Goal: Task Accomplishment & Management: Use online tool/utility

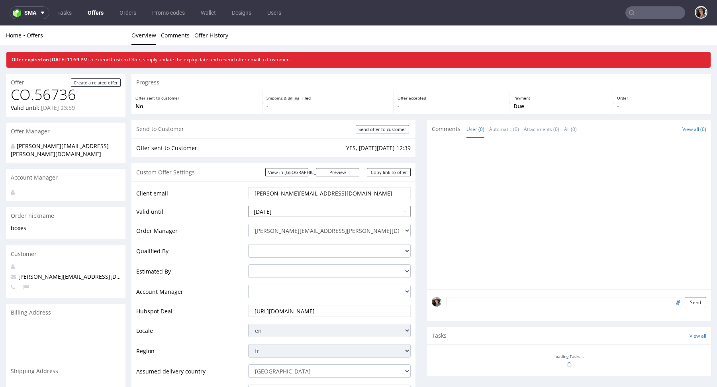
click at [284, 210] on input "2025-09-23" at bounding box center [329, 211] width 163 height 11
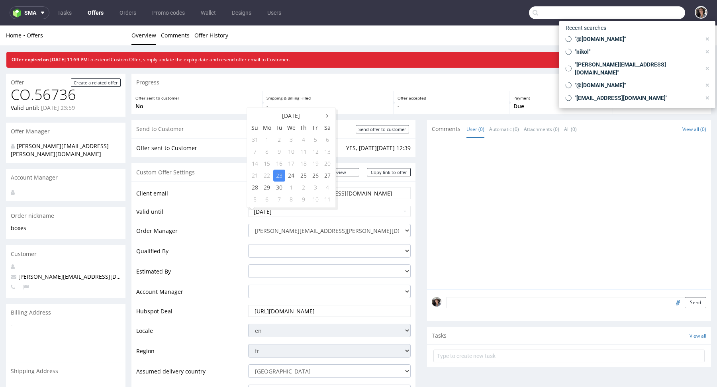
click at [650, 15] on input "text" at bounding box center [607, 12] width 156 height 13
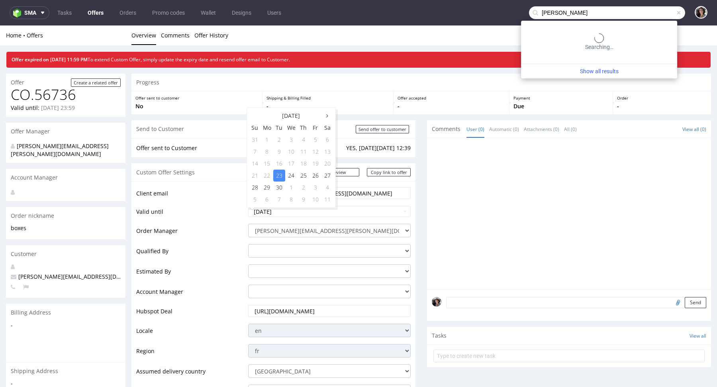
type input "zita"
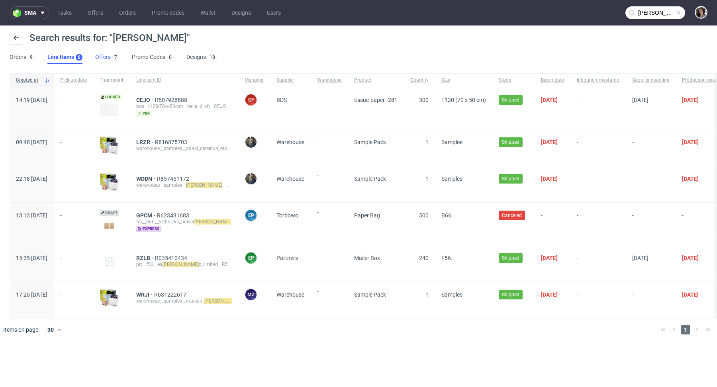
click at [104, 59] on link "Offers 7" at bounding box center [107, 57] width 24 height 13
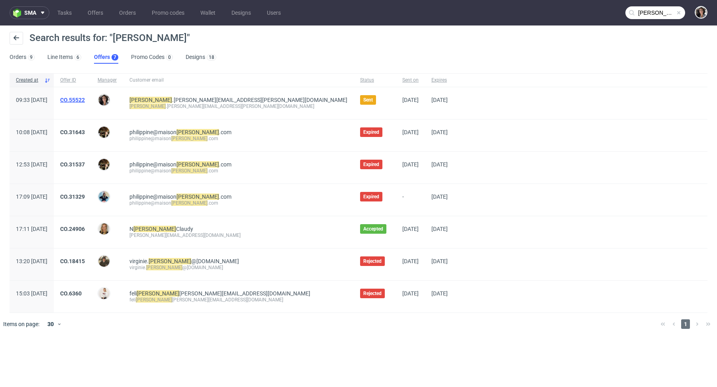
click at [85, 98] on link "CO.55522" at bounding box center [72, 100] width 25 height 6
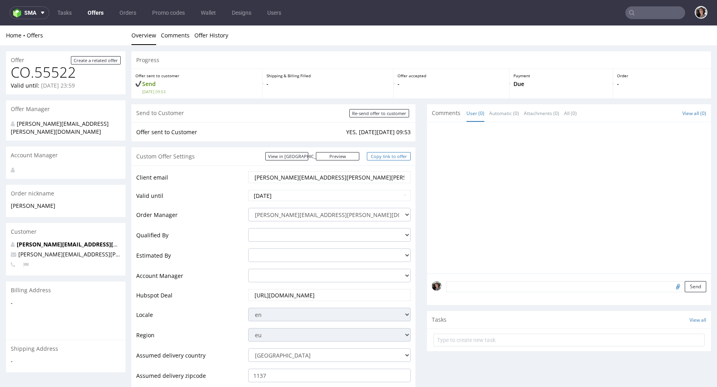
click at [385, 154] on link "Copy link to offer" at bounding box center [389, 156] width 44 height 8
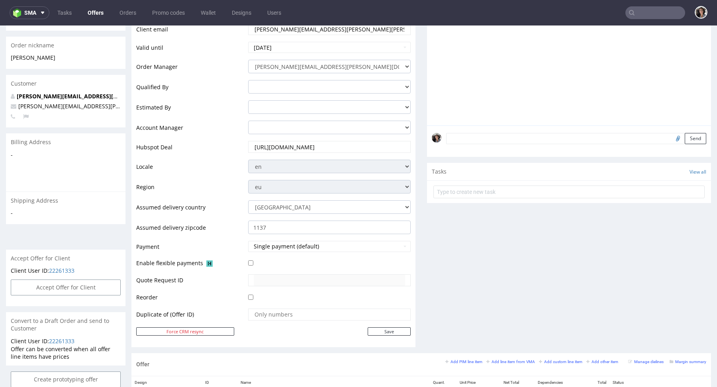
scroll to position [317, 0]
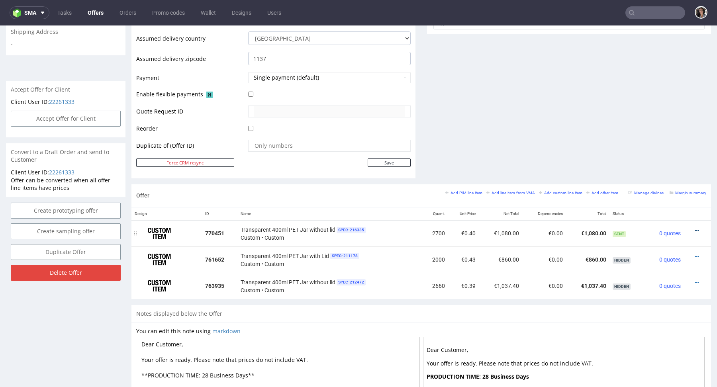
click at [695, 228] on icon at bounding box center [697, 231] width 4 height 6
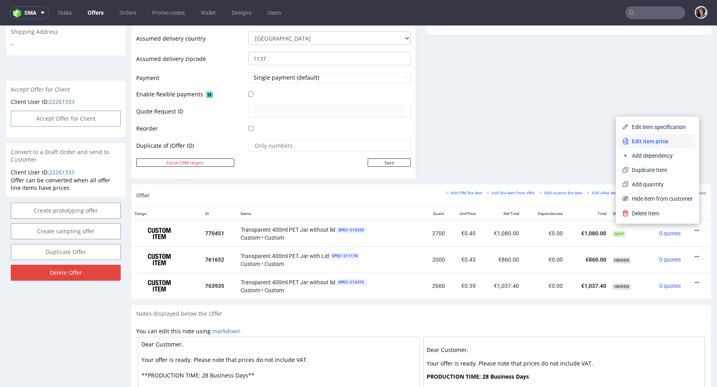
click at [640, 141] on span "Edit item price" at bounding box center [661, 141] width 64 height 8
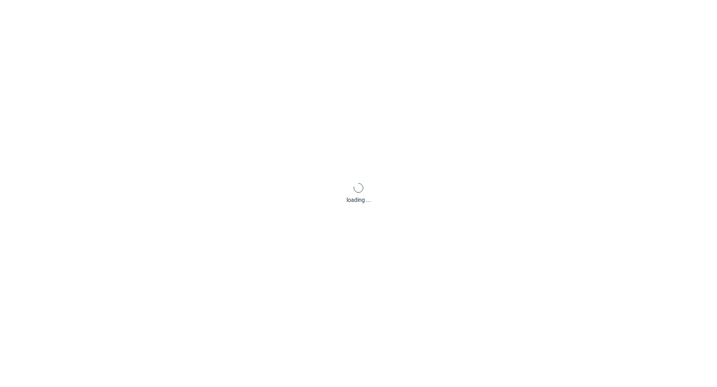
scroll to position [0, 0]
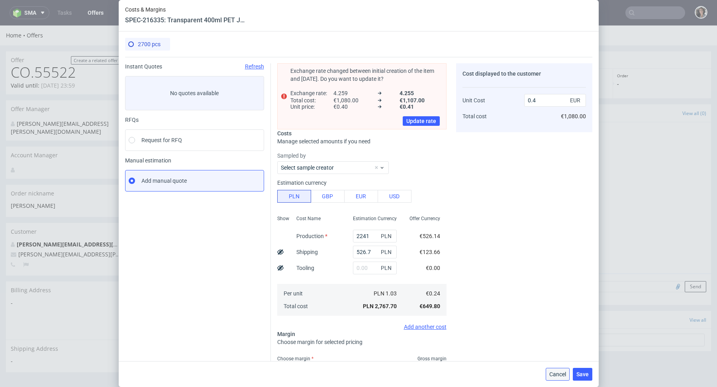
click at [553, 373] on span "Cancel" at bounding box center [558, 375] width 17 height 6
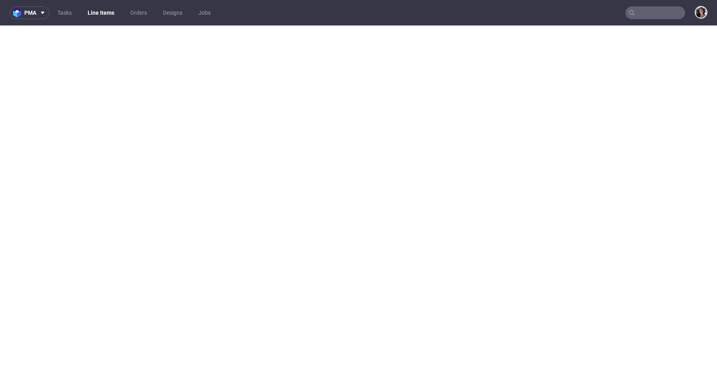
select select "in_progress"
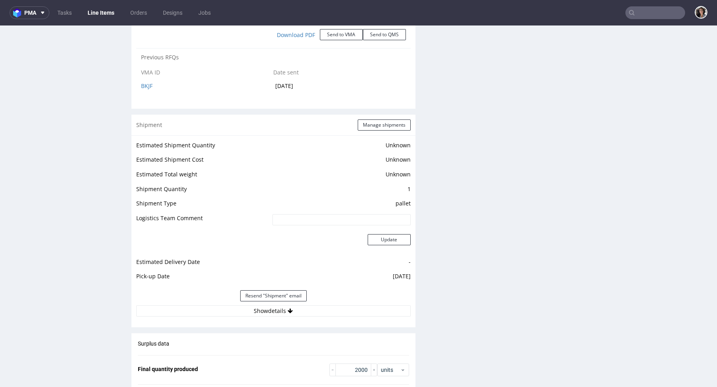
scroll to position [1386, 0]
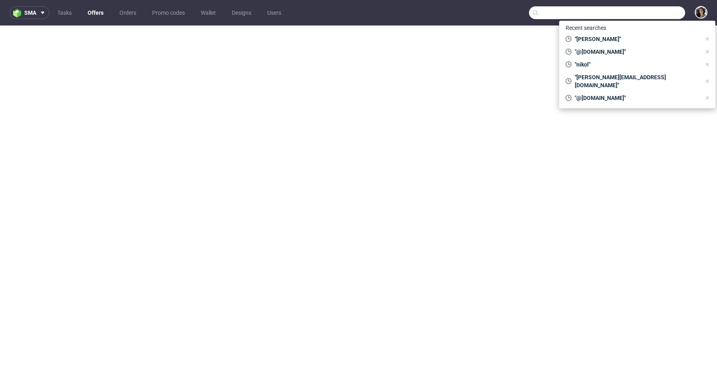
click at [651, 13] on input "text" at bounding box center [607, 12] width 156 height 13
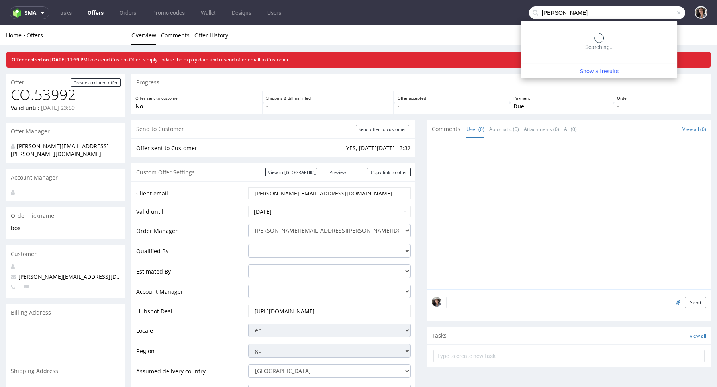
type input "zita"
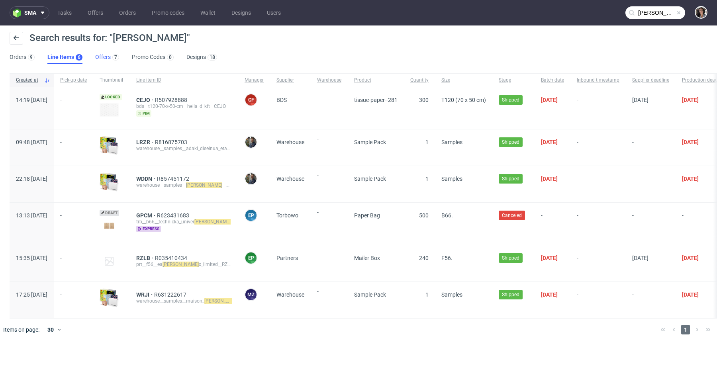
click at [104, 58] on link "Offers 7" at bounding box center [107, 57] width 24 height 13
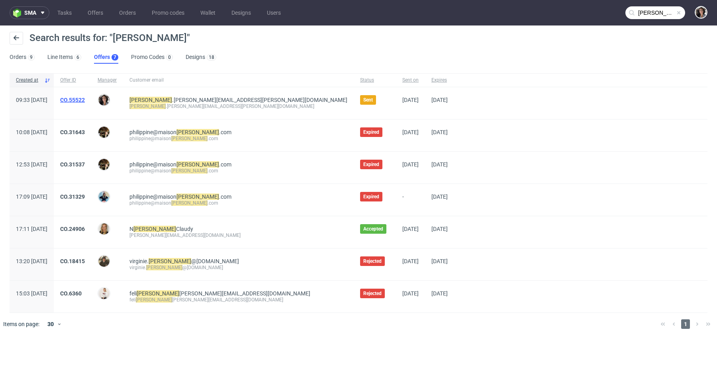
click at [85, 97] on link "CO.55522" at bounding box center [72, 100] width 25 height 6
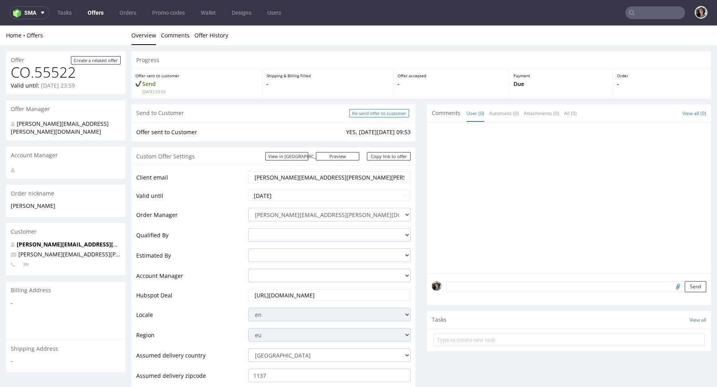
click at [375, 116] on input "Re-send offer to customer" at bounding box center [379, 113] width 60 height 8
type input "In progress..."
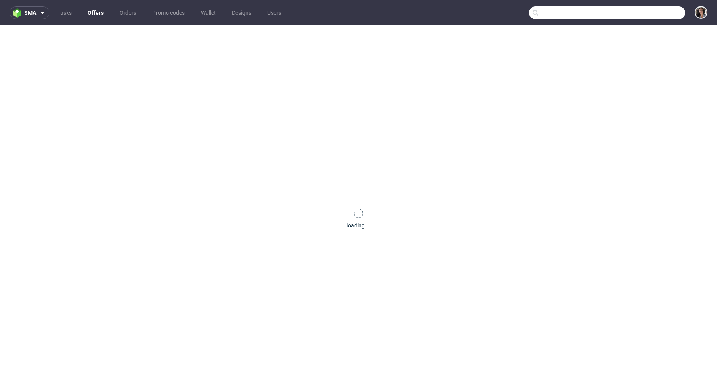
click at [666, 16] on input "text" at bounding box center [607, 12] width 156 height 13
paste input "Cacaoisme AS"
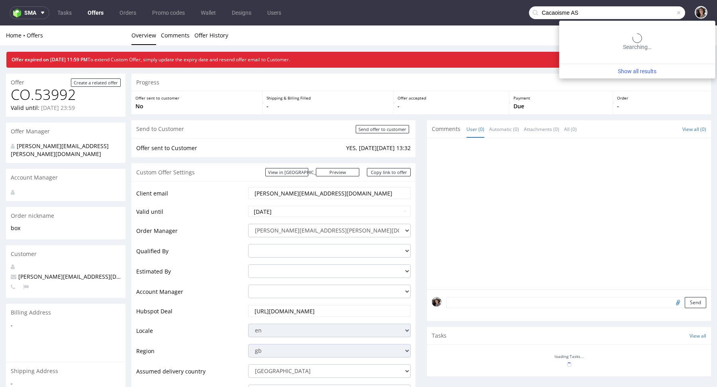
type input "Cacaoisme AS"
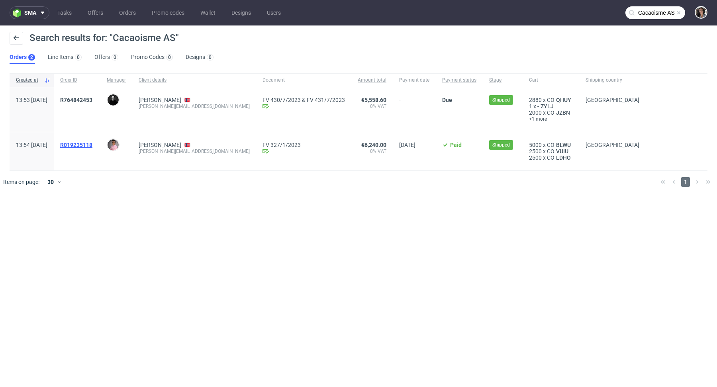
click at [92, 143] on span "R019235118" at bounding box center [76, 145] width 32 height 6
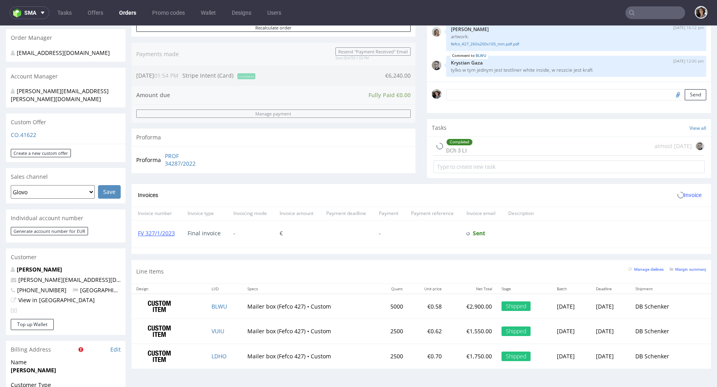
scroll to position [391, 0]
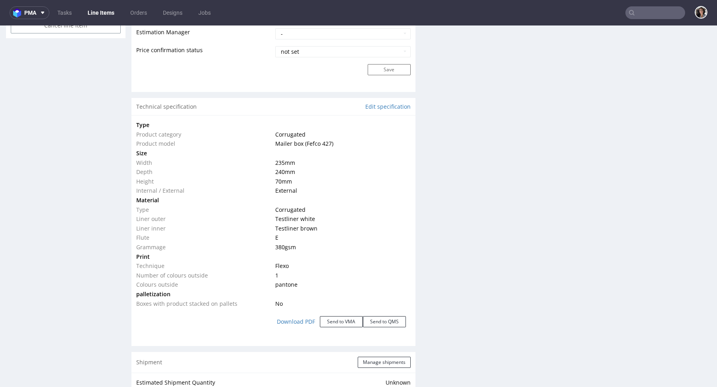
scroll to position [729, 0]
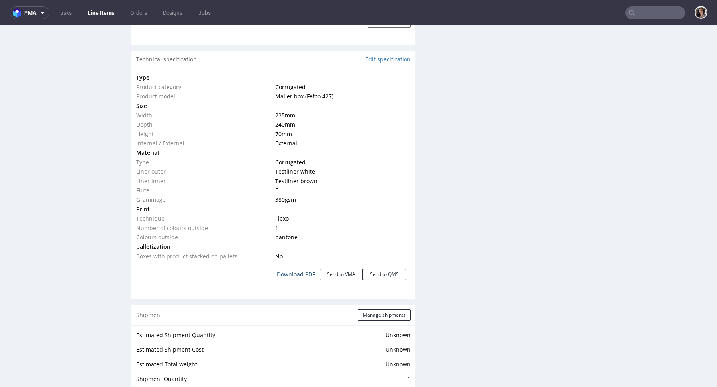
click at [304, 276] on link "Download PDF" at bounding box center [296, 275] width 48 height 18
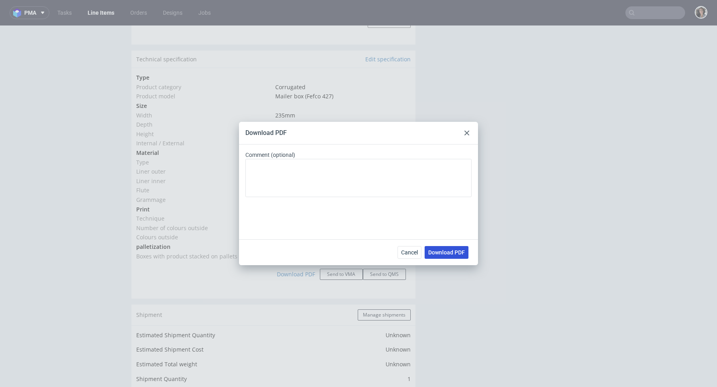
click at [434, 253] on span "Download PDF" at bounding box center [446, 253] width 37 height 6
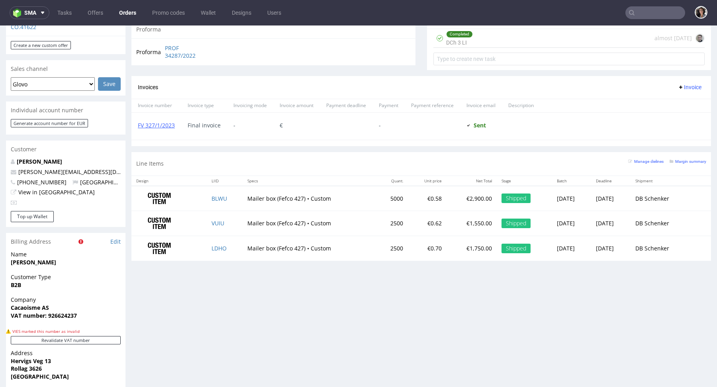
scroll to position [322, 0]
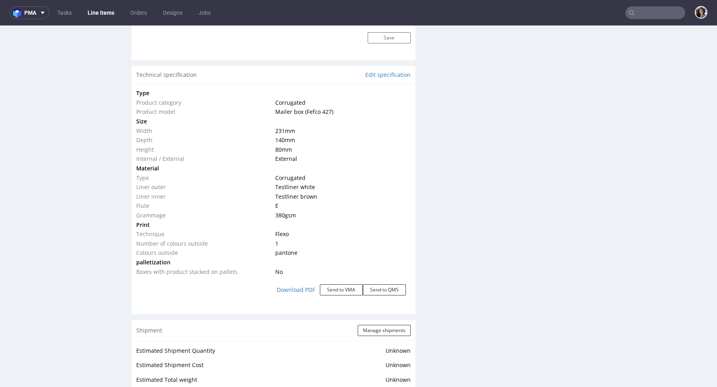
scroll to position [722, 0]
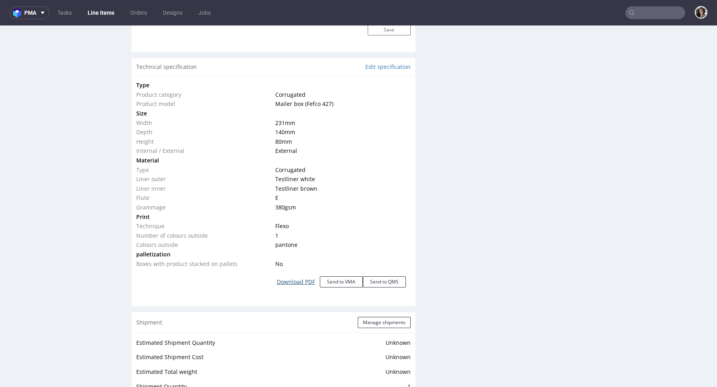
click at [299, 283] on link "Download PDF" at bounding box center [296, 282] width 48 height 18
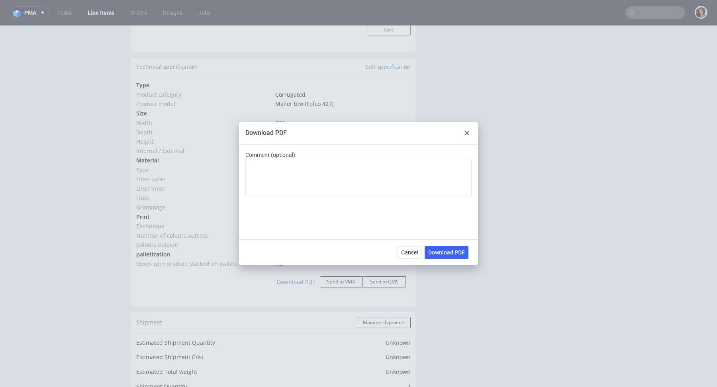
click at [467, 134] on use at bounding box center [467, 133] width 5 height 5
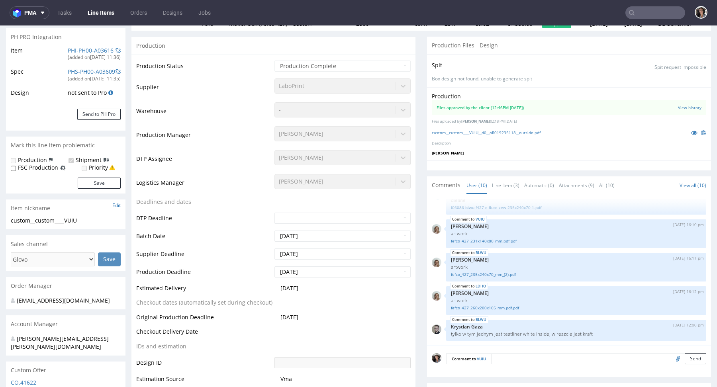
scroll to position [0, 0]
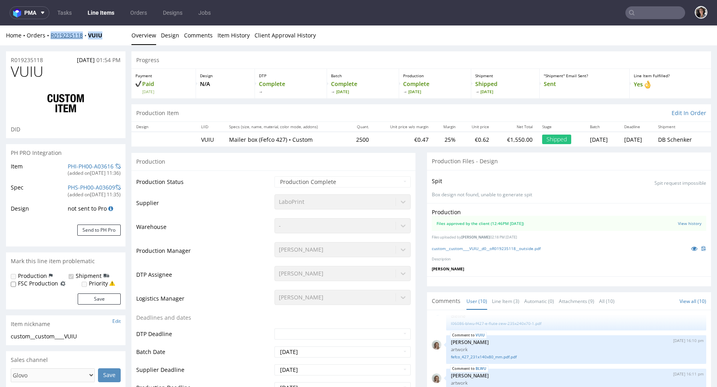
copy div "R019235118 VUIU"
drag, startPoint x: 108, startPoint y: 35, endPoint x: 51, endPoint y: 36, distance: 57.0
click at [51, 36] on div "Home Orders R019235118 VUIU" at bounding box center [66, 35] width 120 height 8
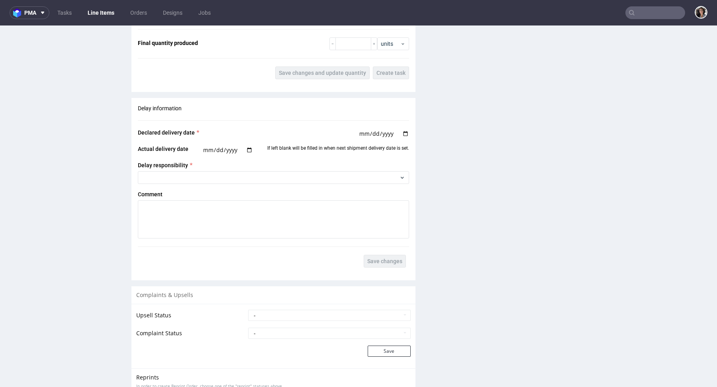
scroll to position [1342, 0]
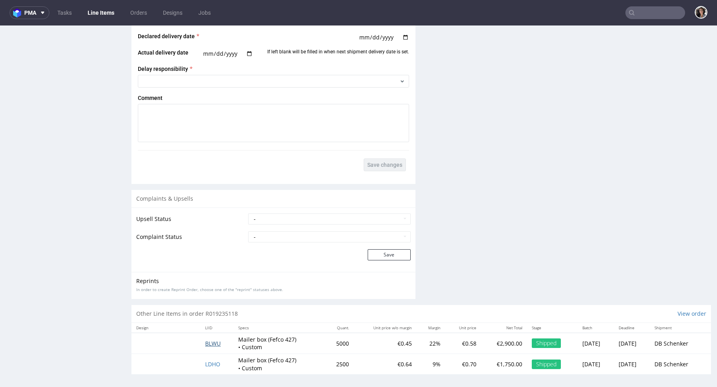
click at [205, 342] on span "BLWU" at bounding box center [213, 344] width 16 height 8
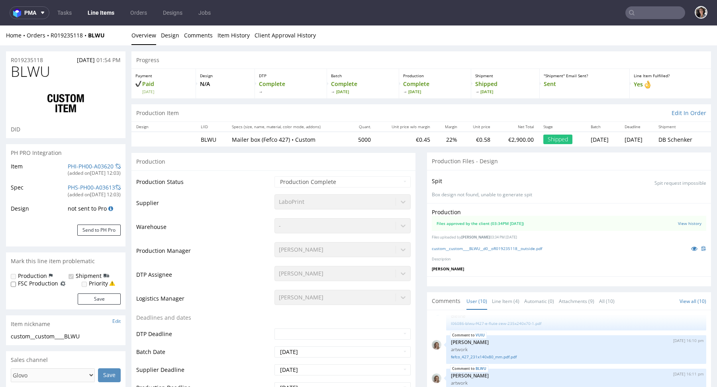
click at [218, 133] on td "BLWU" at bounding box center [211, 139] width 31 height 15
drag, startPoint x: 217, startPoint y: 137, endPoint x: 190, endPoint y: 137, distance: 26.3
click at [190, 137] on tr "BLWU Mailer box (Fefco 427) • Custom 5000 €0.45 22% €0.58 €2,900.00 Shipped Fri…" at bounding box center [421, 139] width 580 height 15
copy td "BLWU"
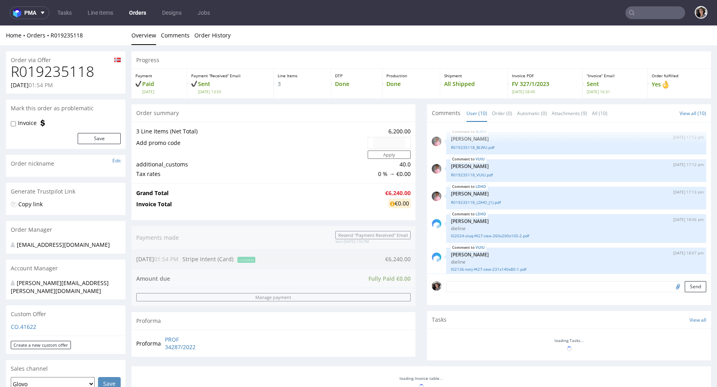
scroll to position [167, 0]
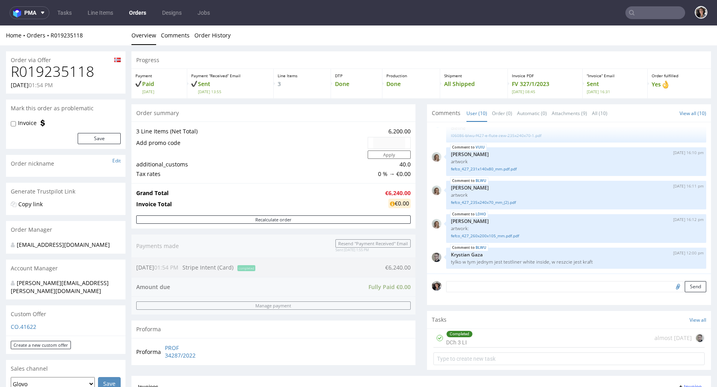
click at [97, 36] on div "Home Orders R019235118" at bounding box center [66, 35] width 120 height 8
copy h1 "R019235118"
drag, startPoint x: 99, startPoint y: 75, endPoint x: 4, endPoint y: 75, distance: 95.2
drag, startPoint x: 40, startPoint y: 86, endPoint x: 9, endPoint y: 86, distance: 30.7
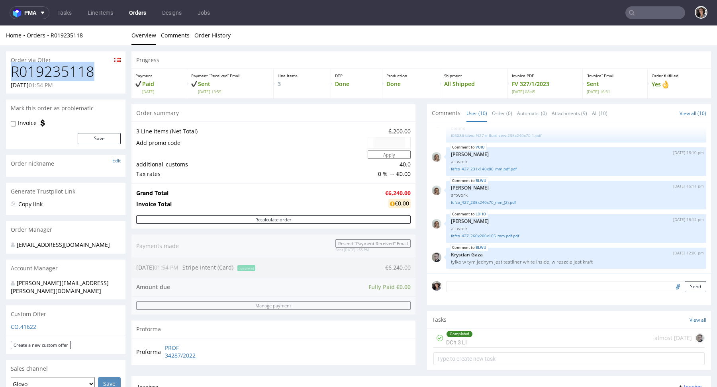
click at [9, 86] on div "R019235118 06.12.2022 01:54 PM" at bounding box center [66, 79] width 120 height 30
copy p "06.12.2022"
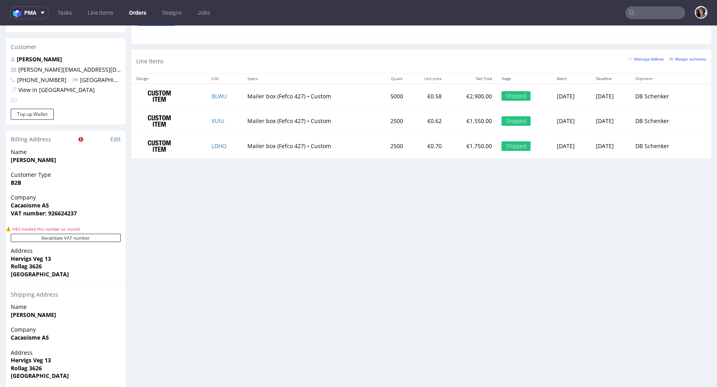
scroll to position [419, 0]
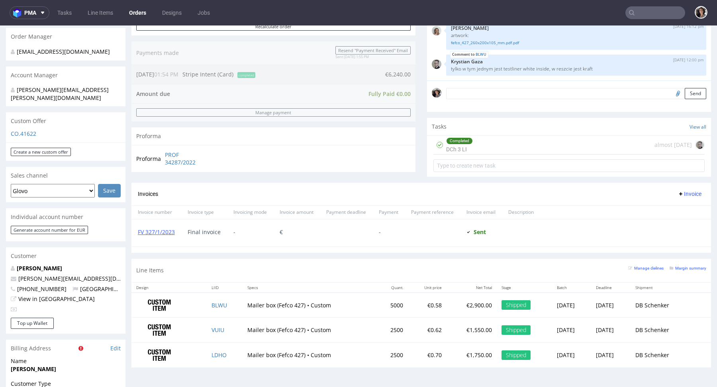
scroll to position [305, 0]
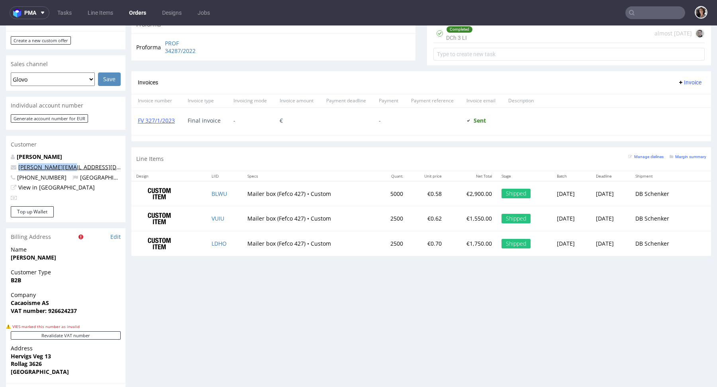
drag, startPoint x: 75, startPoint y: 161, endPoint x: 20, endPoint y: 161, distance: 55.8
click at [20, 163] on p "martin@myrvann.no" at bounding box center [66, 167] width 110 height 8
copy link "martin@myrvann.no"
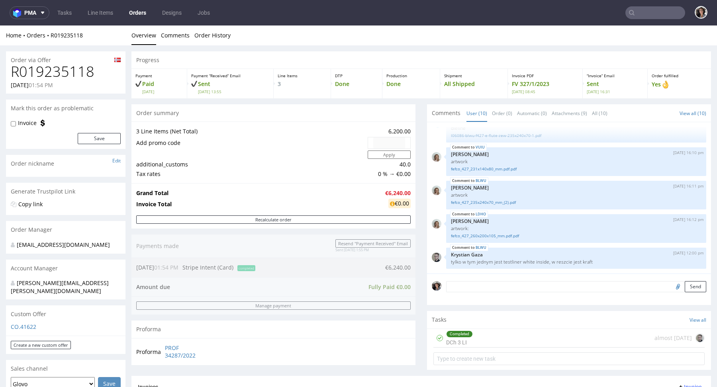
click at [649, 15] on input "text" at bounding box center [656, 12] width 60 height 13
paste input "martin@myrvann.no"
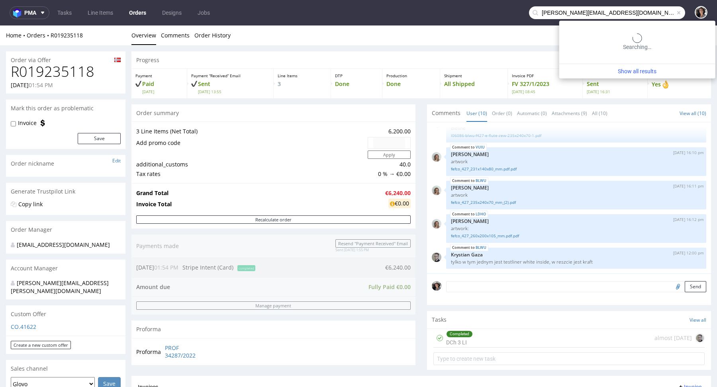
type input "martin@myrvann.no"
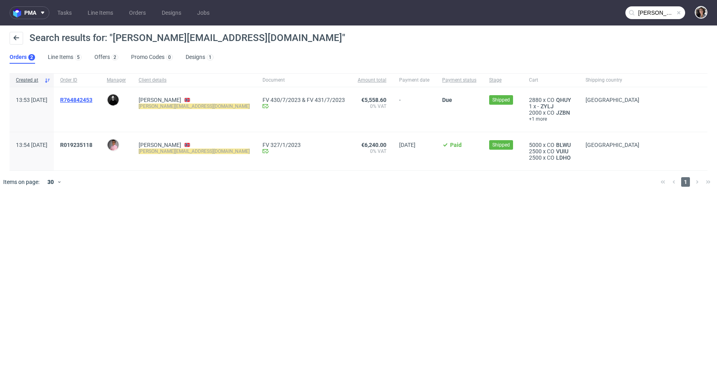
click at [92, 100] on span "R764842453" at bounding box center [76, 100] width 32 height 6
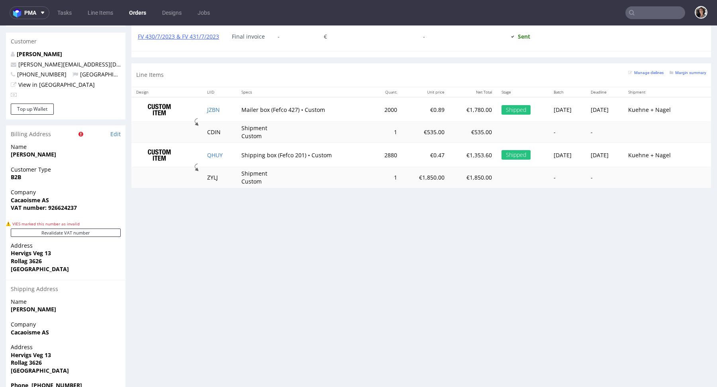
scroll to position [415, 0]
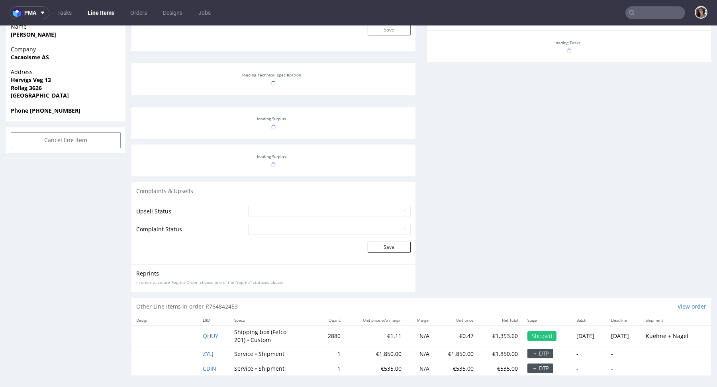
select select "in_progress"
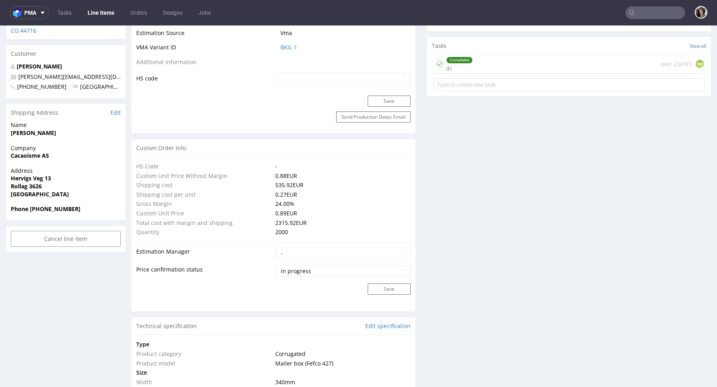
scroll to position [473, 0]
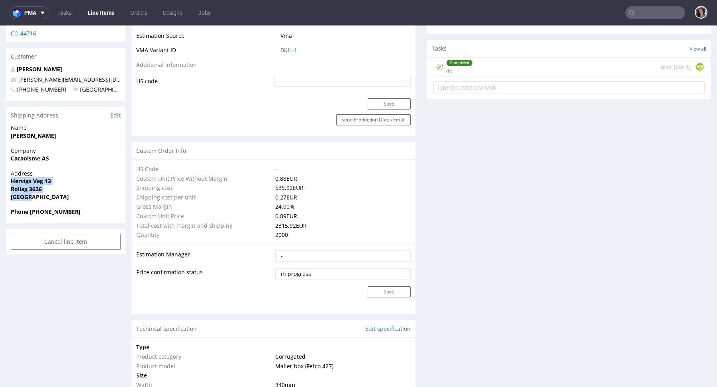
drag, startPoint x: 39, startPoint y: 182, endPoint x: 11, endPoint y: 166, distance: 31.9
click at [11, 170] on p "Address Hervigs Veg 13 Rollag 3626 Norway" at bounding box center [66, 185] width 110 height 31
copy p "Hervigs Veg 13 Rollag 3626 Norway"
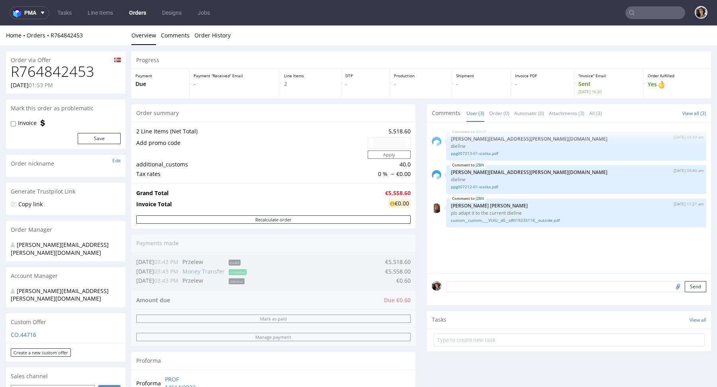
type input "martin@myrvann.no"
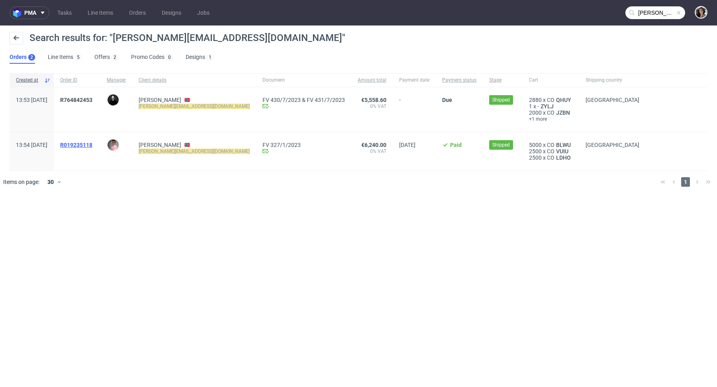
click at [92, 147] on span "R019235118" at bounding box center [76, 145] width 32 height 6
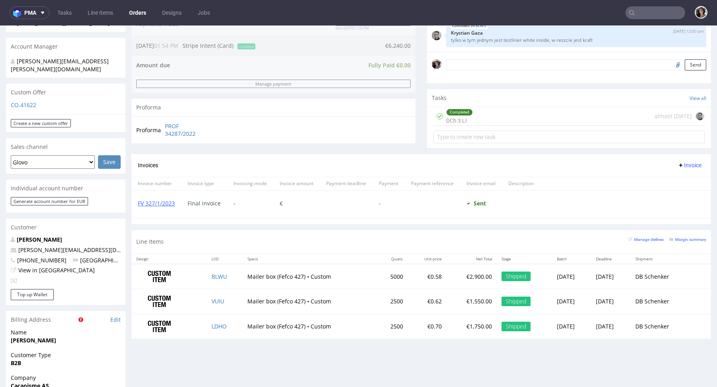
scroll to position [419, 0]
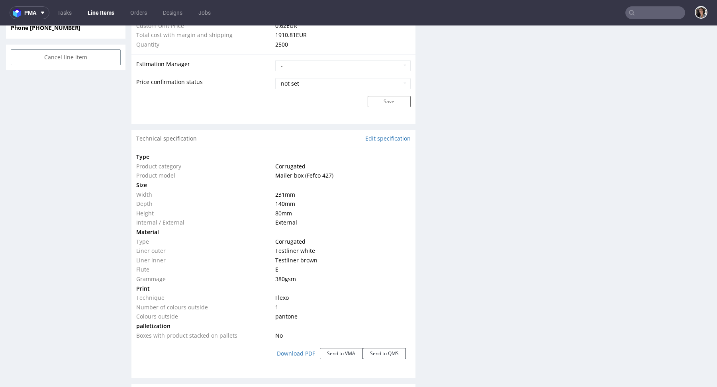
scroll to position [669, 0]
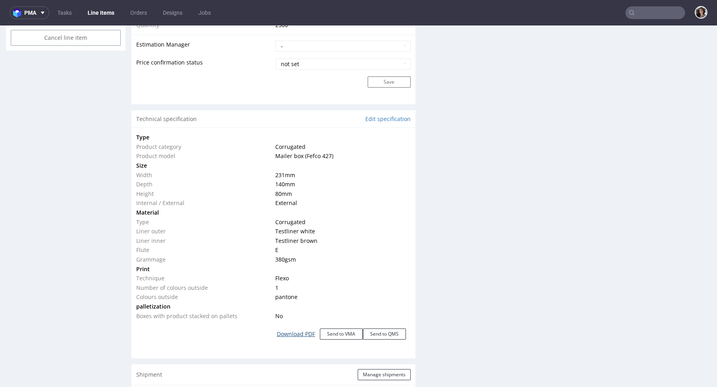
click at [300, 328] on link "Download PDF" at bounding box center [296, 335] width 48 height 18
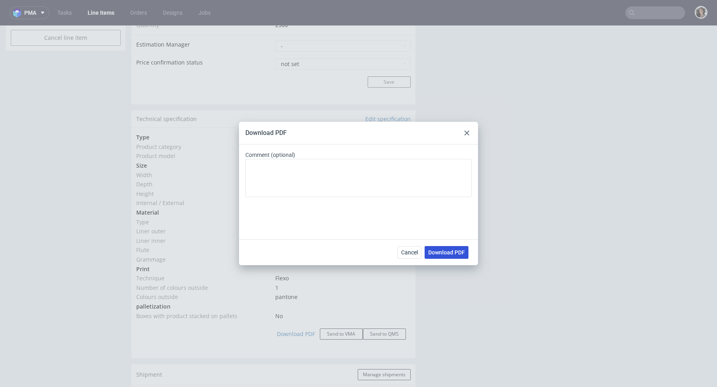
click at [443, 250] on span "Download PDF" at bounding box center [446, 253] width 37 height 6
click at [465, 134] on icon at bounding box center [467, 133] width 5 height 5
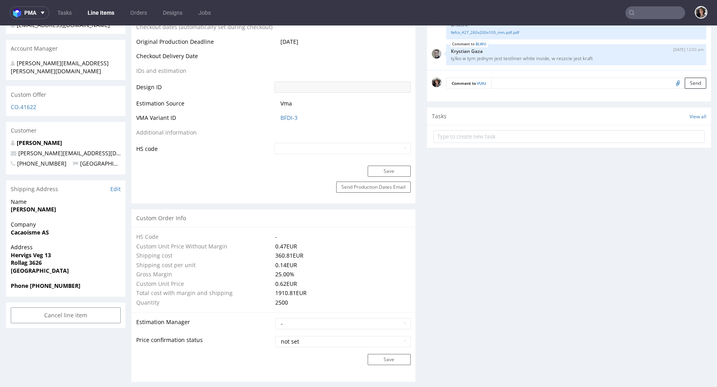
scroll to position [640, 0]
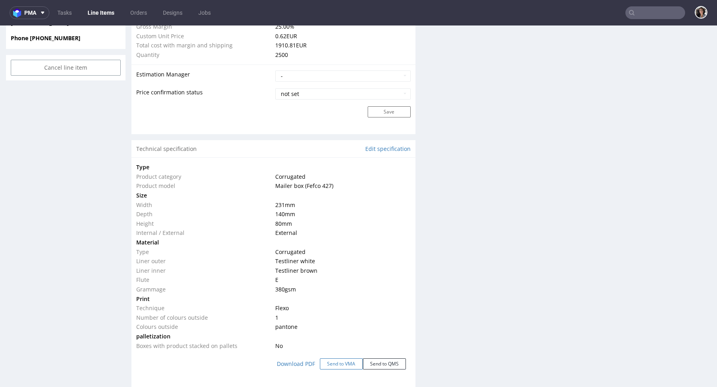
click at [330, 364] on button "Send to VMA" at bounding box center [341, 364] width 43 height 11
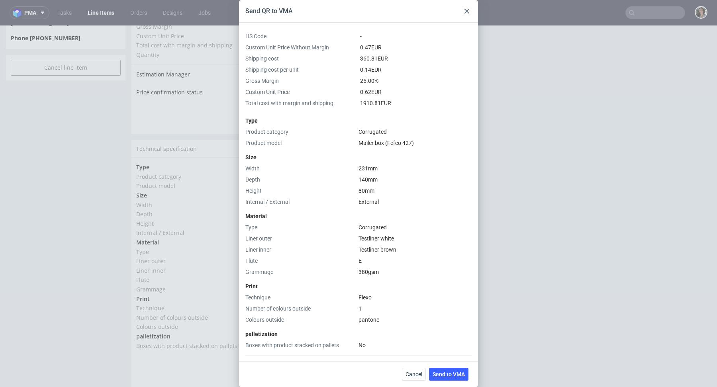
scroll to position [124, 0]
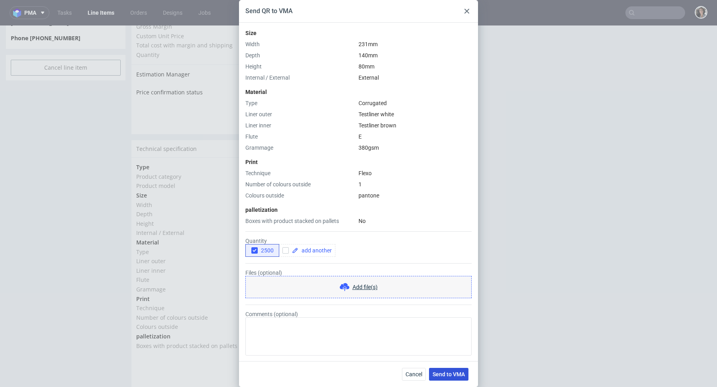
click at [454, 378] on button "Send to VMA" at bounding box center [448, 374] width 39 height 13
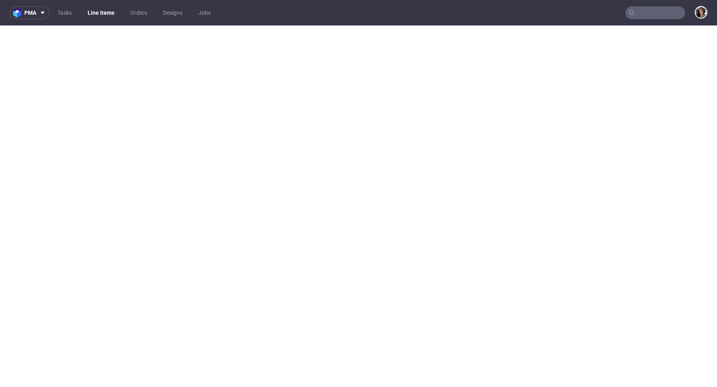
select select "in_progress"
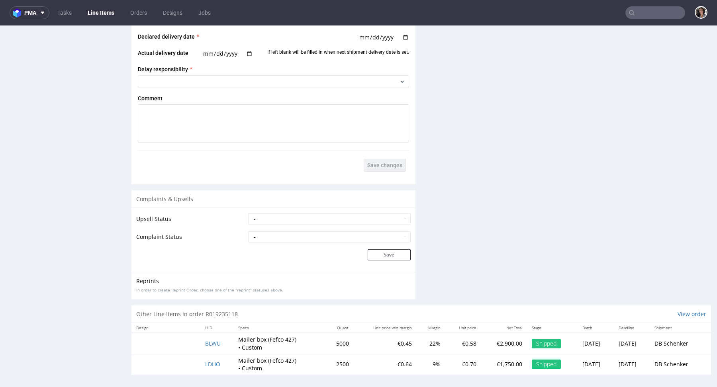
scroll to position [2, 0]
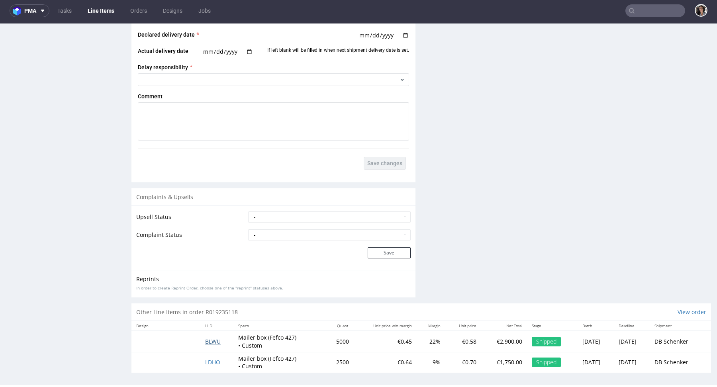
click at [206, 340] on span "BLWU" at bounding box center [213, 342] width 16 height 8
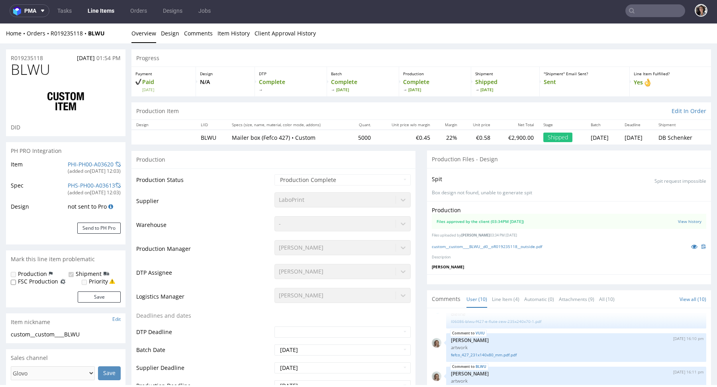
scroll to position [650, 0]
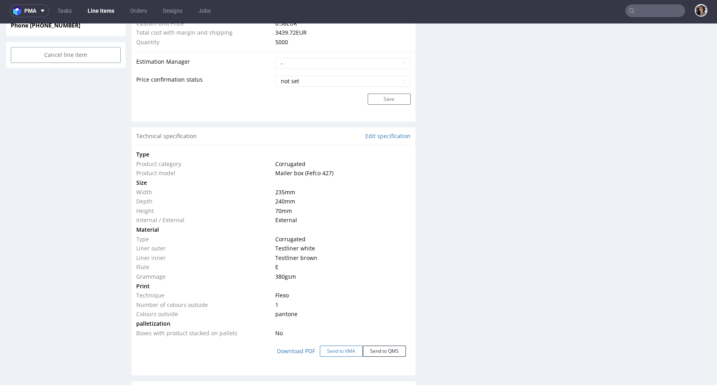
click at [336, 350] on button "Send to VMA" at bounding box center [341, 351] width 43 height 11
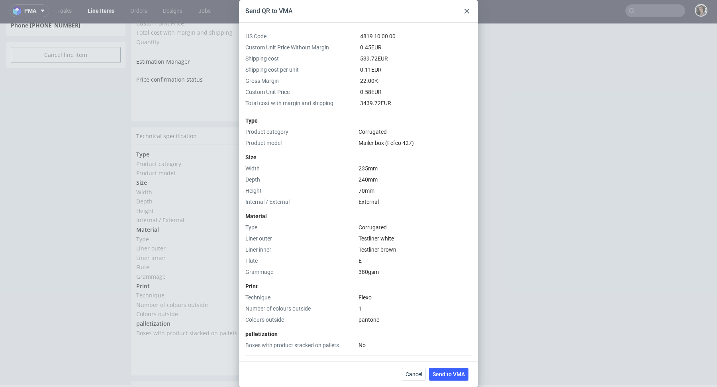
scroll to position [124, 0]
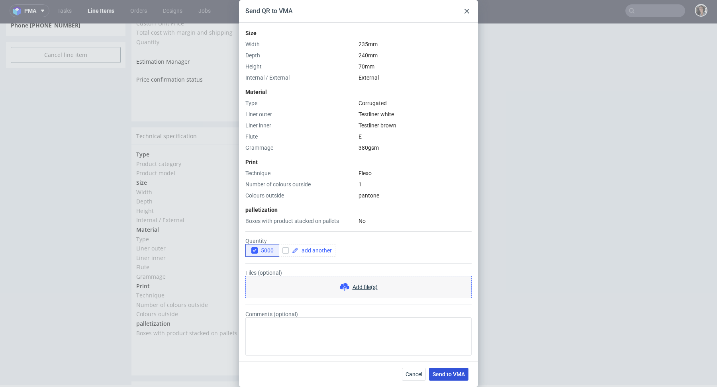
click at [453, 379] on button "Send to VMA" at bounding box center [448, 374] width 39 height 13
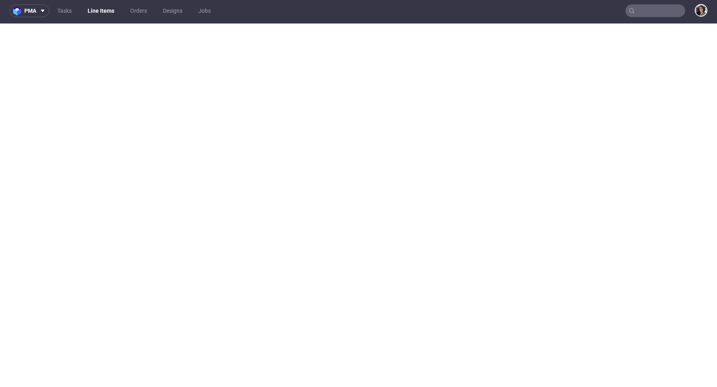
select select "in_progress"
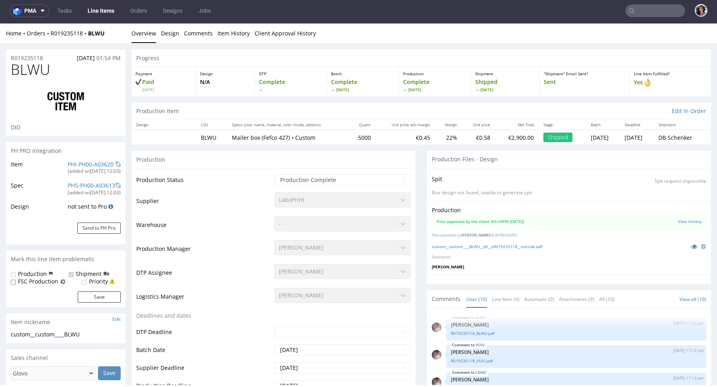
scroll to position [167, 0]
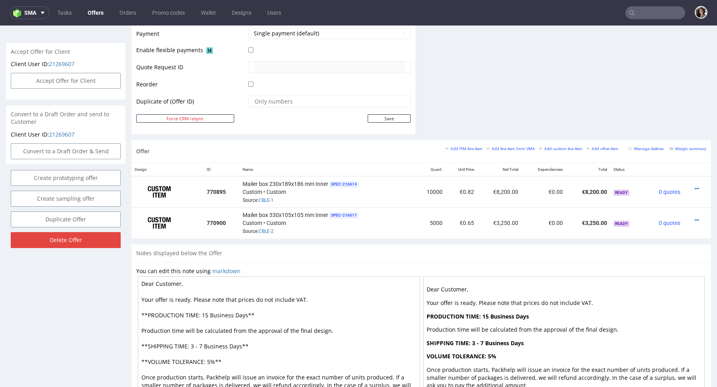
scroll to position [0, 0]
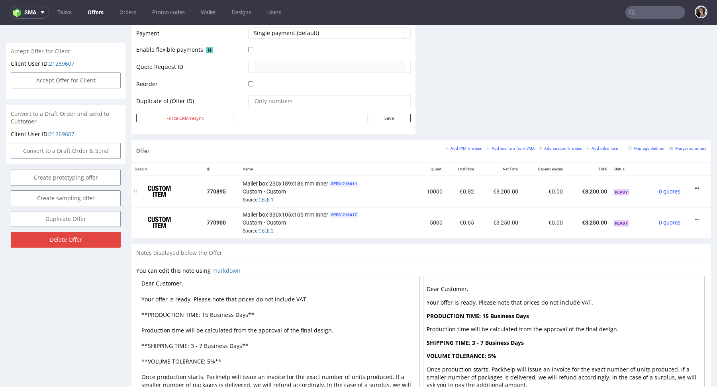
click at [695, 186] on icon at bounding box center [697, 189] width 4 height 6
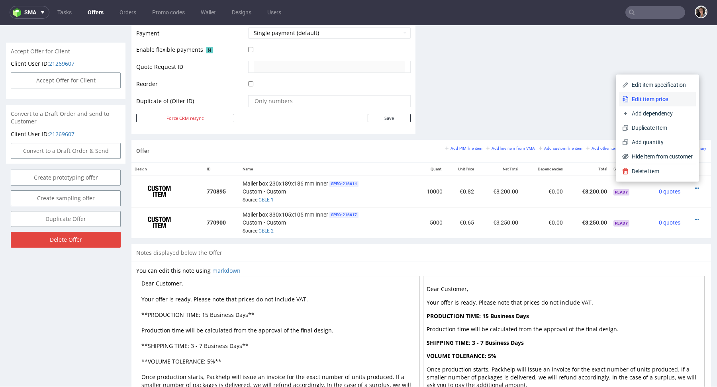
click at [644, 99] on span "Edit item price" at bounding box center [661, 99] width 64 height 8
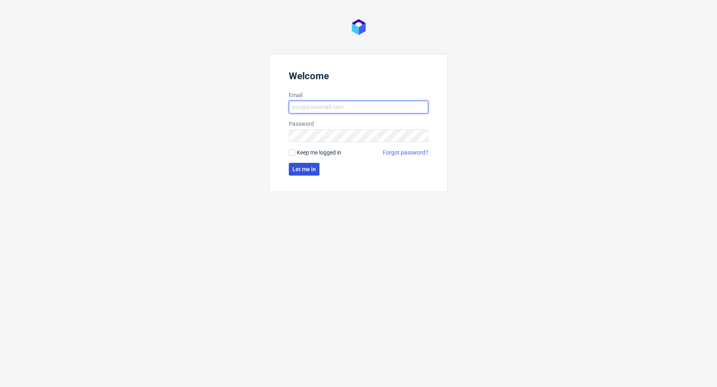
type input "[PERSON_NAME][EMAIL_ADDRESS][PERSON_NAME][DOMAIN_NAME]"
click at [314, 167] on span "Let me in" at bounding box center [304, 170] width 24 height 6
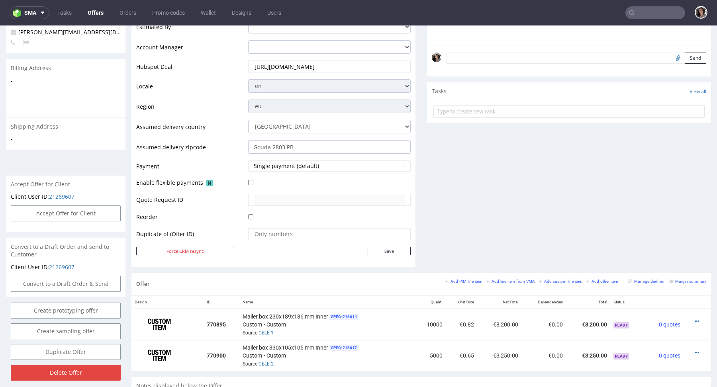
scroll to position [413, 0]
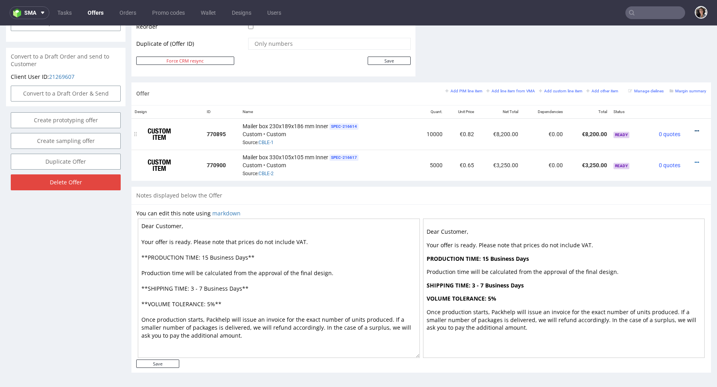
click at [695, 128] on icon at bounding box center [697, 131] width 4 height 6
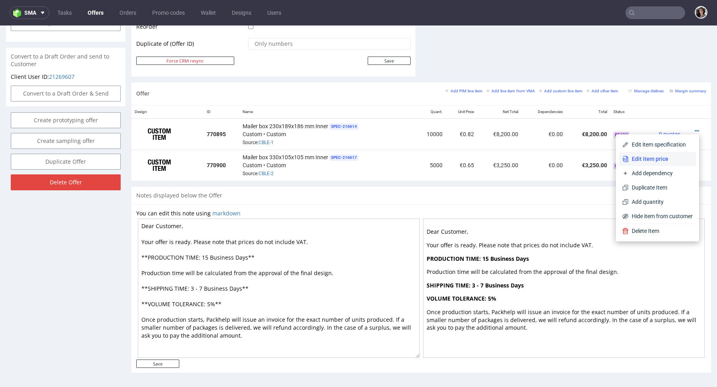
click at [659, 157] on span "Edit item price" at bounding box center [661, 159] width 64 height 8
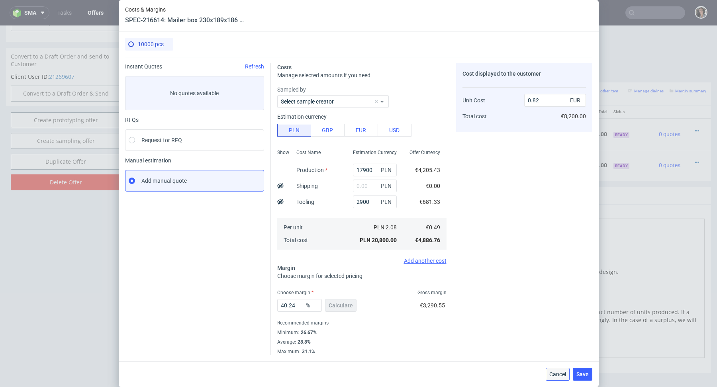
click at [560, 375] on span "Cancel" at bounding box center [558, 375] width 17 height 6
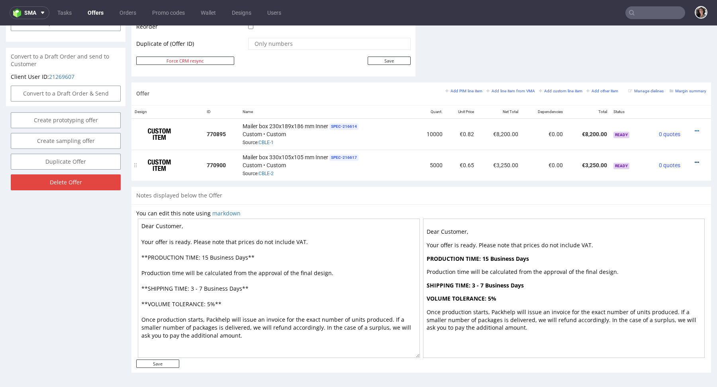
click at [695, 160] on icon at bounding box center [697, 163] width 4 height 6
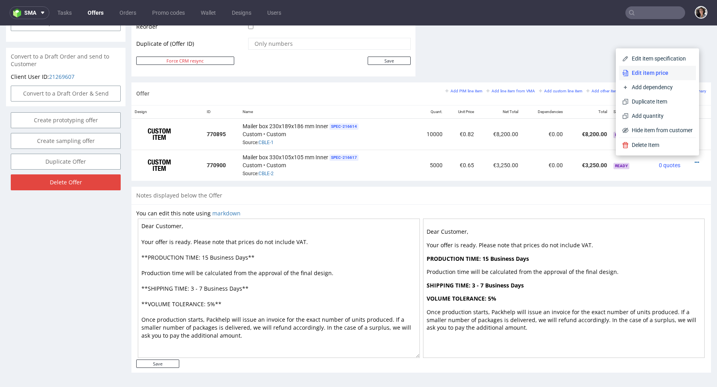
click at [639, 71] on span "Edit item price" at bounding box center [661, 73] width 64 height 8
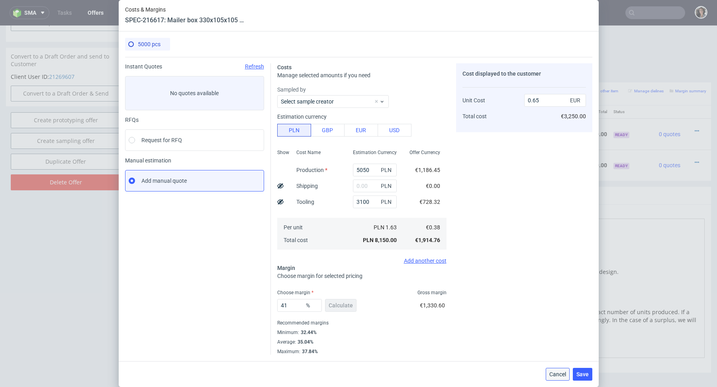
click at [559, 380] on button "Cancel" at bounding box center [558, 374] width 24 height 13
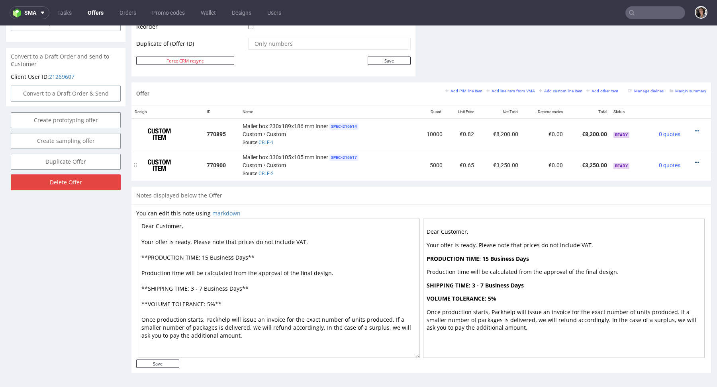
click at [695, 161] on icon at bounding box center [697, 163] width 4 height 6
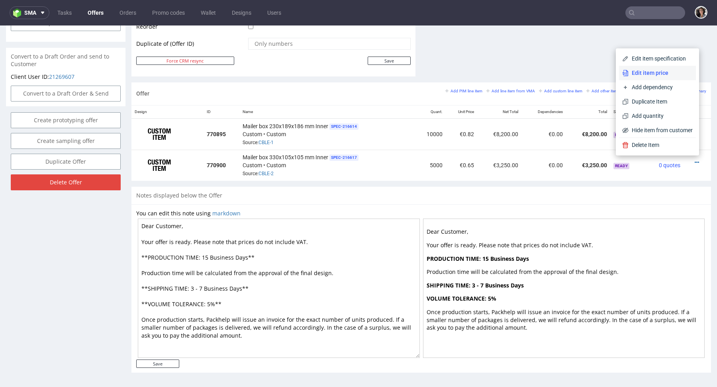
click at [647, 74] on span "Edit item price" at bounding box center [661, 73] width 64 height 8
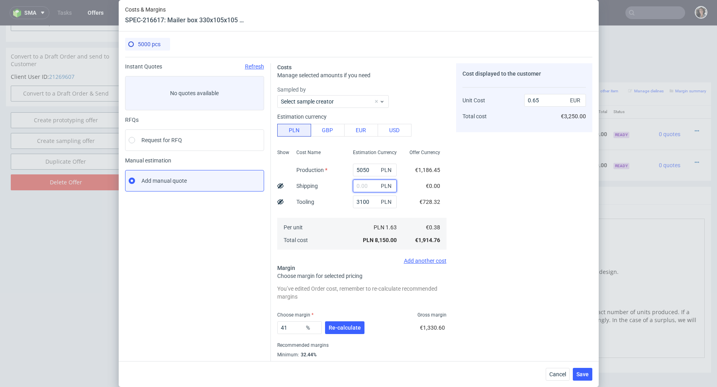
click at [364, 189] on input "text" at bounding box center [375, 186] width 44 height 13
paste input "1 533,27"
click at [361, 186] on input "1 533,27" at bounding box center [375, 186] width 44 height 13
type input "1533.27"
type input "0.77"
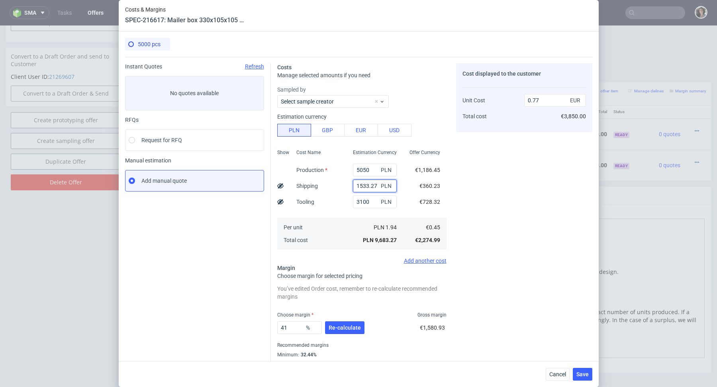
scroll to position [16, 0]
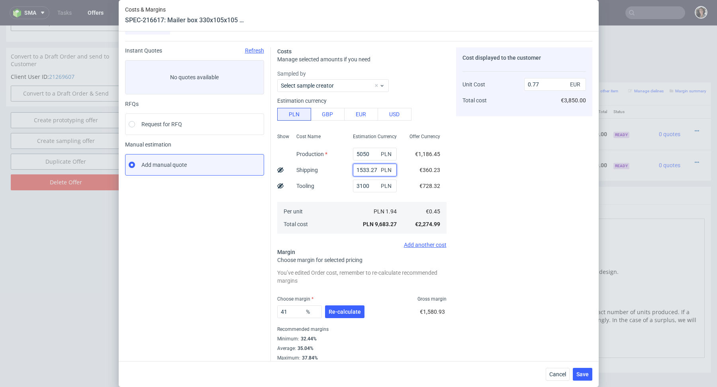
type input "1533.27"
click at [341, 318] on div "41 % Re-calculate" at bounding box center [321, 313] width 89 height 22
click at [341, 311] on span "Re-calculate" at bounding box center [345, 312] width 32 height 6
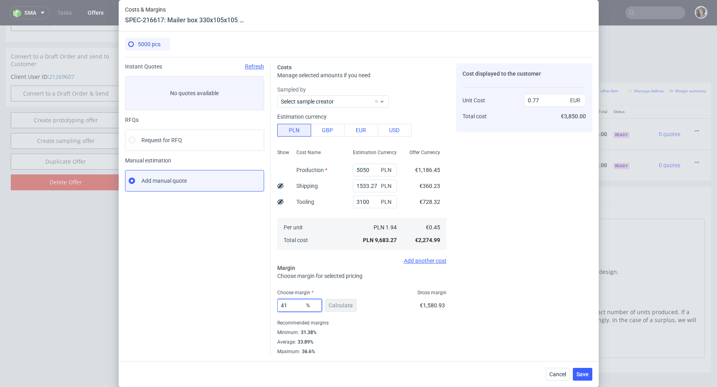
drag, startPoint x: 290, startPoint y: 306, endPoint x: 264, endPoint y: 304, distance: 26.3
click at [264, 304] on div "Instant Quotes Refresh No quotes available RFQs Request for RFQ Manual estimati…" at bounding box center [358, 206] width 467 height 298
type input "33"
type input "0.68"
type input "33"
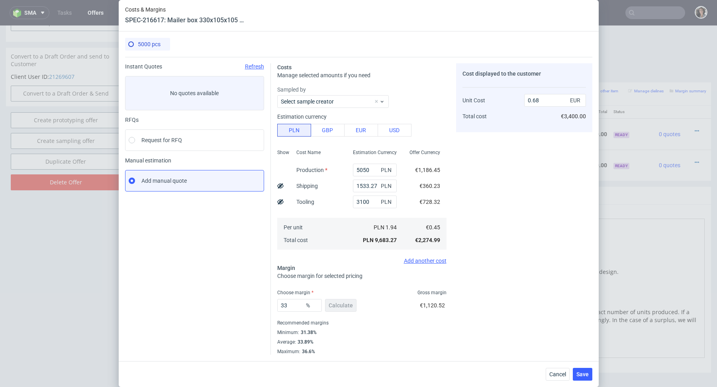
click at [341, 321] on div "Recommended margins" at bounding box center [361, 323] width 169 height 10
click at [587, 375] on span "Save" at bounding box center [583, 375] width 12 height 6
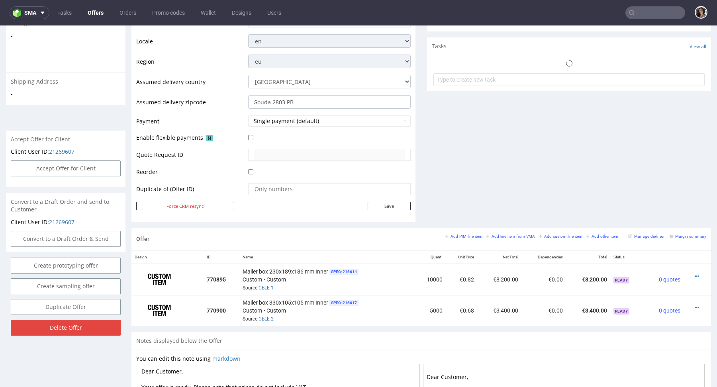
scroll to position [413, 0]
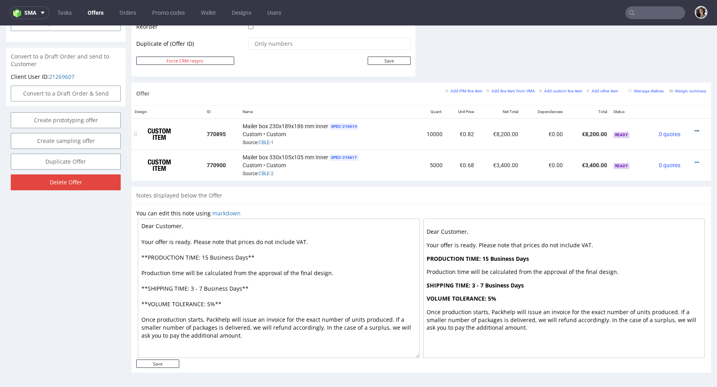
click at [695, 128] on icon at bounding box center [697, 131] width 4 height 6
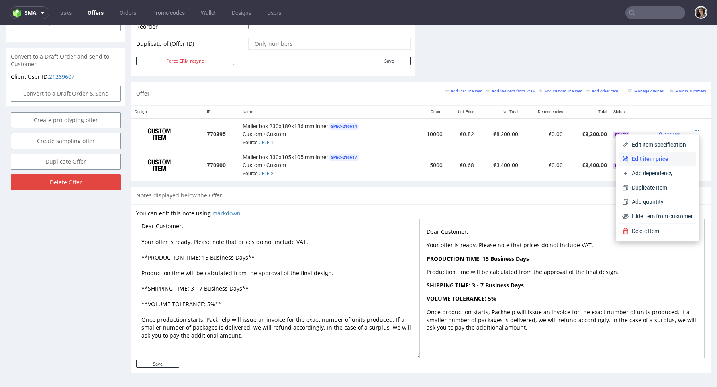
click at [643, 157] on span "Edit item price" at bounding box center [661, 159] width 64 height 8
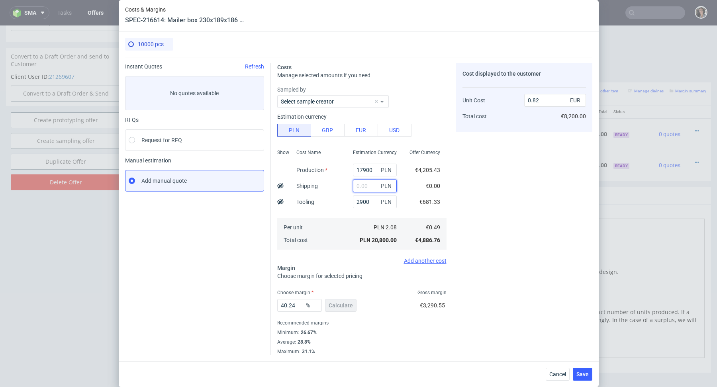
click at [362, 187] on input "text" at bounding box center [375, 186] width 44 height 13
paste input "5 323,86"
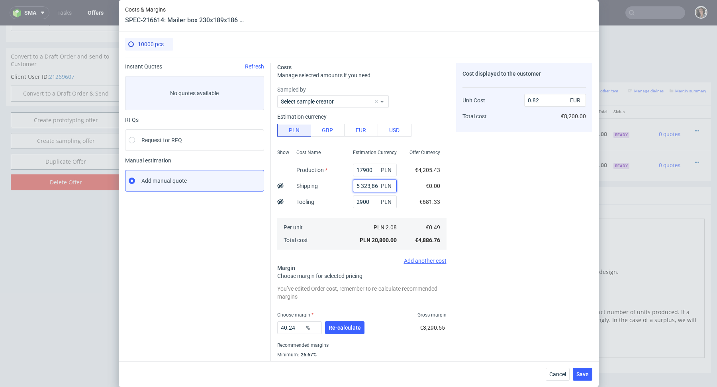
click at [362, 187] on input "5 323,86" at bounding box center [375, 186] width 44 height 13
type input "5323.86"
type input "1.03"
type input "5323.86"
click at [347, 321] on div "40.24 % Re-calculate" at bounding box center [321, 329] width 89 height 22
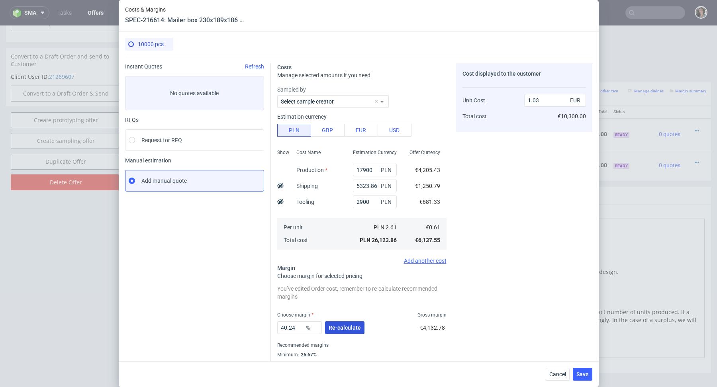
click at [345, 327] on span "Re-calculate" at bounding box center [345, 328] width 32 height 6
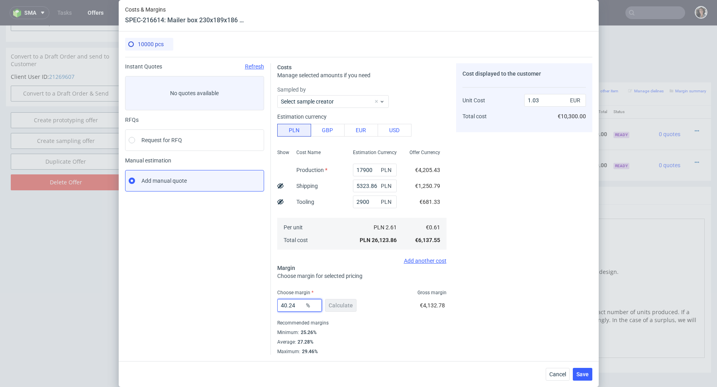
drag, startPoint x: 298, startPoint y: 306, endPoint x: 254, endPoint y: 306, distance: 44.6
click at [254, 306] on div "Instant Quotes Refresh No quotes available RFQs Request for RFQ Manual estimati…" at bounding box center [358, 206] width 467 height 298
type input "30"
type input "0.88"
type input "30"
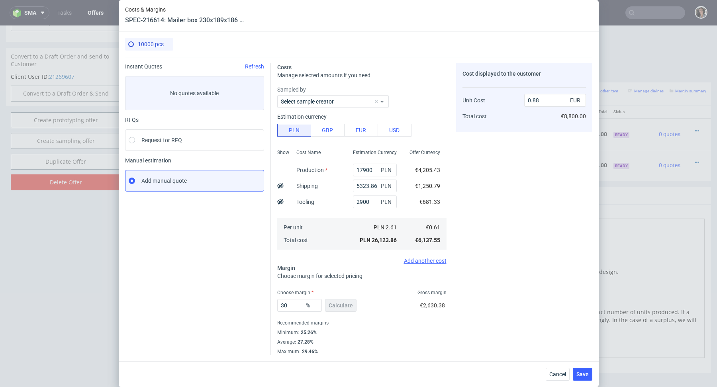
click at [410, 337] on div "Minimum : 25.26%" at bounding box center [361, 333] width 169 height 10
click at [583, 374] on span "Save" at bounding box center [583, 375] width 12 height 6
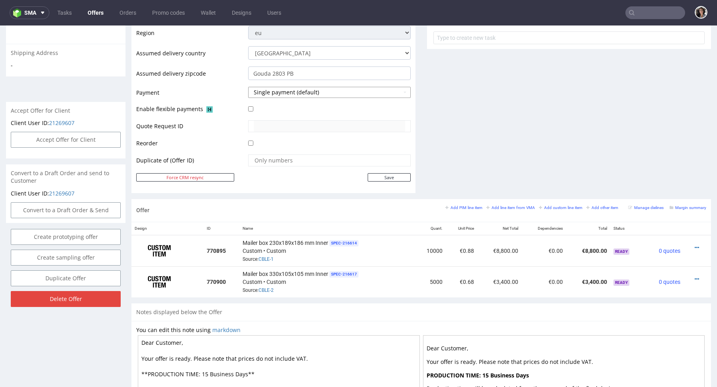
scroll to position [334, 0]
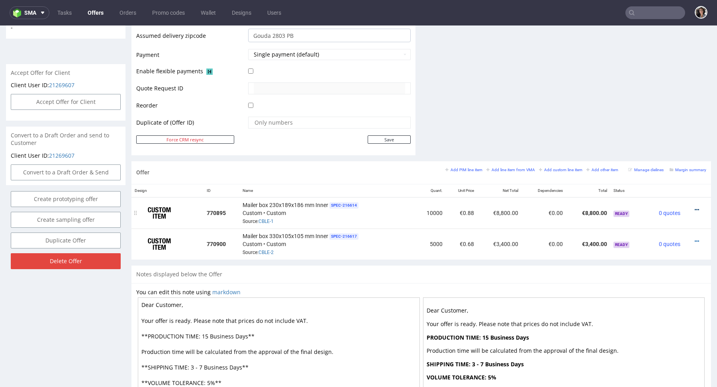
click at [695, 209] on icon at bounding box center [697, 210] width 4 height 6
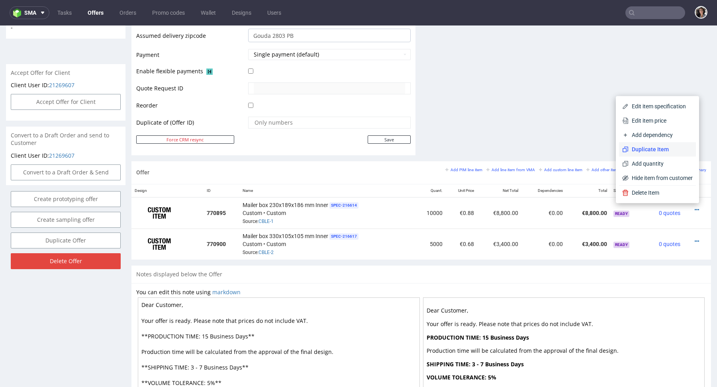
click at [650, 149] on span "Duplicate Item" at bounding box center [661, 149] width 64 height 8
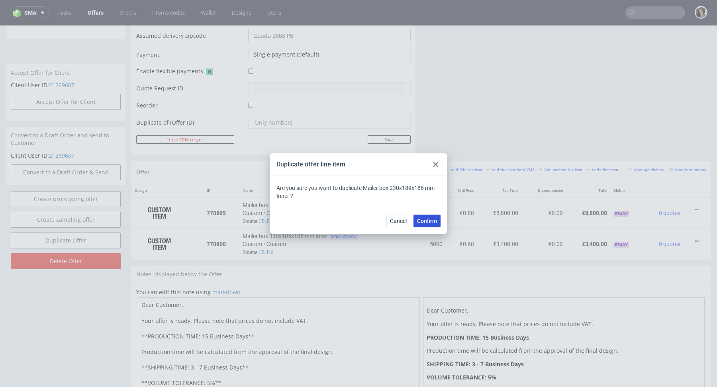
click at [420, 218] on span "Confirm" at bounding box center [427, 221] width 20 height 6
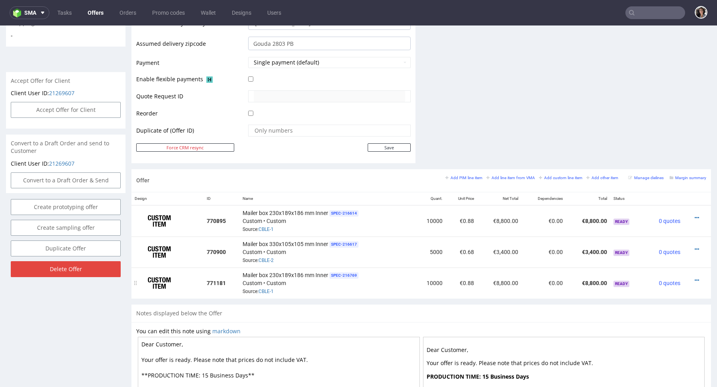
scroll to position [333, 0]
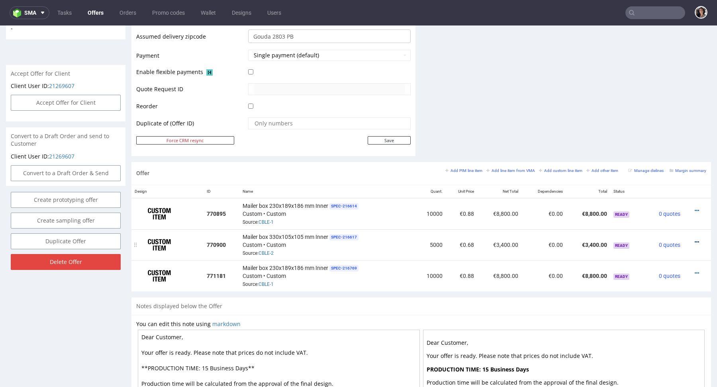
click at [695, 239] on icon at bounding box center [697, 242] width 4 height 6
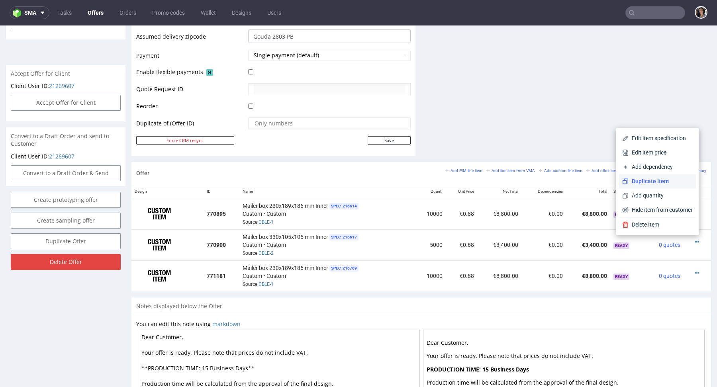
click at [646, 182] on span "Duplicate Item" at bounding box center [661, 181] width 64 height 8
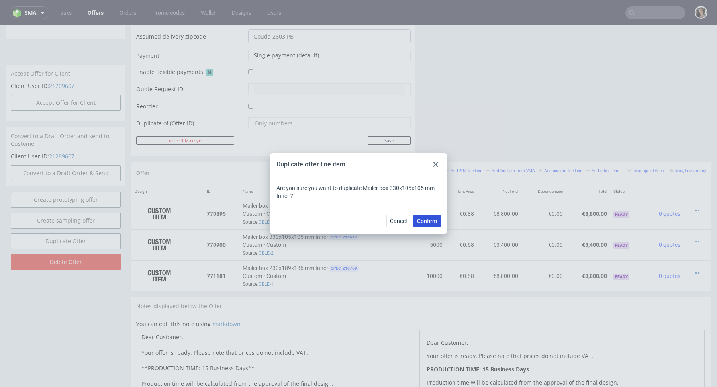
click at [431, 222] on span "Confirm" at bounding box center [427, 221] width 20 height 6
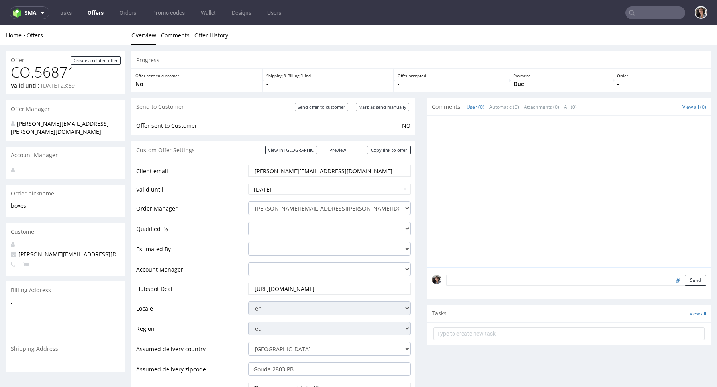
scroll to position [470, 0]
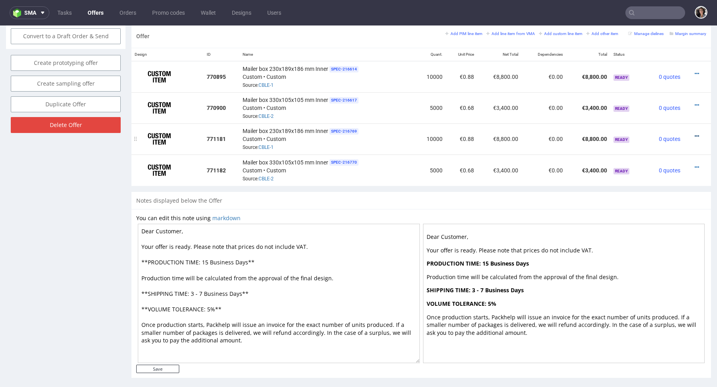
click at [695, 133] on icon at bounding box center [697, 136] width 4 height 6
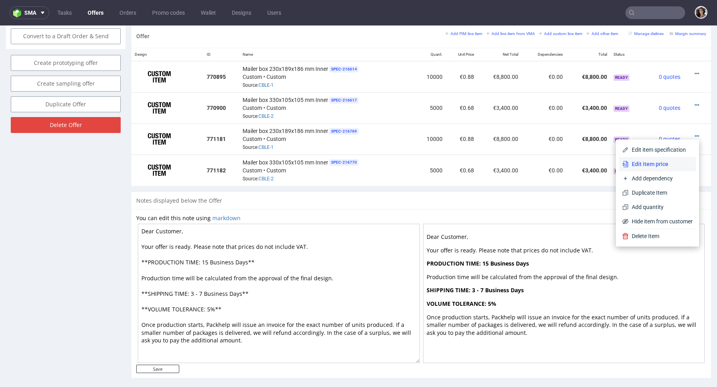
click at [665, 161] on span "Edit item price" at bounding box center [661, 164] width 64 height 8
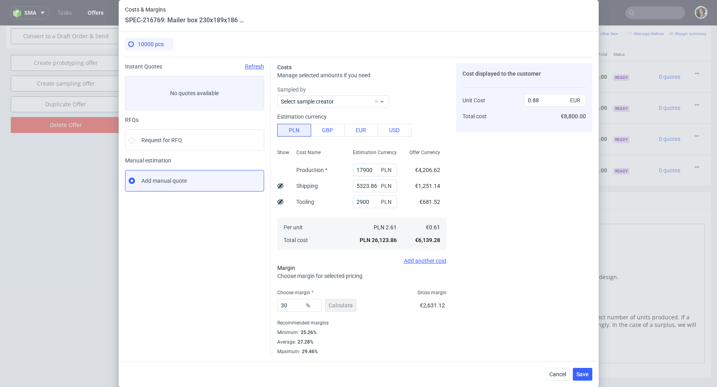
click at [379, 186] on span "PLN" at bounding box center [387, 186] width 16 height 11
click at [371, 186] on input "5323.86" at bounding box center [375, 186] width 44 height 13
type input "0.7"
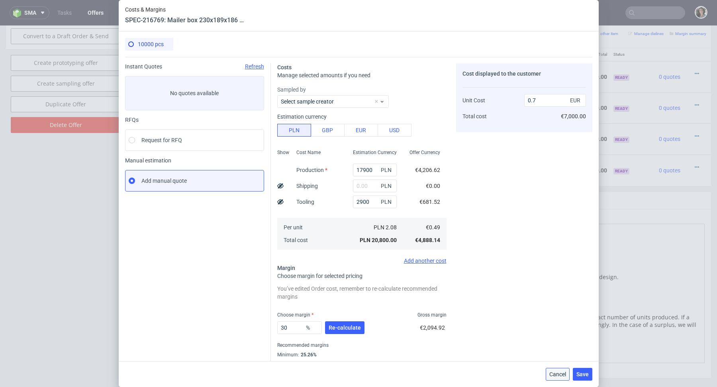
click at [553, 372] on span "Cancel" at bounding box center [558, 375] width 17 height 6
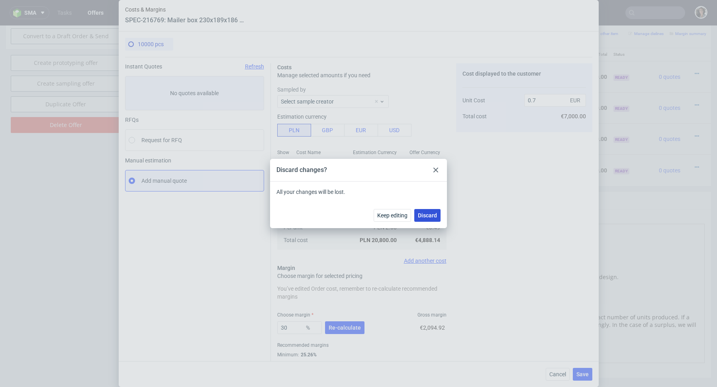
click at [419, 213] on span "Discard" at bounding box center [427, 216] width 19 height 6
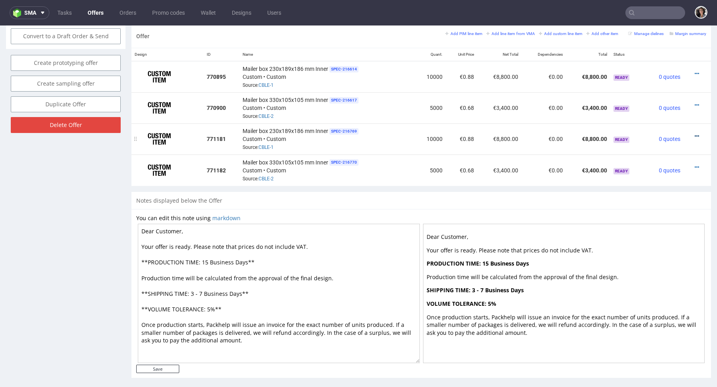
click at [695, 135] on icon at bounding box center [697, 136] width 4 height 6
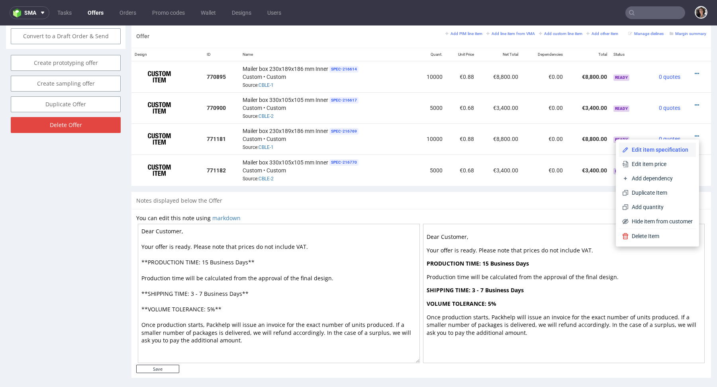
click at [675, 148] on span "Edit item specification" at bounding box center [661, 150] width 64 height 8
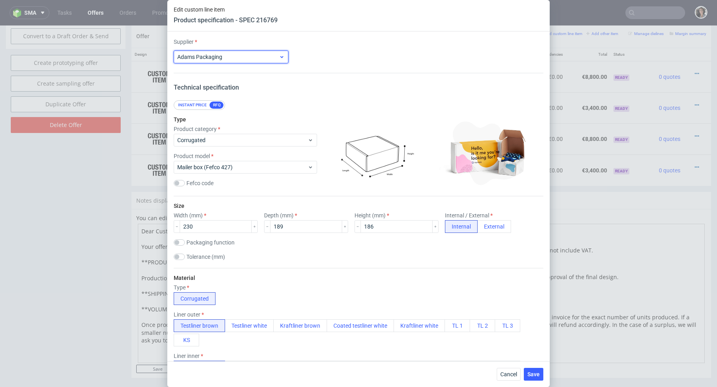
click at [263, 55] on span "Adams Packaging" at bounding box center [228, 57] width 102 height 8
type input "w"
type input "cus"
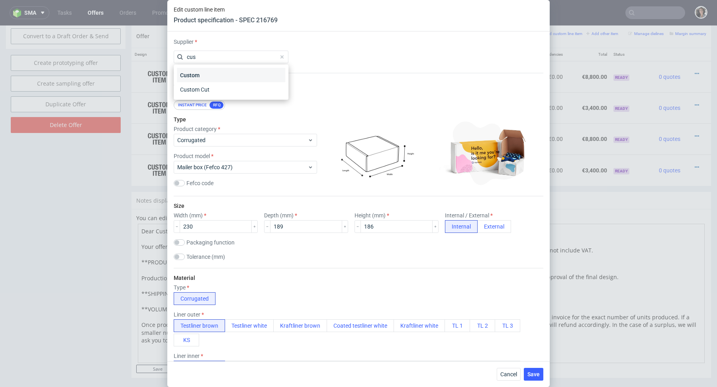
click at [229, 76] on div "Custom" at bounding box center [231, 75] width 108 height 14
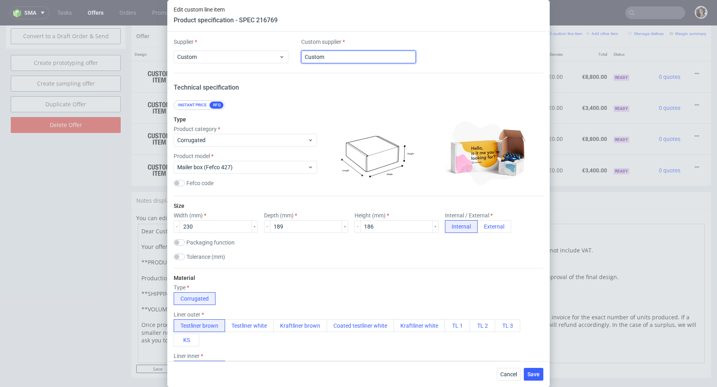
click at [350, 55] on input "Custom" at bounding box center [358, 57] width 115 height 13
type input "Werner Kenkel"
click at [353, 51] on input "Werner Kenkel" at bounding box center [358, 57] width 115 height 13
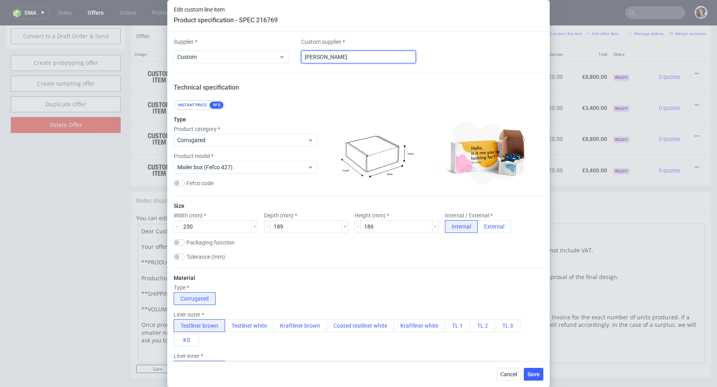
click at [353, 51] on input "Werner Kenkel" at bounding box center [358, 57] width 115 height 13
click at [540, 372] on button "Save" at bounding box center [534, 374] width 20 height 13
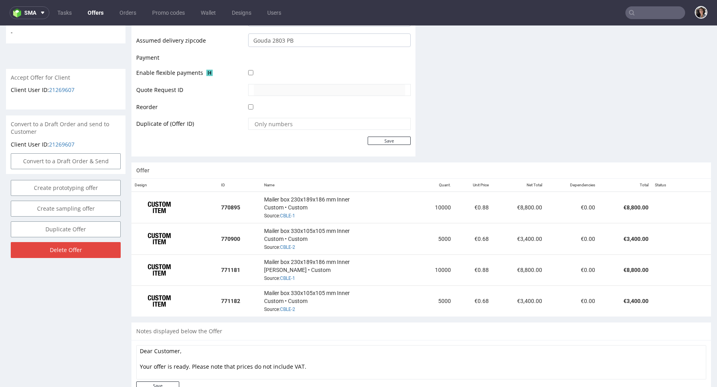
scroll to position [351, 0]
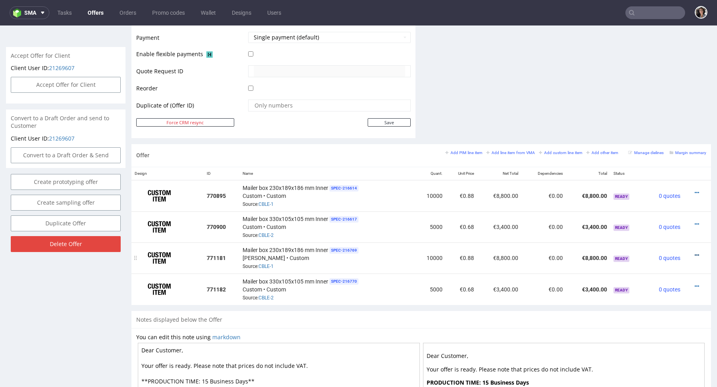
click at [695, 253] on icon at bounding box center [697, 256] width 4 height 6
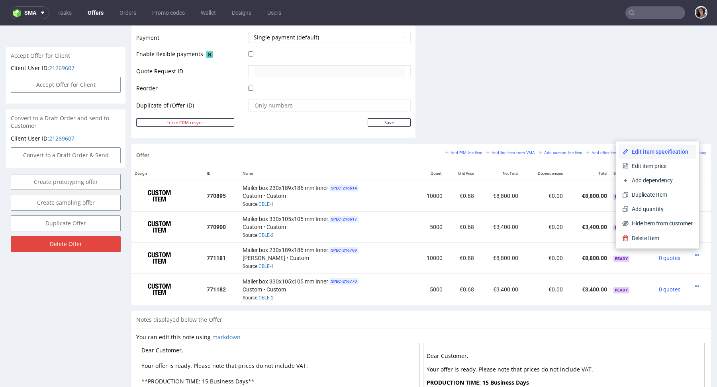
click at [651, 148] on span "Edit item specification" at bounding box center [661, 152] width 64 height 8
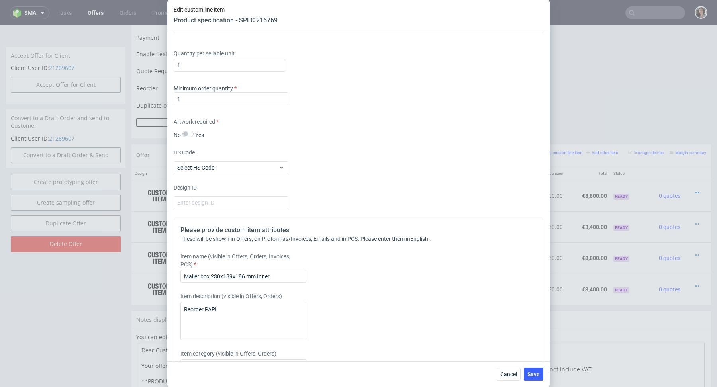
scroll to position [882, 0]
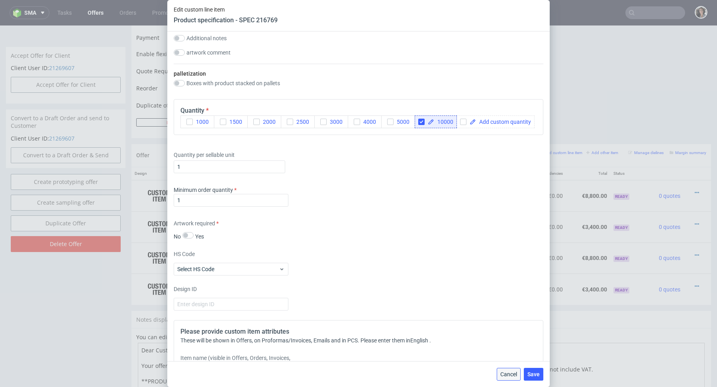
click at [513, 376] on span "Cancel" at bounding box center [508, 375] width 17 height 6
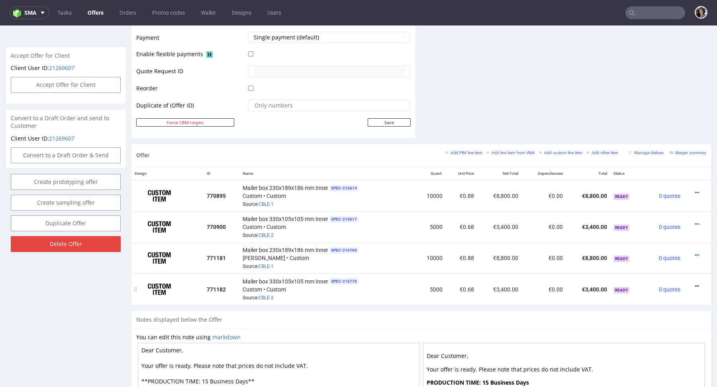
click at [695, 284] on icon at bounding box center [697, 287] width 4 height 6
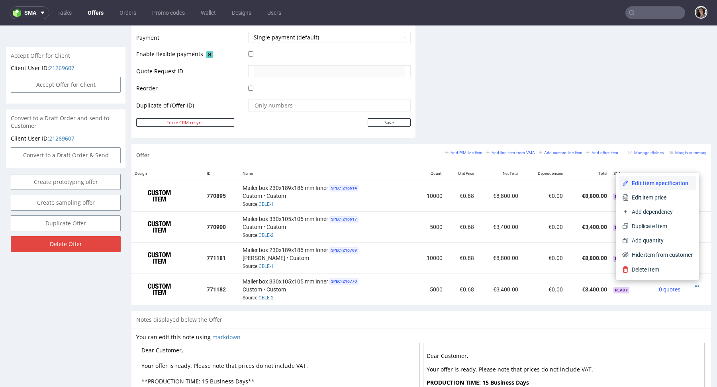
click at [660, 179] on li "Edit item specification" at bounding box center [657, 183] width 77 height 14
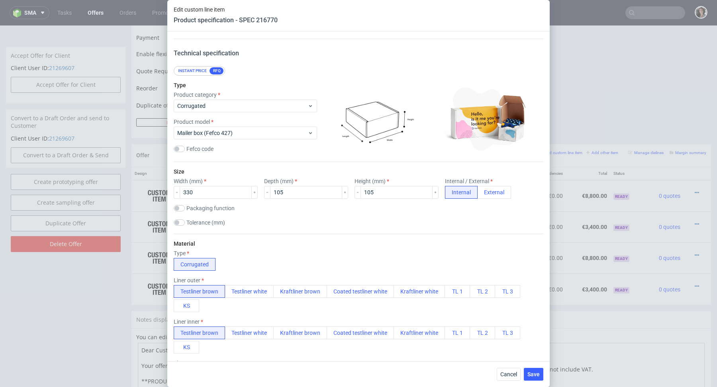
scroll to position [0, 0]
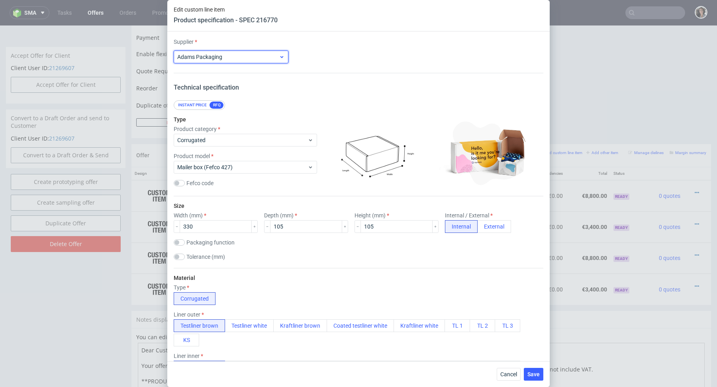
click at [248, 59] on span "Adams Packaging" at bounding box center [228, 57] width 102 height 8
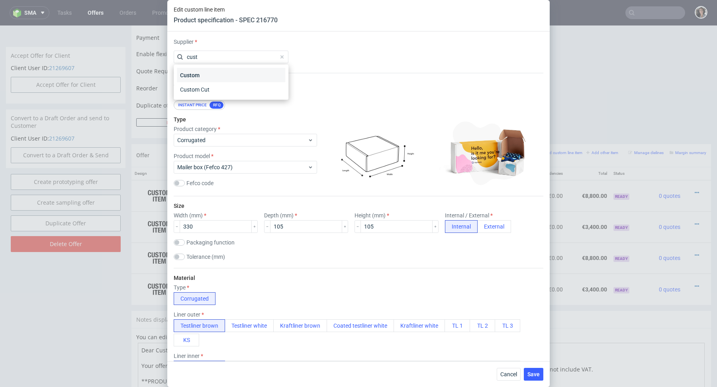
type input "cust"
click at [233, 77] on div "Custom" at bounding box center [231, 75] width 108 height 14
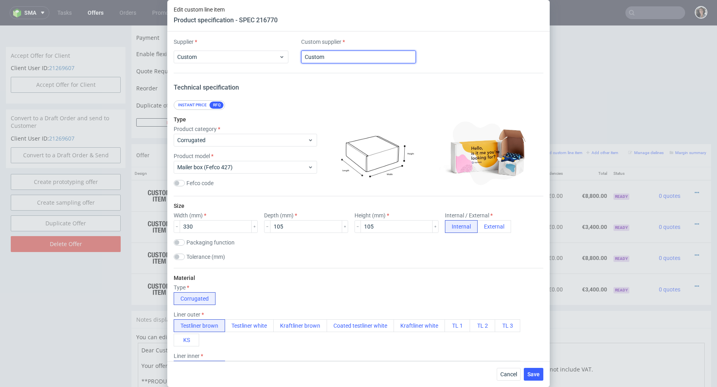
click at [347, 62] on input "Custom" at bounding box center [358, 57] width 115 height 13
paste input "Werner Kenkel"
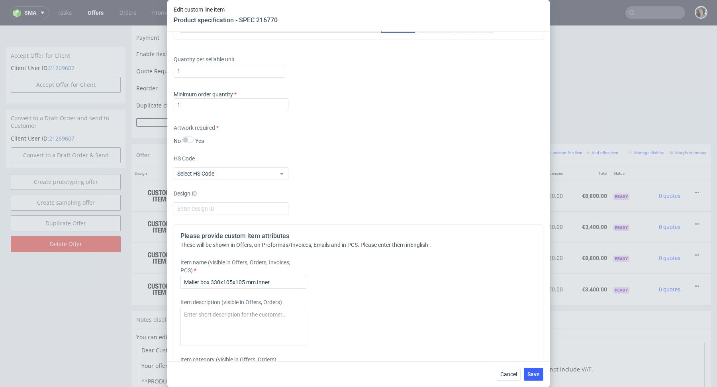
scroll to position [1059, 0]
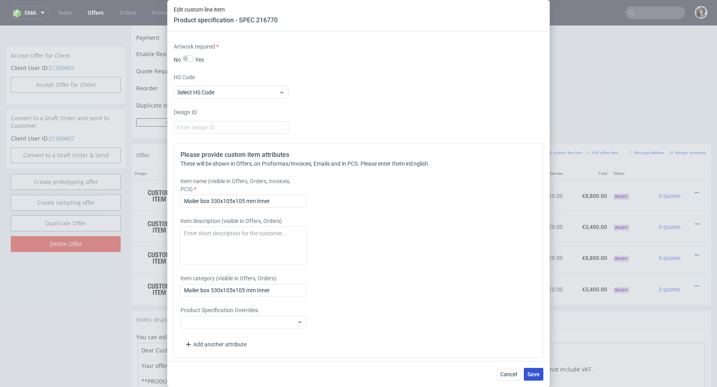
type input "Werner Kenkel"
click at [535, 376] on span "Save" at bounding box center [534, 375] width 12 height 6
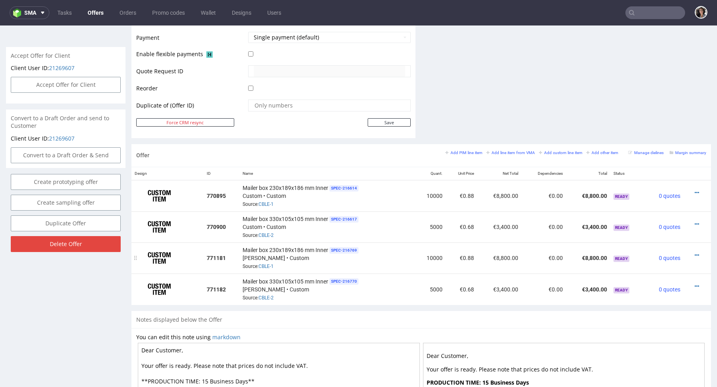
scroll to position [354, 0]
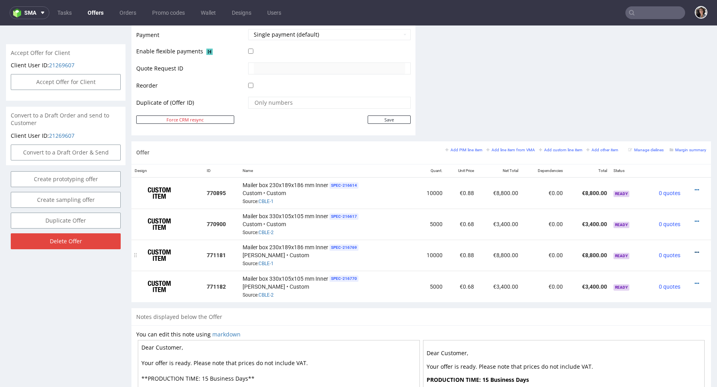
click at [695, 250] on icon at bounding box center [697, 253] width 4 height 6
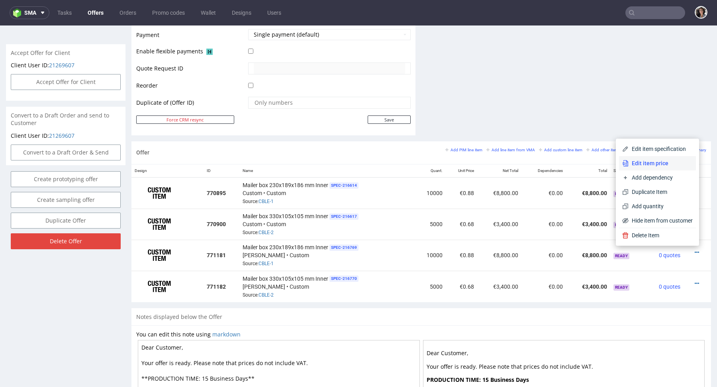
click at [644, 165] on span "Edit item price" at bounding box center [661, 163] width 64 height 8
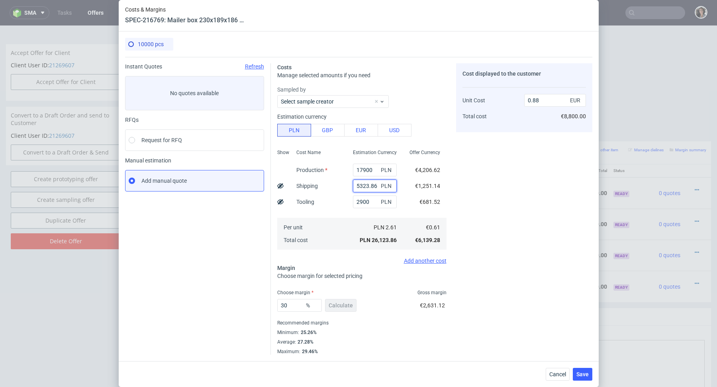
click at [358, 185] on input "5323.86" at bounding box center [375, 186] width 44 height 13
type input "0.7"
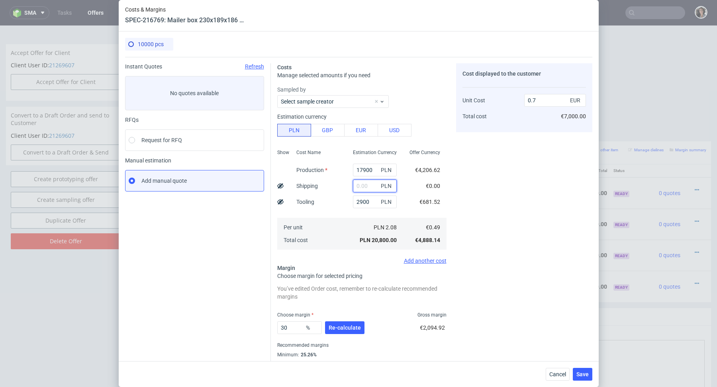
paste input "Werner Kenkel"
type input "Werner Kenkel"
type input "5323.86"
type input "0.88"
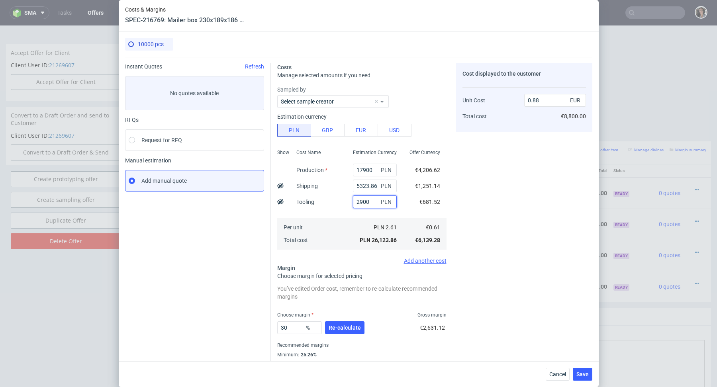
click at [370, 204] on input "2900" at bounding box center [375, 202] width 44 height 13
click at [375, 167] on input "17900" at bounding box center [375, 170] width 44 height 13
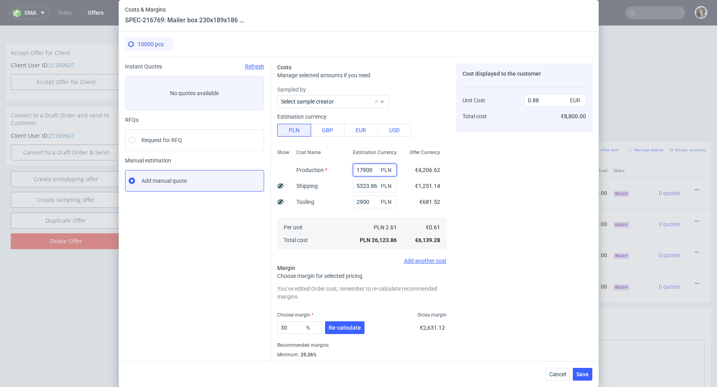
click at [375, 167] on input "17900" at bounding box center [375, 170] width 44 height 13
paste input "553"
type input "1 553"
type input "0.28"
click at [365, 168] on input "text" at bounding box center [375, 170] width 44 height 13
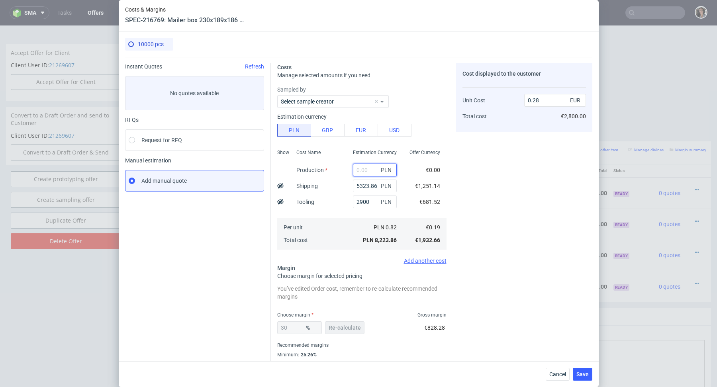
paste input "1 553"
click at [361, 169] on input "1 553" at bounding box center [375, 170] width 44 height 13
type input "1553"
type input "0.33"
type input "15530"
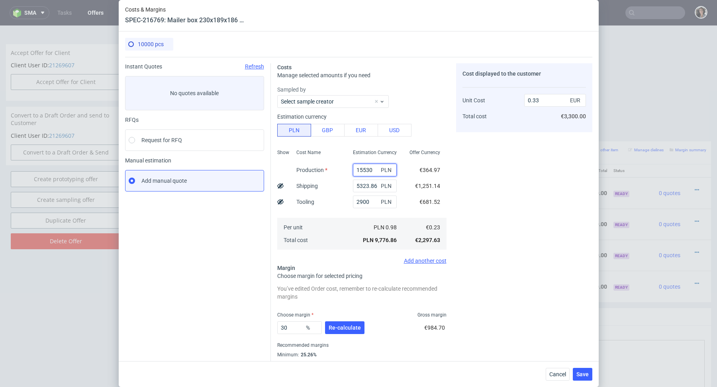
type input "0.8"
type input "15530"
click at [367, 202] on input "2900" at bounding box center [375, 202] width 44 height 13
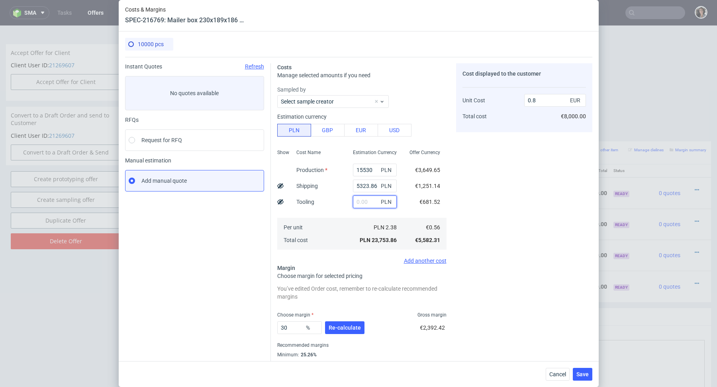
type input "0.7"
type input "3300"
type input "0.82"
type input "3300"
click at [358, 246] on div "PLN 24,153.86" at bounding box center [375, 240] width 57 height 13
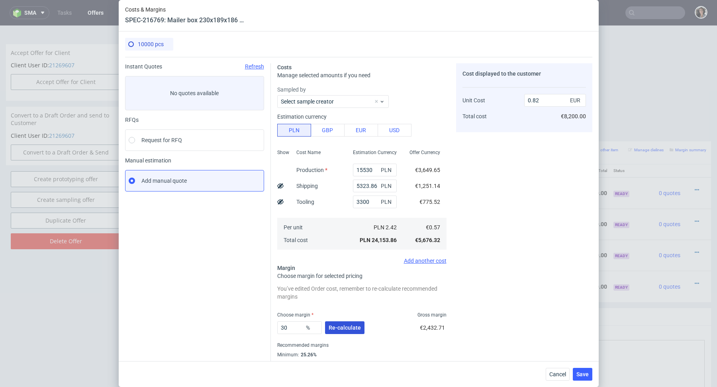
click at [349, 328] on span "Re-calculate" at bounding box center [345, 328] width 32 height 6
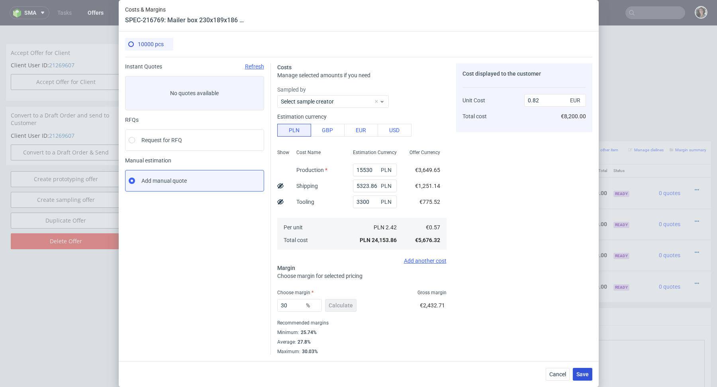
click at [589, 377] on span "Save" at bounding box center [583, 375] width 12 height 6
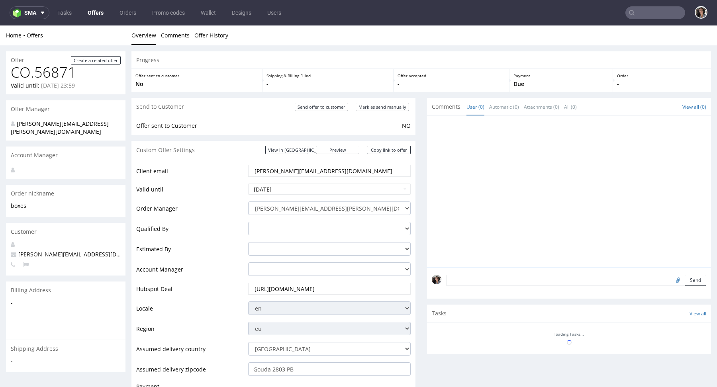
scroll to position [351, 0]
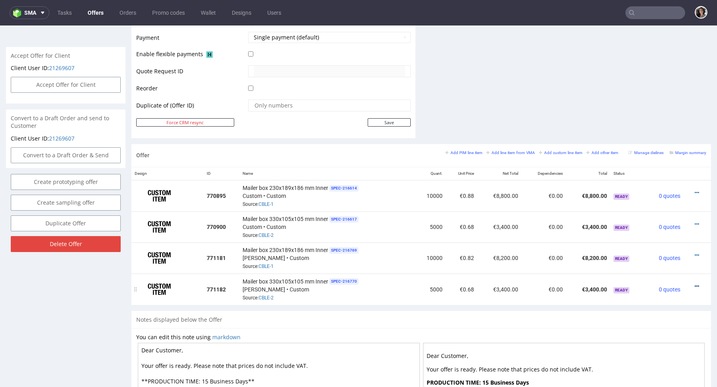
click at [695, 283] on link at bounding box center [697, 286] width 4 height 6
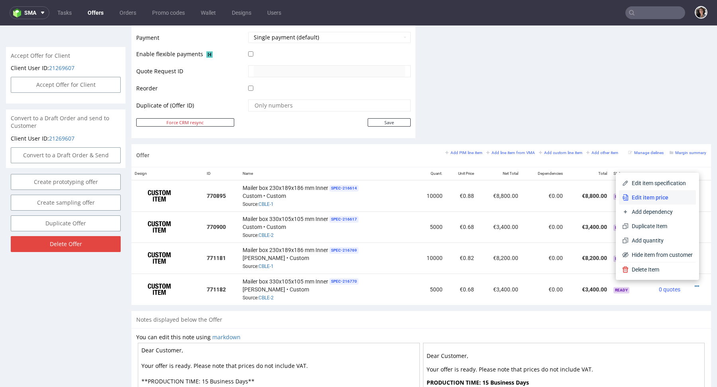
click at [653, 201] on span "Edit item price" at bounding box center [661, 198] width 64 height 8
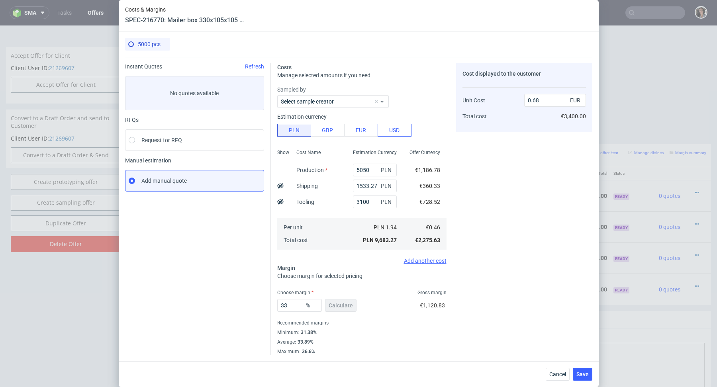
click at [375, 167] on input "5050" at bounding box center [375, 170] width 44 height 13
paste input "1 553"
type input "1 553"
type input "0.33"
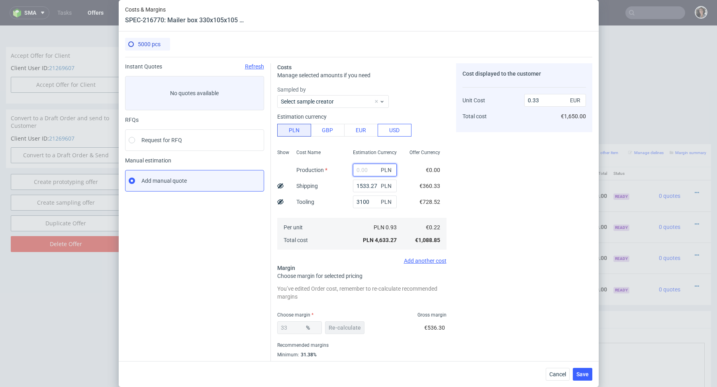
paste input "4 765"
click at [360, 168] on input "4 765" at bounding box center [375, 170] width 44 height 13
type input "4765"
type input "0.66"
type input "4765"
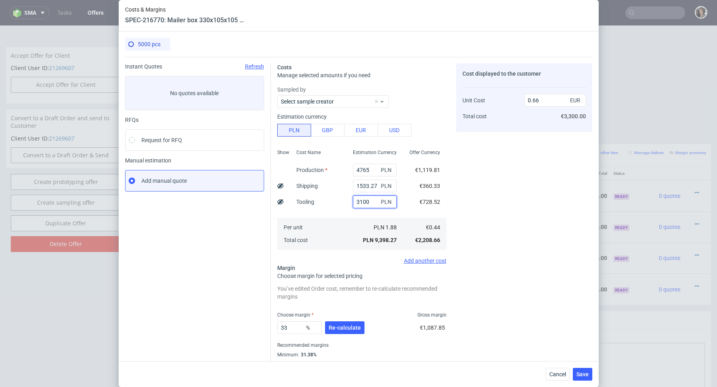
click at [368, 202] on input "3100" at bounding box center [375, 202] width 44 height 13
type input "3200"
click at [339, 239] on div "Per unit Total cost" at bounding box center [318, 234] width 57 height 32
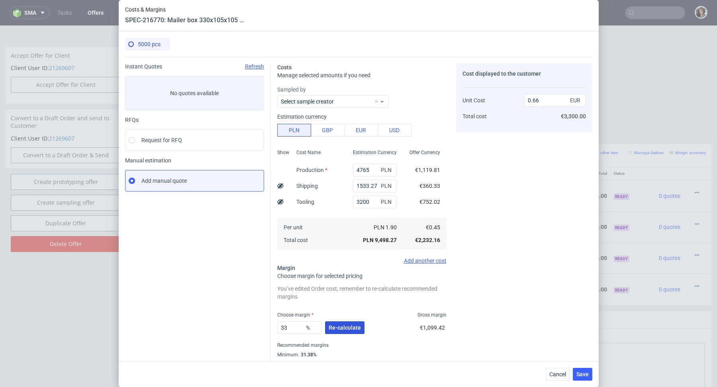
click at [349, 325] on span "Re-calculate" at bounding box center [345, 328] width 32 height 6
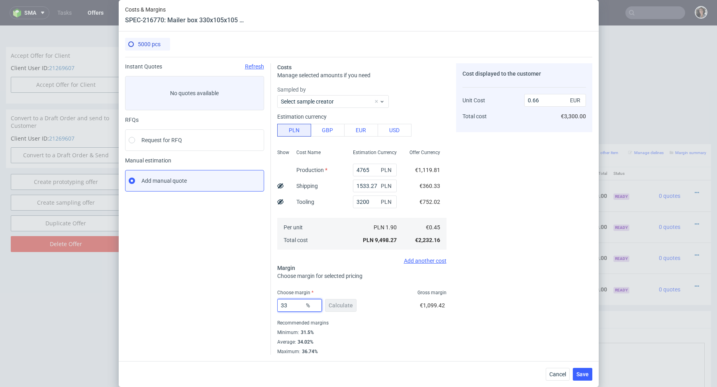
click at [292, 305] on input "33" at bounding box center [299, 305] width 45 height 13
type input "34"
type input "0.67"
type input "34"
click at [394, 338] on div "Average : 34.02%" at bounding box center [361, 343] width 169 height 10
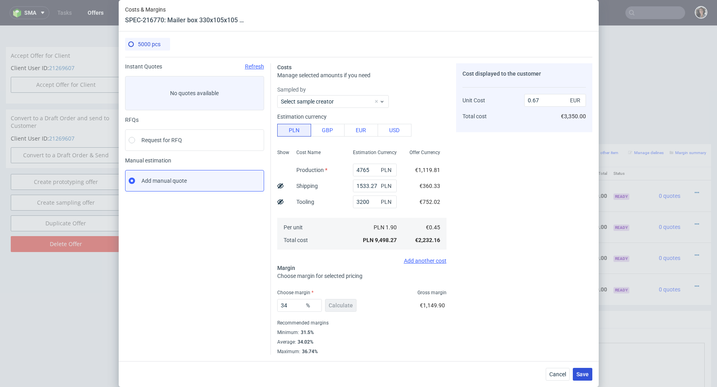
click at [582, 377] on span "Save" at bounding box center [583, 375] width 12 height 6
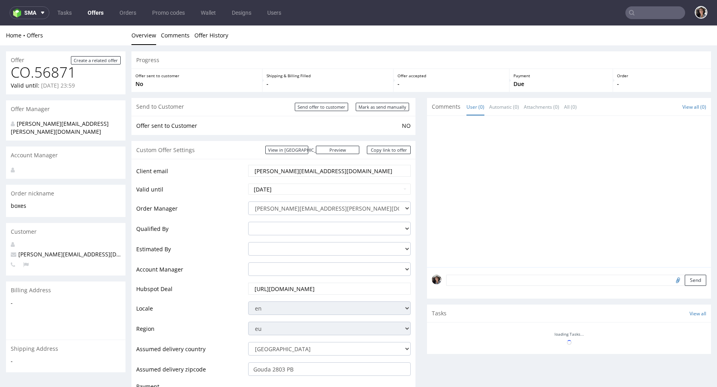
scroll to position [316, 0]
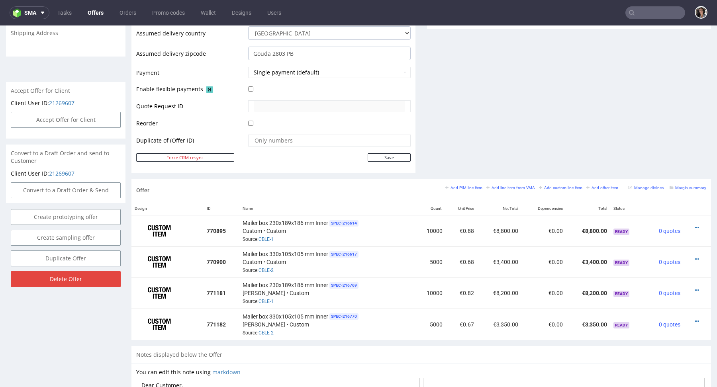
click at [677, 189] on div "Margin summary" at bounding box center [688, 187] width 37 height 7
click at [677, 186] on small "Margin summary" at bounding box center [688, 188] width 37 height 4
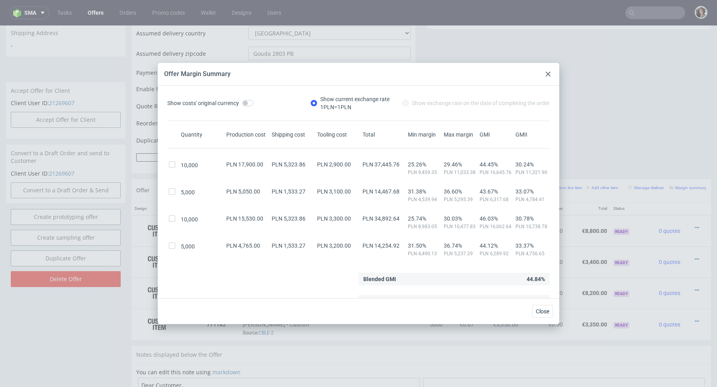
scroll to position [9, 0]
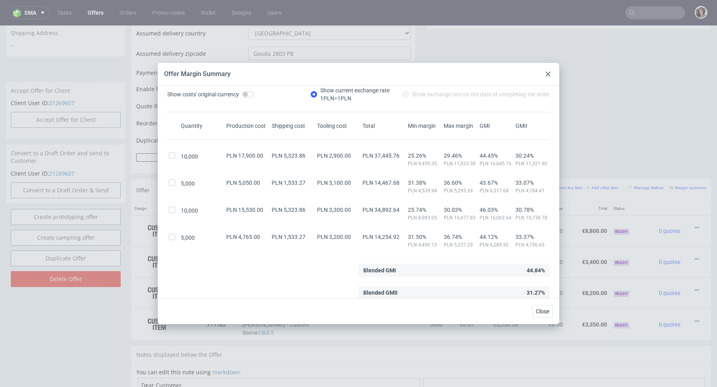
click at [547, 71] on div at bounding box center [549, 74] width 10 height 10
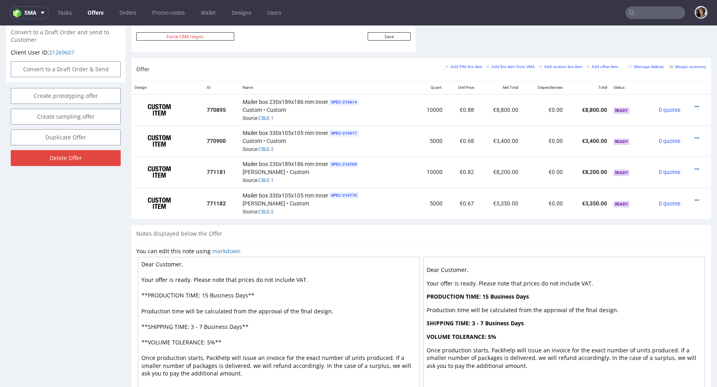
scroll to position [475, 0]
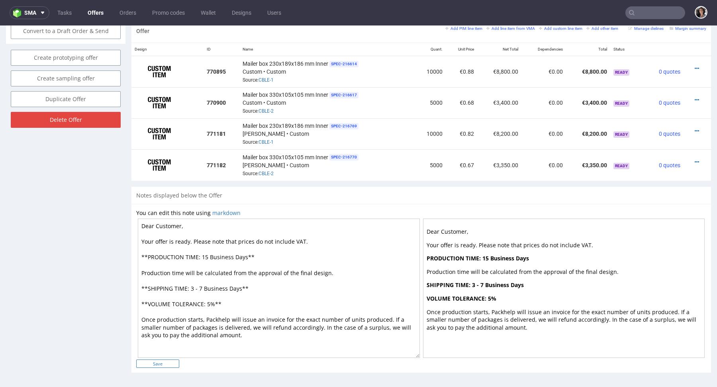
click at [165, 361] on input "Save" at bounding box center [157, 364] width 43 height 8
type input "In progress..."
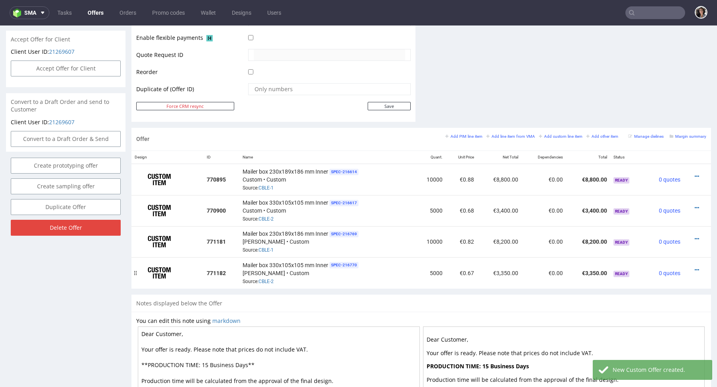
scroll to position [429, 0]
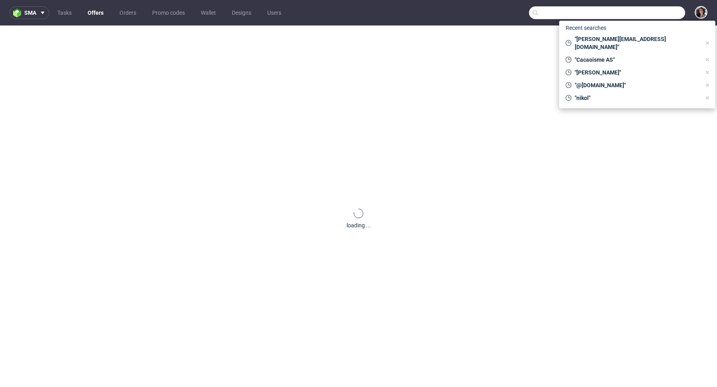
click at [658, 13] on input "text" at bounding box center [607, 12] width 156 height 13
paste input "dominic.bohnen@naskorsports.com"
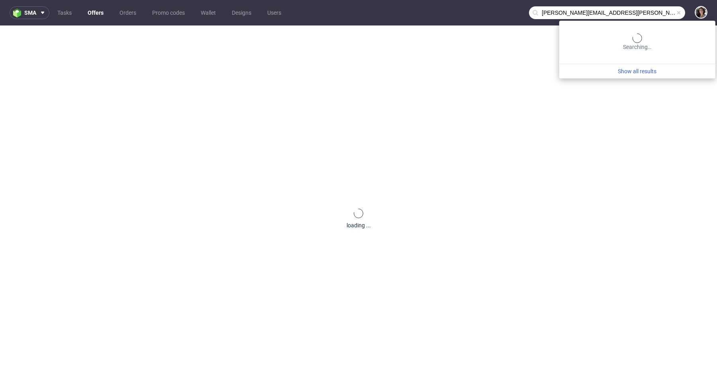
type input "dominic.bohnen@naskorsports.com"
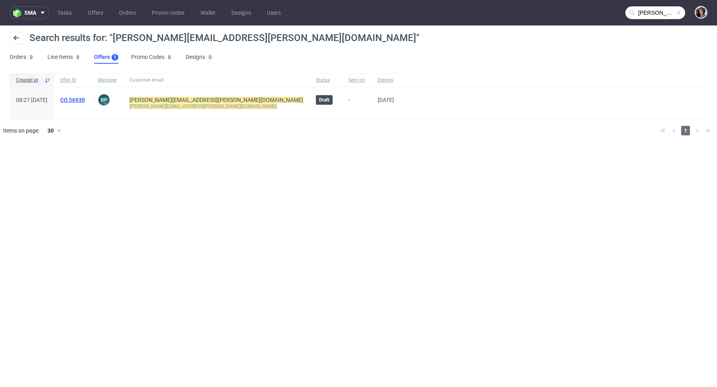
click at [85, 98] on link "CO.56930" at bounding box center [72, 100] width 25 height 6
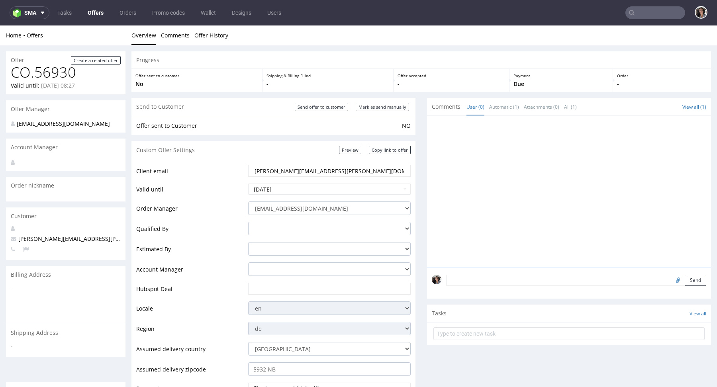
drag, startPoint x: 332, startPoint y: 171, endPoint x: 300, endPoint y: 171, distance: 32.3
click at [299, 171] on input "dominic.bohnen@naskorsports.com" at bounding box center [329, 170] width 151 height 11
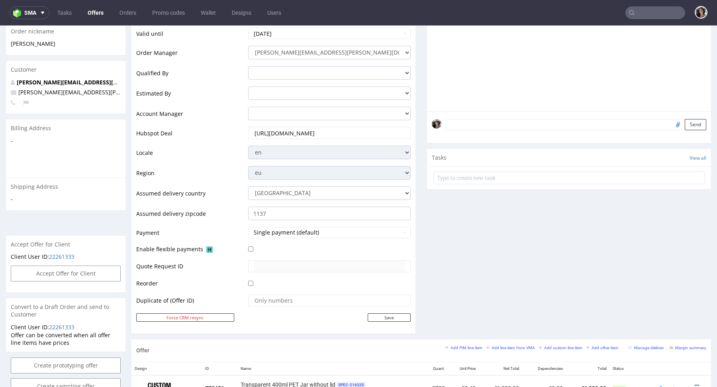
scroll to position [326, 0]
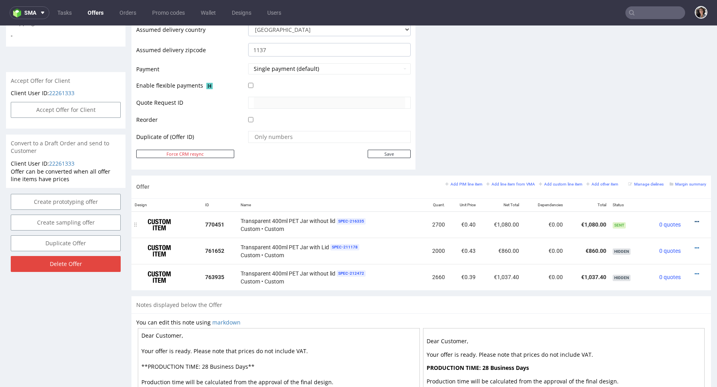
click at [695, 219] on icon at bounding box center [697, 222] width 4 height 6
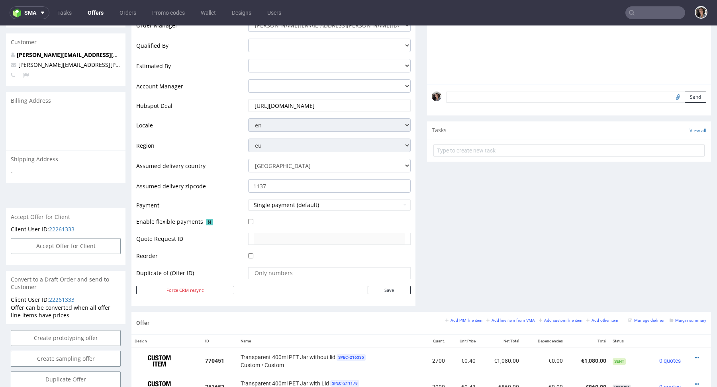
scroll to position [0, 0]
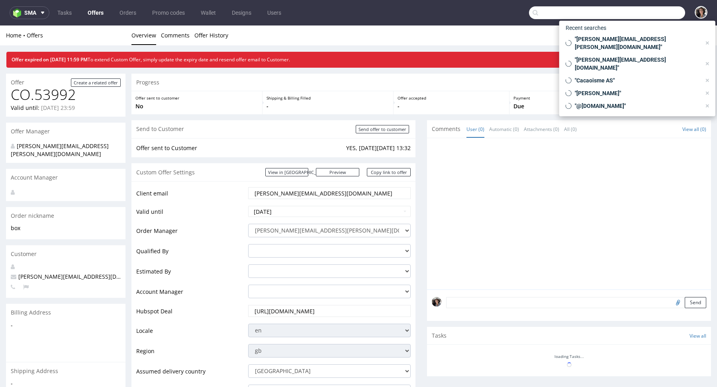
click at [657, 12] on input "text" at bounding box center [607, 12] width 156 height 13
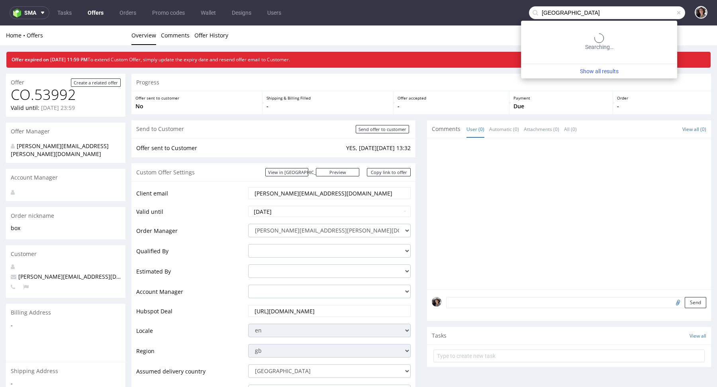
type input "dublin"
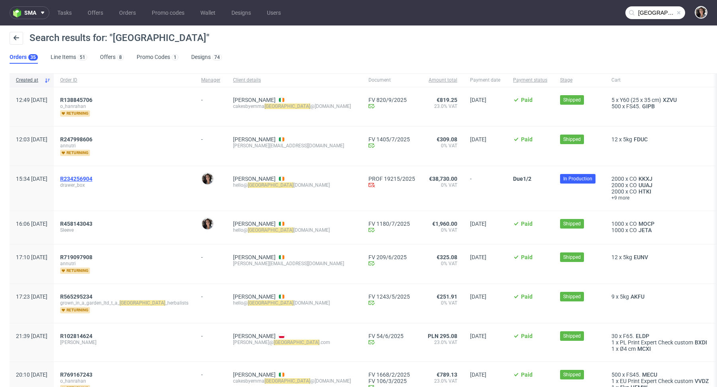
click at [92, 177] on span "R234256904" at bounding box center [76, 179] width 32 height 6
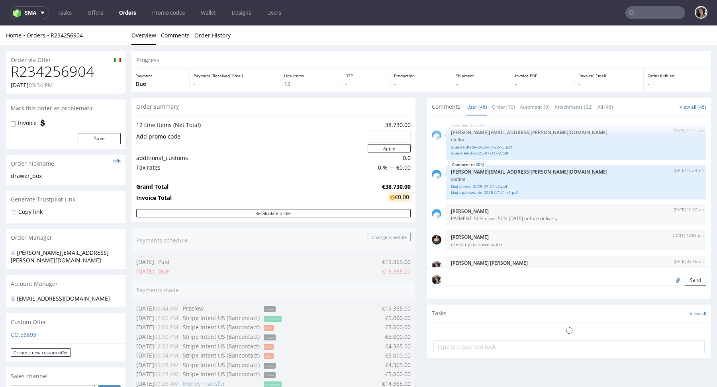
scroll to position [1517, 0]
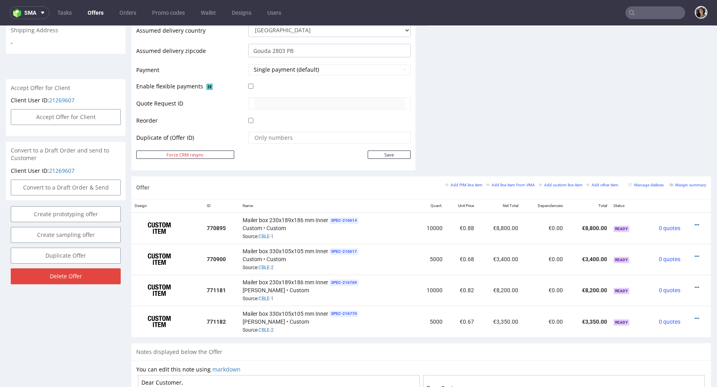
scroll to position [276, 0]
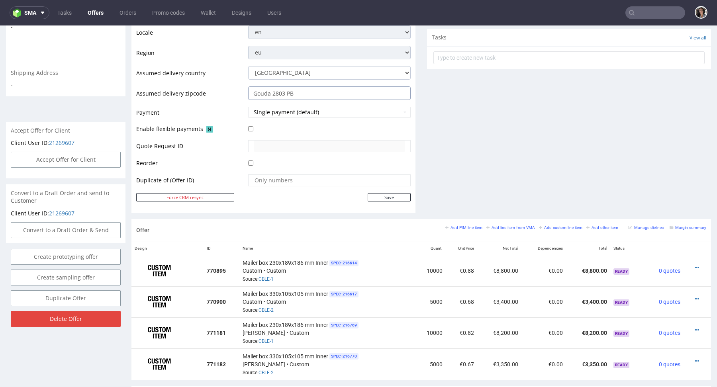
click at [312, 93] on input "Gouda 2803 PB" at bounding box center [329, 93] width 163 height 14
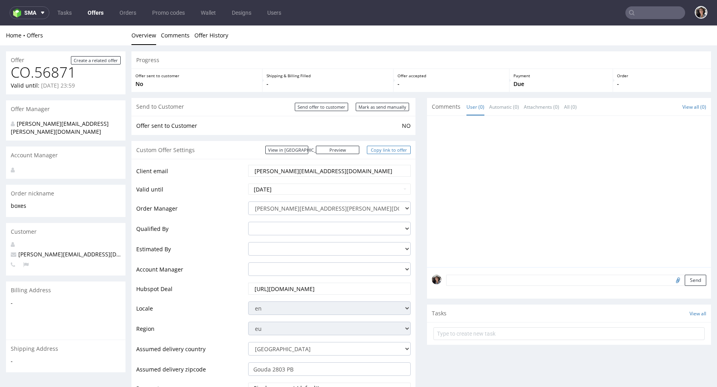
click at [392, 149] on link "Copy link to offer" at bounding box center [389, 150] width 44 height 8
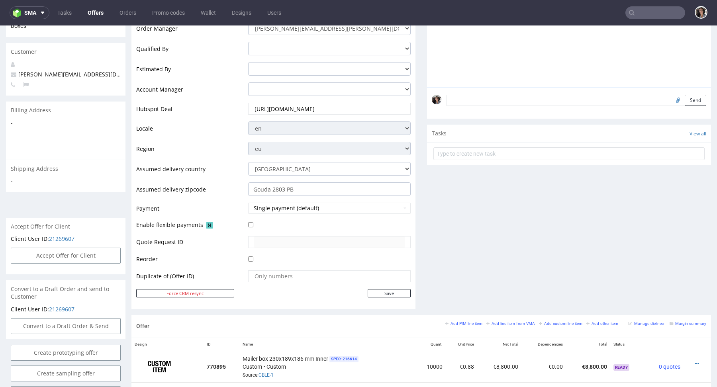
scroll to position [403, 0]
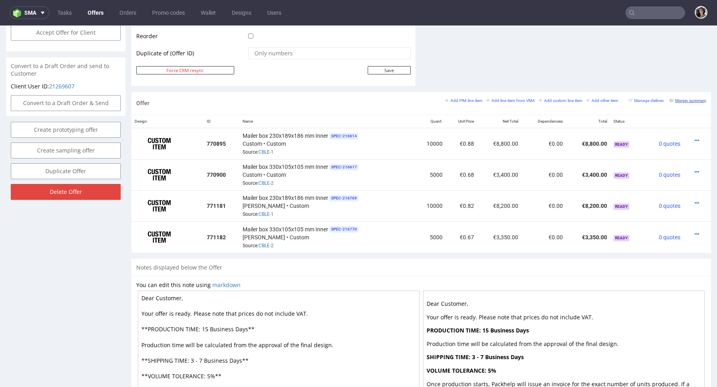
click at [676, 100] on small "Margin summary" at bounding box center [688, 100] width 37 height 4
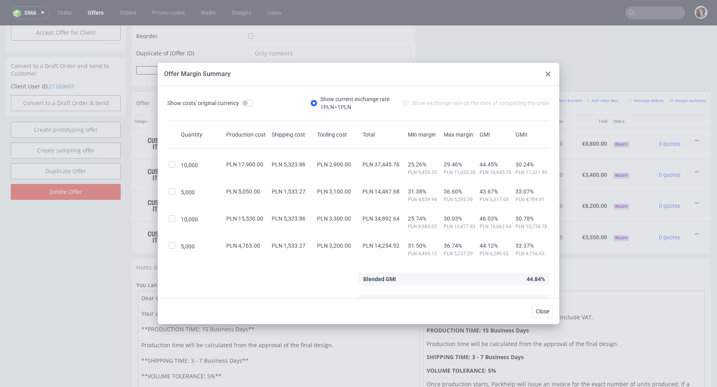
click at [548, 75] on icon at bounding box center [548, 74] width 5 height 5
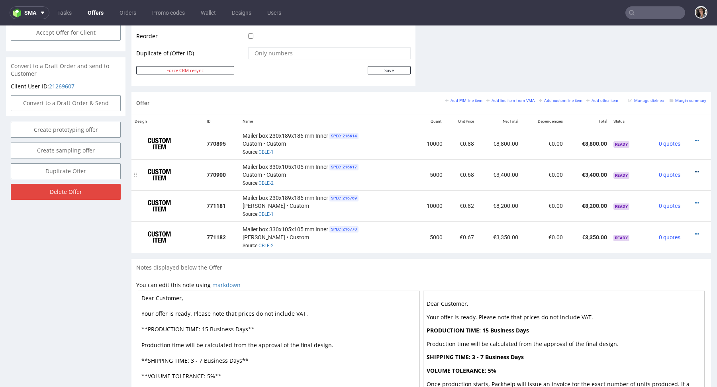
click at [695, 169] on icon at bounding box center [697, 172] width 4 height 6
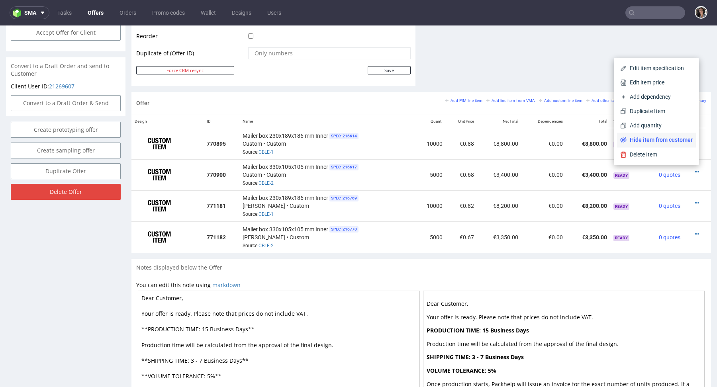
click at [655, 137] on span "Hide item from customer" at bounding box center [660, 140] width 66 height 8
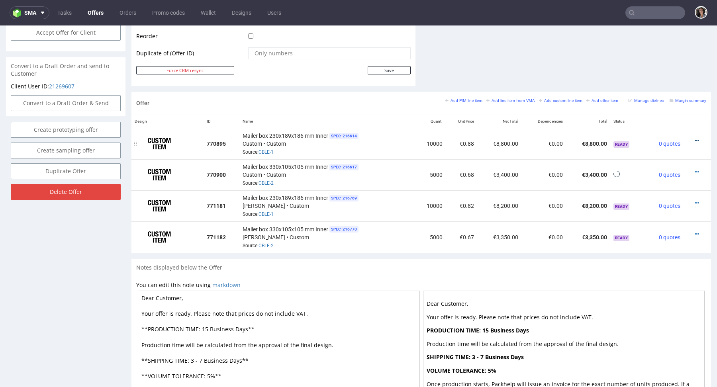
click at [695, 138] on icon at bounding box center [697, 141] width 4 height 6
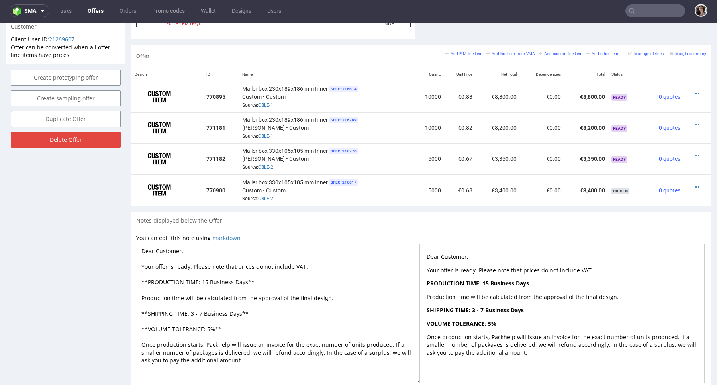
scroll to position [390, 0]
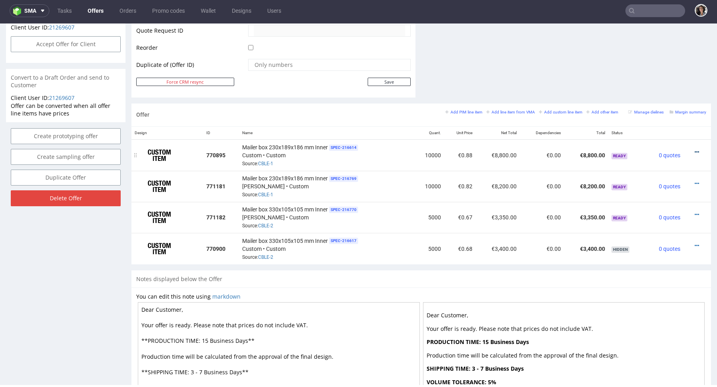
click at [695, 150] on icon at bounding box center [697, 152] width 4 height 6
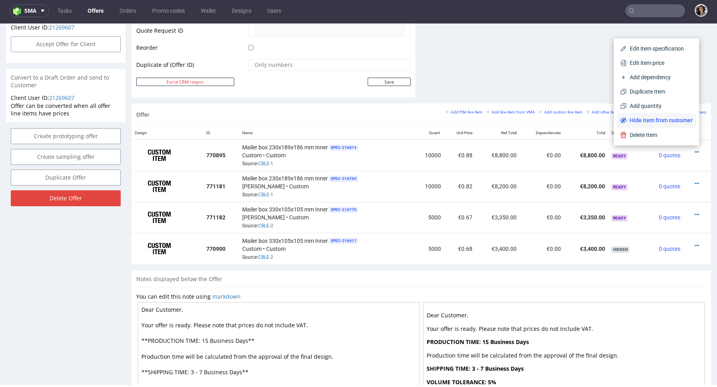
click at [668, 119] on span "Hide item from customer" at bounding box center [660, 120] width 66 height 8
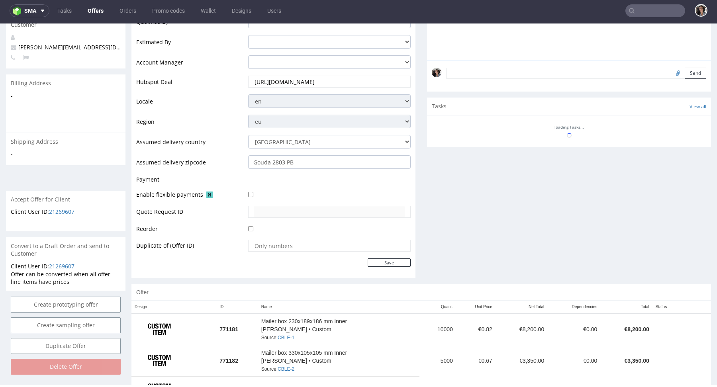
scroll to position [236, 0]
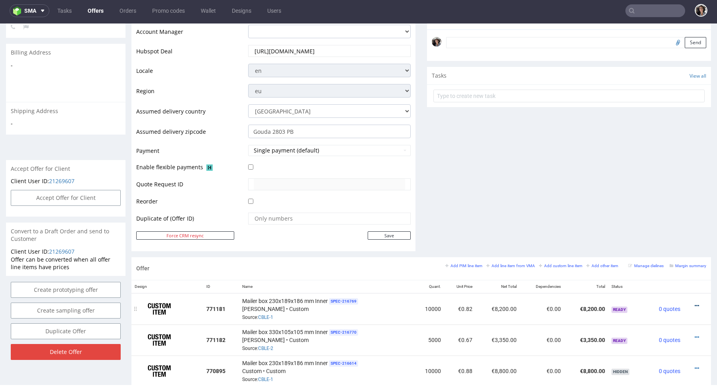
click at [695, 304] on icon at bounding box center [697, 306] width 4 height 6
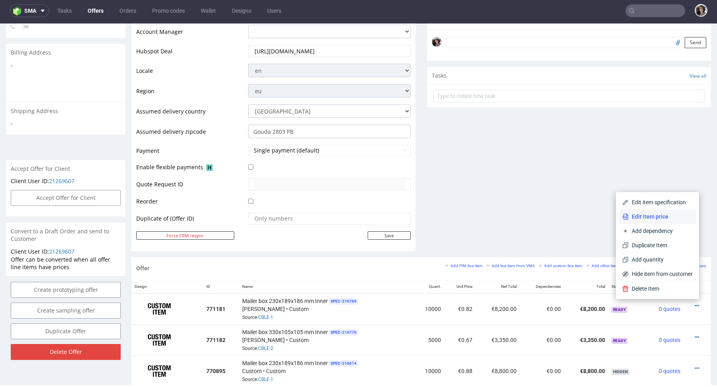
click at [659, 221] on li "Edit item price" at bounding box center [657, 217] width 77 height 14
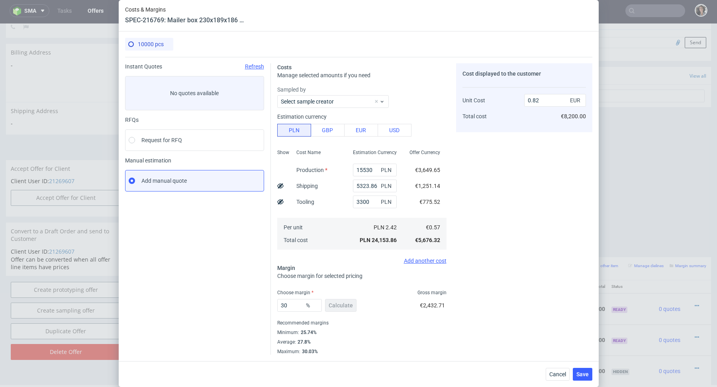
click at [281, 185] on icon at bounding box center [280, 186] width 6 height 6
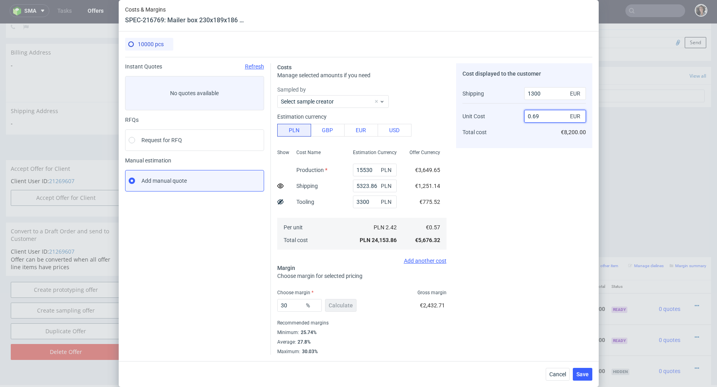
drag, startPoint x: 533, startPoint y: 115, endPoint x: 552, endPoint y: 116, distance: 19.1
click at [552, 116] on input "0.69" at bounding box center [555, 116] width 62 height 13
type input "0.82"
type input "40.00000000000001"
type input "0.82"
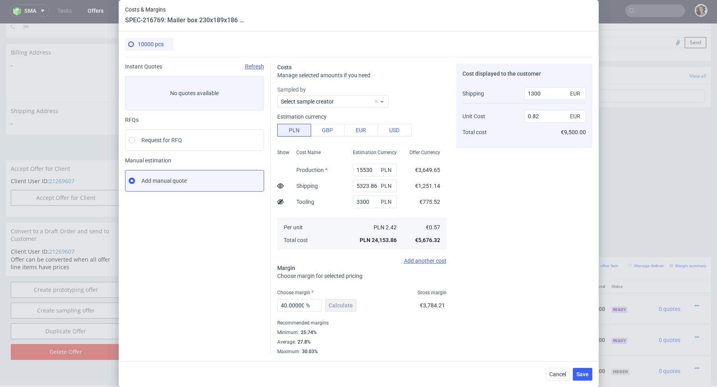
click at [528, 166] on div "Cost displayed to the customer Shipping Unit Cost Total cost 1300 EUR 0.82 EUR …" at bounding box center [524, 209] width 136 height 292
drag, startPoint x: 534, startPoint y: 114, endPoint x: 541, endPoint y: 114, distance: 6.8
click at [541, 114] on input "0.82" at bounding box center [555, 116] width 62 height 13
click at [293, 306] on input "40.00000000000001" at bounding box center [299, 305] width 45 height 13
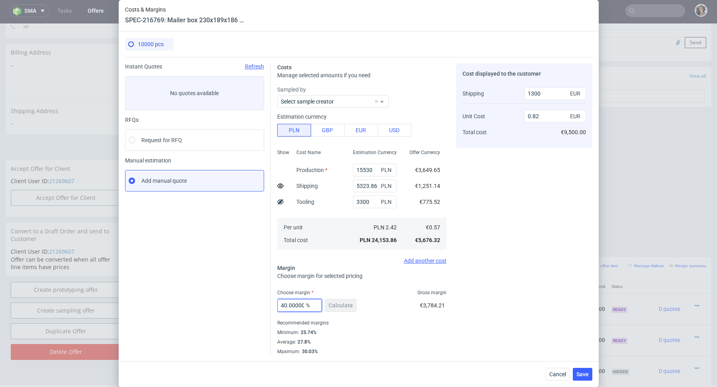
click at [293, 306] on input "40.00000000000001" at bounding box center [299, 305] width 45 height 13
type input "35"
type input "0.75"
click at [289, 305] on input "35" at bounding box center [299, 305] width 45 height 13
type input "33"
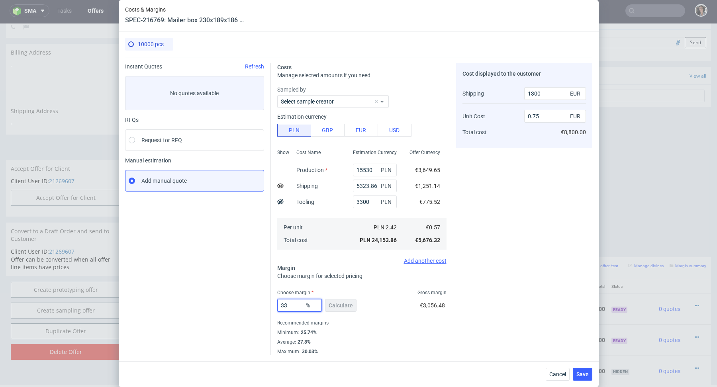
type input "0.72"
type input "33"
drag, startPoint x: 534, startPoint y: 114, endPoint x: 542, endPoint y: 115, distance: 8.0
click at [542, 115] on input "0.72" at bounding box center [555, 116] width 62 height 13
type input "0.69"
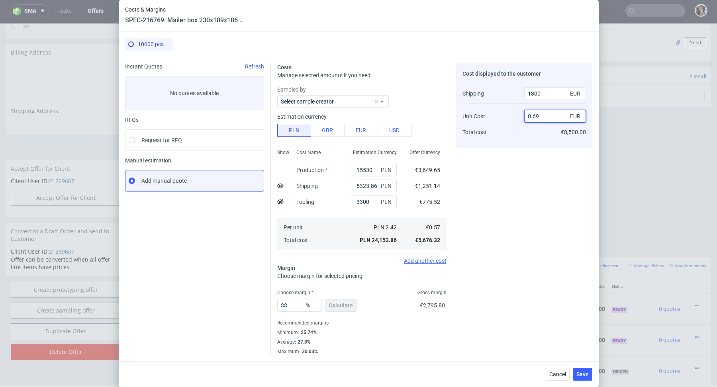
type input "30.48780487804879"
type input "0.69"
click at [476, 229] on div "Cost displayed to the customer Shipping Unit Cost Total cost 1300 EUR 0.69 EUR …" at bounding box center [524, 209] width 136 height 292
drag, startPoint x: 535, startPoint y: 93, endPoint x: 547, endPoint y: 94, distance: 12.4
click at [547, 94] on input "1300" at bounding box center [555, 93] width 62 height 13
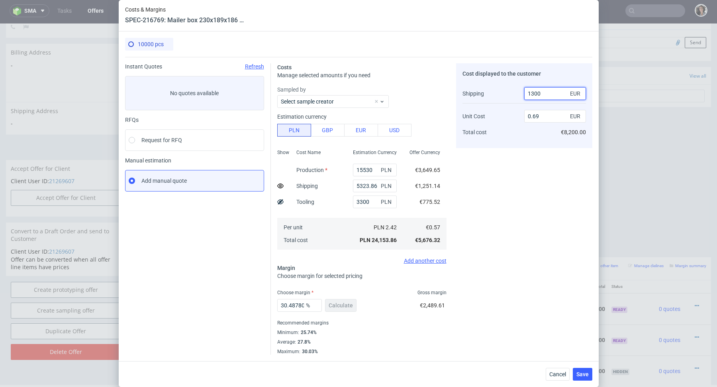
drag, startPoint x: 531, startPoint y: 93, endPoint x: 547, endPoint y: 93, distance: 15.9
click at [547, 93] on input "1300" at bounding box center [555, 93] width 62 height 13
click at [525, 160] on div "Cost displayed to the customer Shipping Unit Cost Total cost 1300 EUR 0.69 EUR …" at bounding box center [524, 209] width 136 height 292
drag, startPoint x: 288, startPoint y: 305, endPoint x: 336, endPoint y: 307, distance: 47.5
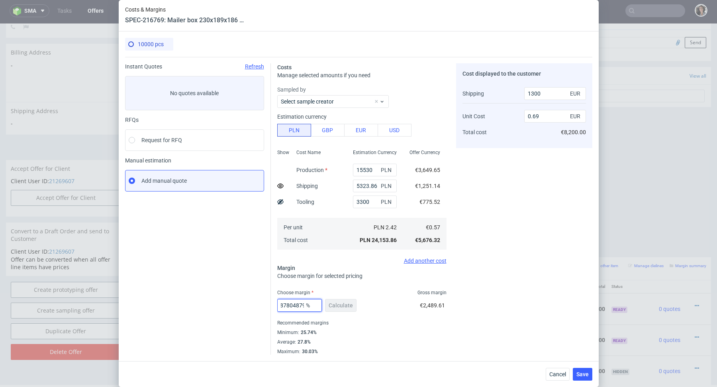
click at [336, 307] on div "30.48780487804879 % Calculate" at bounding box center [317, 307] width 81 height 22
type input "30.6"
type input "0.7"
type input "30.57"
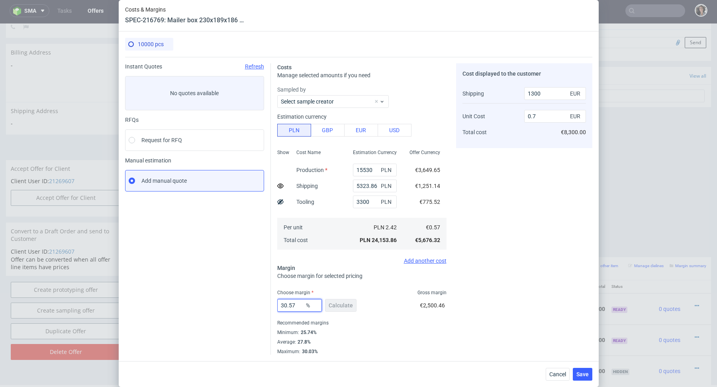
type input "0.69"
type input "30.57"
click at [583, 374] on span "Save" at bounding box center [583, 375] width 12 height 6
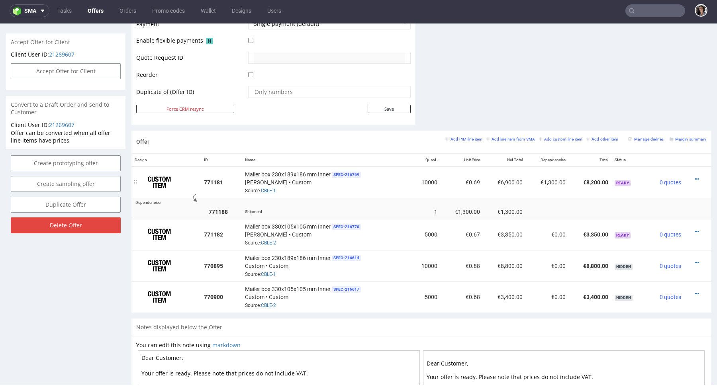
scroll to position [363, 0]
click at [695, 229] on icon at bounding box center [697, 232] width 4 height 6
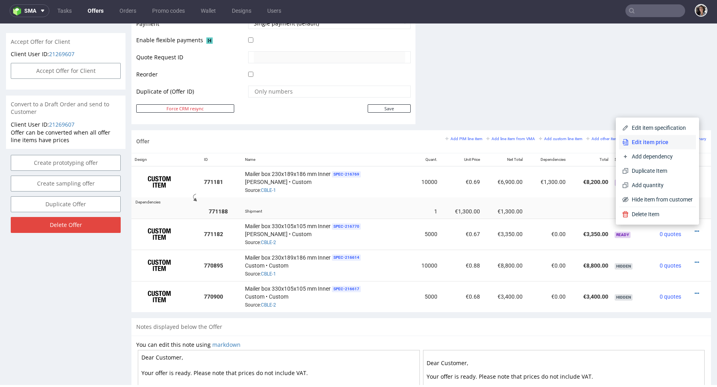
click at [646, 143] on span "Edit item price" at bounding box center [661, 142] width 64 height 8
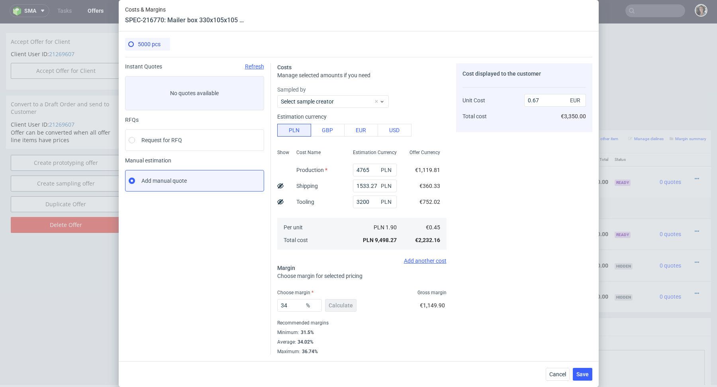
click at [279, 187] on icon at bounding box center [280, 186] width 6 height 6
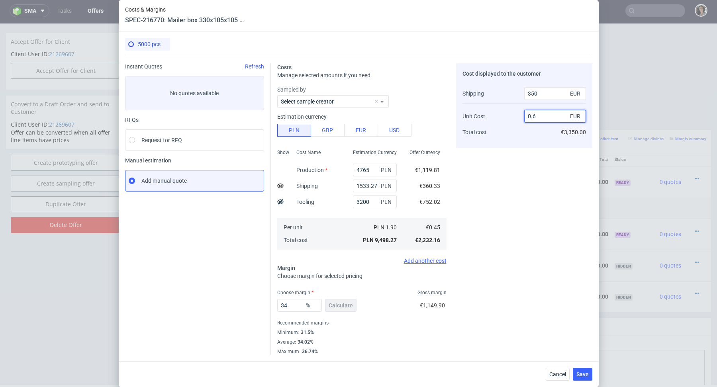
click at [546, 117] on input "0.6" at bounding box center [555, 116] width 62 height 13
type input "0.64"
type input "36.61971830985916"
type input "0.63"
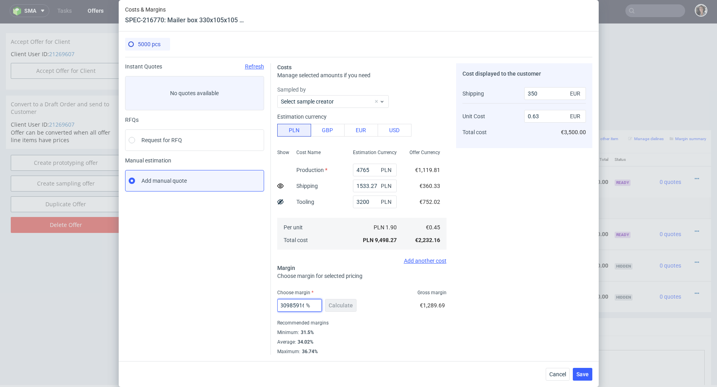
drag, startPoint x: 288, startPoint y: 307, endPoint x: 321, endPoint y: 304, distance: 32.8
click at [321, 304] on input "36.61971830985916" at bounding box center [299, 305] width 45 height 13
type input "36.9"
type input "0.64"
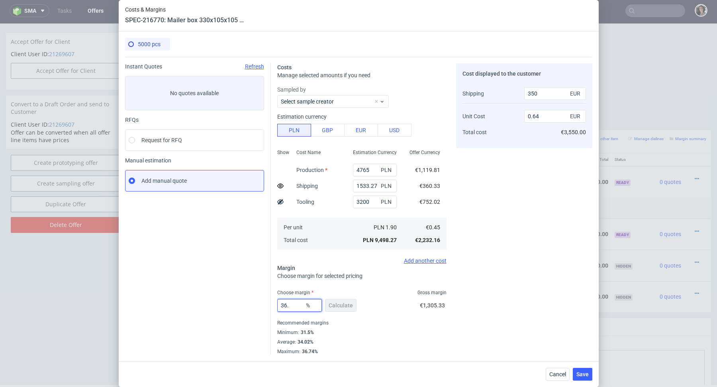
type input "36.8"
type input "0.63"
type input "36.89"
click at [345, 321] on div "Recommended margins" at bounding box center [361, 323] width 169 height 10
click at [580, 371] on button "Save" at bounding box center [583, 374] width 20 height 13
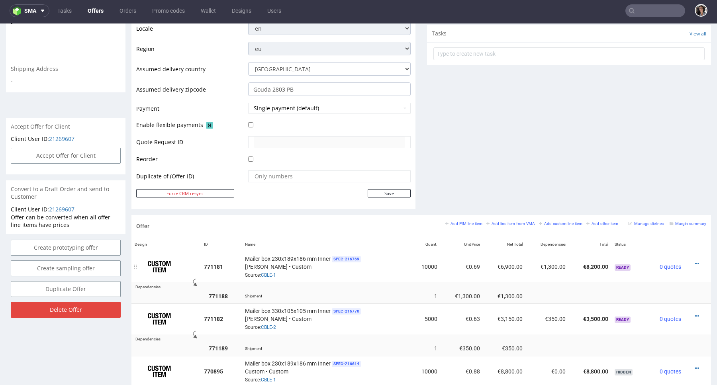
scroll to position [471, 0]
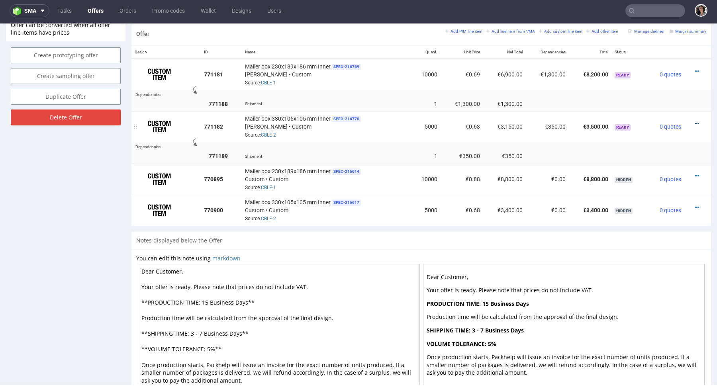
click at [695, 123] on icon at bounding box center [697, 124] width 4 height 6
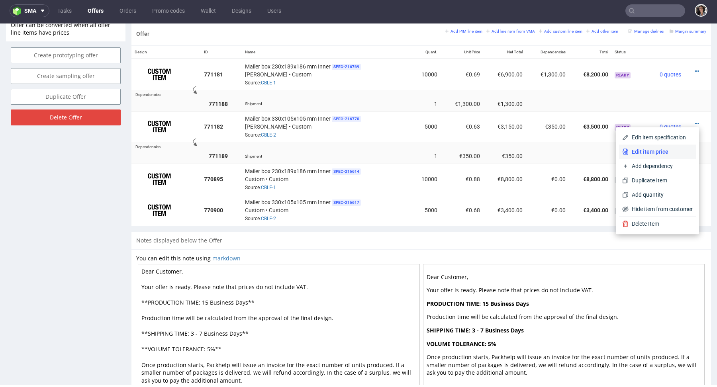
click at [646, 150] on span "Edit item price" at bounding box center [661, 152] width 64 height 8
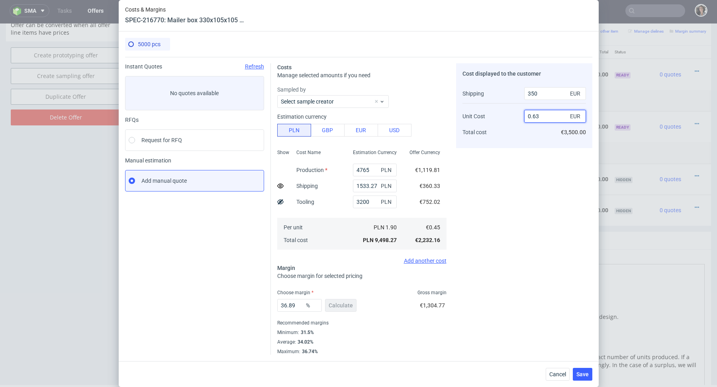
click at [546, 117] on input "0.63" at bounding box center [555, 116] width 62 height 13
type input "0.66"
type input "38.35616438356164"
type input "0.67"
type input "39.189189189189186"
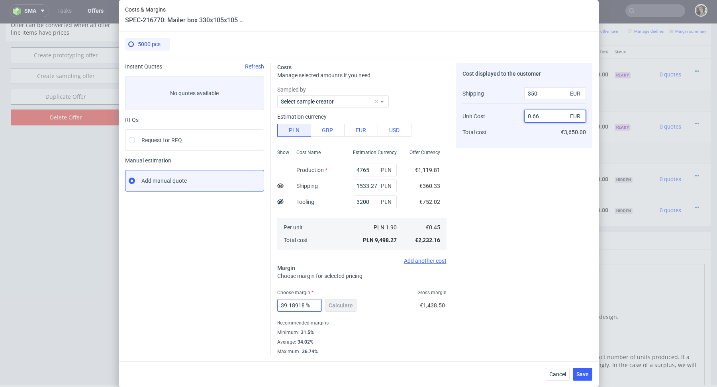
type input "0.66"
drag, startPoint x: 288, startPoint y: 305, endPoint x: 324, endPoint y: 305, distance: 35.5
click at [324, 305] on div "39.189189189189186 %" at bounding box center [301, 305] width 48 height 13
type input "39.9"
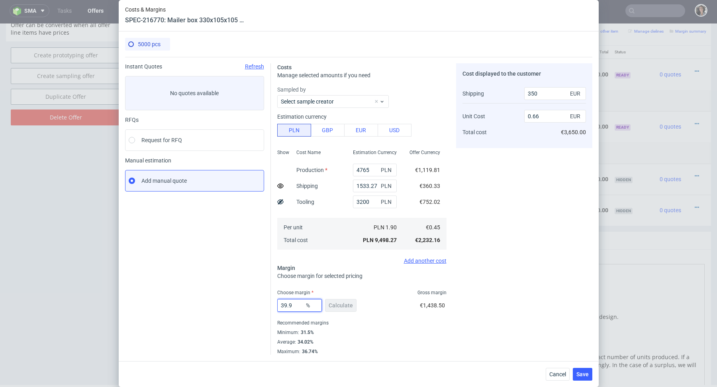
scroll to position [0, 0]
type input "0.67"
type input "39.4"
type input "0.66"
type input "39.49"
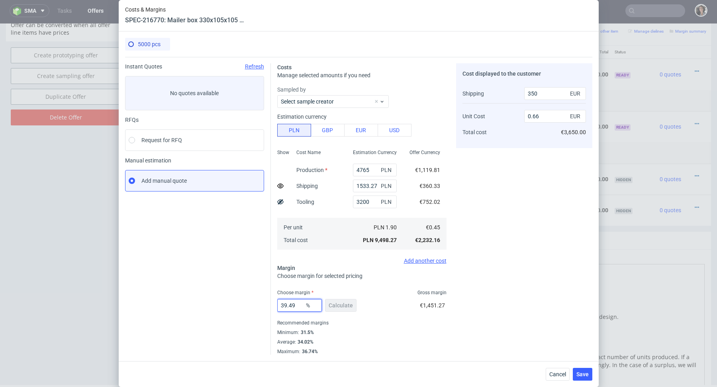
type input "0.67"
type input "39.46"
type input "0.66"
type input "39.46"
click at [422, 336] on div "Minimum : 31.5%" at bounding box center [361, 333] width 169 height 10
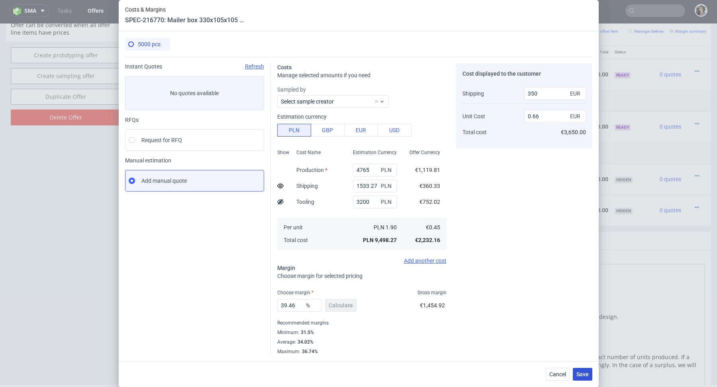
click at [575, 371] on button "Save" at bounding box center [583, 374] width 20 height 13
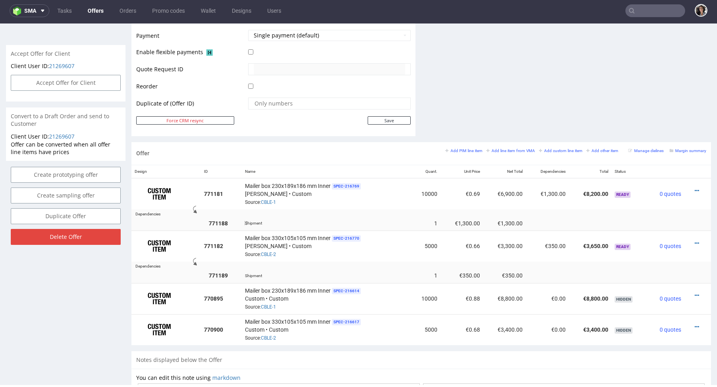
scroll to position [369, 0]
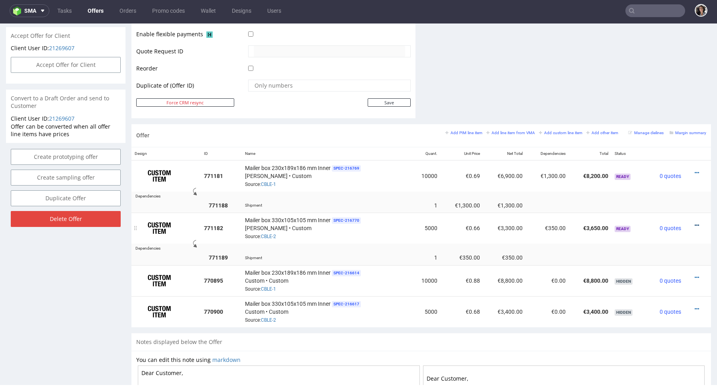
click at [695, 224] on icon at bounding box center [697, 226] width 4 height 6
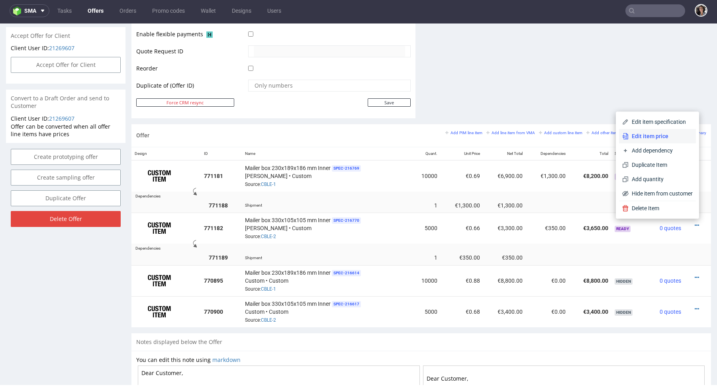
click at [641, 137] on span "Edit item price" at bounding box center [661, 136] width 64 height 8
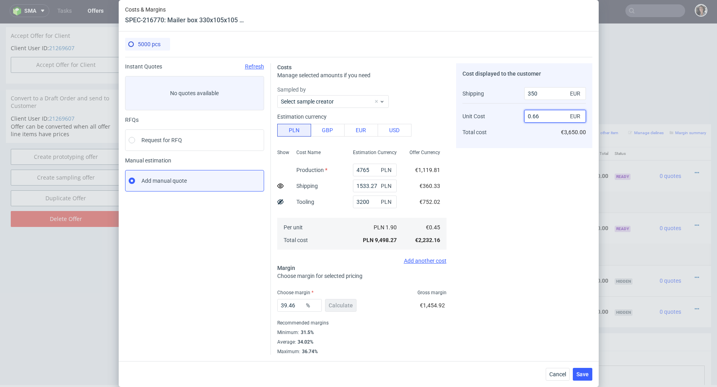
click at [542, 116] on input "0.66" at bounding box center [555, 116] width 62 height 13
type input "0.67"
type input "39.189189189189186"
type input "0.67"
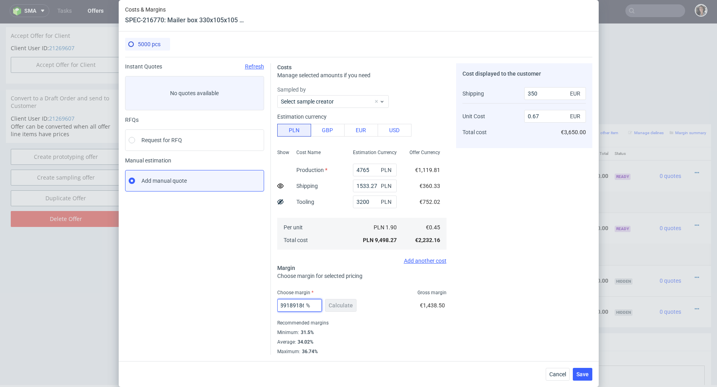
drag, startPoint x: 290, startPoint y: 303, endPoint x: 330, endPoint y: 308, distance: 41.0
click at [330, 308] on div "39.189189189189186 % Calculate" at bounding box center [317, 307] width 81 height 22
type input "3"
type input "04"
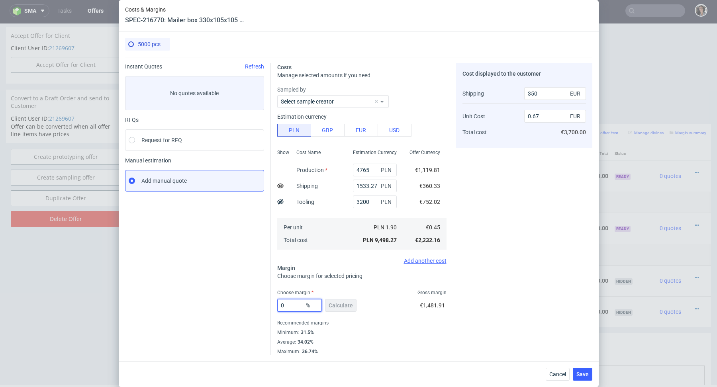
type input "0.37"
type input "40"
type input "0.67"
type input "40.9"
type input "0.68"
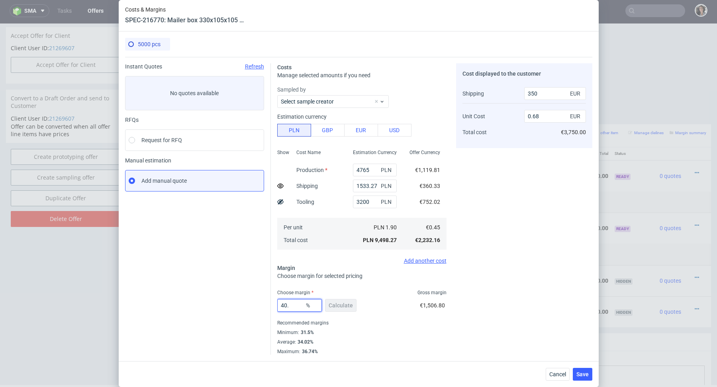
type input "40.2"
type input "0.67"
type input "40.29"
type input "0.68"
type input "40.27"
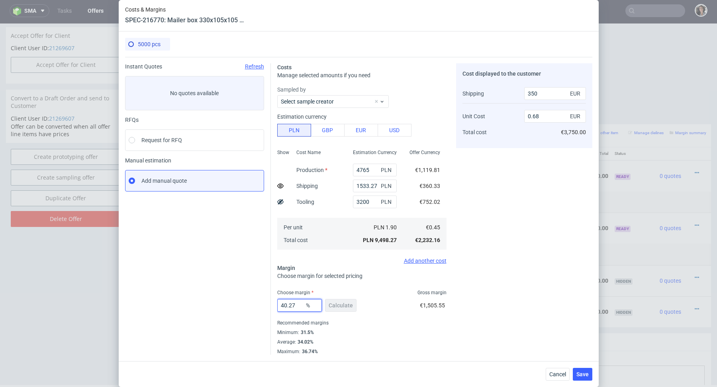
type input "0.67"
type input "40.278"
type input "0.68"
drag, startPoint x: 289, startPoint y: 303, endPoint x: 316, endPoint y: 307, distance: 26.9
click at [316, 307] on div "40.278 %" at bounding box center [299, 305] width 45 height 13
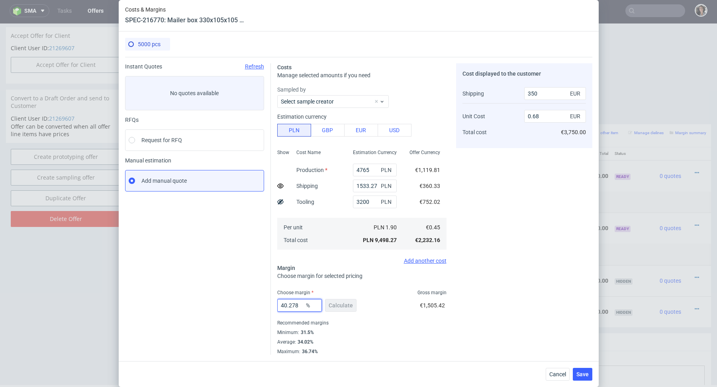
click at [295, 304] on input "40.278" at bounding box center [299, 305] width 45 height 13
type input "40.27"
type input "0.67"
type input "40.27"
click at [389, 324] on div "Recommended margins" at bounding box center [361, 323] width 169 height 10
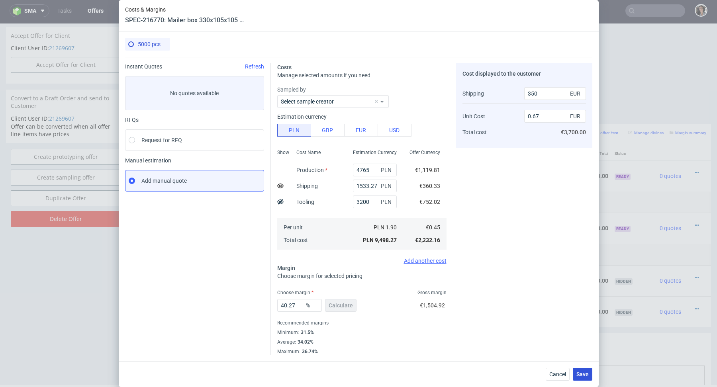
click at [582, 373] on span "Save" at bounding box center [583, 375] width 12 height 6
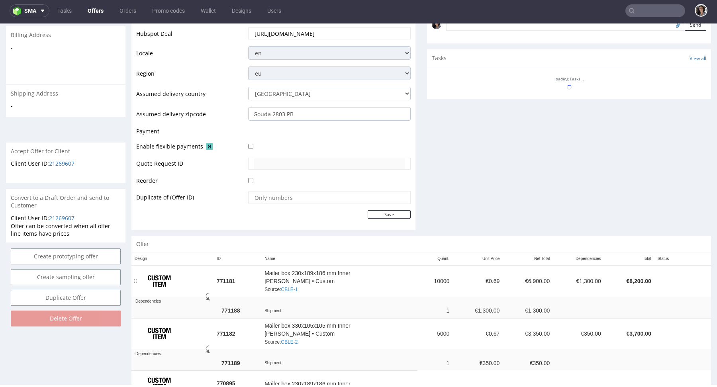
scroll to position [277, 0]
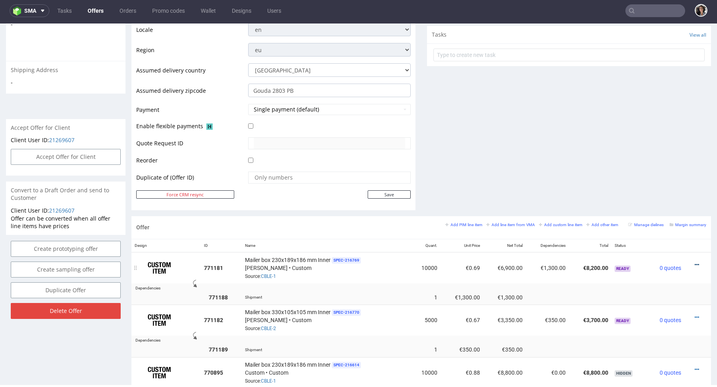
click at [695, 263] on icon at bounding box center [697, 265] width 4 height 6
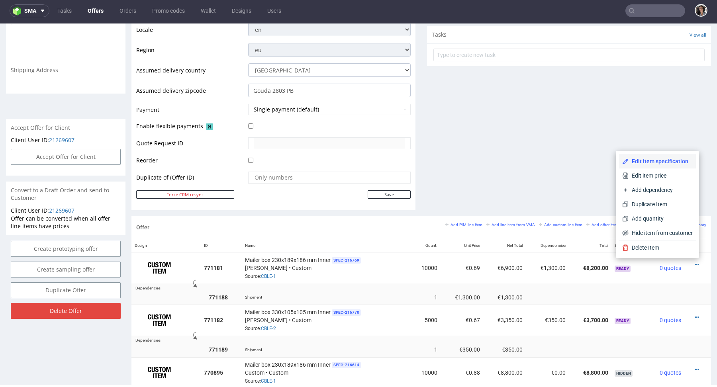
click at [659, 159] on span "Edit item specification" at bounding box center [661, 161] width 64 height 8
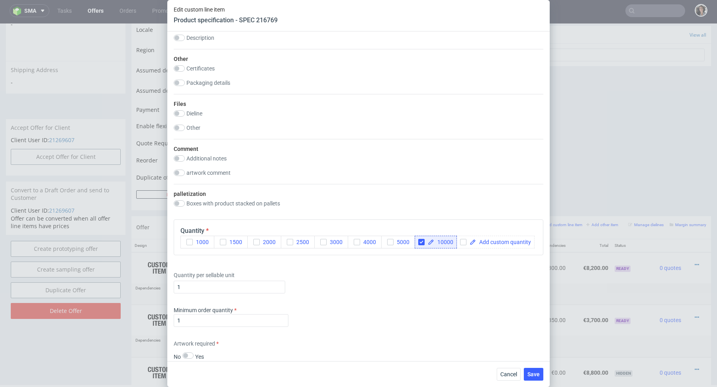
scroll to position [1059, 0]
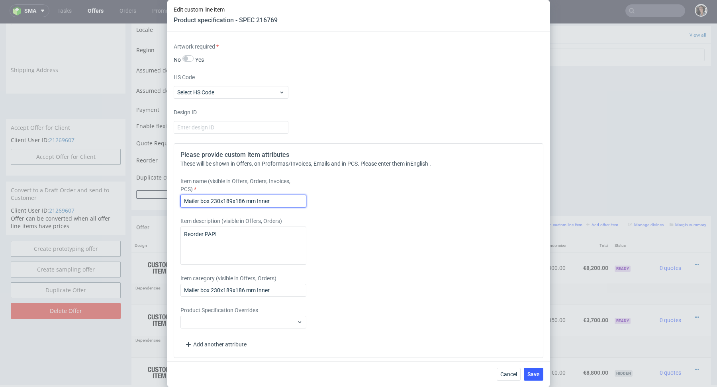
click at [257, 198] on input "Mailer box 230x189x186 mm Inner" at bounding box center [244, 201] width 126 height 13
drag, startPoint x: 284, startPoint y: 199, endPoint x: 257, endPoint y: 198, distance: 26.3
click at [257, 198] on input "Mailer box 230x189x186 mm (INNER)" at bounding box center [244, 201] width 126 height 13
type input "Mailer box 230x189x186 mm (INNER)"
paste input "(INNER)"
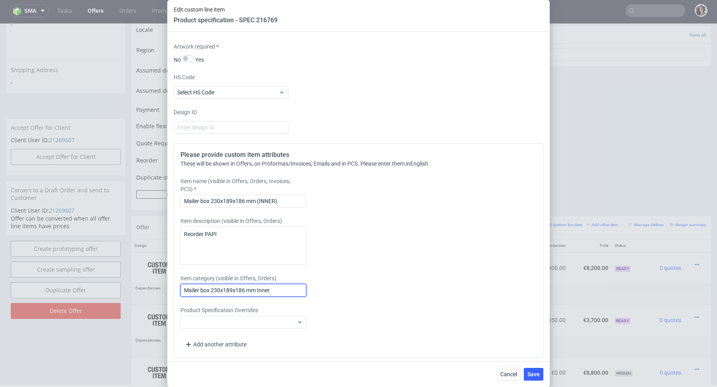
drag, startPoint x: 257, startPoint y: 285, endPoint x: 292, endPoint y: 290, distance: 35.7
click at [292, 290] on input "Mailer box 230x189x186 mm Inner" at bounding box center [244, 290] width 126 height 13
type input "Mailer box 230x189x186 mm (INNER)"
click at [538, 375] on span "Save" at bounding box center [534, 375] width 12 height 6
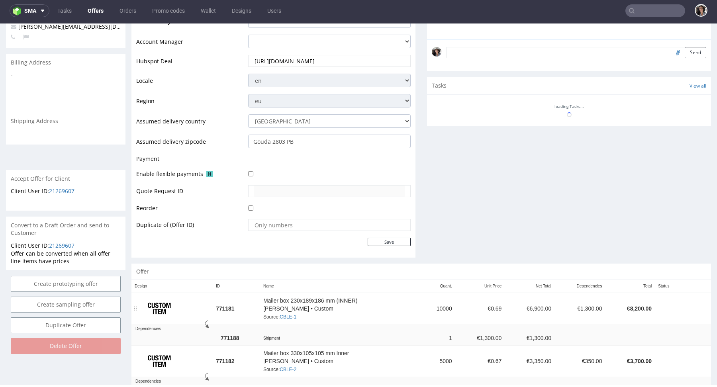
scroll to position [278, 0]
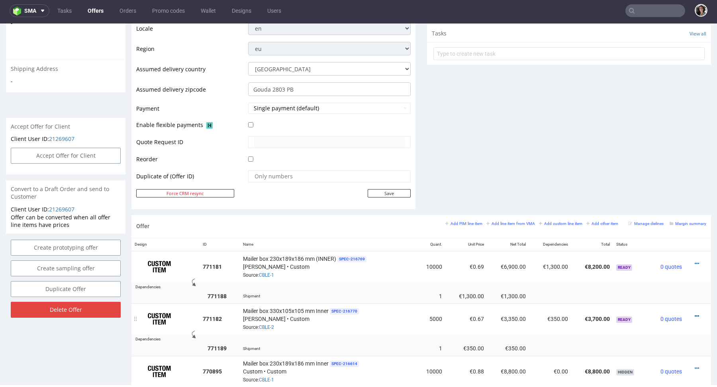
click at [695, 314] on icon at bounding box center [697, 317] width 4 height 6
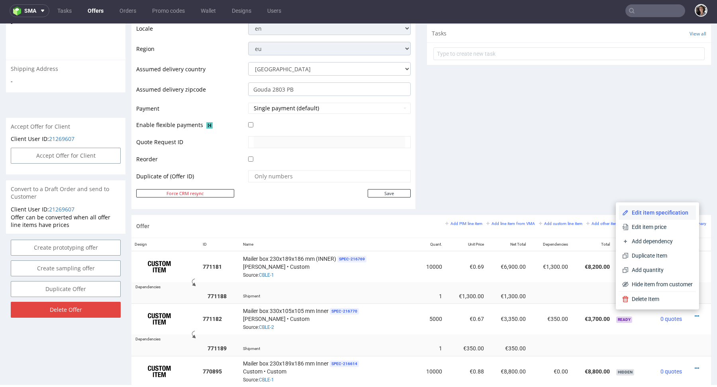
click at [651, 212] on span "Edit item specification" at bounding box center [661, 213] width 64 height 8
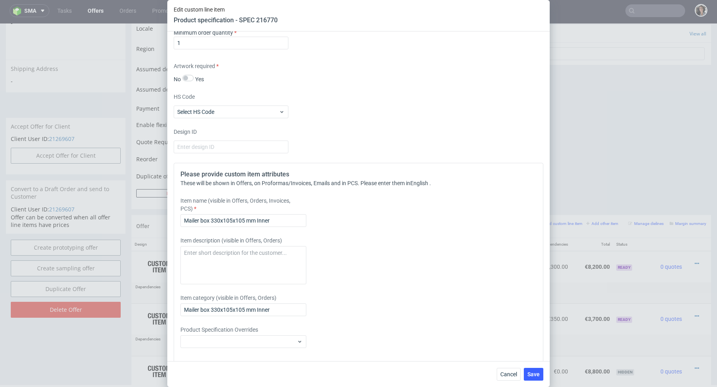
scroll to position [1059, 0]
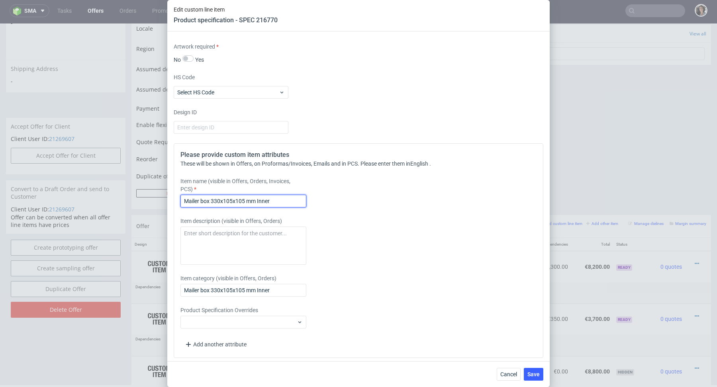
drag, startPoint x: 257, startPoint y: 198, endPoint x: 310, endPoint y: 198, distance: 53.0
click at [310, 198] on div "Item name (visible in Offers, Orders, Invoices, PCS) Mailer box 330x105x105 mm …" at bounding box center [313, 192] width 265 height 30
drag, startPoint x: 274, startPoint y: 199, endPoint x: 258, endPoint y: 199, distance: 16.3
click at [257, 199] on input "Mailer box 330x105x105 mm Inner" at bounding box center [244, 201] width 126 height 13
paste input "(INNER)"
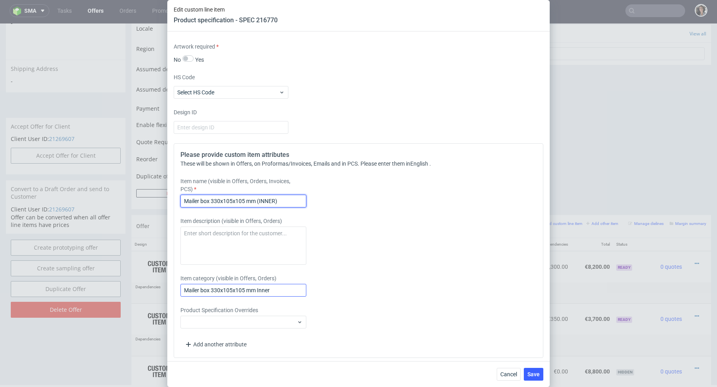
type input "Mailer box 330x105x105 mm (INNER)"
drag, startPoint x: 275, startPoint y: 286, endPoint x: 257, endPoint y: 286, distance: 17.5
click at [257, 286] on input "Mailer box 330x105x105 mm Inner" at bounding box center [244, 290] width 126 height 13
paste input "(INNER)"
type input "Mailer box 330x105x105 mm (INNER)"
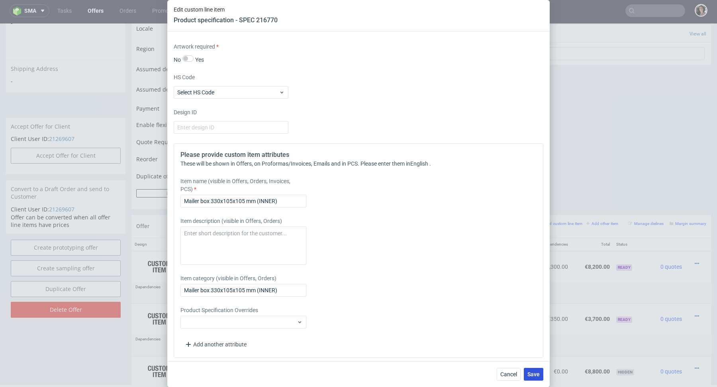
click at [534, 372] on span "Save" at bounding box center [534, 375] width 12 height 6
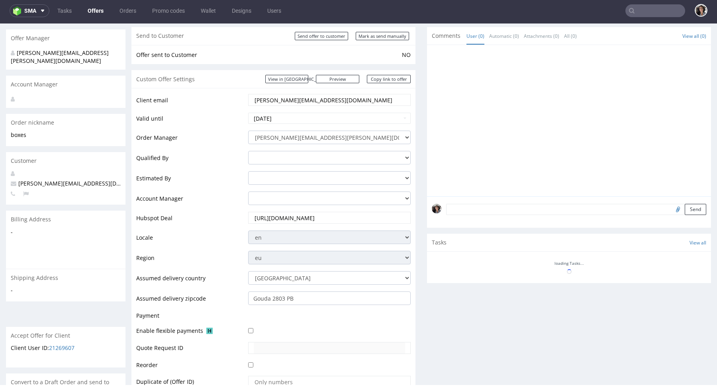
scroll to position [201, 0]
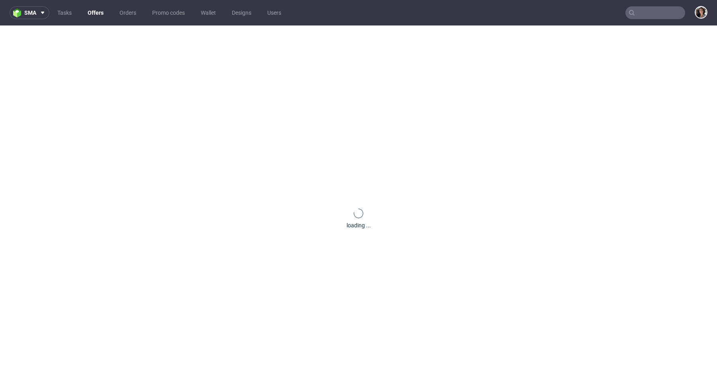
click at [652, 12] on input "text" at bounding box center [656, 12] width 60 height 13
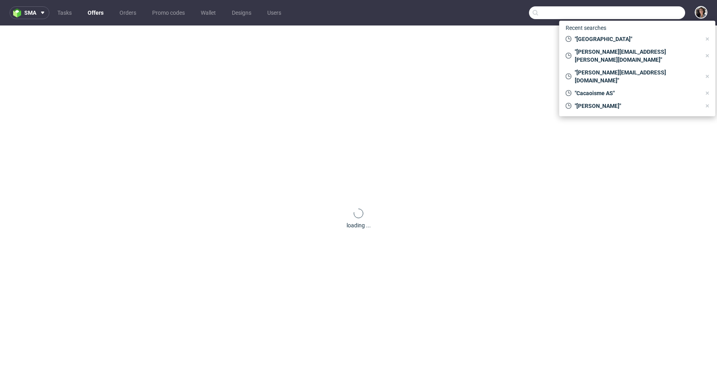
paste input "PAPI"
type input "PAPI"
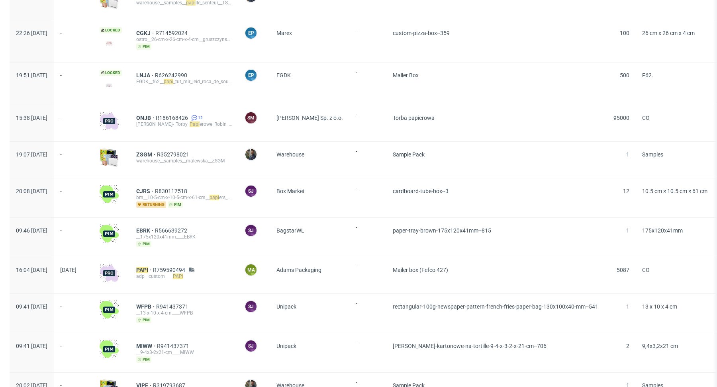
scroll to position [119, 0]
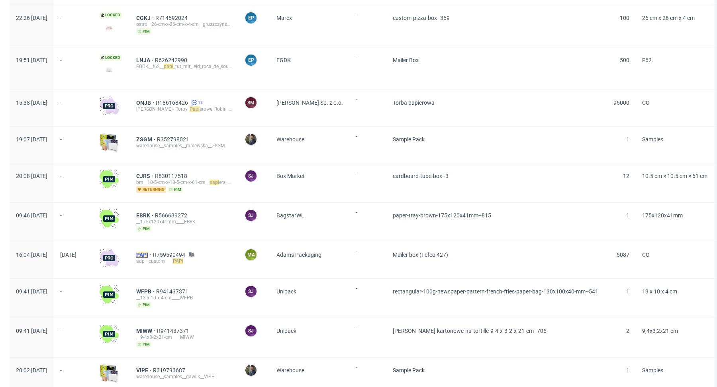
click at [148, 252] on mark "PAPI" at bounding box center [142, 255] width 12 height 6
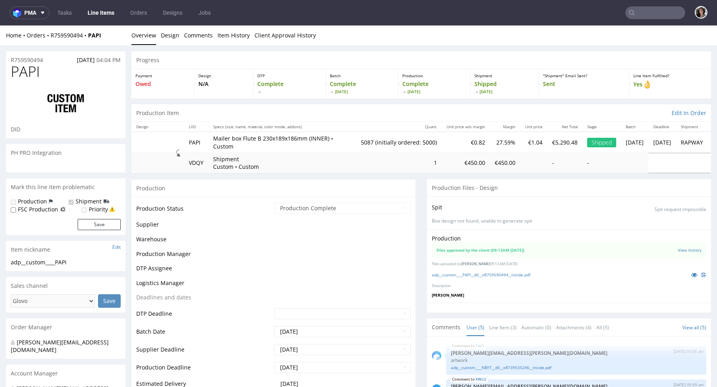
scroll to position [24, 0]
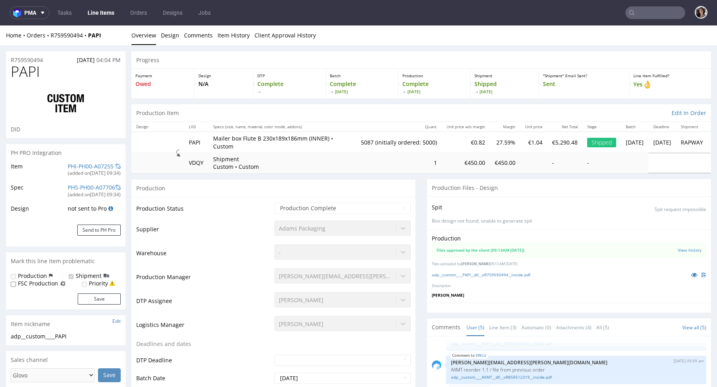
select select "in_progress"
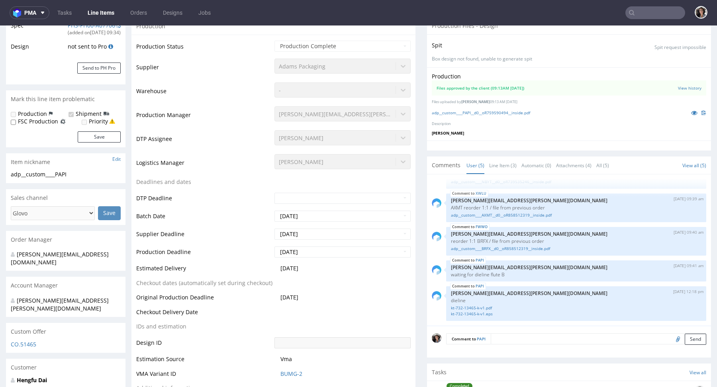
scroll to position [276, 0]
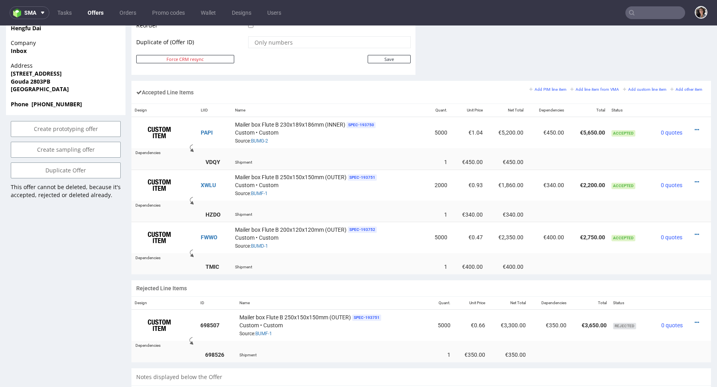
scroll to position [436, 0]
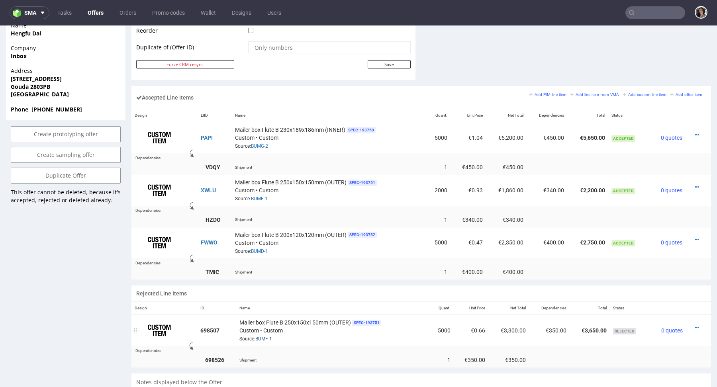
click at [268, 339] on link "BUMF-1" at bounding box center [263, 339] width 17 height 6
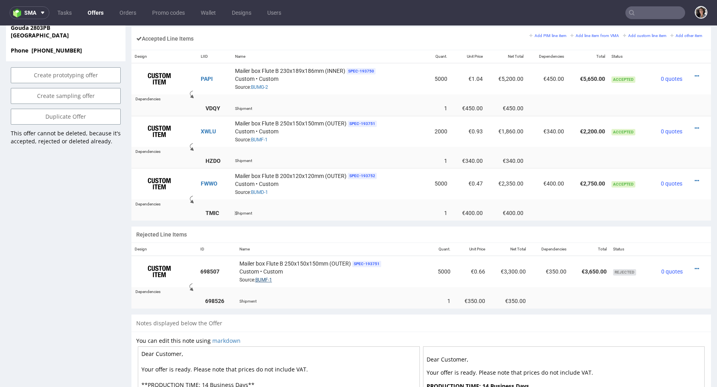
scroll to position [468, 0]
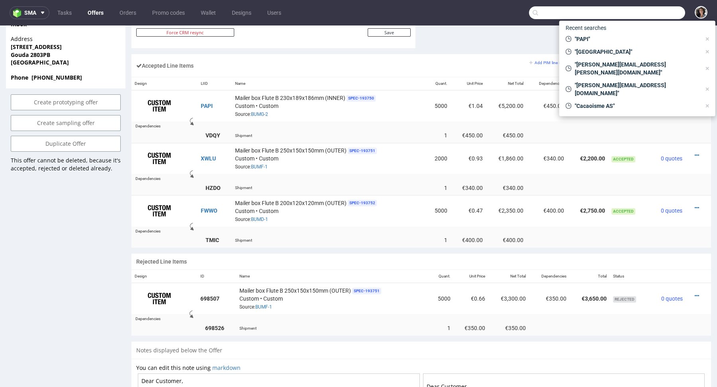
click at [642, 16] on input "text" at bounding box center [607, 12] width 156 height 13
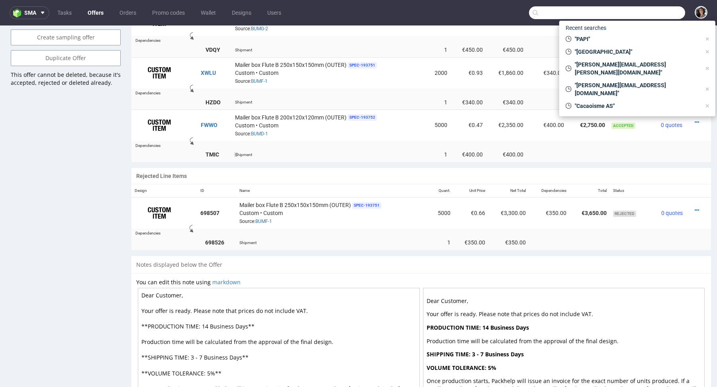
scroll to position [428, 0]
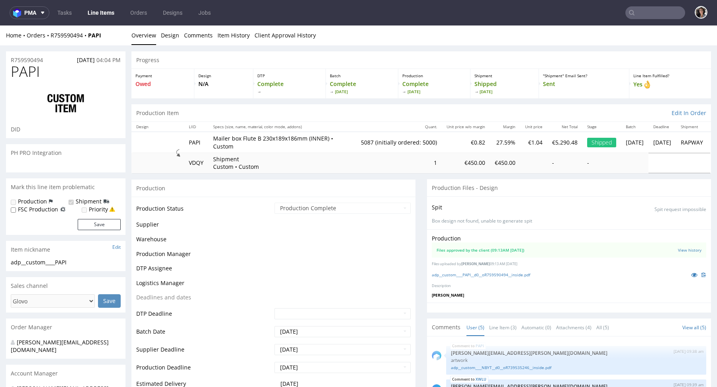
scroll to position [24, 0]
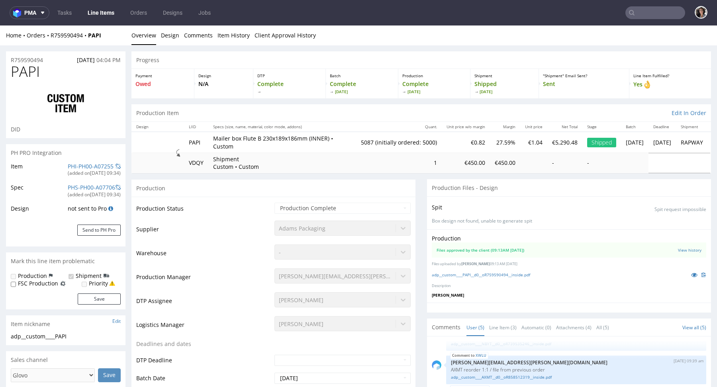
select select "in_progress"
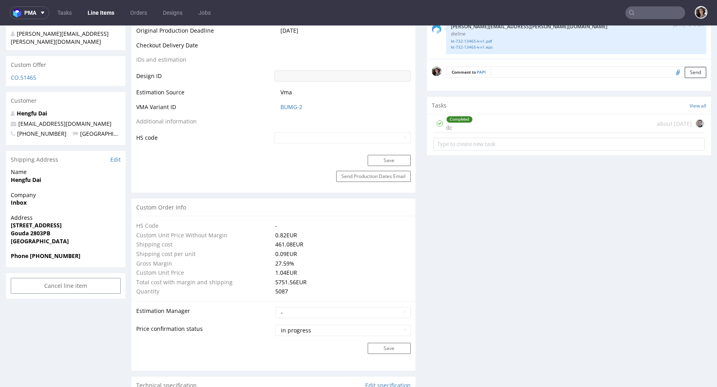
scroll to position [433, 0]
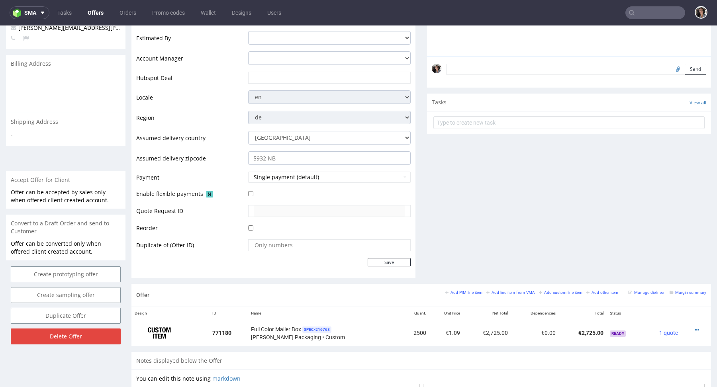
scroll to position [377, 0]
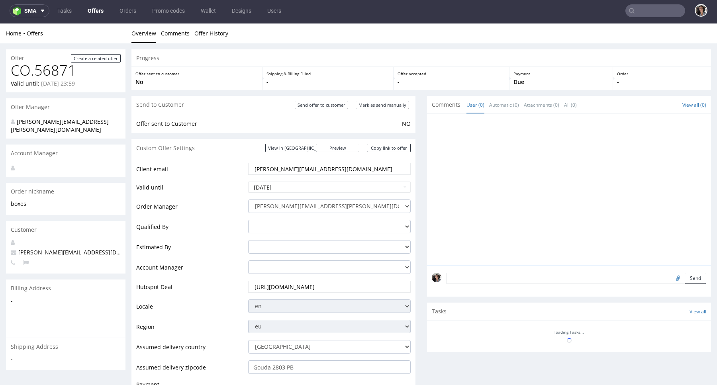
scroll to position [14, 0]
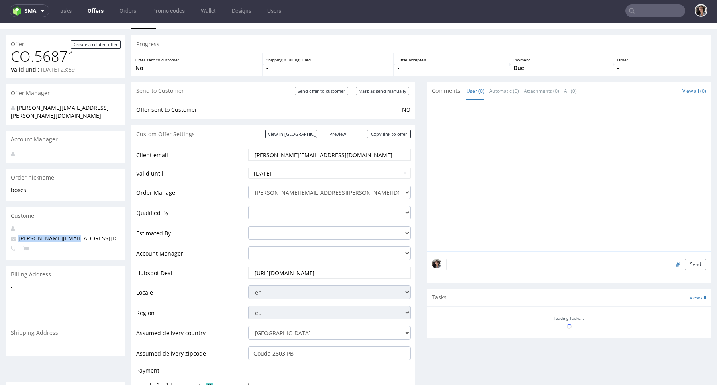
drag, startPoint x: 79, startPoint y: 233, endPoint x: 20, endPoint y: 234, distance: 59.0
click at [19, 235] on p "[PERSON_NAME][EMAIL_ADDRESS][DOMAIN_NAME]" at bounding box center [66, 239] width 110 height 8
copy span "[PERSON_NAME][EMAIL_ADDRESS][DOMAIN_NAME]"
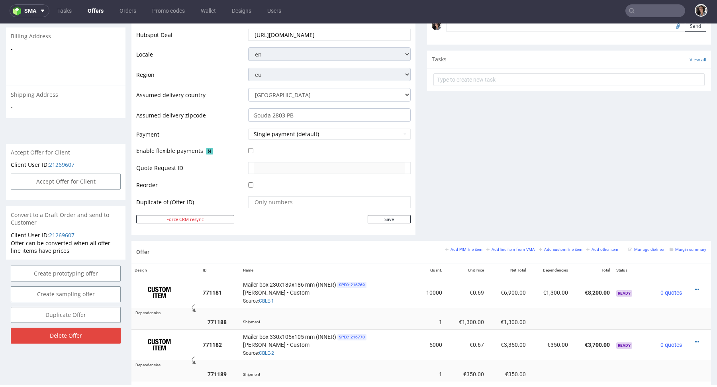
scroll to position [445, 0]
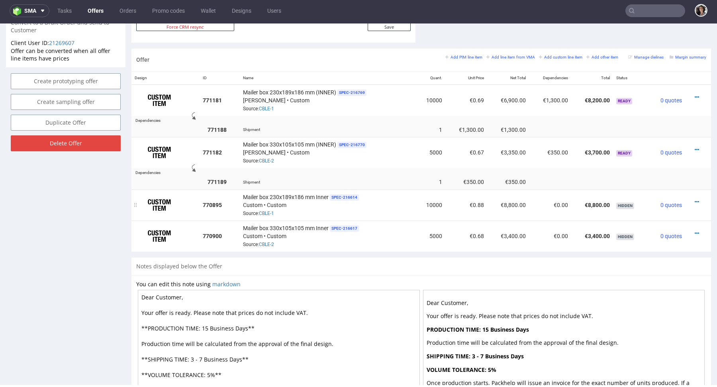
click at [185, 190] on td at bounding box center [165, 205] width 68 height 31
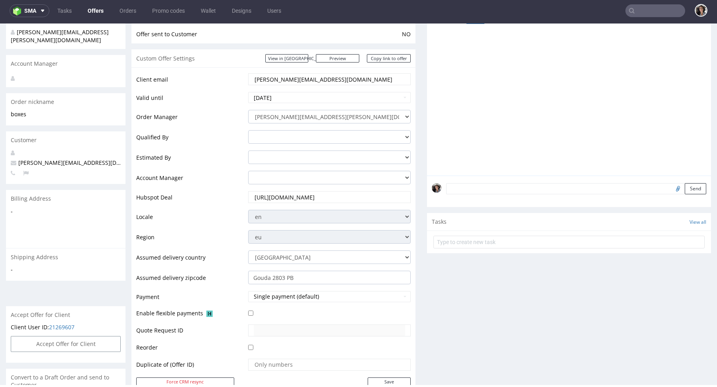
scroll to position [0, 0]
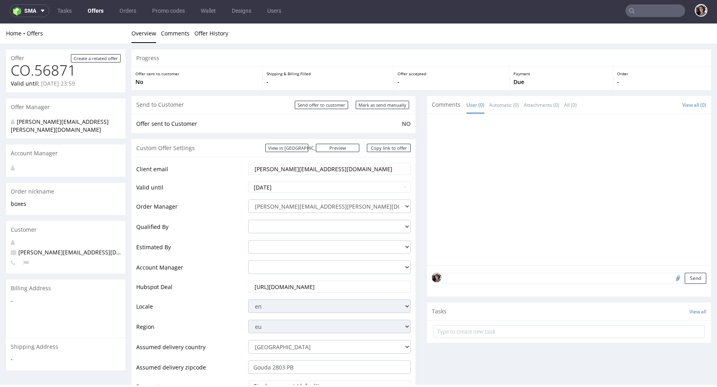
click at [636, 14] on input "text" at bounding box center [656, 10] width 60 height 13
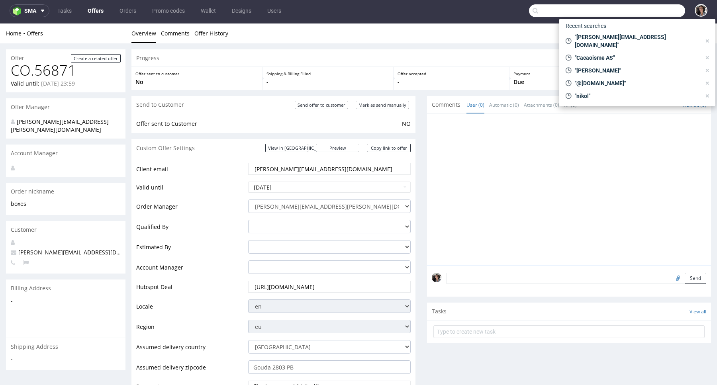
paste input "[PERSON_NAME][EMAIL_ADDRESS][DOMAIN_NAME]"
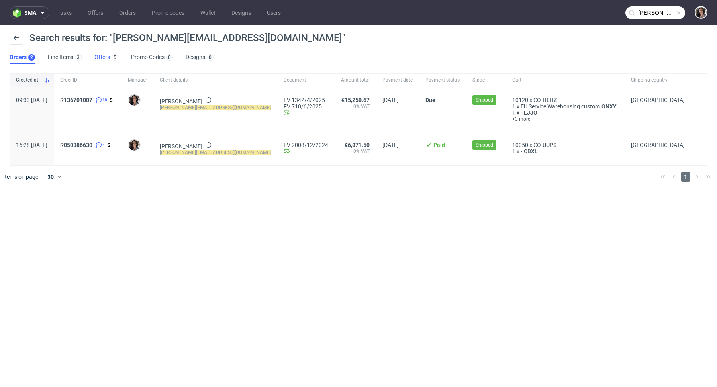
click at [98, 57] on link "Offers 5" at bounding box center [106, 57] width 24 height 13
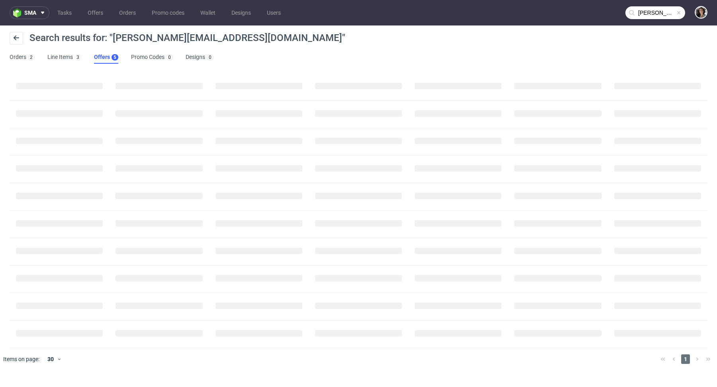
click at [655, 9] on input "[PERSON_NAME][EMAIL_ADDRESS][DOMAIN_NAME]" at bounding box center [656, 12] width 60 height 13
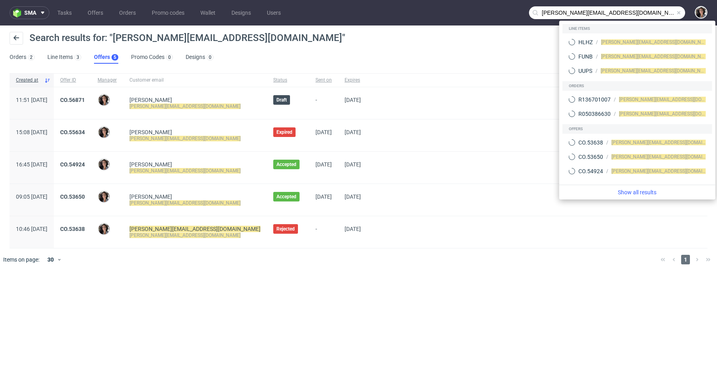
drag, startPoint x: 556, startPoint y: 10, endPoint x: 530, endPoint y: 10, distance: 26.3
click at [530, 10] on input "[PERSON_NAME][EMAIL_ADDRESS][DOMAIN_NAME]" at bounding box center [607, 12] width 156 height 13
type input "@[DOMAIN_NAME]"
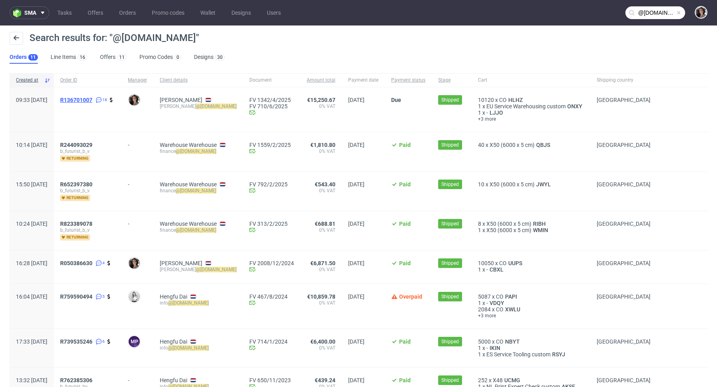
click at [92, 99] on span "R136701007" at bounding box center [76, 100] width 32 height 6
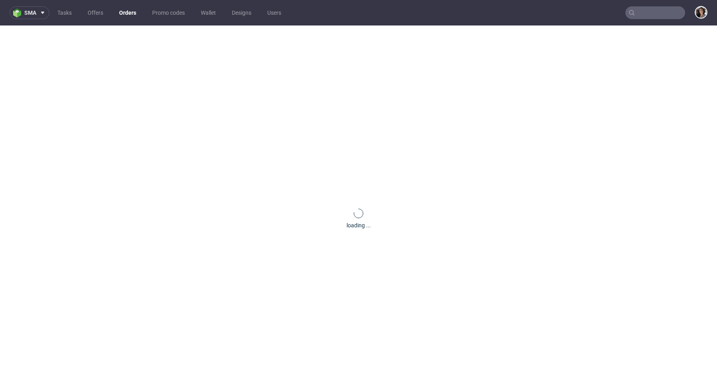
type input "@[DOMAIN_NAME]"
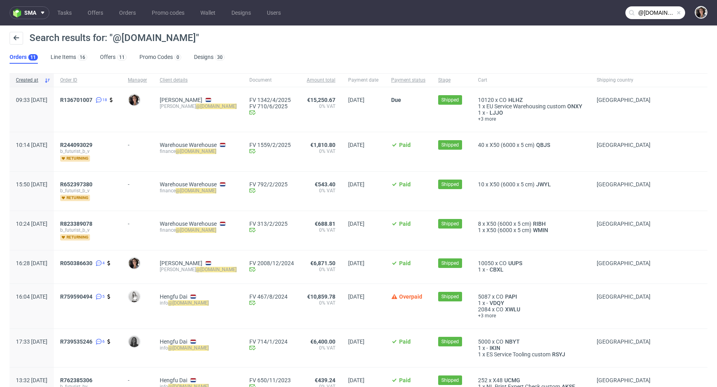
click at [103, 93] on div "R136701007 18" at bounding box center [88, 109] width 68 height 45
click at [103, 95] on div "R136701007 18" at bounding box center [88, 109] width 68 height 45
click at [92, 100] on span "R136701007" at bounding box center [76, 100] width 32 height 6
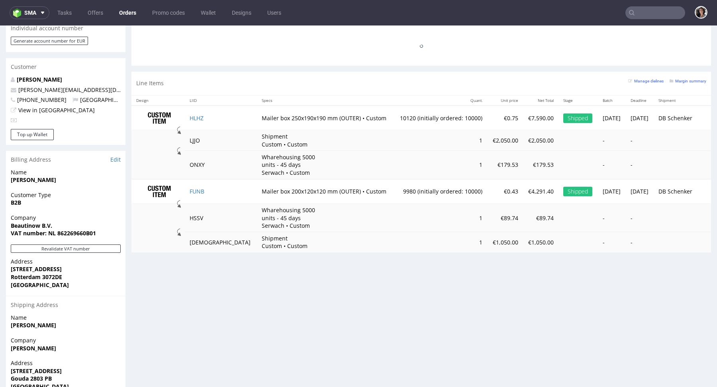
scroll to position [516, 0]
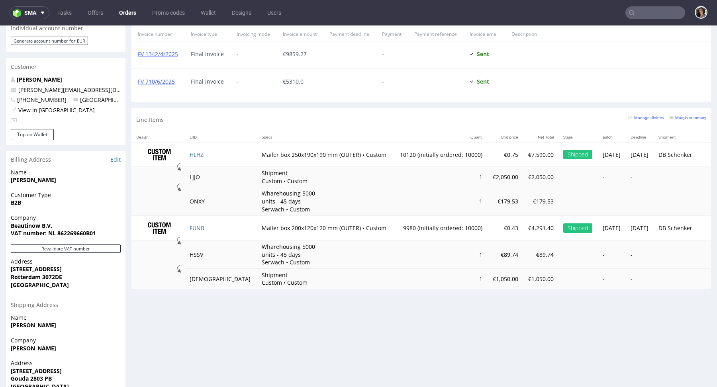
type input "@bfuturist.com"
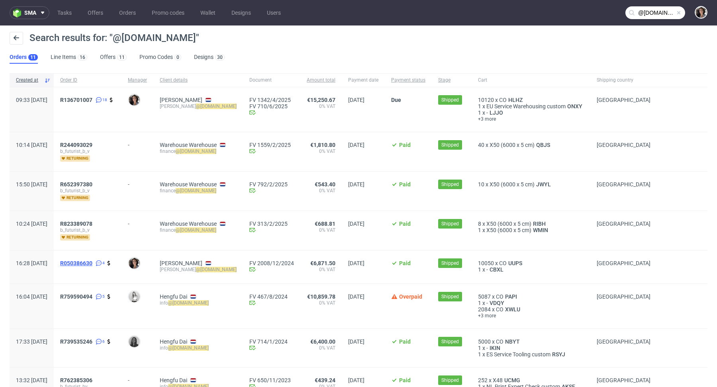
click at [92, 260] on span "R050386630" at bounding box center [76, 263] width 32 height 6
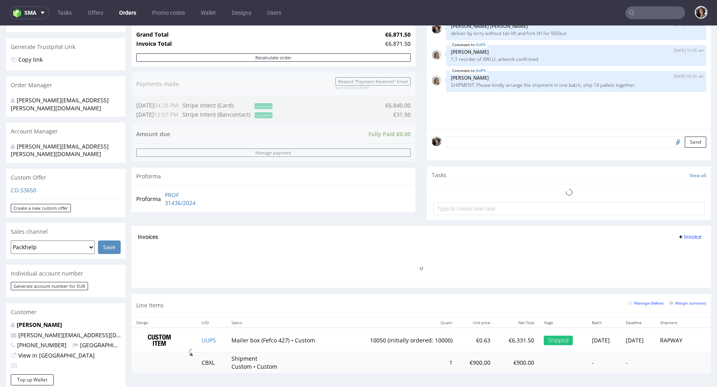
scroll to position [177, 0]
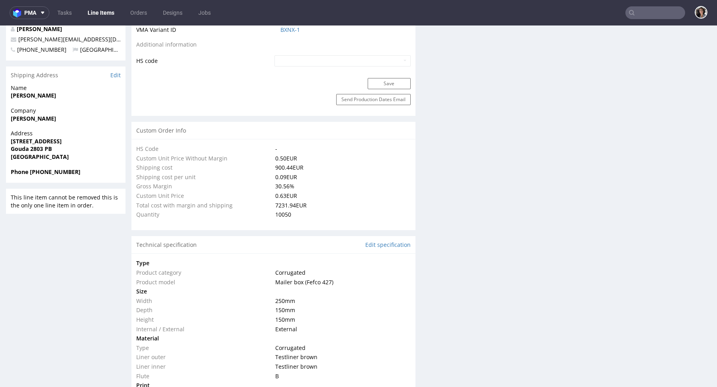
scroll to position [608, 0]
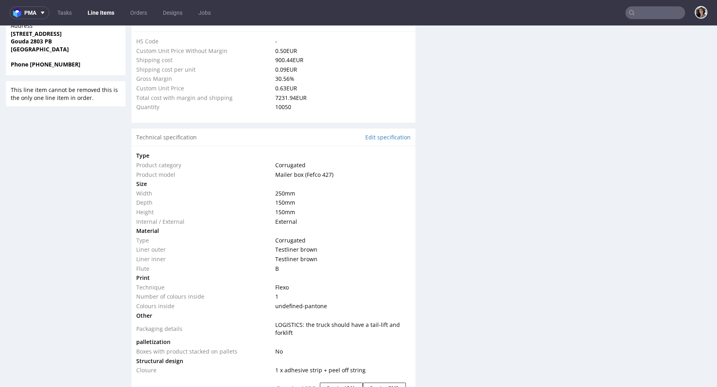
select select "in_progress"
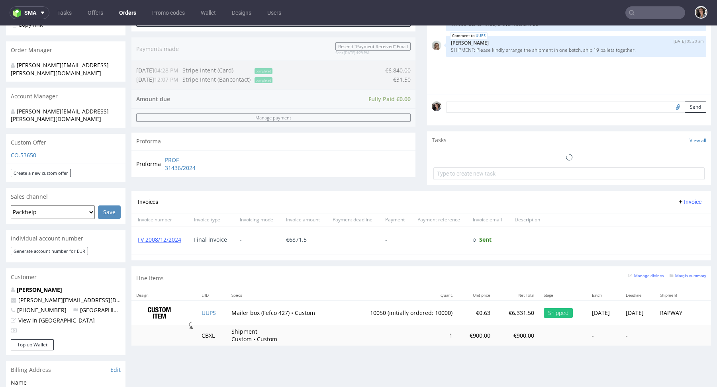
scroll to position [410, 0]
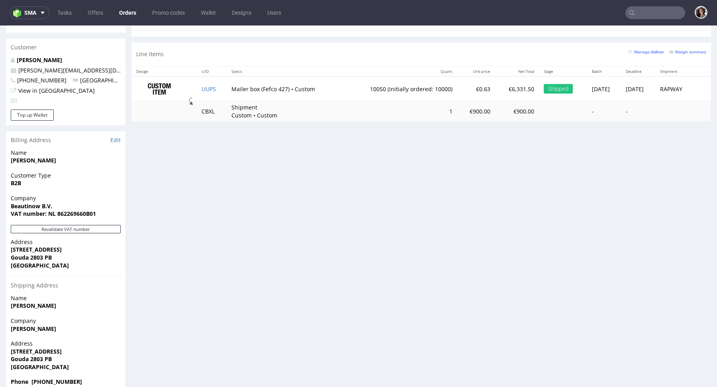
type input "@bfuturist.com"
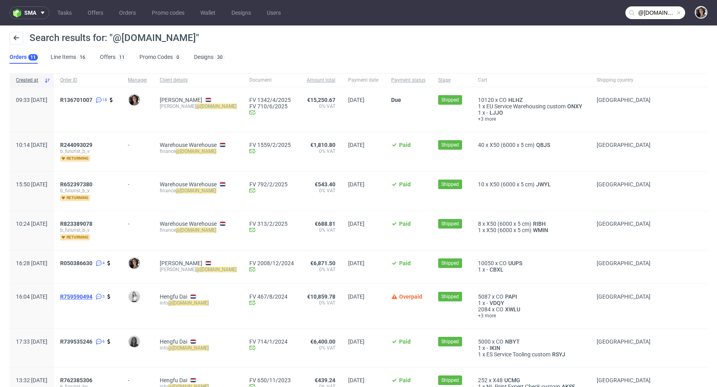
click at [92, 298] on span "R759590494" at bounding box center [76, 297] width 32 height 6
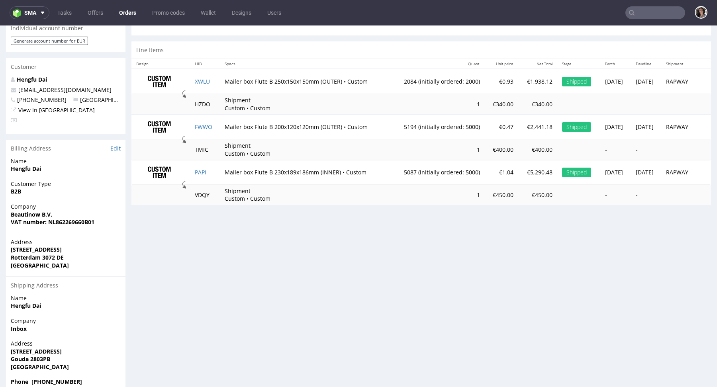
scroll to position [24, 0]
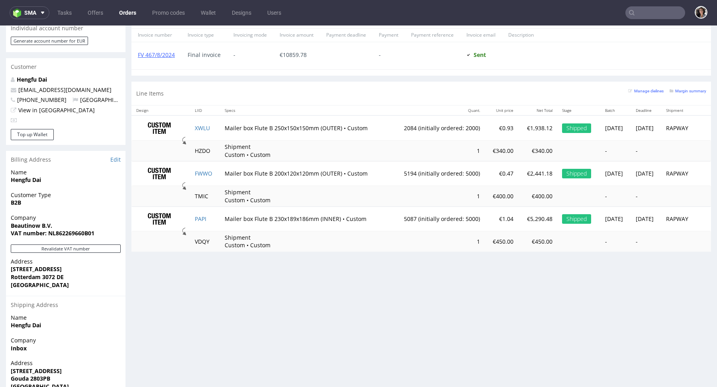
click at [278, 217] on td "Mailer box Flute B 230x189x186mm (INNER) • Custom" at bounding box center [305, 219] width 170 height 25
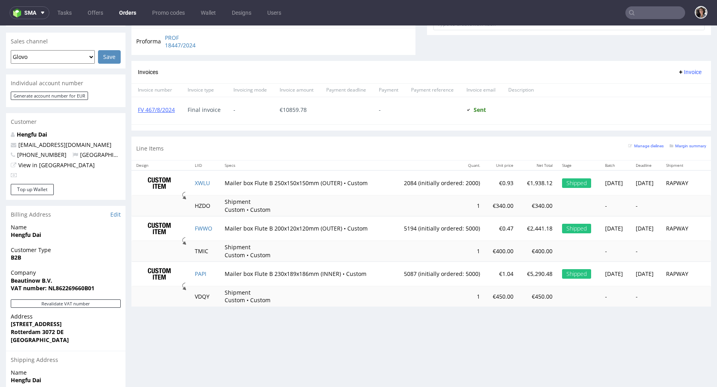
scroll to position [260, 0]
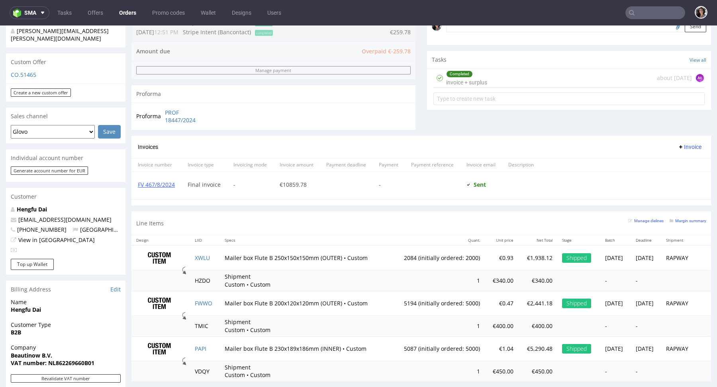
type input "@bfuturist.com"
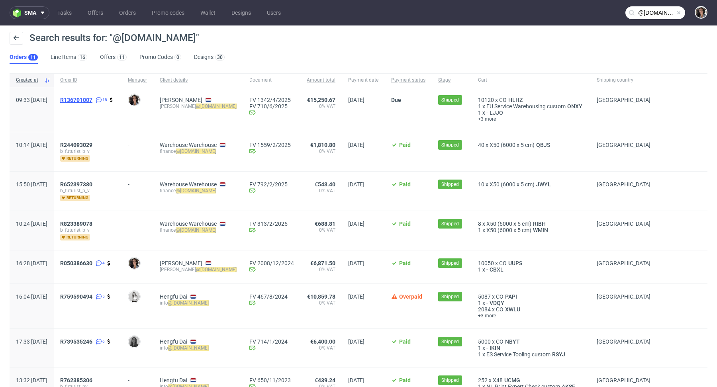
click at [92, 98] on span "R136701007" at bounding box center [76, 100] width 32 height 6
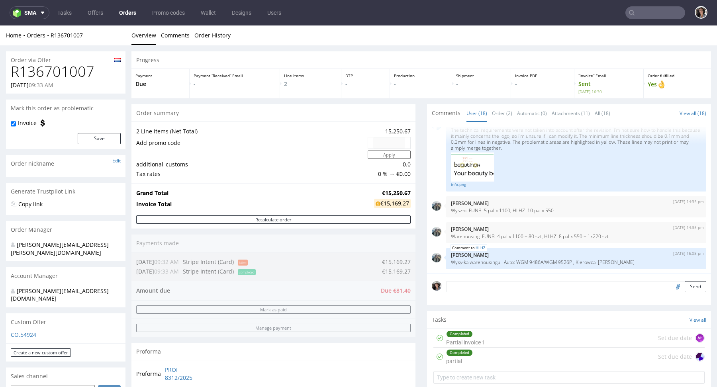
type input "@bfuturist.com"
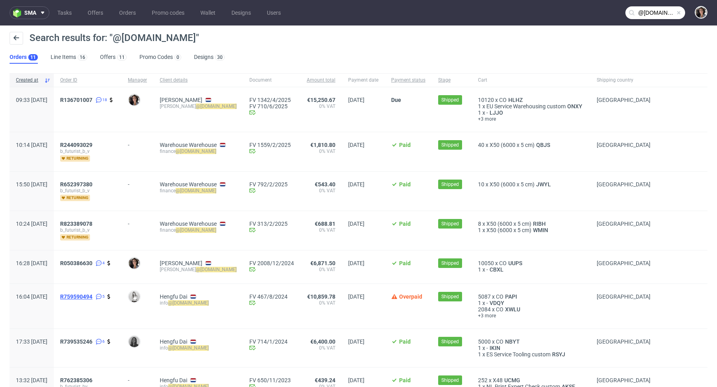
click at [92, 294] on span "R759590494" at bounding box center [76, 297] width 32 height 6
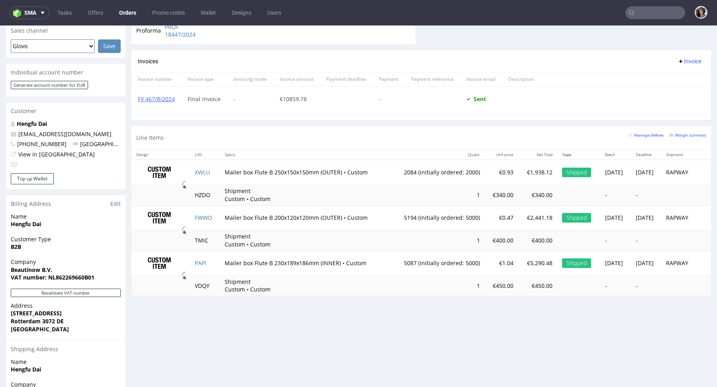
scroll to position [232, 0]
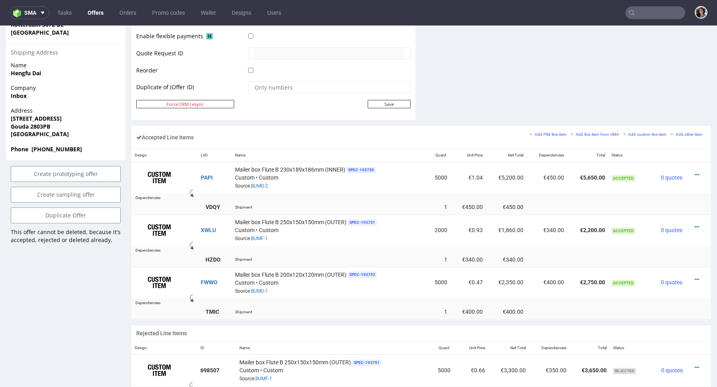
scroll to position [418, 0]
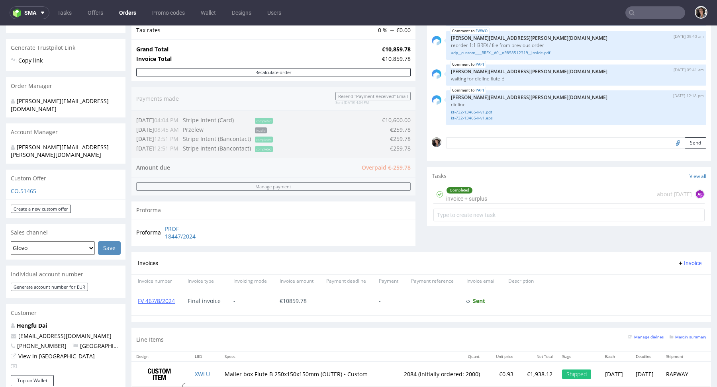
scroll to position [410, 0]
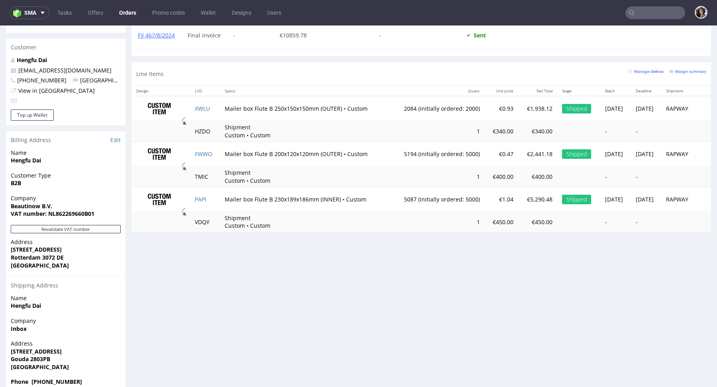
type input "@bfuturist.com"
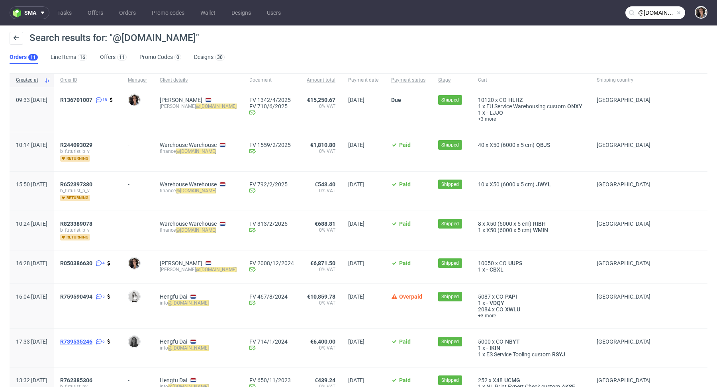
click at [92, 339] on span "R739535246" at bounding box center [76, 342] width 32 height 6
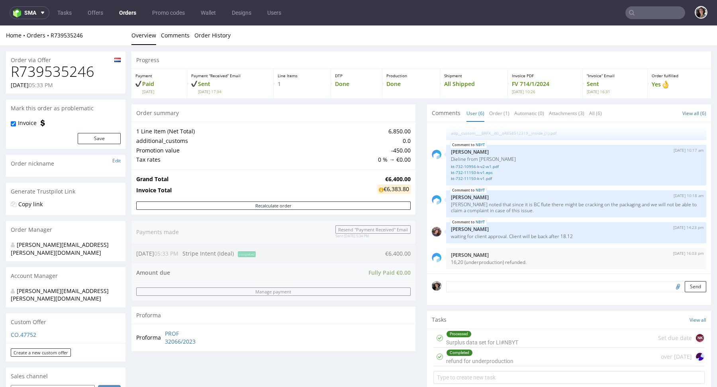
type input "@bfuturist.com"
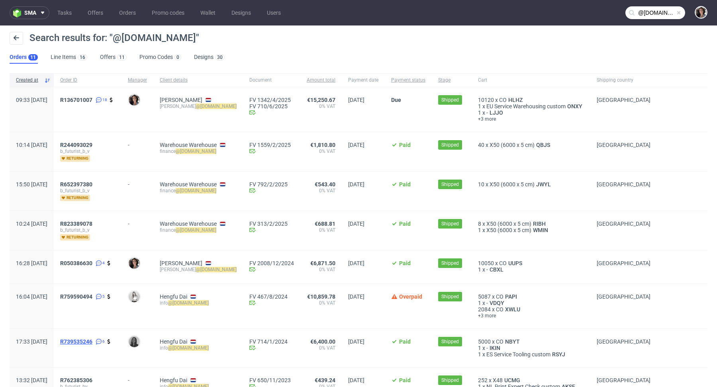
click at [92, 341] on span "R739535246" at bounding box center [76, 342] width 32 height 6
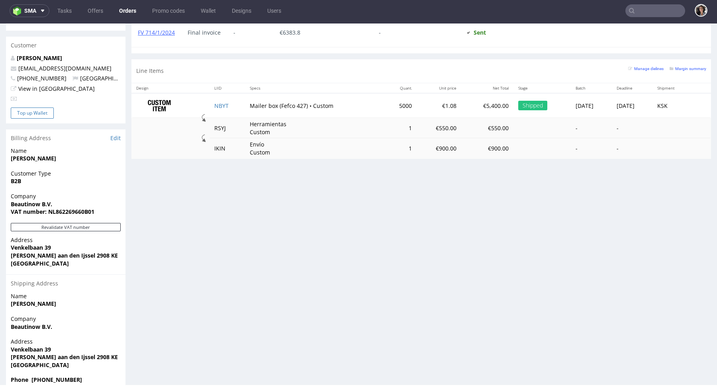
scroll to position [279, 0]
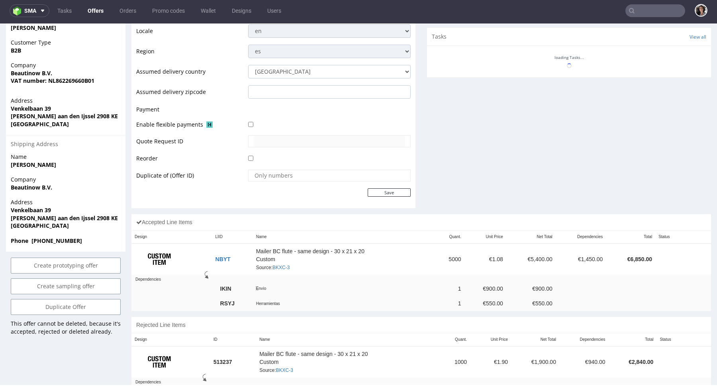
scroll to position [369, 0]
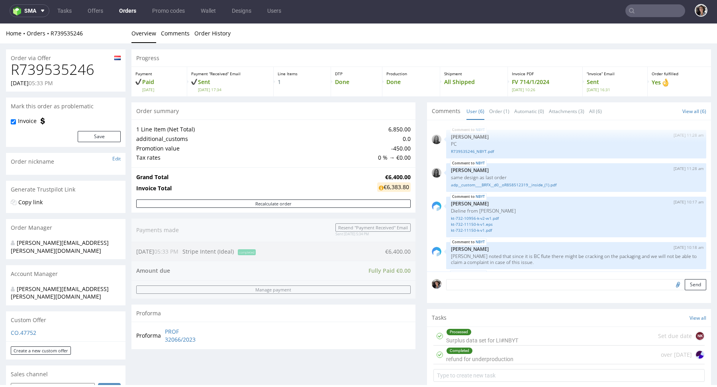
scroll to position [54, 0]
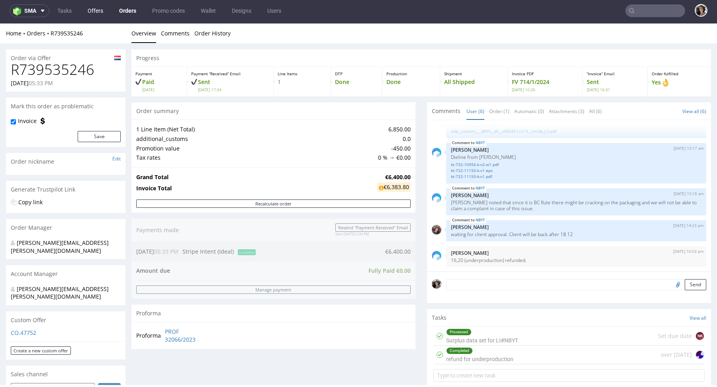
click at [89, 12] on link "Offers" at bounding box center [95, 10] width 25 height 13
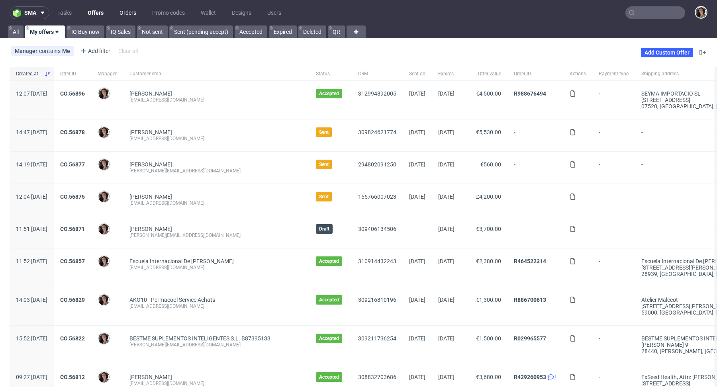
click at [117, 11] on link "Orders" at bounding box center [128, 12] width 26 height 13
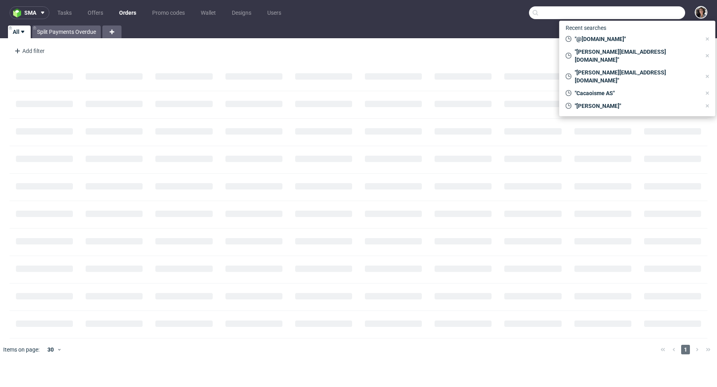
click at [654, 11] on input "text" at bounding box center [607, 12] width 156 height 13
paste input "cindy@bfuturist.com"
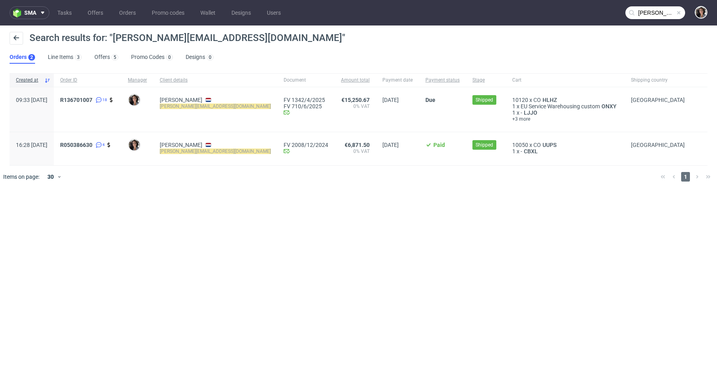
click at [653, 14] on input "cindy@bfuturist.com" at bounding box center [656, 12] width 60 height 13
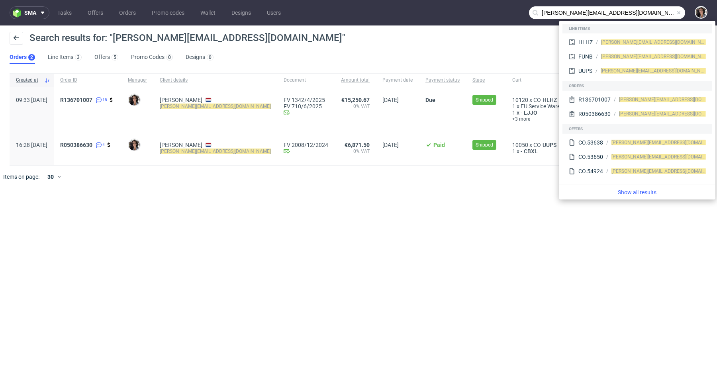
drag, startPoint x: 554, startPoint y: 10, endPoint x: 534, endPoint y: 10, distance: 19.9
click at [534, 10] on div "cindy@bfuturist.com" at bounding box center [607, 12] width 156 height 13
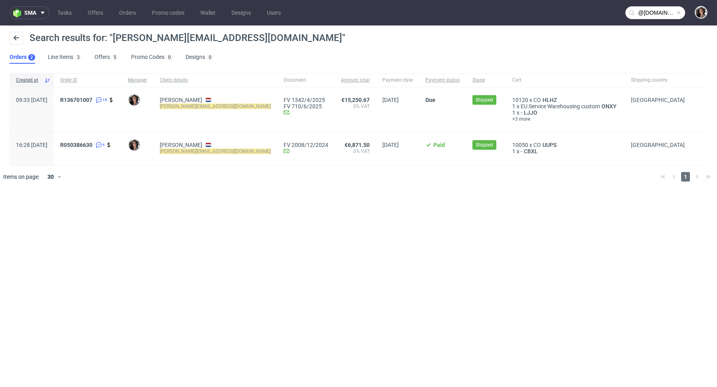
type input "@bfuturist.com"
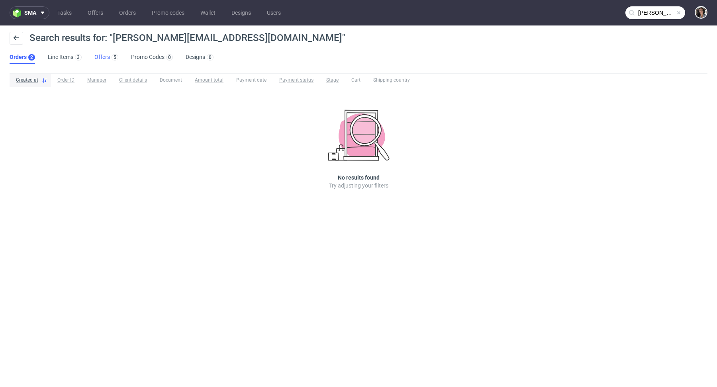
click at [100, 57] on link "Offers 5" at bounding box center [106, 57] width 24 height 13
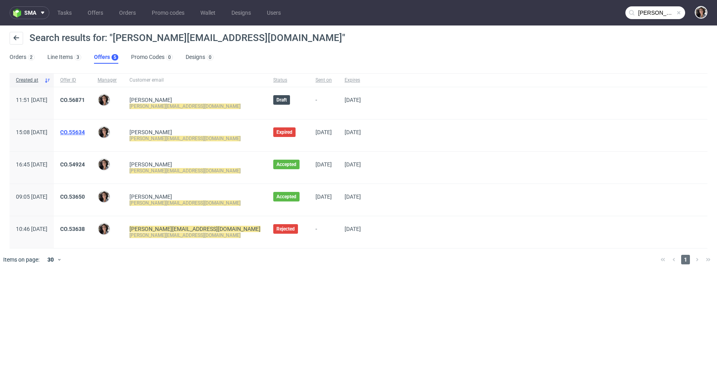
click at [85, 131] on link "CO.55634" at bounding box center [72, 132] width 25 height 6
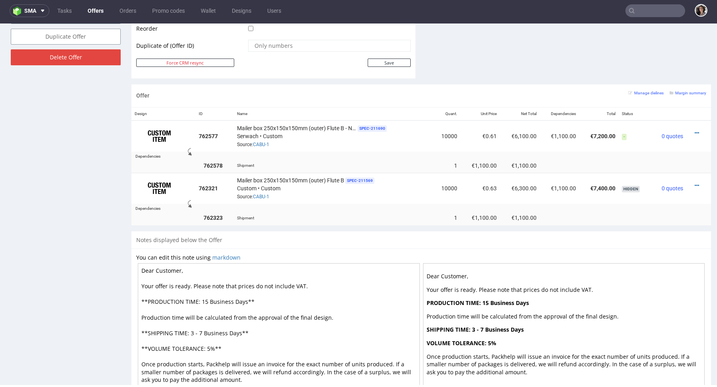
scroll to position [432, 0]
type input "[PERSON_NAME][EMAIL_ADDRESS][DOMAIN_NAME]"
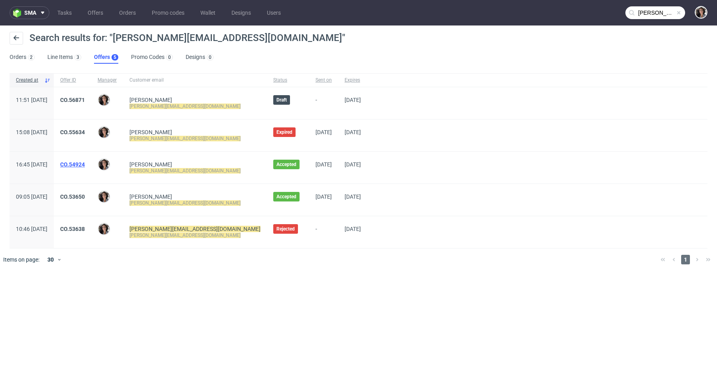
click at [85, 164] on link "CO.54924" at bounding box center [72, 164] width 25 height 6
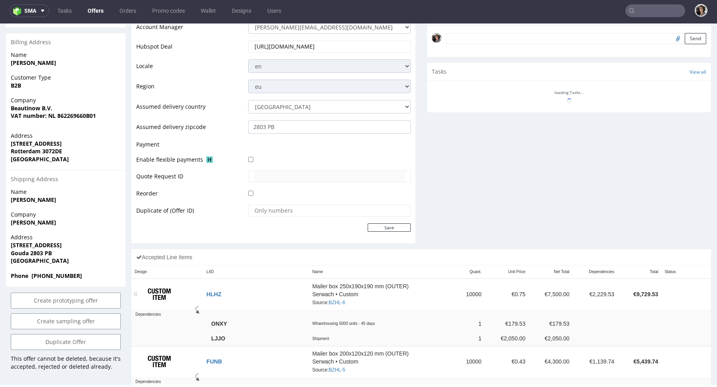
scroll to position [369, 0]
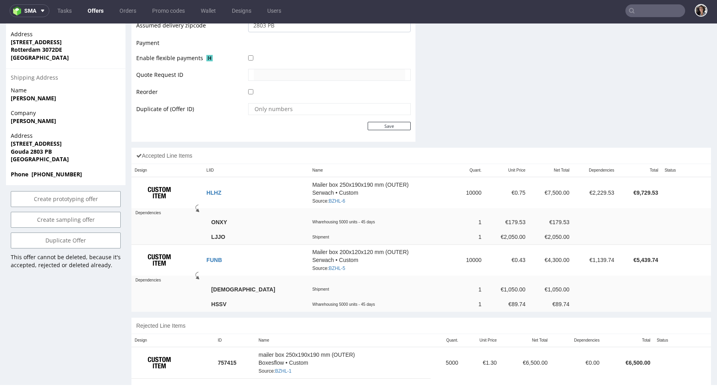
type input "[PERSON_NAME][EMAIL_ADDRESS][DOMAIN_NAME]"
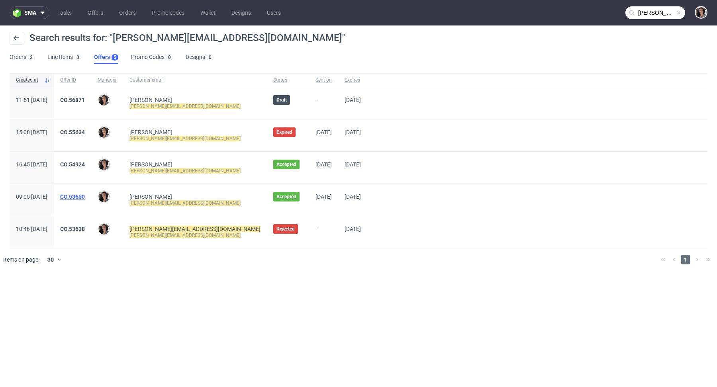
click at [85, 194] on link "CO.53650" at bounding box center [72, 197] width 25 height 6
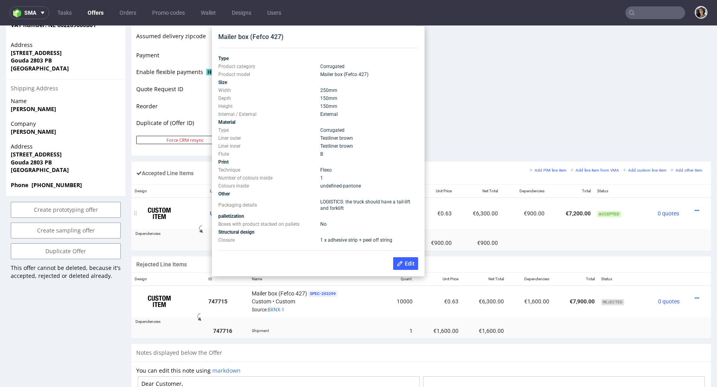
scroll to position [355, 0]
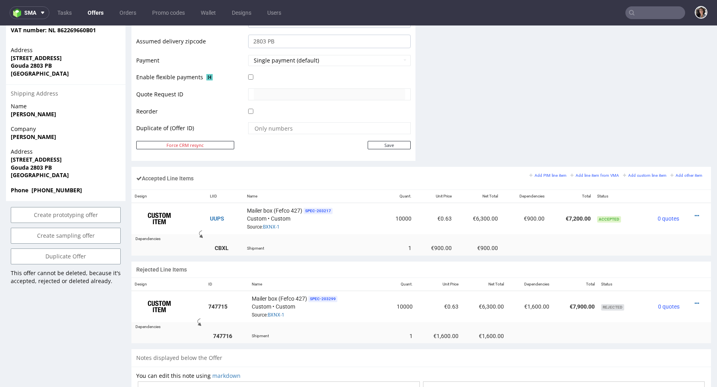
type input "[PERSON_NAME][EMAIL_ADDRESS][DOMAIN_NAME]"
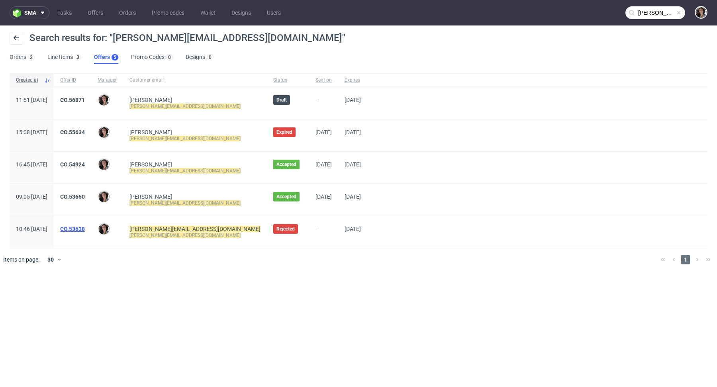
click at [85, 228] on link "CO.53638" at bounding box center [72, 229] width 25 height 6
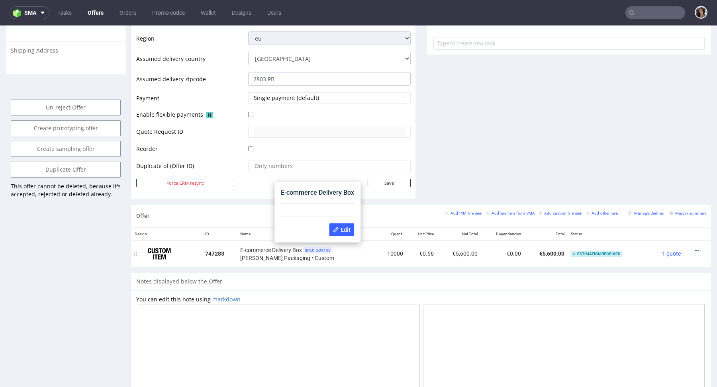
scroll to position [168, 0]
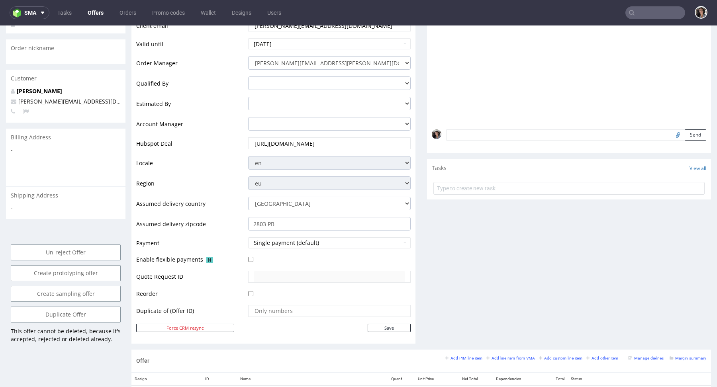
type input "[PERSON_NAME][EMAIL_ADDRESS][DOMAIN_NAME]"
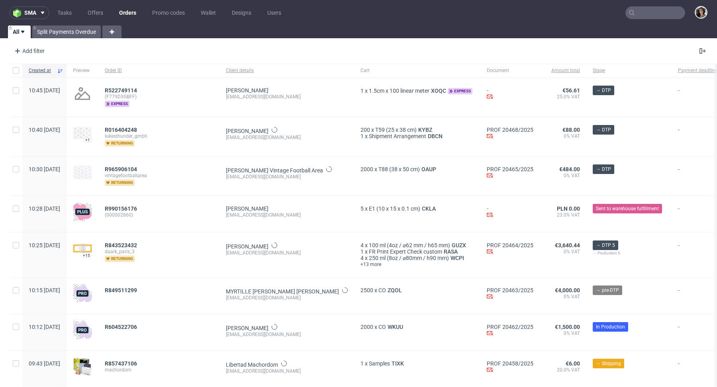
click at [651, 14] on input "text" at bounding box center [656, 12] width 60 height 13
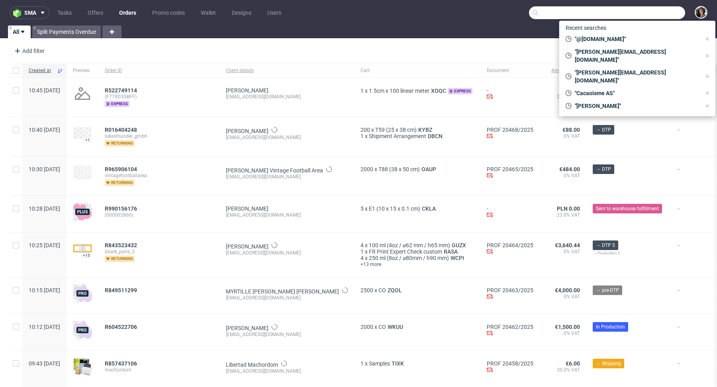
paste input "[PERSON_NAME][EMAIL_ADDRESS][DOMAIN_NAME]"
type input "[PERSON_NAME][EMAIL_ADDRESS][DOMAIN_NAME]"
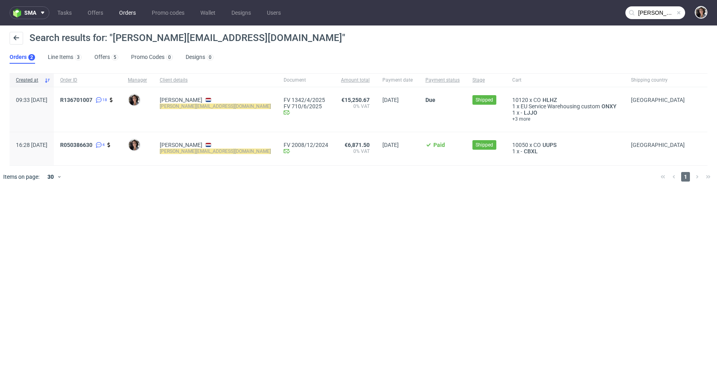
click at [124, 7] on link "Orders" at bounding box center [127, 12] width 26 height 13
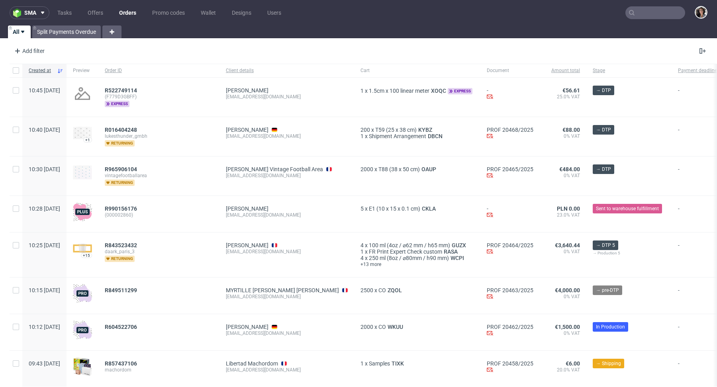
click at [632, 24] on nav "sma Tasks Offers Orders Promo codes Wallet Designs Users" at bounding box center [358, 13] width 717 height 26
click at [636, 15] on input "text" at bounding box center [656, 12] width 60 height 13
paste input "cindy@bfuturist.com"
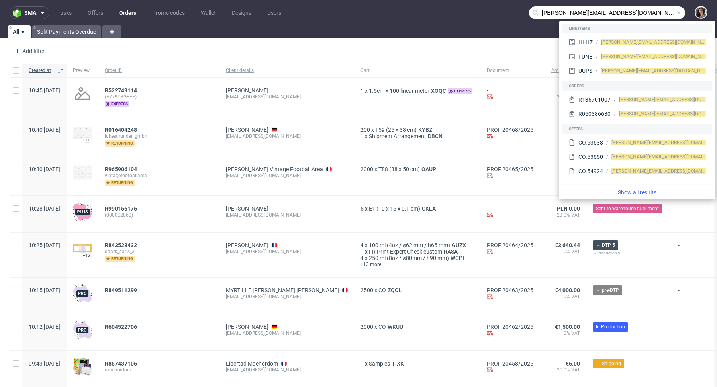
drag, startPoint x: 548, startPoint y: 10, endPoint x: 523, endPoint y: 10, distance: 24.7
click at [529, 10] on input "cindy@bfuturist.com" at bounding box center [607, 12] width 156 height 13
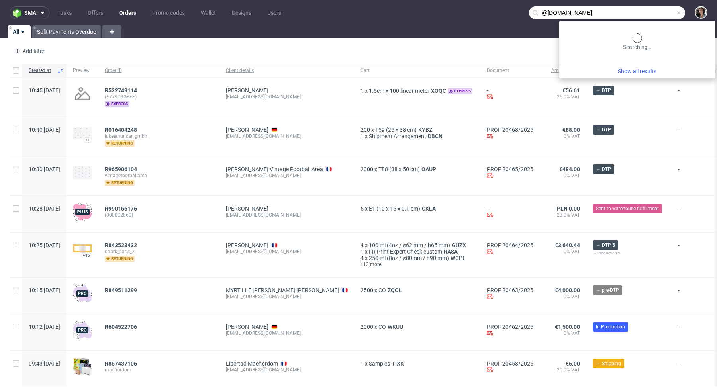
type input "@bfuturist.com"
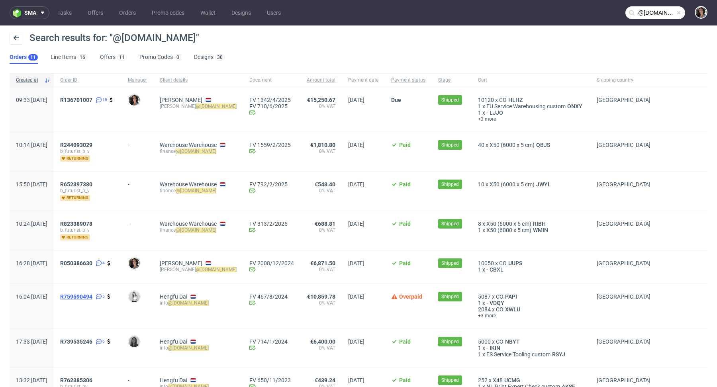
click at [92, 297] on span "R759590494" at bounding box center [76, 297] width 32 height 6
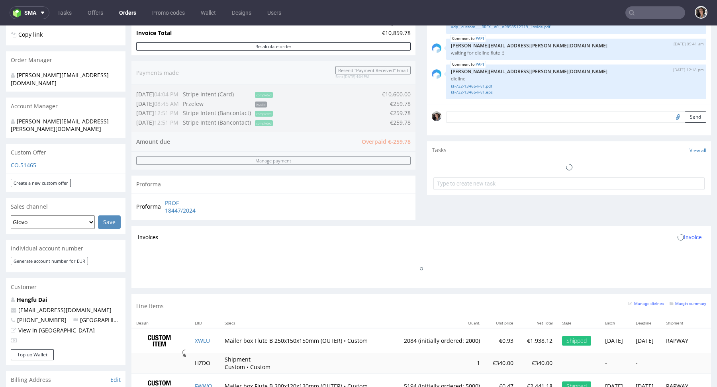
scroll to position [290, 0]
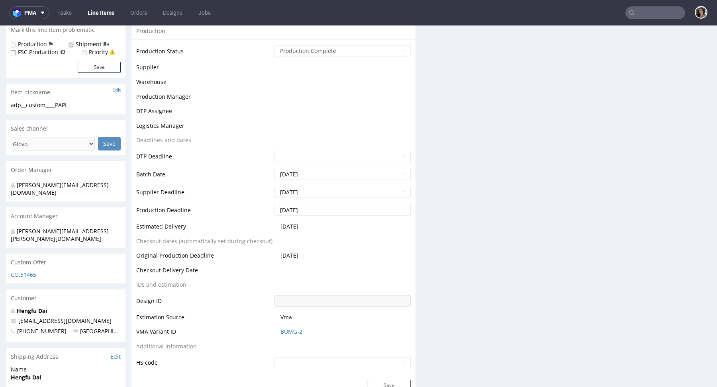
scroll to position [260, 0]
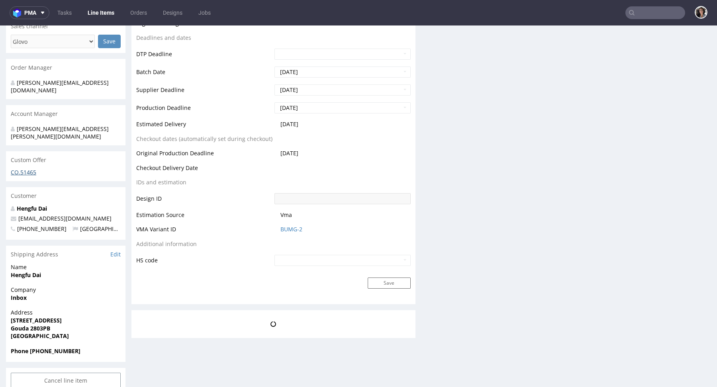
click at [20, 169] on link "CO.51465" at bounding box center [24, 173] width 26 height 8
click at [290, 228] on link "BUMG-2" at bounding box center [292, 230] width 22 height 8
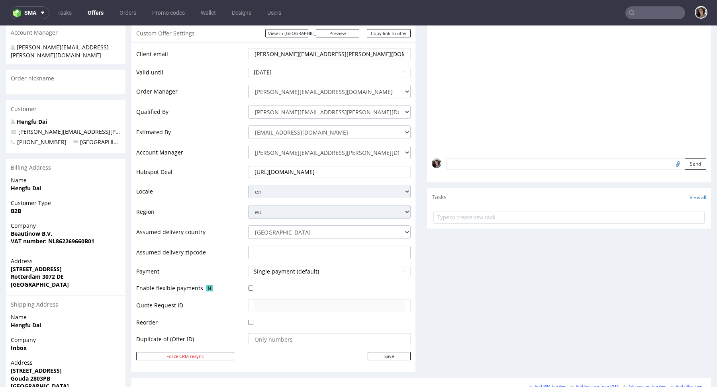
scroll to position [351, 0]
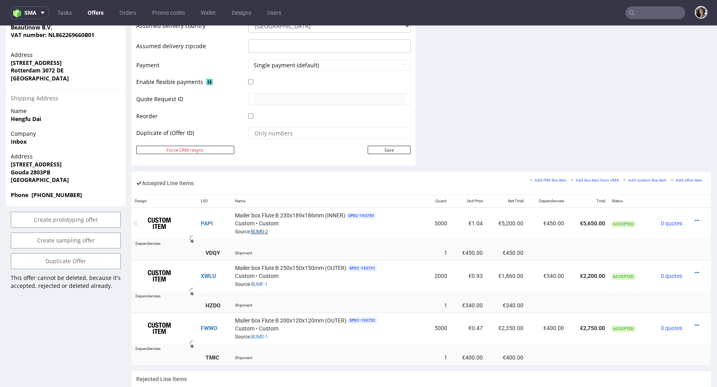
click at [265, 229] on link "BUMG-2" at bounding box center [259, 232] width 17 height 6
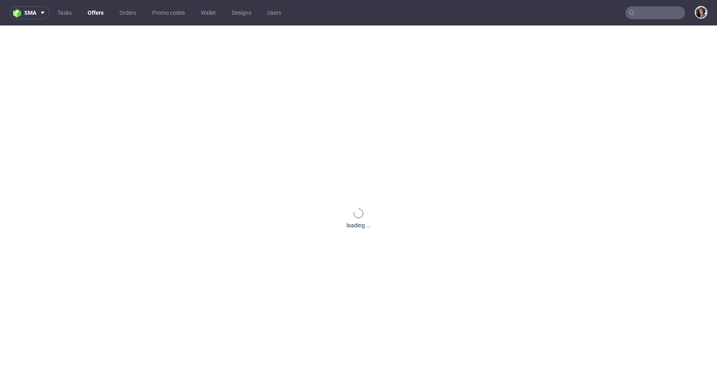
click at [649, 12] on input "text" at bounding box center [656, 12] width 60 height 13
paste input "NBYT"
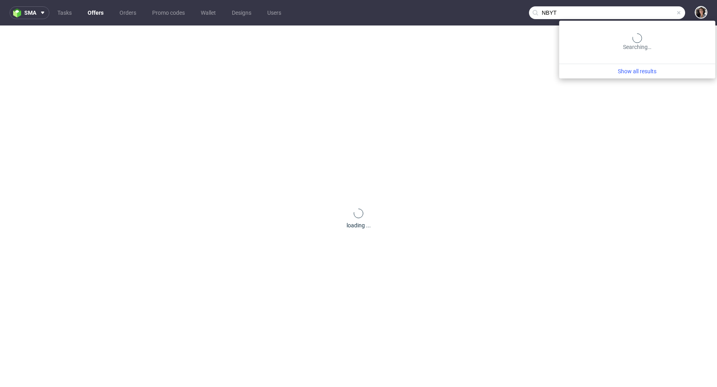
type input "NBYT"
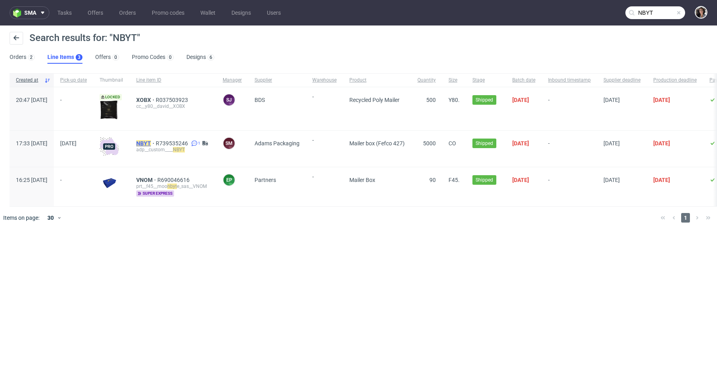
click at [151, 141] on mark "NBYT" at bounding box center [143, 143] width 15 height 6
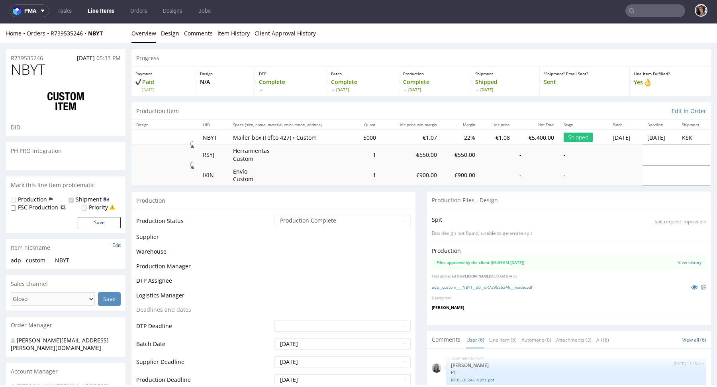
scroll to position [54, 0]
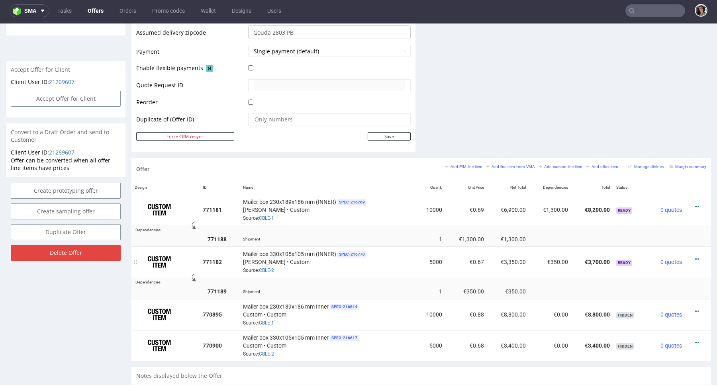
scroll to position [337, 0]
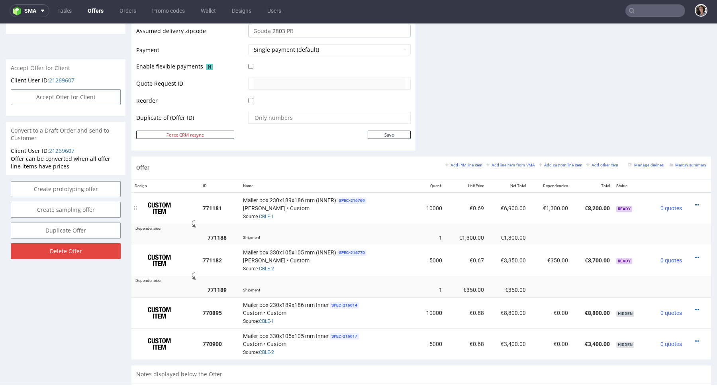
click at [695, 203] on icon at bounding box center [697, 205] width 4 height 6
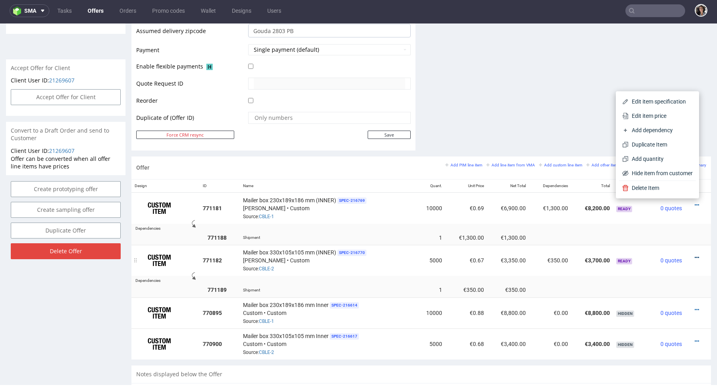
click at [695, 257] on icon at bounding box center [697, 258] width 4 height 6
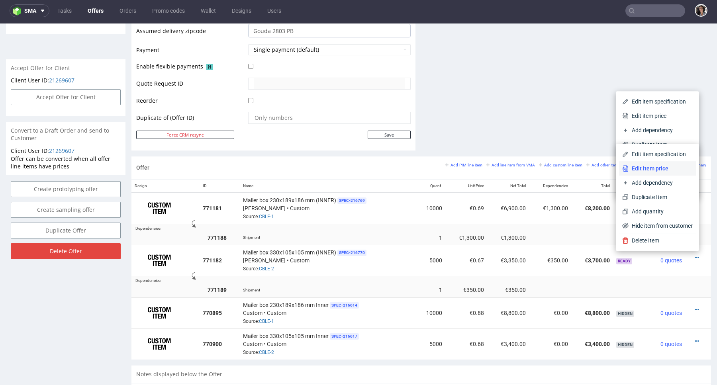
click at [650, 167] on span "Edit item price" at bounding box center [661, 169] width 64 height 8
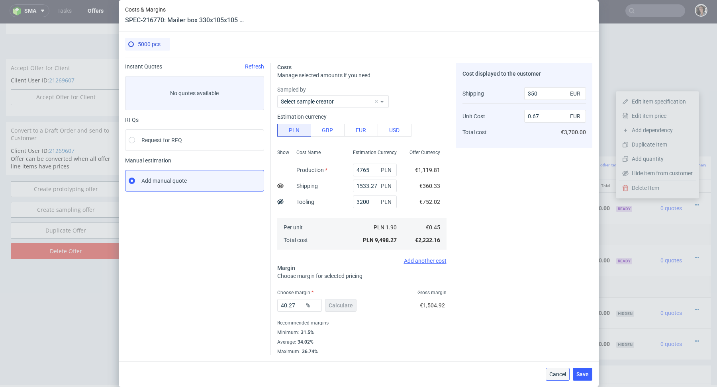
click at [552, 373] on span "Cancel" at bounding box center [558, 375] width 17 height 6
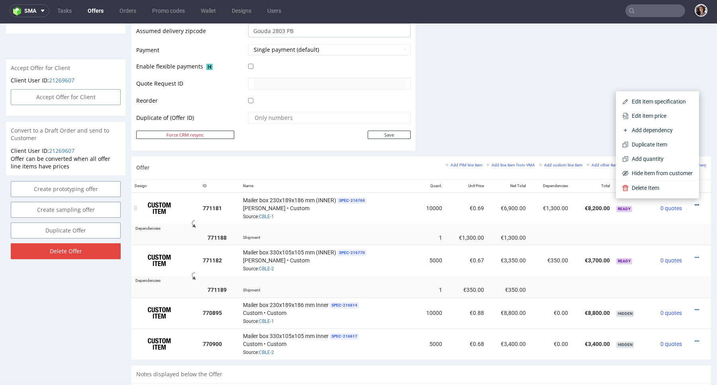
click at [695, 202] on icon at bounding box center [697, 205] width 4 height 6
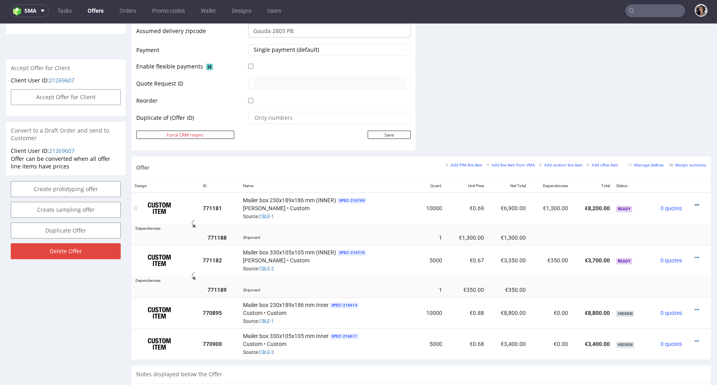
click at [695, 202] on icon at bounding box center [697, 205] width 4 height 6
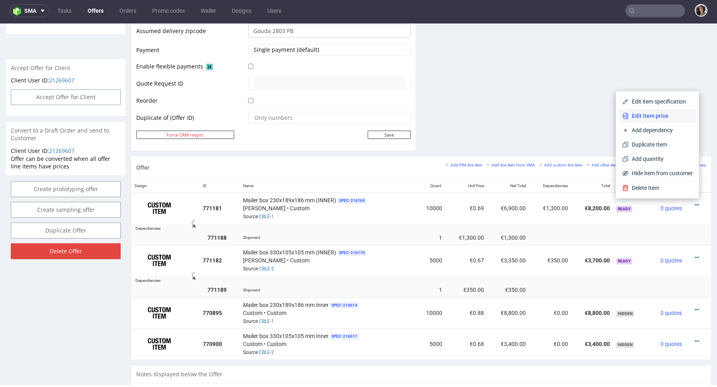
click at [654, 118] on span "Edit item price" at bounding box center [661, 116] width 64 height 8
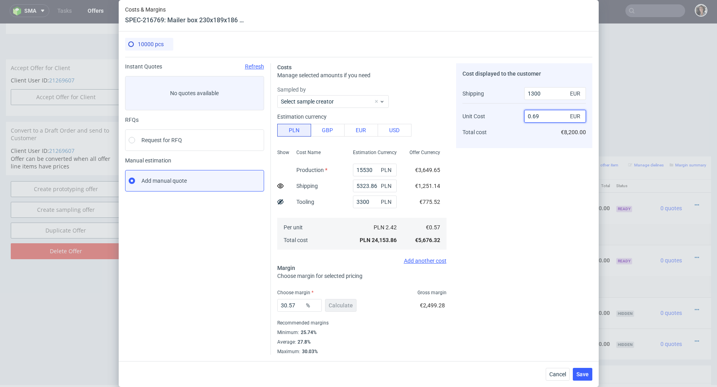
click at [554, 118] on input "0.69" at bounding box center [555, 116] width 62 height 13
type input "0.6"
type input "21.917808219178095"
type input "0.75"
type input "35.227272727272734"
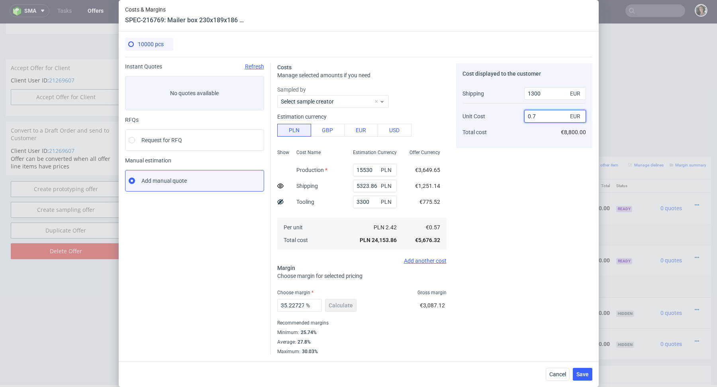
type input "0.77"
type input "36.66666666666668"
click at [499, 196] on div "Cost displayed to the customer Shipping Unit Cost Total cost 1300 EUR 0.77 EUR …" at bounding box center [524, 209] width 136 height 292
click at [546, 117] on input "0.77" at bounding box center [555, 116] width 62 height 13
type input "0.76"
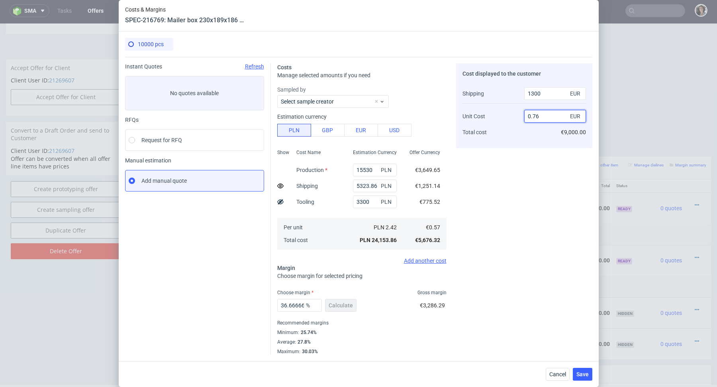
type input "35.95505617977529"
type input "0.76"
click at [508, 171] on div "Cost displayed to the customer Shipping Unit Cost Total cost 1300 EUR 0.76 EUR …" at bounding box center [524, 209] width 136 height 292
drag, startPoint x: 284, startPoint y: 305, endPoint x: 355, endPoint y: 306, distance: 71.3
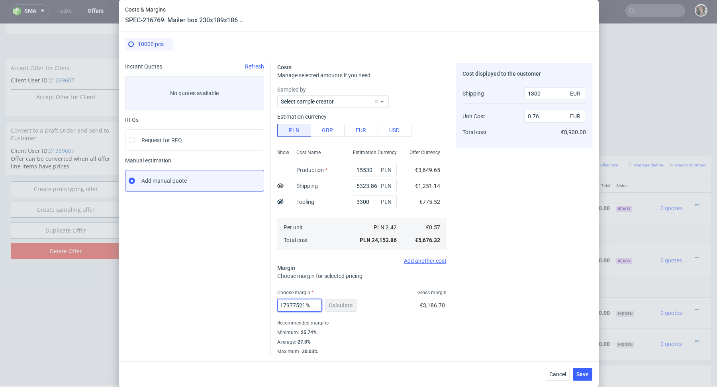
click at [355, 306] on div "35.95505617977529 % Calculate" at bounding box center [317, 307] width 81 height 22
type input "37"
type input "0.78"
type input "36"
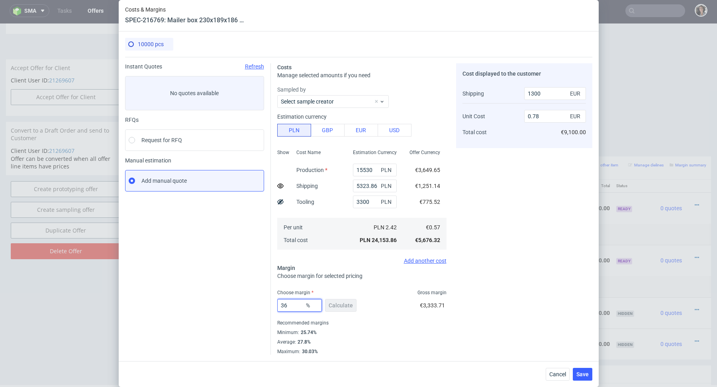
type input "0.76"
type input "36.5"
type input "0.77"
type input "36"
type input "0.76"
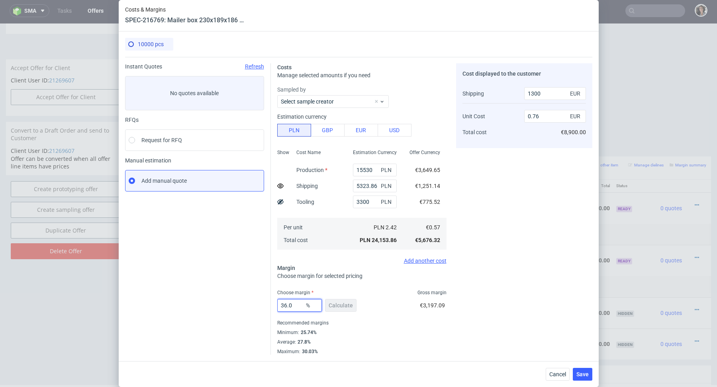
type input "36.09"
type input "0.77"
type input "36.05"
type input "0.76"
type input "36.05"
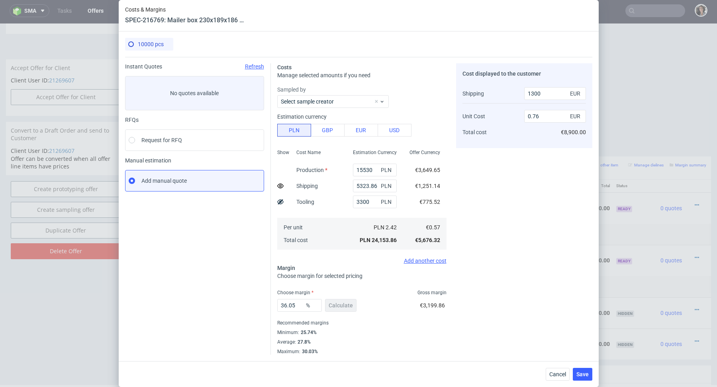
click at [395, 308] on div "36.05 % Calculate €3,199.86" at bounding box center [361, 307] width 169 height 22
click at [582, 376] on span "Save" at bounding box center [583, 375] width 12 height 6
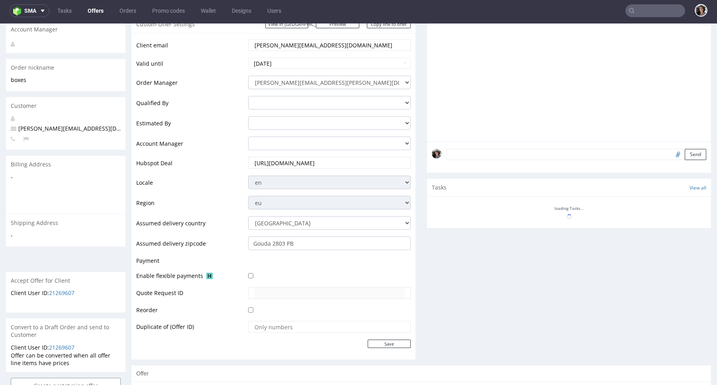
scroll to position [201, 0]
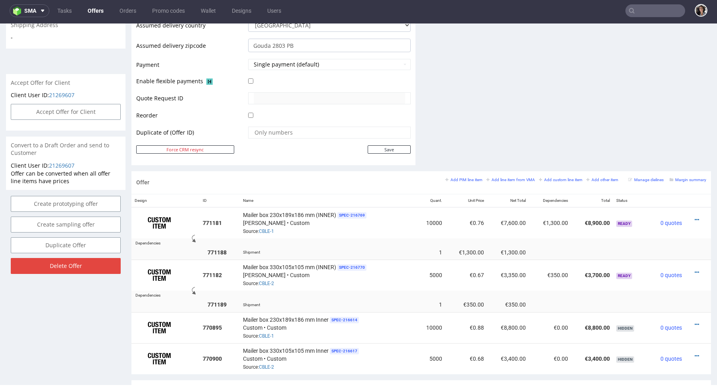
scroll to position [320, 0]
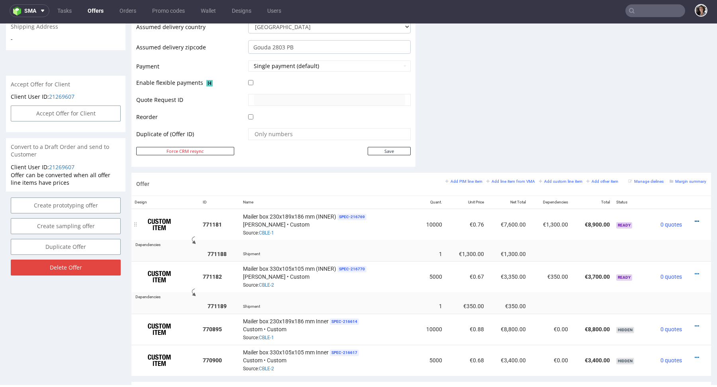
click at [695, 222] on icon at bounding box center [697, 222] width 4 height 6
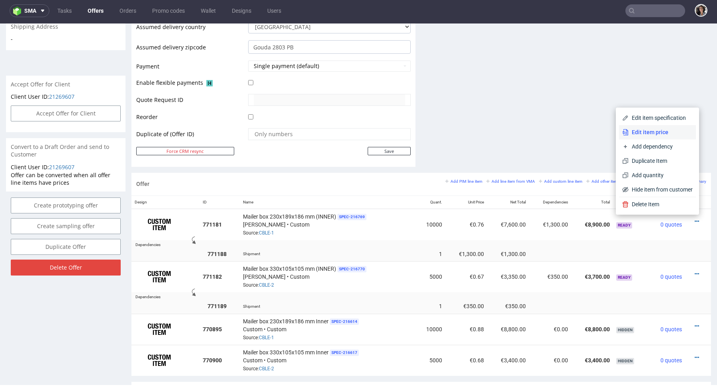
click at [652, 135] on span "Edit item price" at bounding box center [661, 132] width 64 height 8
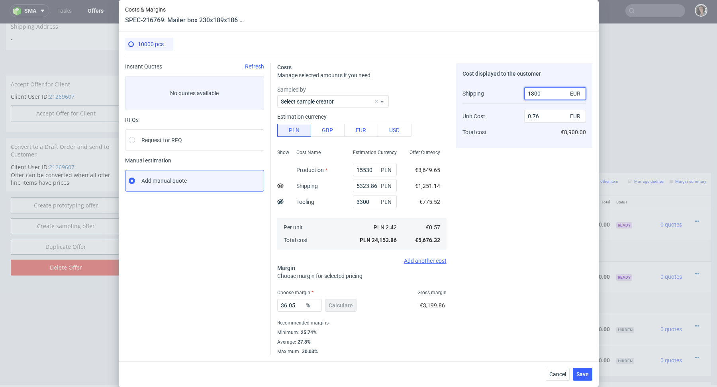
drag, startPoint x: 531, startPoint y: 94, endPoint x: 557, endPoint y: 93, distance: 25.9
click at [557, 94] on input "1300" at bounding box center [555, 93] width 62 height 13
type input "1250"
type input "0.77"
type input "1250"
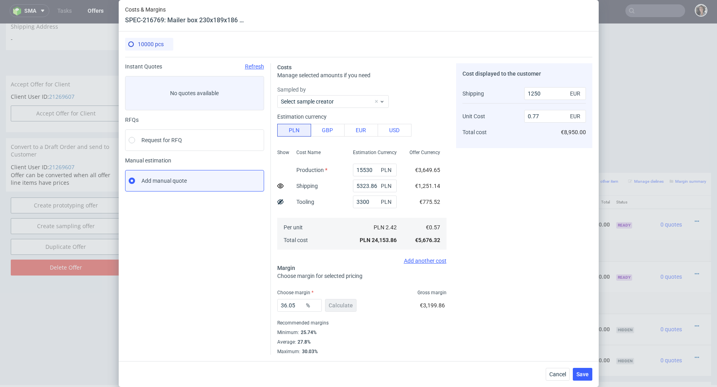
click at [532, 129] on div "1250 EUR 0.77 EUR €8,950.00" at bounding box center [555, 113] width 62 height 58
click at [296, 306] on input "36.05" at bounding box center [299, 305] width 45 height 13
type input "35.1"
type input "0.76"
type input "35.4"
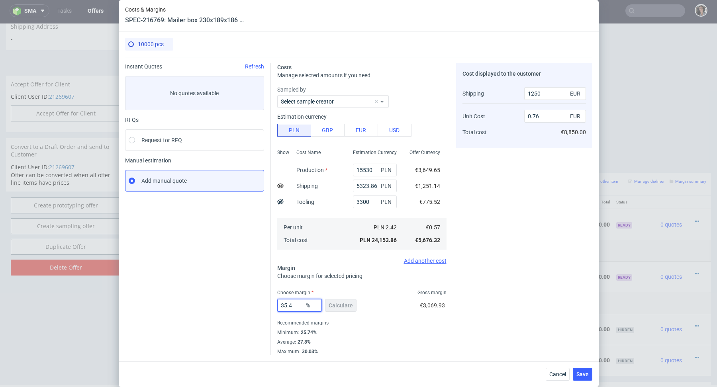
type input "0.77"
type input "35.3"
type input "0.76"
type input "35.39"
type input "0.77"
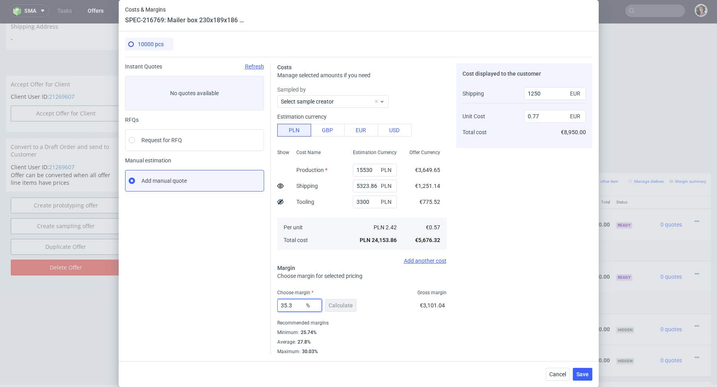
type input "35.31"
type input "0.76"
type input "35.33"
type input "0.77"
type input "35.32"
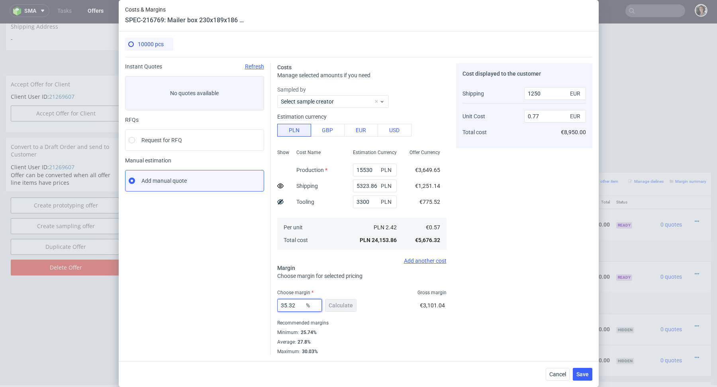
type input "0.76"
type input "35.32"
click at [389, 337] on div "Minimum : 25.74%" at bounding box center [361, 333] width 169 height 10
click at [582, 375] on span "Save" at bounding box center [583, 375] width 12 height 6
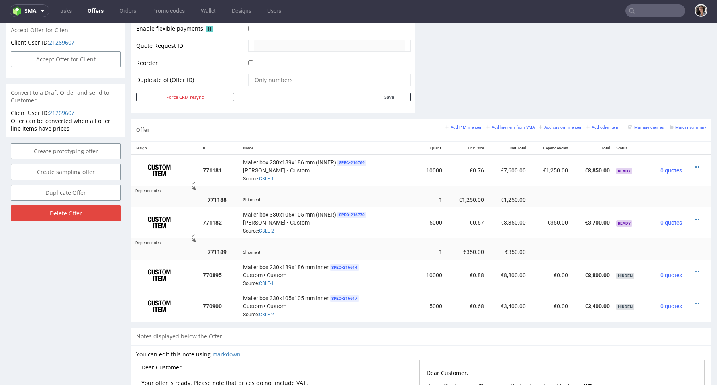
scroll to position [376, 0]
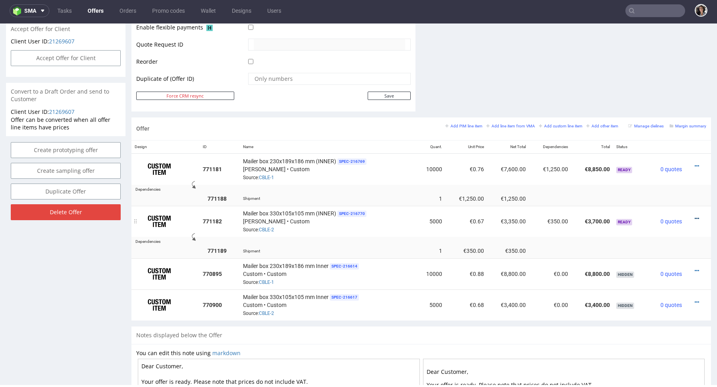
click at [695, 216] on icon at bounding box center [697, 219] width 4 height 6
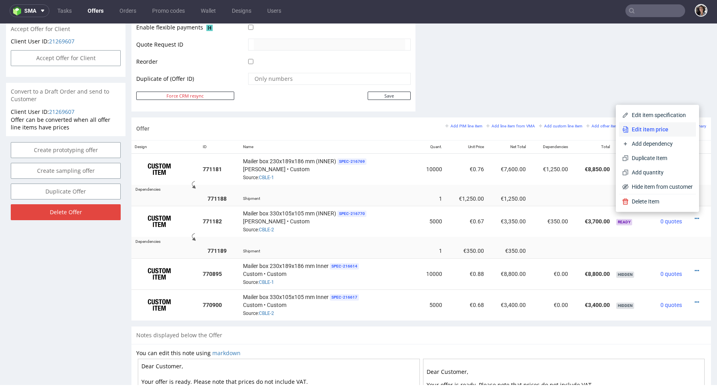
click at [641, 130] on span "Edit item price" at bounding box center [661, 130] width 64 height 8
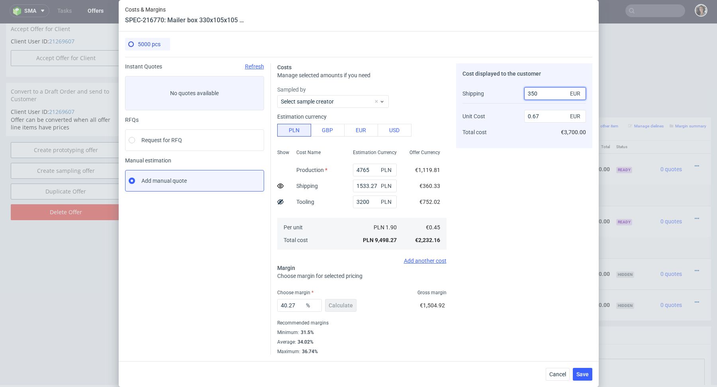
drag, startPoint x: 532, startPoint y: 94, endPoint x: 548, endPoint y: 94, distance: 15.5
click at [548, 94] on input "350" at bounding box center [555, 93] width 62 height 13
type input "360"
click at [526, 189] on div "Cost displayed to the customer Shipping Unit Cost Total cost 360 EUR 0.67 EUR €…" at bounding box center [524, 209] width 136 height 292
click at [296, 305] on input "40.27" at bounding box center [299, 305] width 45 height 13
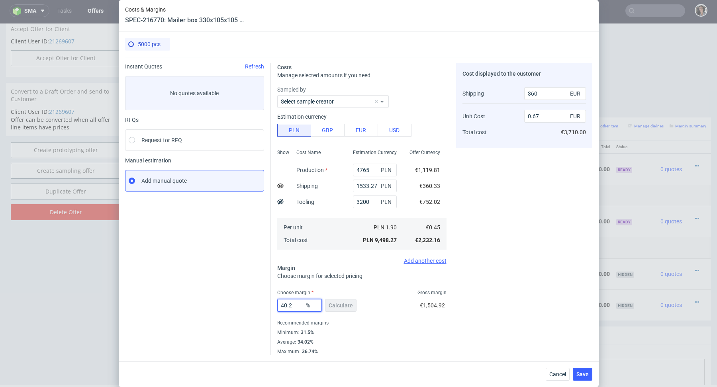
type input "40.29"
type input "0.68"
type input "40.27"
type input "0.67"
click at [357, 319] on div "Recommended margins" at bounding box center [361, 323] width 169 height 10
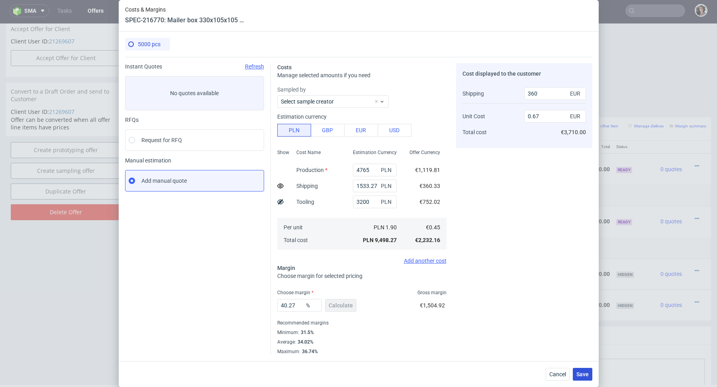
click at [585, 377] on span "Save" at bounding box center [583, 375] width 12 height 6
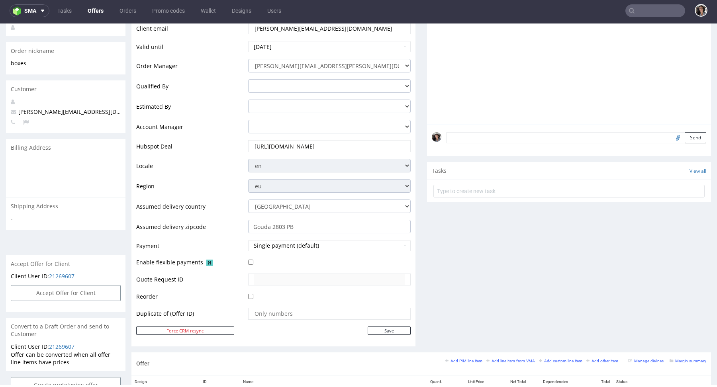
scroll to position [0, 0]
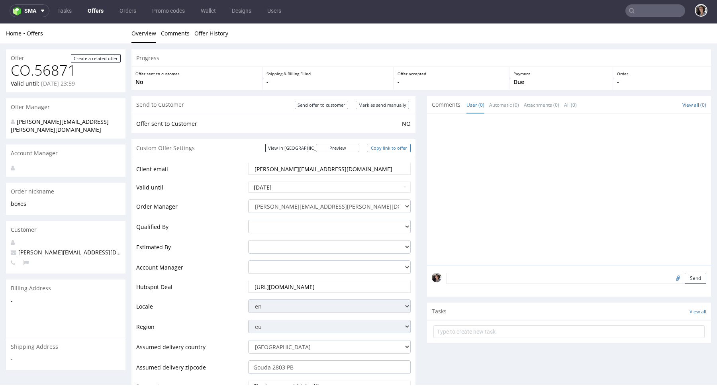
click at [393, 148] on link "Copy link to offer" at bounding box center [389, 148] width 44 height 8
click at [349, 148] on link "Preview" at bounding box center [338, 148] width 44 height 8
click at [385, 148] on link "Copy link to offer" at bounding box center [389, 148] width 44 height 8
click at [393, 106] on input "Mark as send manually" at bounding box center [382, 105] width 53 height 8
type input "In progress..."
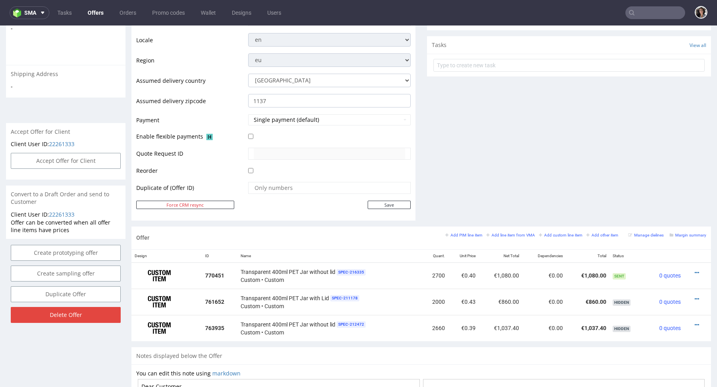
scroll to position [327, 0]
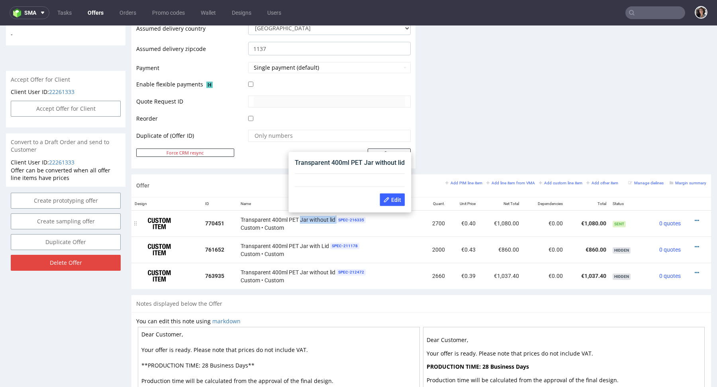
drag, startPoint x: 299, startPoint y: 218, endPoint x: 335, endPoint y: 216, distance: 35.5
click at [335, 216] on div "Transparent 400ml PET Jar without lid SPEC- 216335 Custom • Custom" at bounding box center [330, 224] width 178 height 16
copy div "Jar without lid"
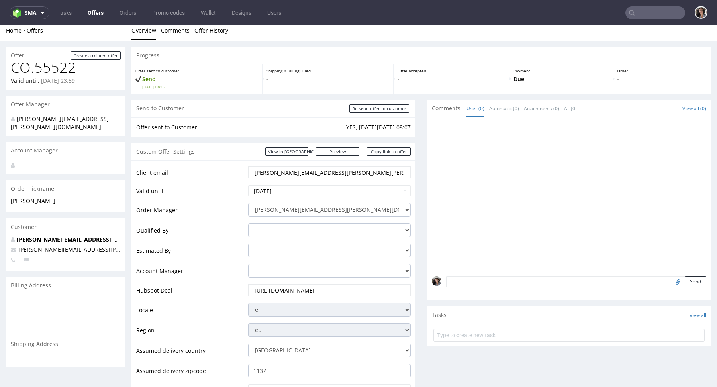
scroll to position [0, 0]
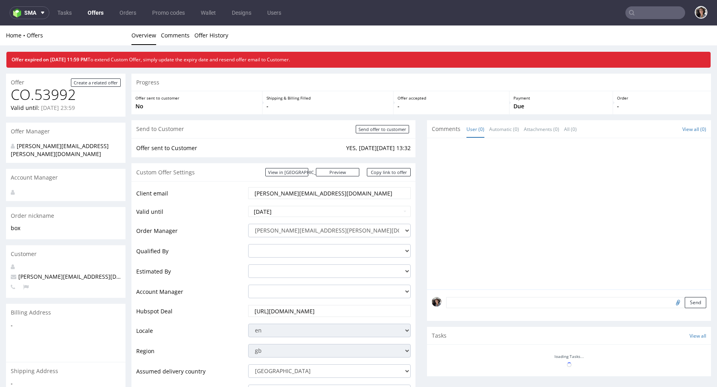
click at [91, 7] on link "Offers" at bounding box center [96, 12] width 26 height 13
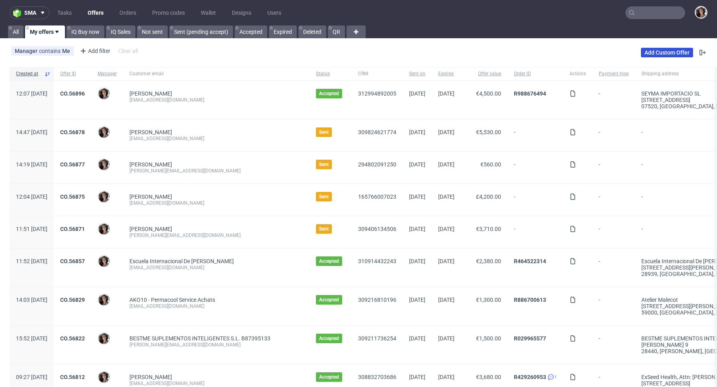
click at [671, 49] on link "Add Custom Offer" at bounding box center [667, 53] width 52 height 10
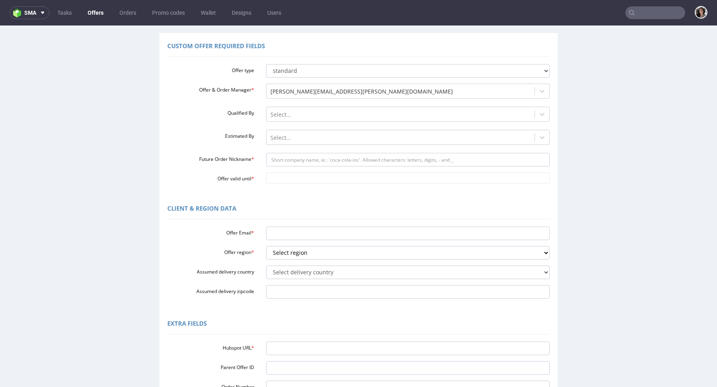
scroll to position [130, 0]
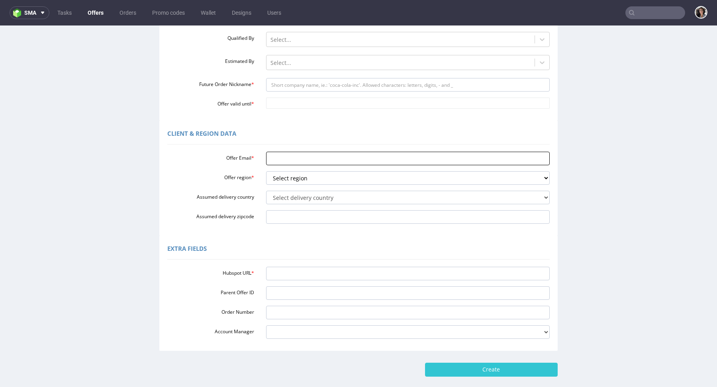
click at [275, 160] on input "Offer Email *" at bounding box center [408, 159] width 284 height 14
paste input "[PERSON_NAME][EMAIL_ADDRESS][DOMAIN_NAME]"
type input "[PERSON_NAME][EMAIL_ADDRESS][DOMAIN_NAME]"
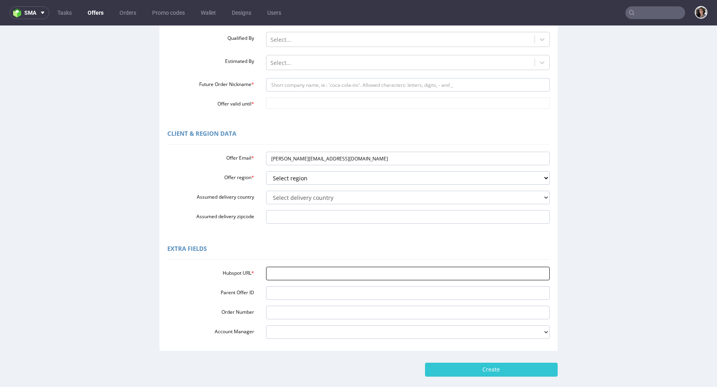
click at [283, 275] on input "Hubspot URL *" at bounding box center [408, 274] width 284 height 14
paste input "[URL][DOMAIN_NAME]"
type input "[URL][DOMAIN_NAME]"
click at [299, 179] on select "Select region eu gb de pl fr it es" at bounding box center [408, 178] width 284 height 14
click at [311, 174] on select "Select region eu gb de pl fr it es" at bounding box center [408, 178] width 284 height 14
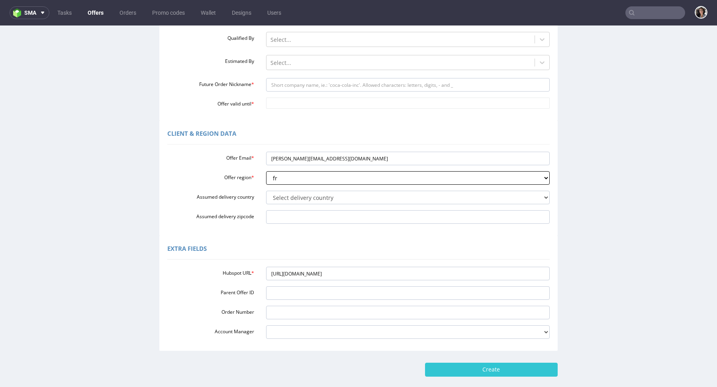
select select "eu"
click at [280, 194] on select "Select delivery country Andorra Afghanistan Anguilla Albania Armenia Antarctica…" at bounding box center [408, 198] width 284 height 14
click at [291, 311] on input "Order Number" at bounding box center [408, 313] width 284 height 14
click at [289, 296] on input "Parent Offer ID" at bounding box center [408, 294] width 284 height 14
click at [310, 177] on select "Select region eu gb de pl fr it es" at bounding box center [408, 178] width 284 height 14
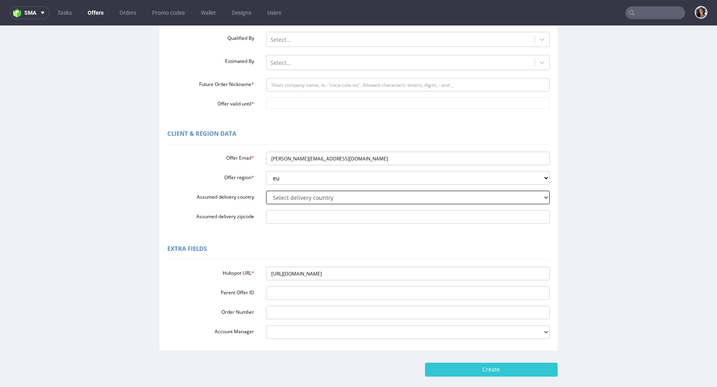
click at [286, 199] on select "Select delivery country Andorra Afghanistan Anguilla Albania Armenia Antarctica…" at bounding box center [408, 198] width 284 height 14
select select "201"
click at [294, 212] on input "Assumed delivery zipcode" at bounding box center [408, 217] width 284 height 14
paste input "Kolárovo 94603"
type input "Kolárovo 94603"
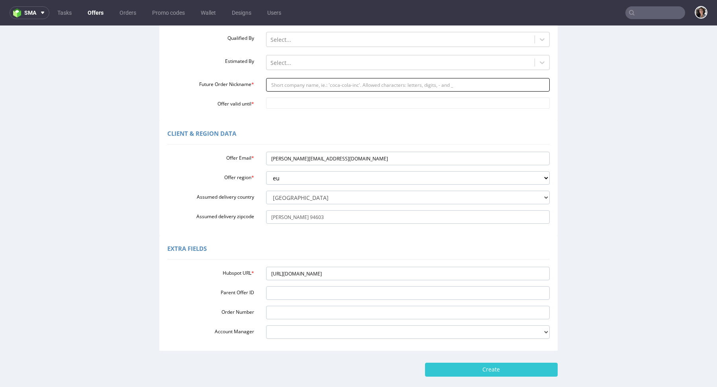
click at [329, 83] on input "Future Order Nickname *" at bounding box center [408, 85] width 284 height 14
paste input "F427_NO_PRINT"
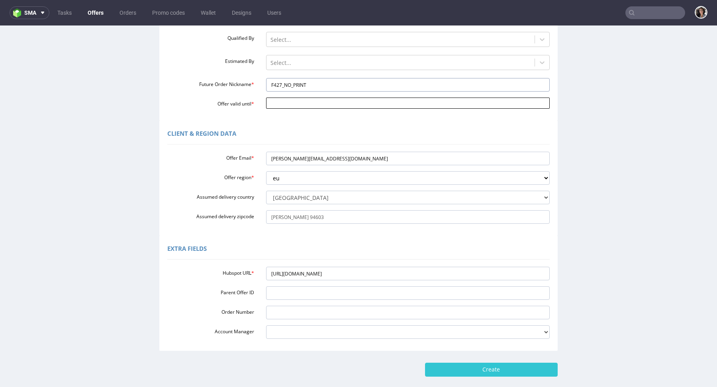
type input "F427_NO_PRINT"
click at [302, 102] on input "Offer valid until *" at bounding box center [408, 103] width 284 height 11
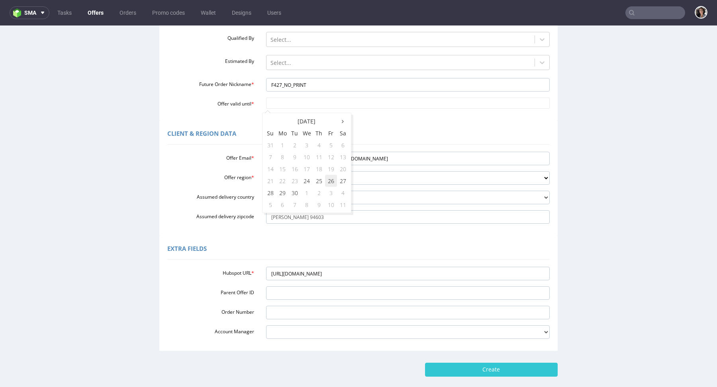
click at [334, 180] on td "26" at bounding box center [331, 181] width 12 height 12
type input "2025-09-26"
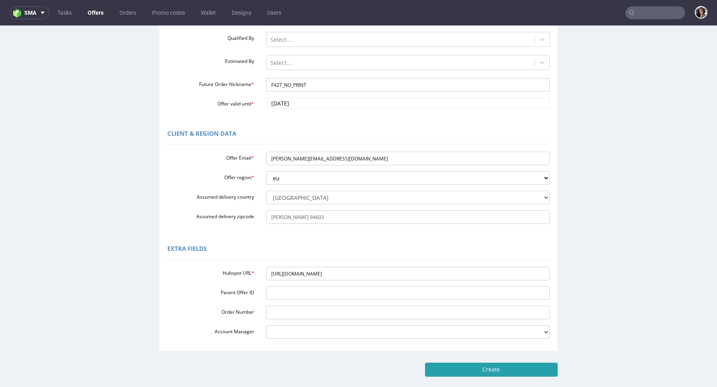
click at [515, 368] on input "Create" at bounding box center [491, 370] width 133 height 14
type input "Please wait..."
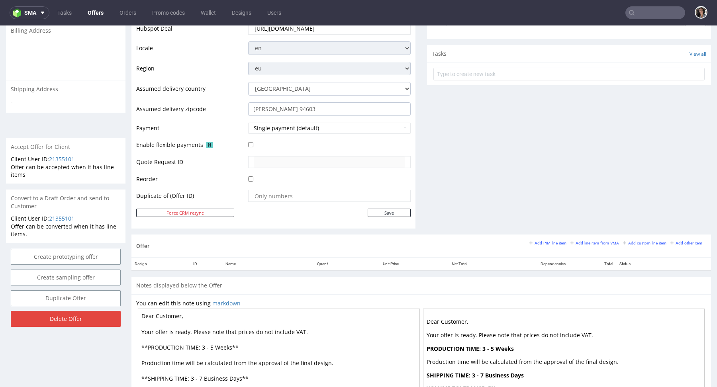
scroll to position [265, 0]
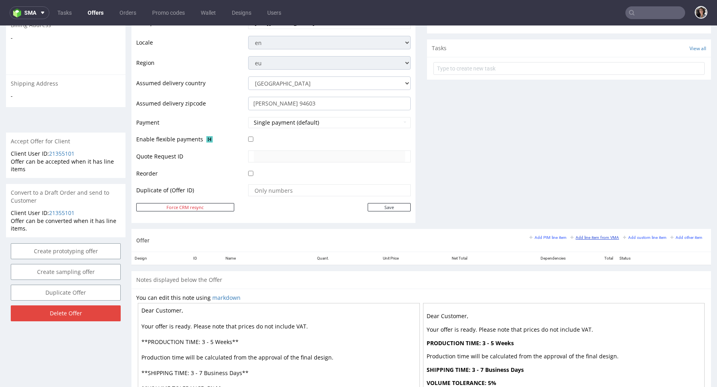
click at [601, 236] on small "Add line item from VMA" at bounding box center [595, 238] width 49 height 4
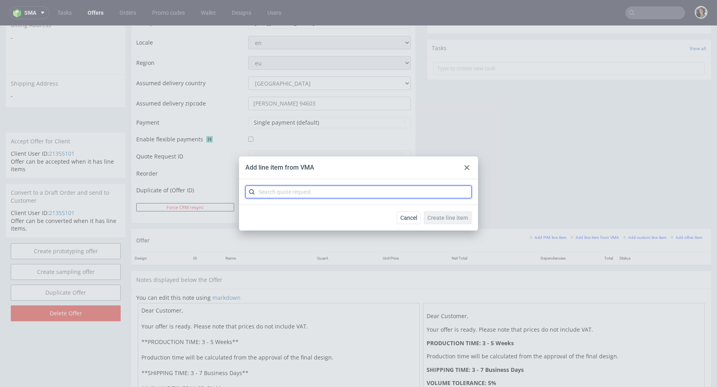
click at [288, 197] on input "text" at bounding box center [358, 192] width 226 height 13
paste input "CBND"
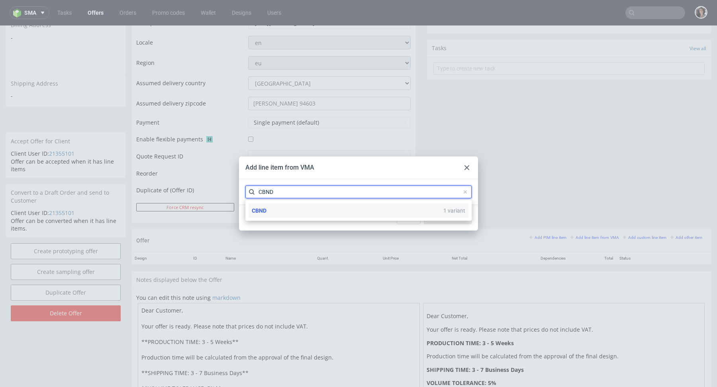
type input "CBND"
click at [263, 208] on span "CBND" at bounding box center [259, 211] width 15 height 6
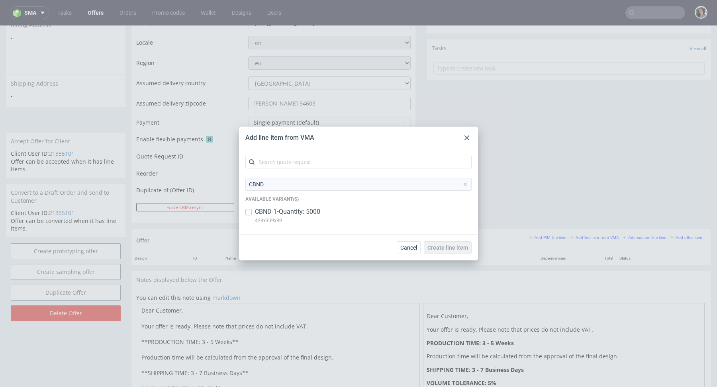
click at [262, 210] on p "CBND-1 • Quantity: 5000" at bounding box center [287, 212] width 65 height 9
checkbox input "true"
click at [456, 247] on span "Create line item" at bounding box center [448, 248] width 41 height 6
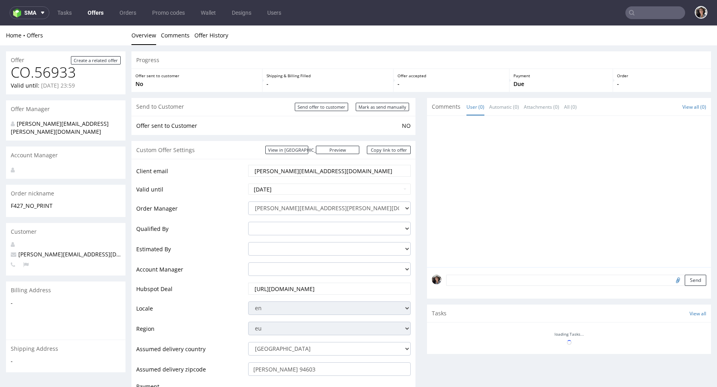
scroll to position [206, 0]
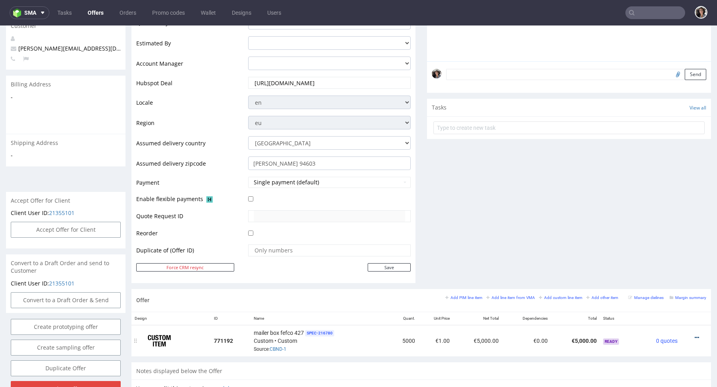
click at [695, 335] on icon at bounding box center [697, 338] width 4 height 6
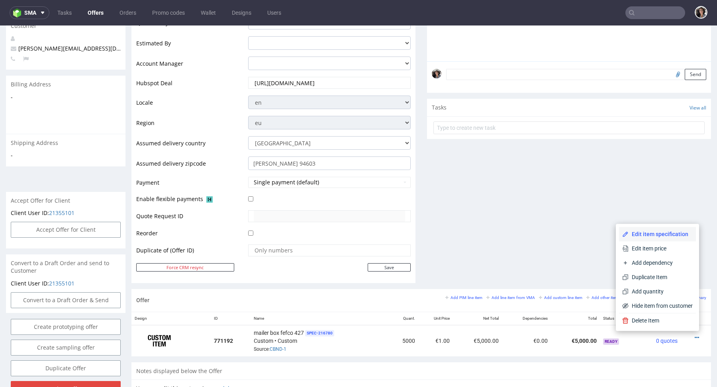
click at [653, 232] on span "Edit item specification" at bounding box center [661, 234] width 64 height 8
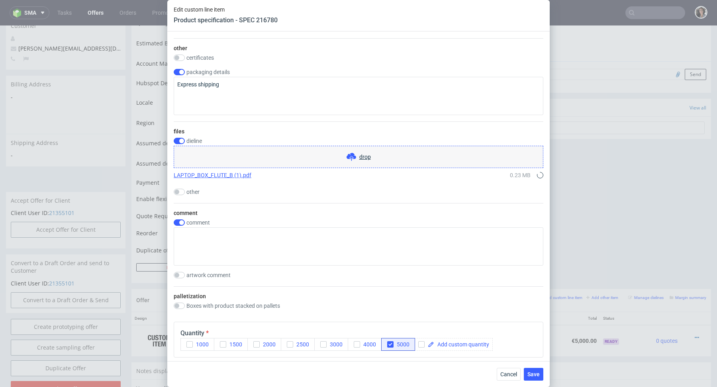
scroll to position [860, 0]
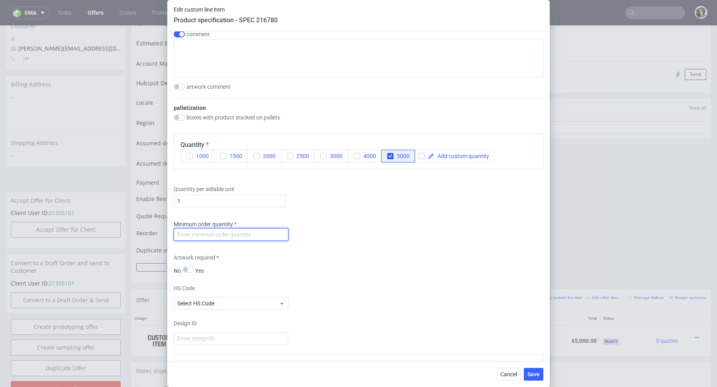
click at [284, 234] on input "number" at bounding box center [231, 234] width 115 height 13
type input "1"
click at [377, 240] on div "Minimum order quantity 1" at bounding box center [359, 232] width 370 height 24
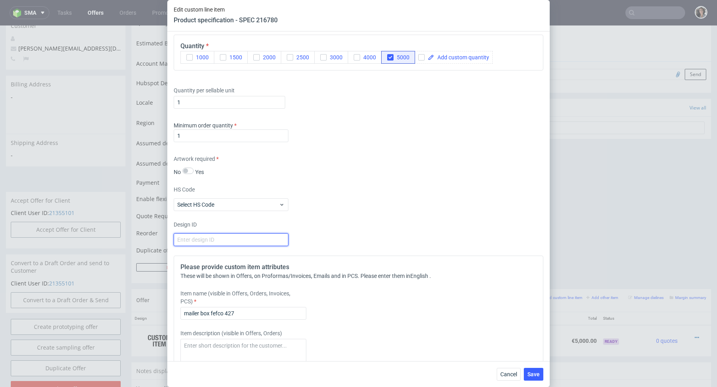
click at [241, 238] on input "number" at bounding box center [231, 240] width 115 height 13
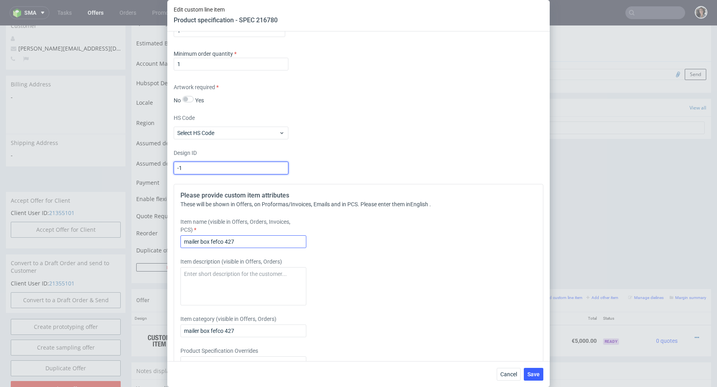
type input "-1"
click at [233, 240] on input "mailer box fefco 427" at bounding box center [244, 242] width 126 height 13
paste input "F427 NO PRINT"
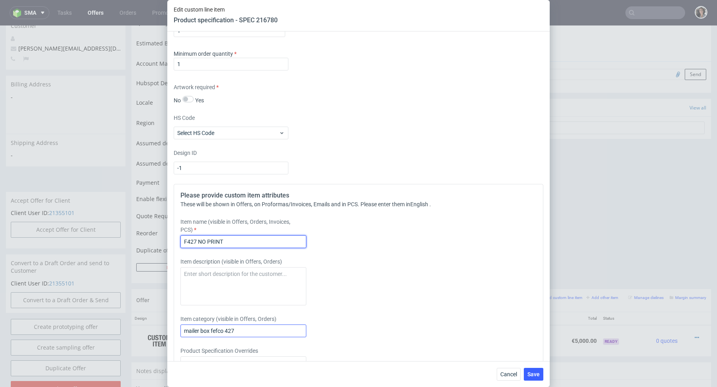
type input "F427 NO PRINT"
click at [210, 330] on input "mailer box fefco 427" at bounding box center [244, 331] width 126 height 13
paste input "F427 NO PRINT"
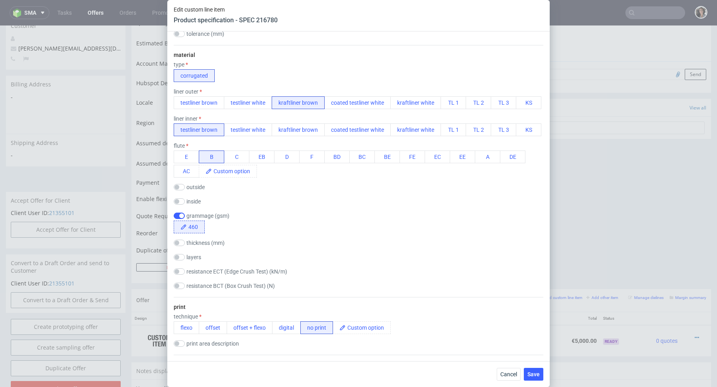
scroll to position [0, 0]
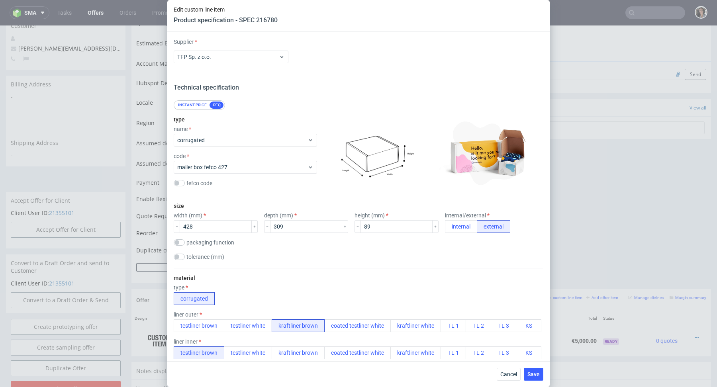
type input "F427 NO PRINT"
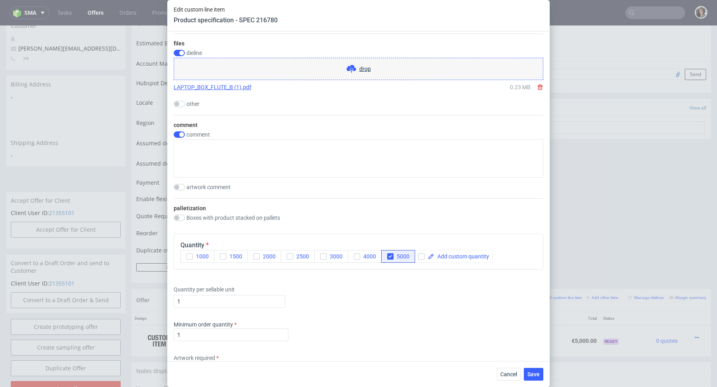
scroll to position [750, 0]
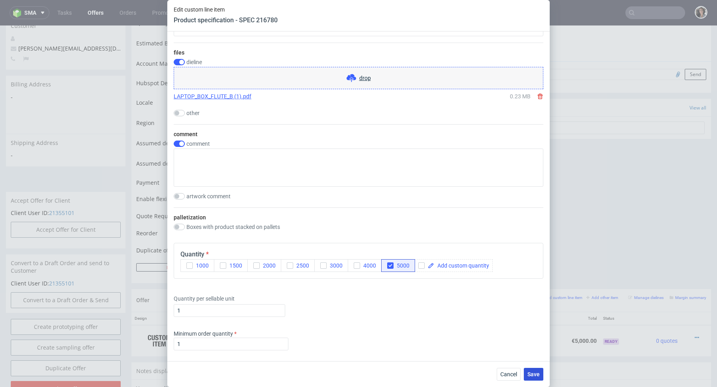
click at [532, 377] on span "Save" at bounding box center [534, 375] width 12 height 6
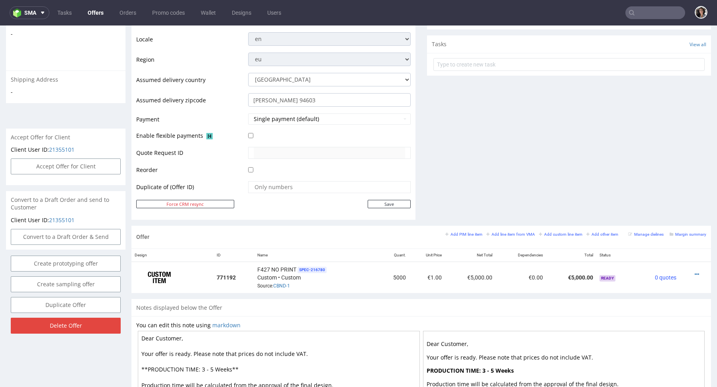
scroll to position [382, 0]
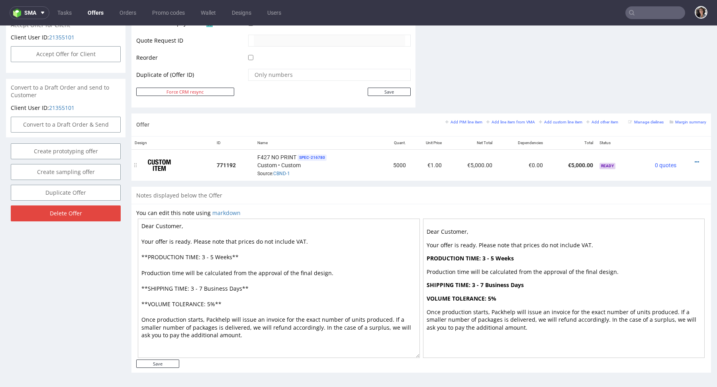
click at [686, 160] on div at bounding box center [693, 162] width 20 height 8
click at [695, 159] on icon at bounding box center [697, 162] width 4 height 6
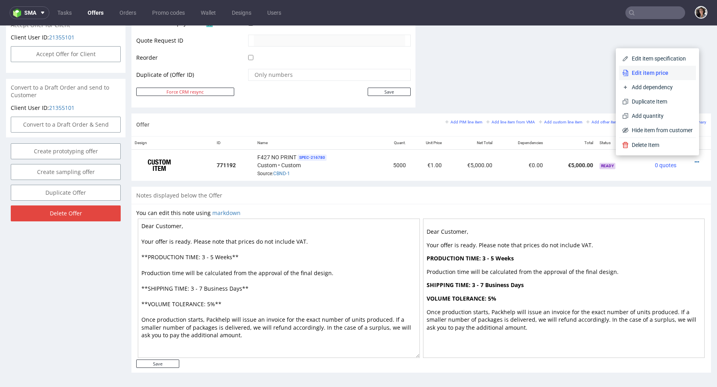
click at [642, 76] on span "Edit item price" at bounding box center [661, 73] width 64 height 8
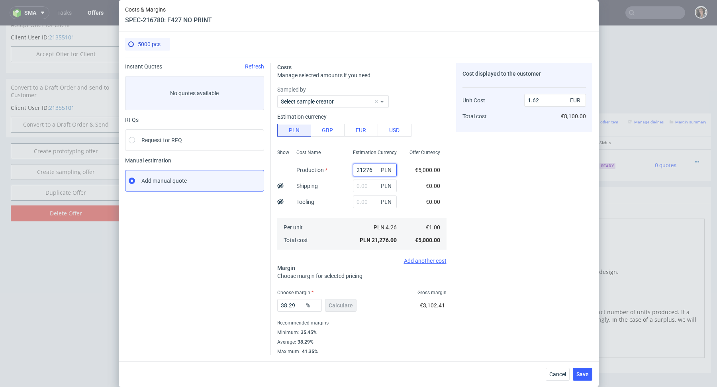
click at [365, 170] on input "21276" at bounding box center [375, 170] width 44 height 13
paste input "17400"
type input "17400"
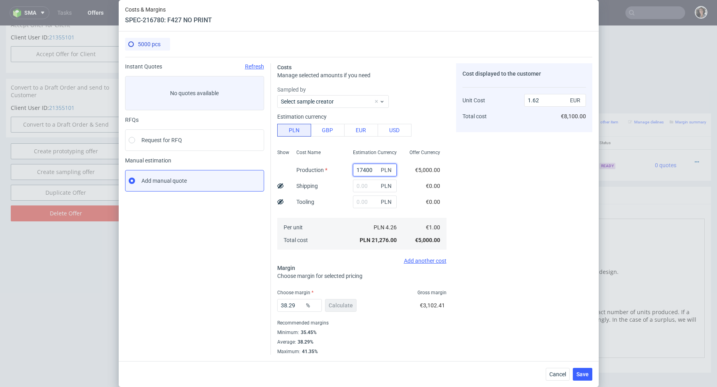
type input "1.33"
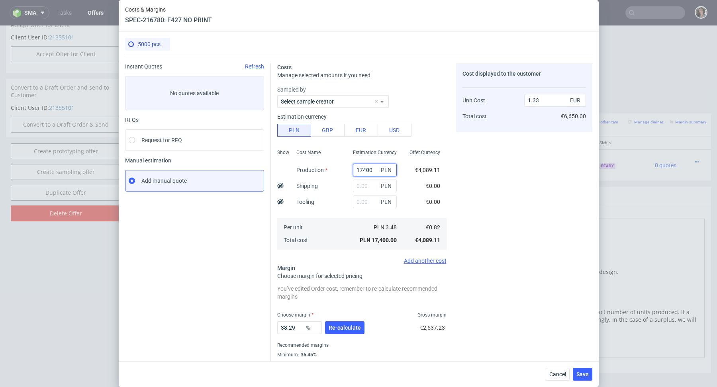
type input "17400"
click at [514, 128] on div "Cost displayed to the customer Unit Cost Total cost 1.33 EUR €6,650.00" at bounding box center [524, 97] width 136 height 69
click at [550, 102] on input "1.33" at bounding box center [555, 100] width 62 height 13
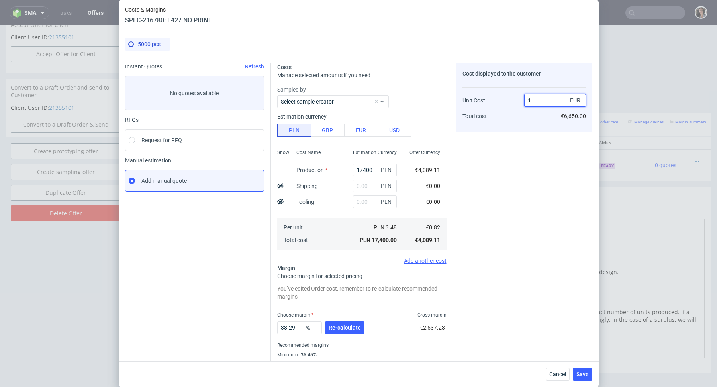
type input "1.4"
type input "41.42857142857143"
type input "1.4"
click at [530, 157] on div "Cost displayed to the customer Unit Cost Total cost 1.4 EUR €7,000.00" at bounding box center [524, 220] width 136 height 314
click at [361, 189] on input "text" at bounding box center [375, 186] width 44 height 13
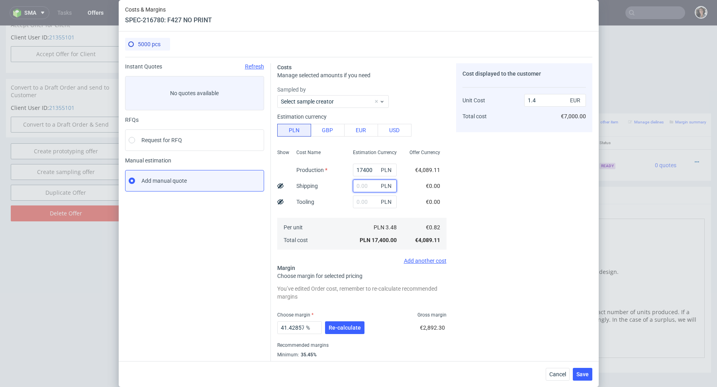
paste input "4064"
type input "4064"
type input "1.72"
type input "4064"
drag, startPoint x: 542, startPoint y: 95, endPoint x: 536, endPoint y: 95, distance: 6.4
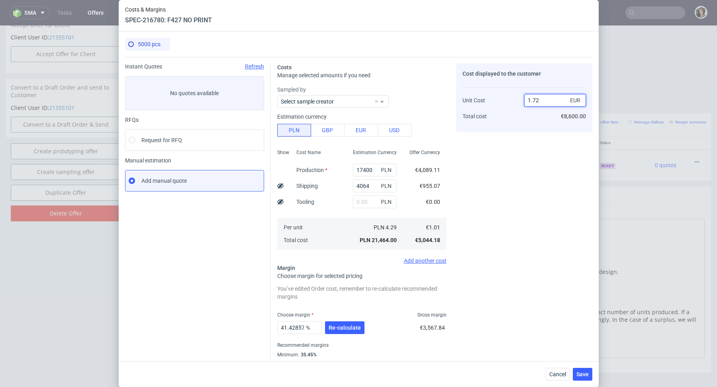
click at [536, 95] on input "1.72" at bounding box center [555, 100] width 62 height 13
drag, startPoint x: 533, startPoint y: 100, endPoint x: 543, endPoint y: 100, distance: 10.0
click at [543, 100] on input "1.72" at bounding box center [555, 100] width 62 height 13
type input "1.41"
type input "28.368794326241137"
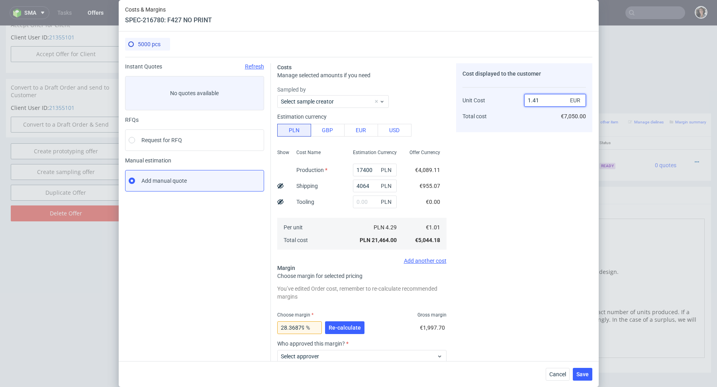
type input "1.4"
type input "27.857142857142858"
type input "1.4"
click at [472, 262] on div "Cost displayed to the customer Unit Cost Total cost 1.4 EUR €7,000.00" at bounding box center [524, 248] width 136 height 371
click at [348, 322] on button "Re-calculate" at bounding box center [344, 328] width 39 height 13
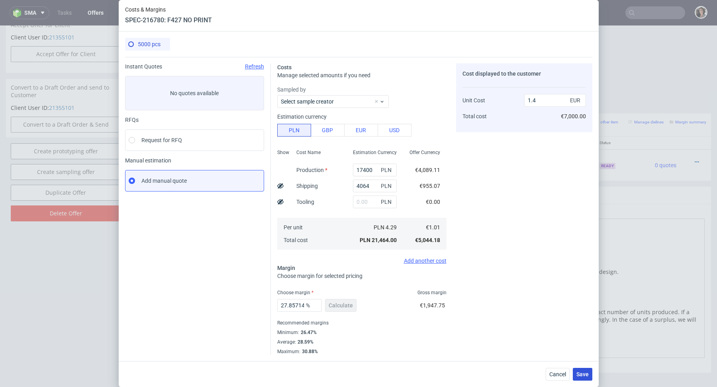
click at [585, 374] on span "Save" at bounding box center [583, 375] width 12 height 6
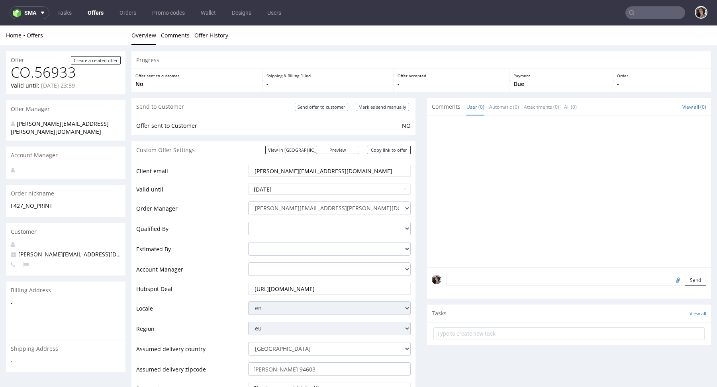
scroll to position [254, 0]
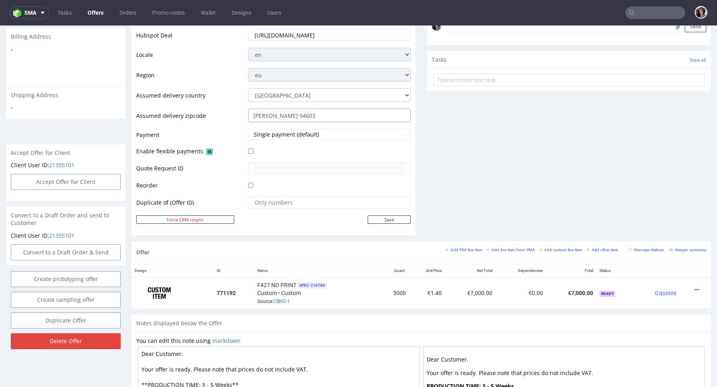
drag, startPoint x: 302, startPoint y: 114, endPoint x: 242, endPoint y: 114, distance: 59.8
click at [242, 114] on tr "Assumed delivery zipcode Kolárovo 94603" at bounding box center [273, 118] width 275 height 20
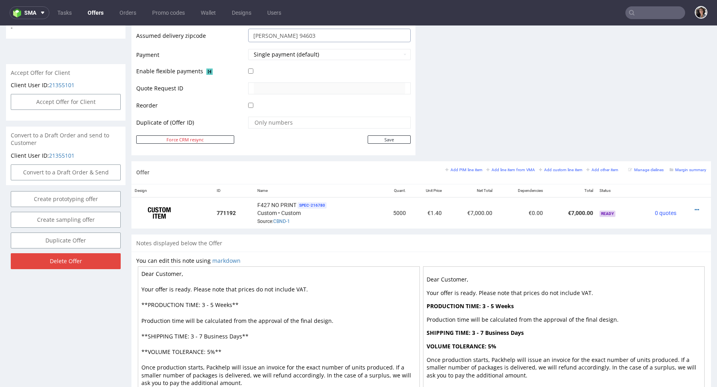
scroll to position [382, 0]
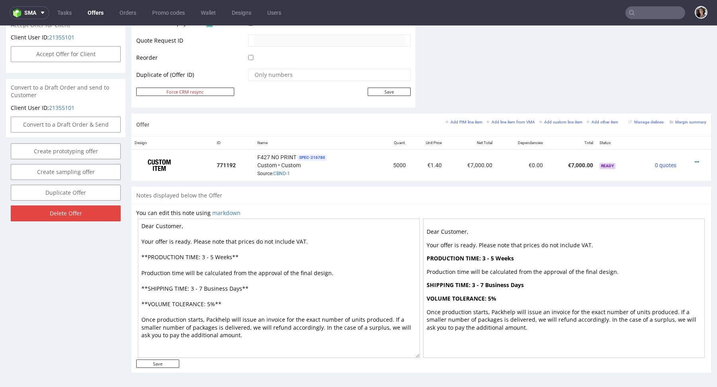
drag, startPoint x: 240, startPoint y: 288, endPoint x: 203, endPoint y: 286, distance: 37.5
click at [203, 286] on textarea "Dear Customer, Your offer is ready. Please note that prices do not include VAT.…" at bounding box center [279, 288] width 282 height 139
drag, startPoint x: 200, startPoint y: 253, endPoint x: 230, endPoint y: 253, distance: 30.3
click at [230, 253] on textarea "Dear Customer, Your offer is ready. Please note that prices do not include VAT.…" at bounding box center [279, 288] width 282 height 139
paste textarea "Business Days"
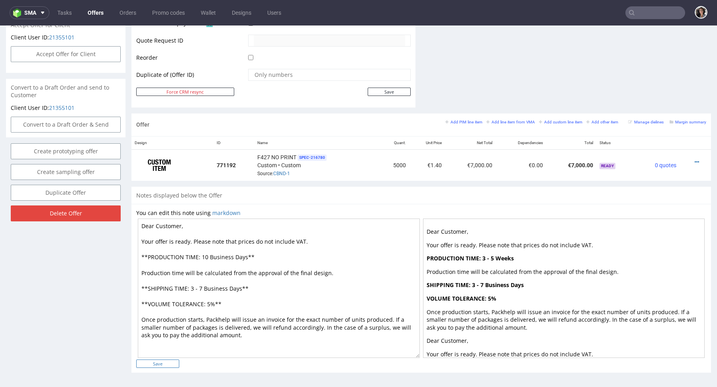
type textarea "Dear Customer, Your offer is ready. Please note that prices do not include VAT.…"
click at [158, 364] on input "Save" at bounding box center [157, 364] width 43 height 8
type input "In progress..."
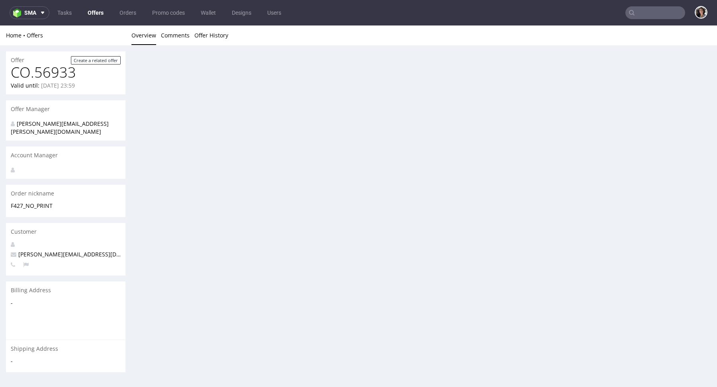
scroll to position [0, 0]
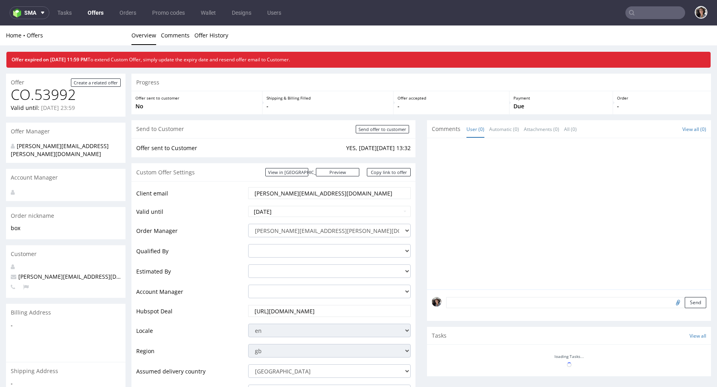
click at [651, 10] on input "text" at bounding box center [656, 12] width 60 height 13
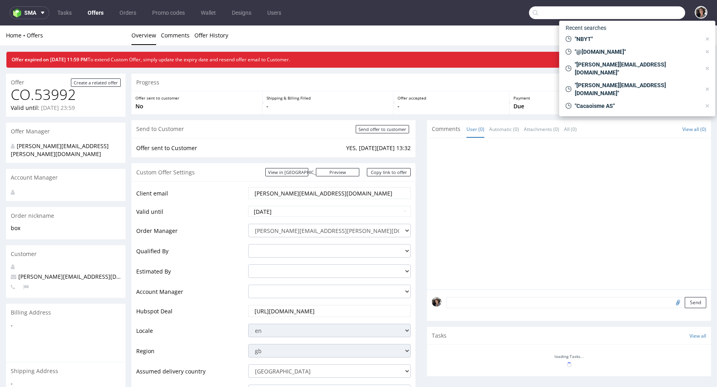
paste input "[PERSON_NAME][EMAIL_ADDRESS][DOMAIN_NAME]"
type input "[PERSON_NAME][EMAIL_ADDRESS][DOMAIN_NAME]"
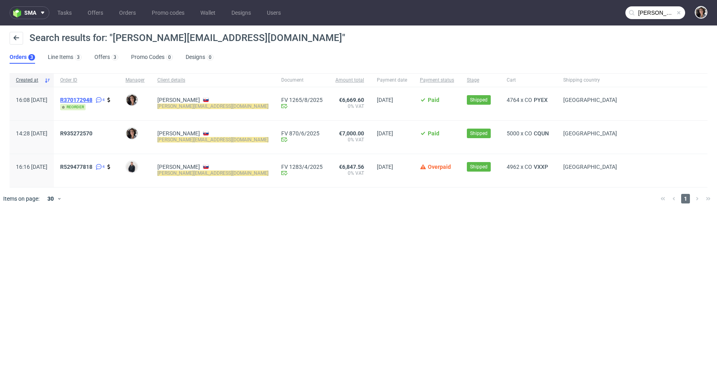
click at [92, 100] on span "R370172948" at bounding box center [76, 100] width 32 height 6
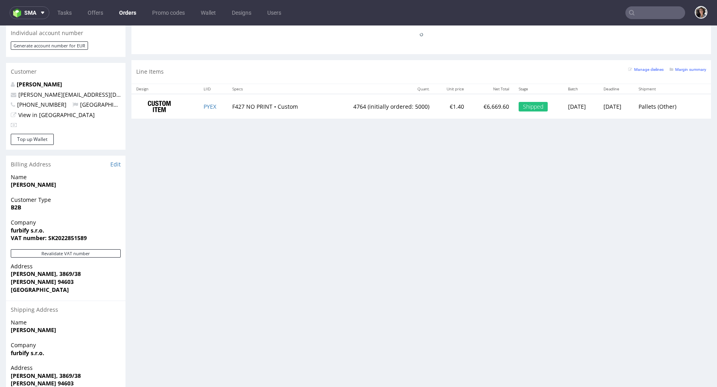
scroll to position [419, 0]
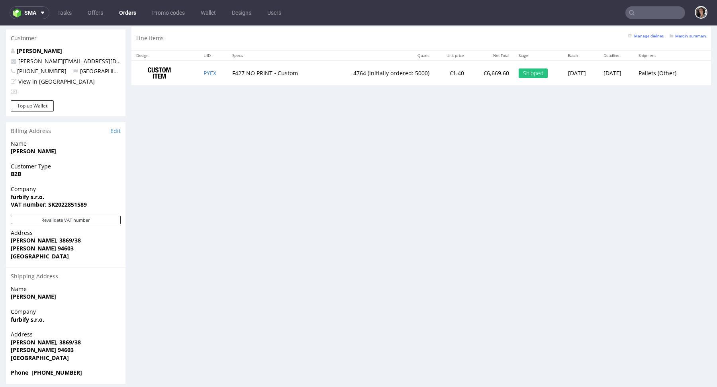
click at [62, 354] on span "[GEOGRAPHIC_DATA]" at bounding box center [66, 358] width 110 height 8
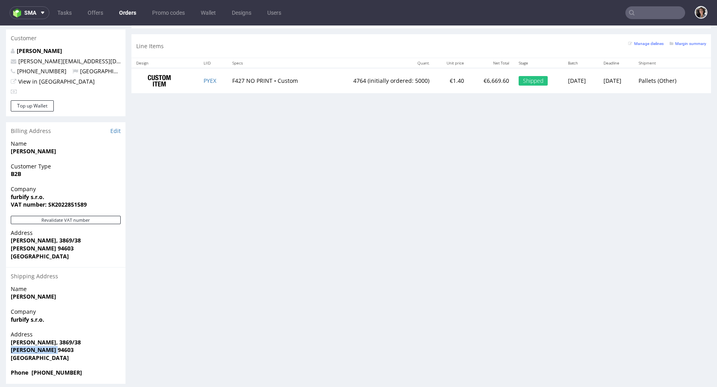
drag, startPoint x: 62, startPoint y: 344, endPoint x: 4, endPoint y: 344, distance: 57.4
click at [4, 344] on div "Order via Offer R370172948 06.08.2025 04:08 PM Origin order: R935272570 Reorder…" at bounding box center [358, 8] width 717 height 763
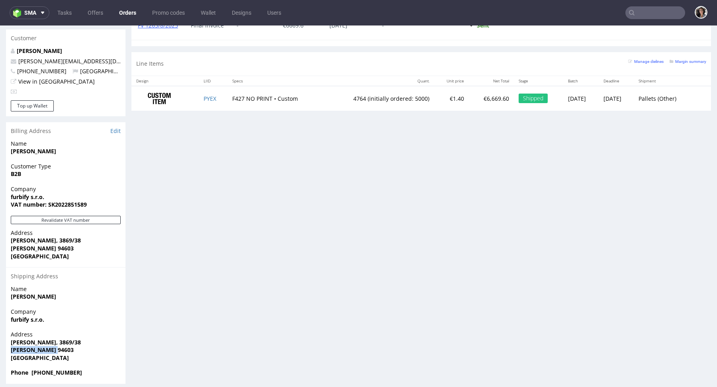
copy strong "[PERSON_NAME] 94603"
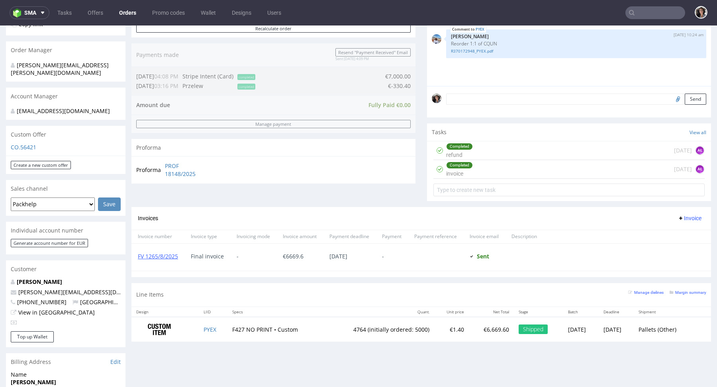
scroll to position [54, 0]
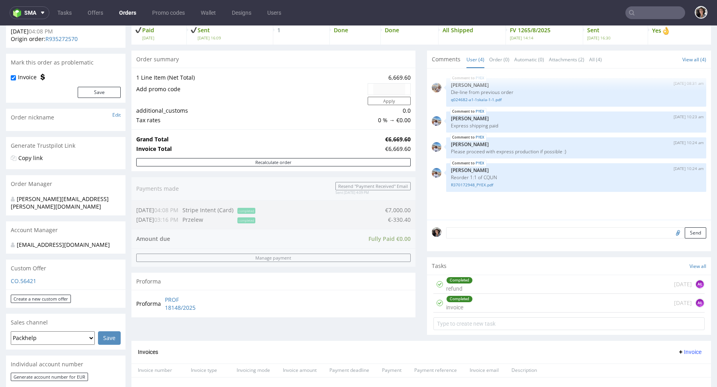
click at [21, 277] on p "CO.56421" at bounding box center [66, 281] width 110 height 8
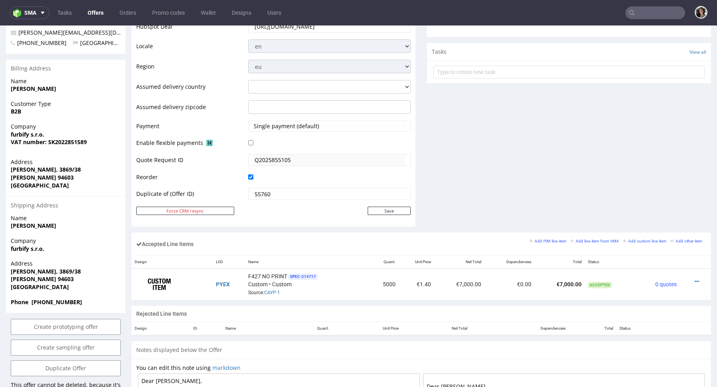
scroll to position [339, 0]
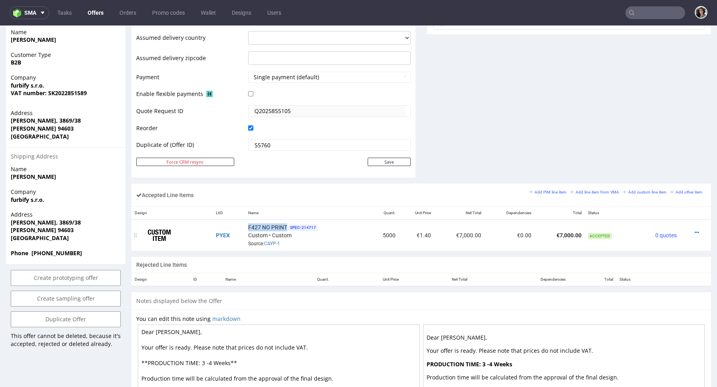
copy span "F427 NO PRINT"
drag, startPoint x: 285, startPoint y: 223, endPoint x: 245, endPoint y: 224, distance: 40.3
click at [245, 224] on td "F427 NO PRINT SPEC- 214717 Custom • Custom Source: CAYP-1" at bounding box center [306, 235] width 123 height 31
copy span "F427 NO PRINT"
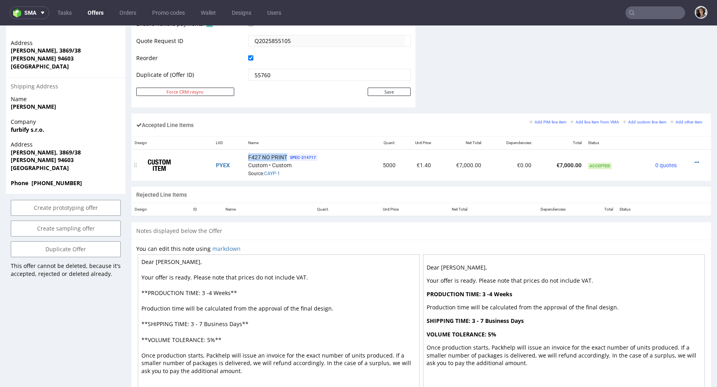
scroll to position [418, 0]
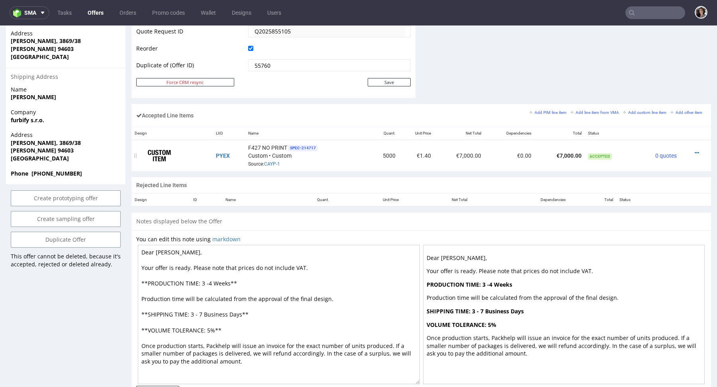
click at [692, 149] on div at bounding box center [693, 153] width 20 height 8
click at [695, 150] on icon at bounding box center [697, 153] width 4 height 6
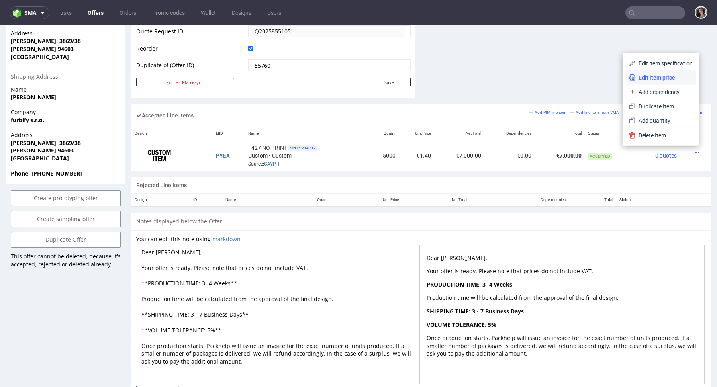
click at [646, 73] on li "Edit item price" at bounding box center [661, 78] width 70 height 14
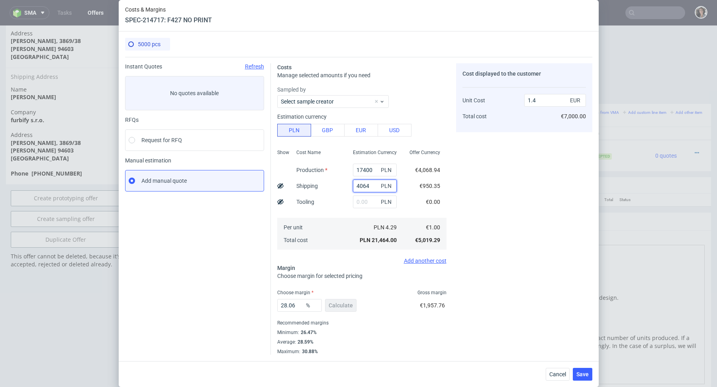
click at [375, 183] on input "4064" at bounding box center [375, 186] width 44 height 13
click at [558, 369] on button "Cancel" at bounding box center [558, 374] width 24 height 13
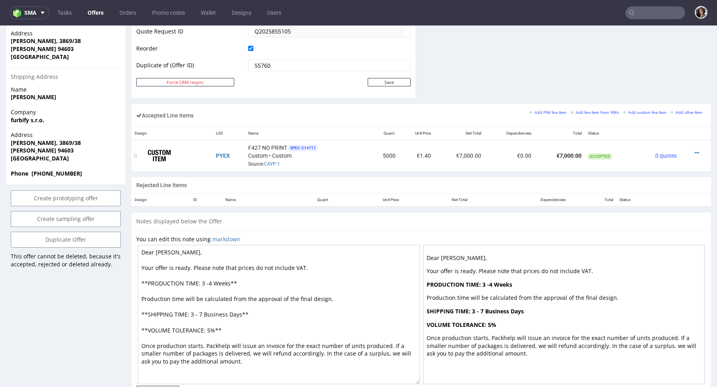
scroll to position [0, 0]
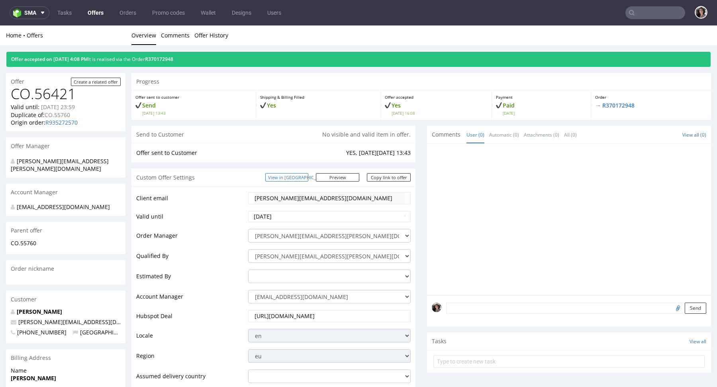
click at [298, 181] on link "View in [GEOGRAPHIC_DATA]" at bounding box center [286, 177] width 43 height 8
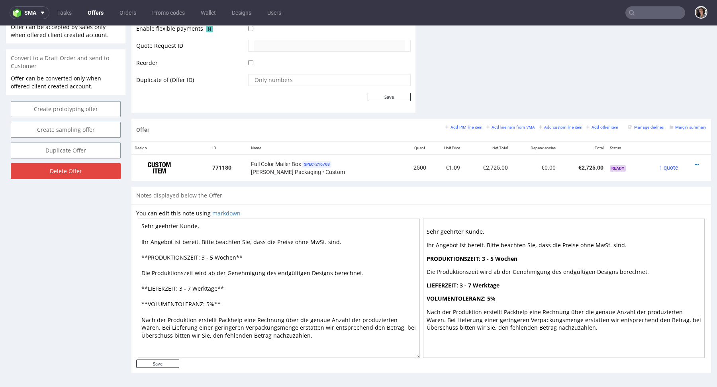
scroll to position [124, 0]
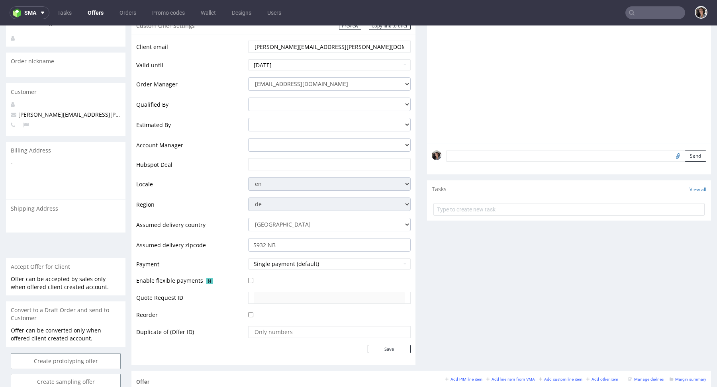
click at [258, 167] on input "text" at bounding box center [329, 164] width 151 height 11
paste input "[URL][DOMAIN_NAME]"
type input "[URL][DOMAIN_NAME]"
click at [277, 84] on select "[EMAIL_ADDRESS][DOMAIN_NAME] [PERSON_NAME][DOMAIN_NAME][EMAIL_ADDRESS][PERSON_N…" at bounding box center [329, 84] width 163 height 14
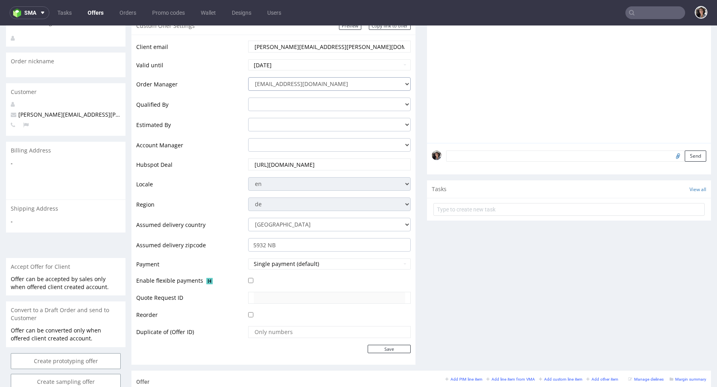
scroll to position [0, 0]
select select "20352801"
click at [384, 350] on input "Save" at bounding box center [389, 349] width 43 height 8
type input "In progress..."
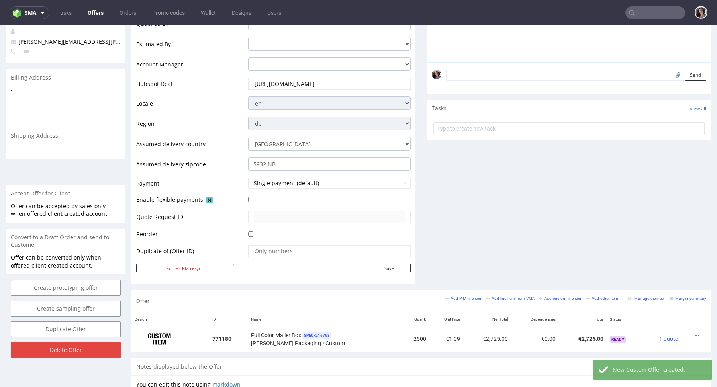
scroll to position [243, 0]
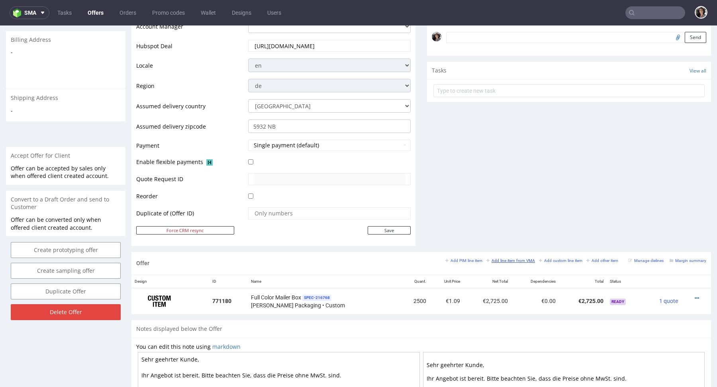
click at [497, 261] on small "Add line item from VMA" at bounding box center [511, 261] width 49 height 4
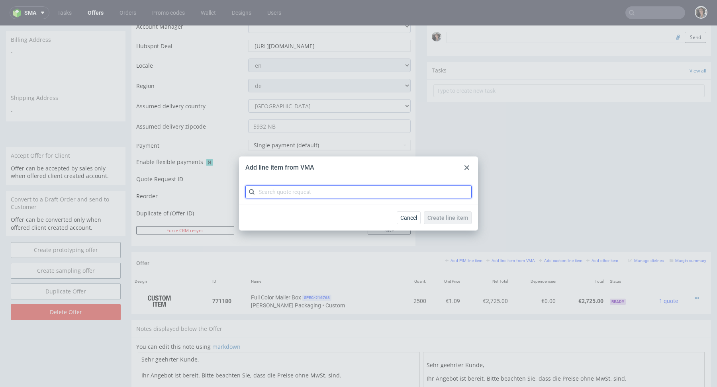
click at [315, 186] on input "text" at bounding box center [358, 192] width 226 height 13
paste input "CBNX"
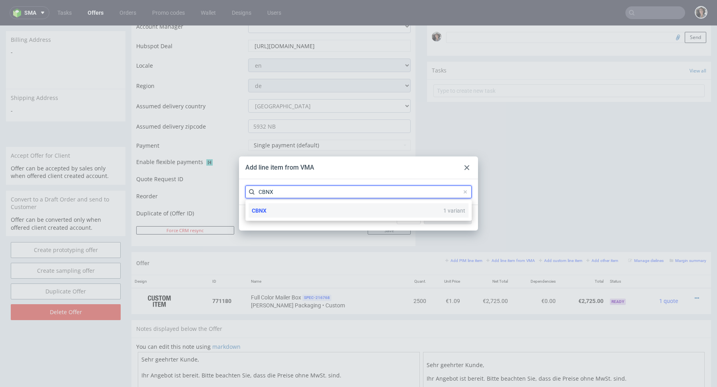
type input "CBNX"
click at [267, 212] on div "CBNX 1 variant" at bounding box center [359, 211] width 220 height 14
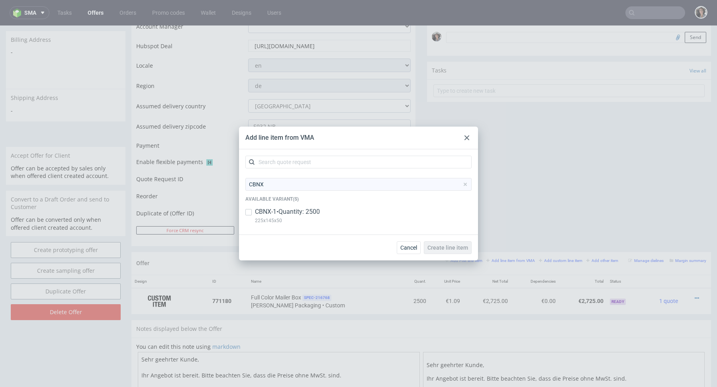
click at [267, 212] on p "CBNX-1 • Quantity: 2500" at bounding box center [287, 212] width 65 height 9
checkbox input "true"
click at [447, 251] on span "Create line item" at bounding box center [448, 248] width 41 height 6
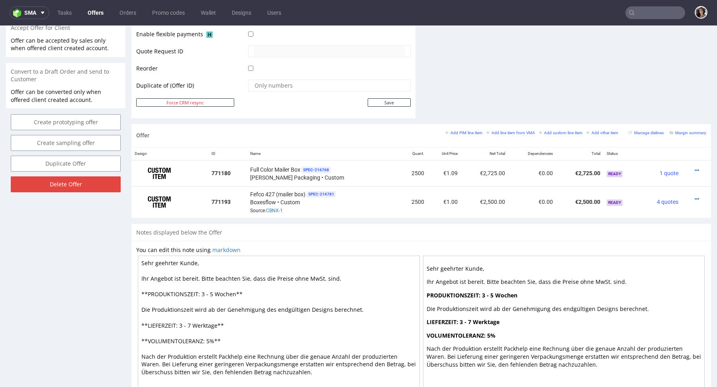
scroll to position [277, 0]
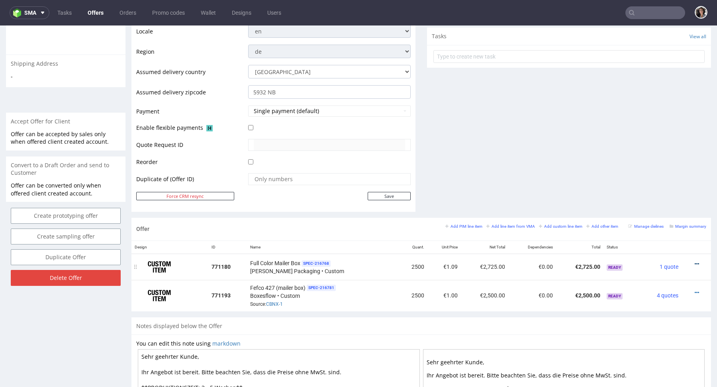
click at [695, 261] on icon at bounding box center [697, 264] width 4 height 6
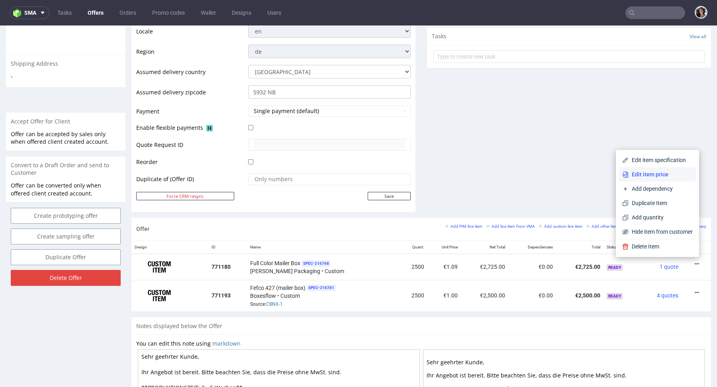
click at [651, 173] on span "Edit item price" at bounding box center [661, 175] width 64 height 8
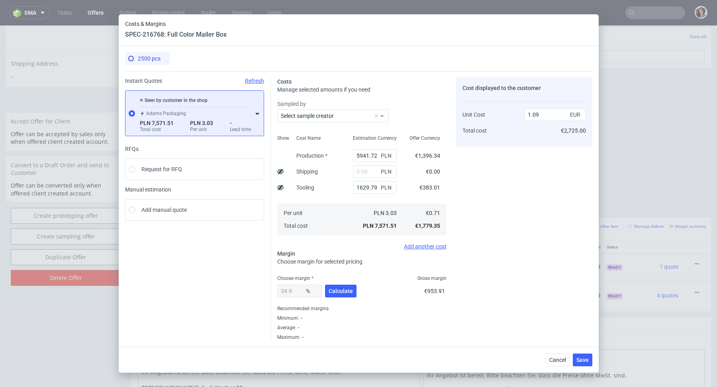
click at [214, 126] on div "PLN 3.03 Per unit" at bounding box center [202, 126] width 25 height 13
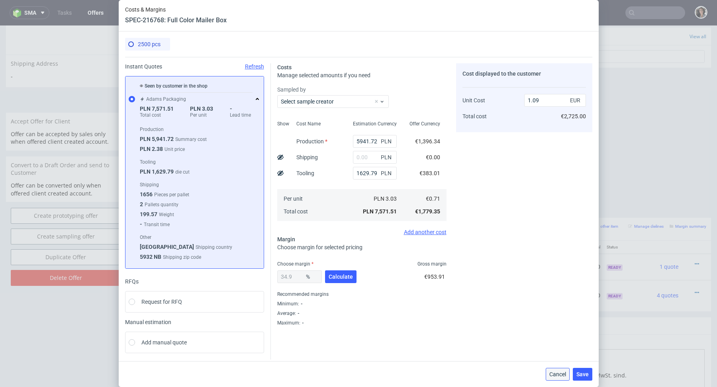
click at [558, 376] on span "Cancel" at bounding box center [558, 375] width 17 height 6
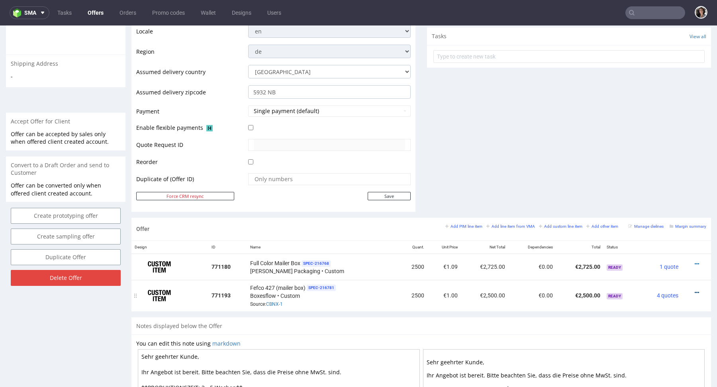
click at [695, 292] on icon at bounding box center [697, 293] width 4 height 6
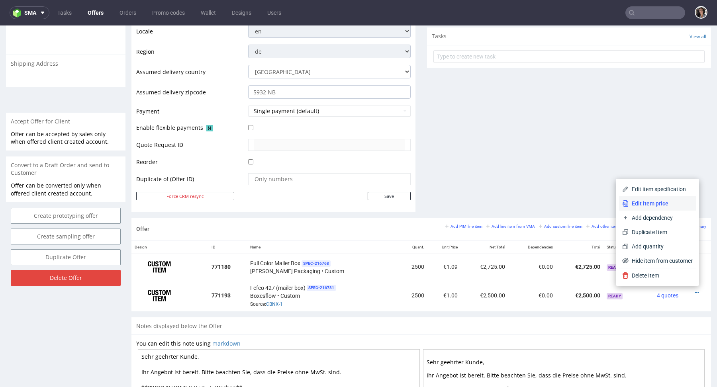
click at [640, 201] on span "Edit item price" at bounding box center [661, 204] width 64 height 8
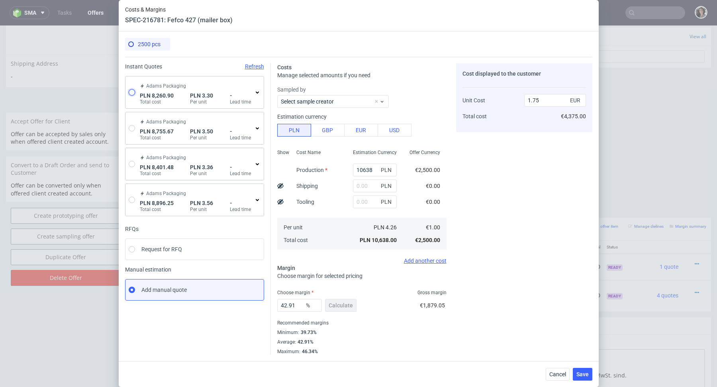
click at [129, 90] on input "radio" at bounding box center [132, 92] width 6 height 6
radio input "true"
radio input "false"
type input "5941.719999999999"
type input "689.39"
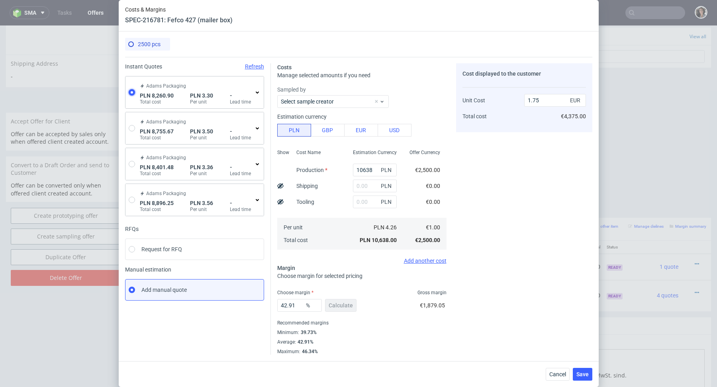
type input "1629.79"
type input "0.77"
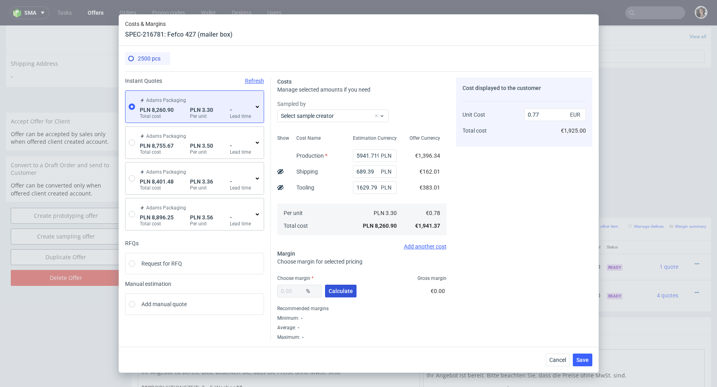
click at [346, 291] on span "Calculate" at bounding box center [341, 291] width 24 height 6
type input "34.95"
type input "1.19"
click at [581, 359] on span "Save" at bounding box center [583, 360] width 12 height 6
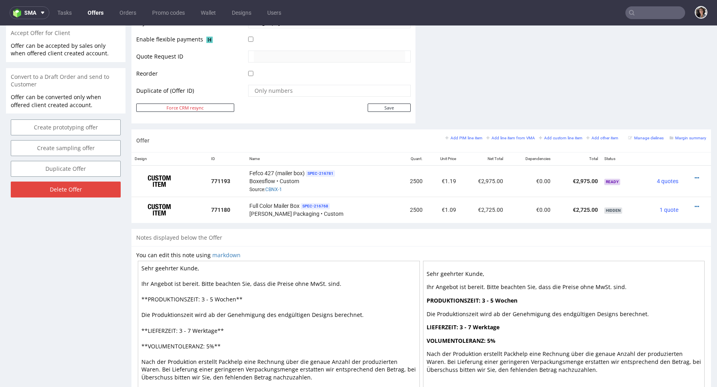
scroll to position [408, 0]
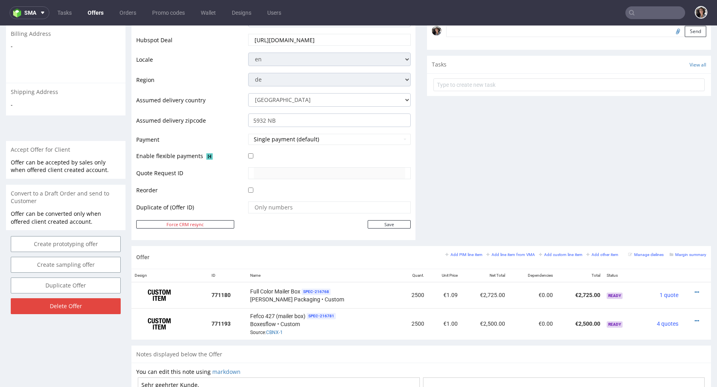
scroll to position [256, 0]
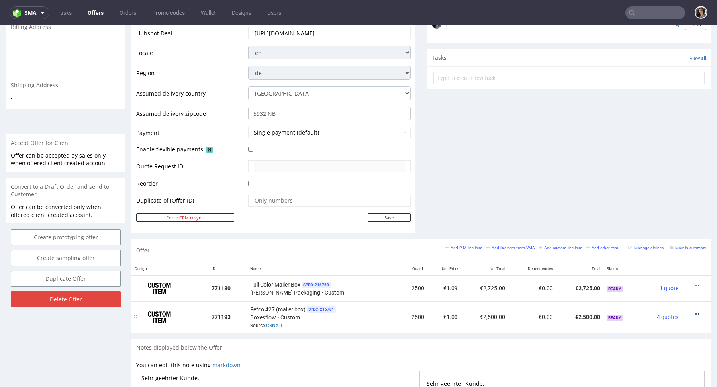
click at [695, 312] on icon at bounding box center [697, 315] width 4 height 6
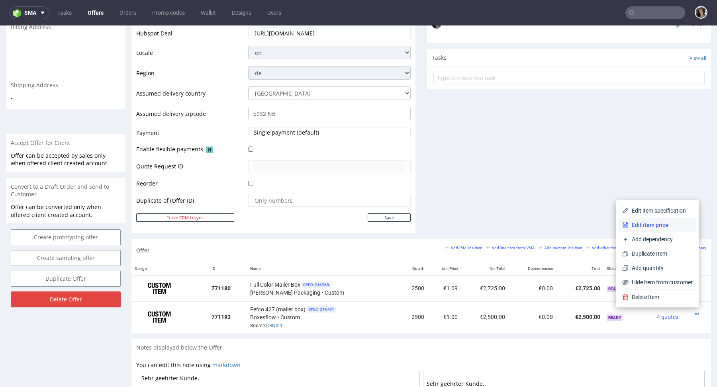
click at [656, 221] on span "Edit item price" at bounding box center [661, 225] width 64 height 8
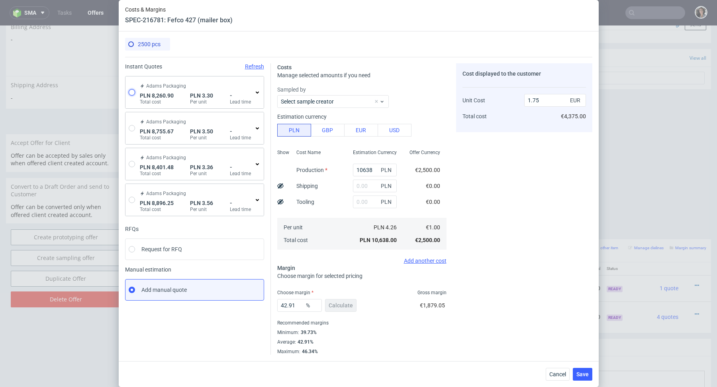
click at [132, 90] on input "radio" at bounding box center [132, 92] width 6 height 6
radio input "true"
radio input "false"
type input "5941.719999999999"
type input "689.39"
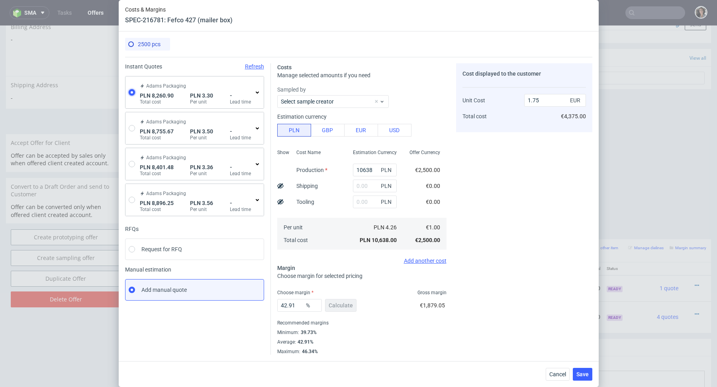
type input "1629.79"
type input "0.77"
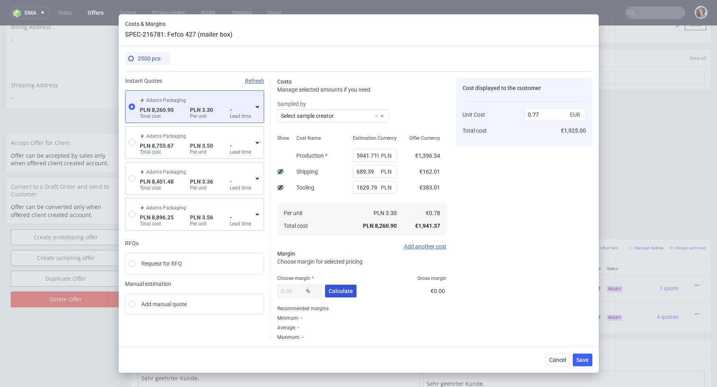
click at [338, 291] on span "Calculate" at bounding box center [341, 291] width 24 height 6
type input "34.95"
drag, startPoint x: 533, startPoint y: 114, endPoint x: 542, endPoint y: 114, distance: 9.2
click at [542, 114] on input "1.19" at bounding box center [555, 114] width 62 height 13
type input "1."
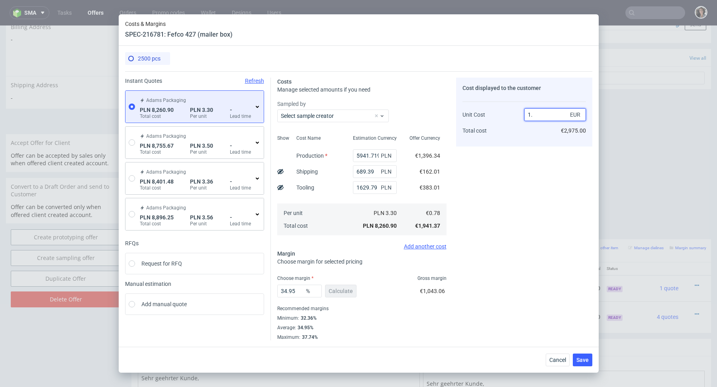
type input "22"
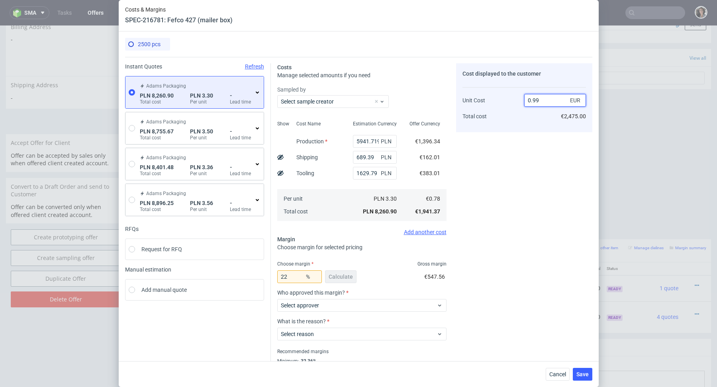
scroll to position [28, 0]
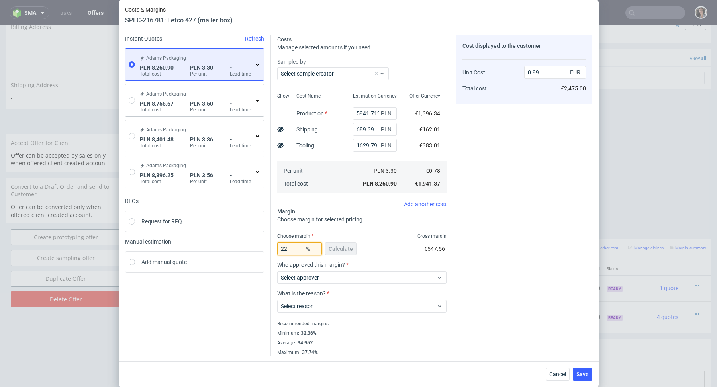
click at [294, 251] on input "22" at bounding box center [299, 249] width 45 height 13
click at [482, 198] on div "Cost displayed to the customer Unit Cost Total cost 0.99 EUR €2,475.00" at bounding box center [524, 195] width 136 height 320
drag, startPoint x: 544, startPoint y: 74, endPoint x: 509, endPoint y: 74, distance: 35.5
click at [509, 74] on div "Unit Cost Total cost 0.99 EUR €2,475.00" at bounding box center [525, 77] width 124 height 42
type input "1.09"
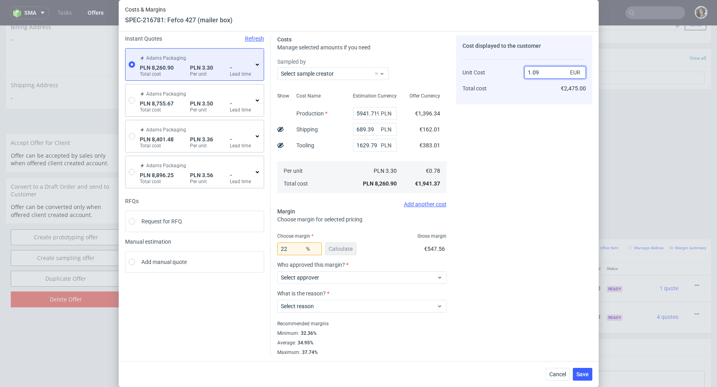
type input "28.440366972477065"
type input "1.08"
drag, startPoint x: 316, startPoint y: 332, endPoint x: 300, endPoint y: 332, distance: 15.5
click at [300, 332] on div "32.36%" at bounding box center [308, 333] width 18 height 6
copy div "32.36%"
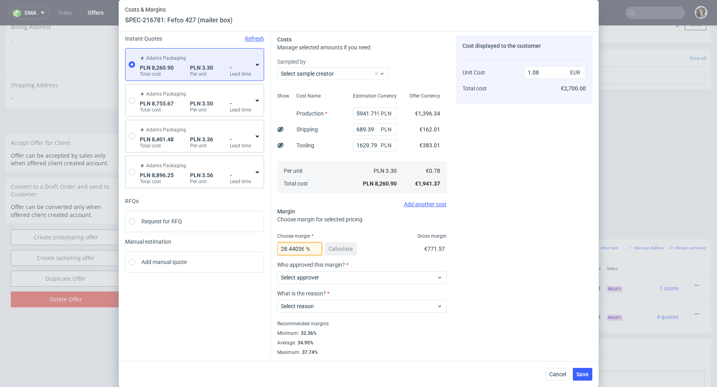
click at [287, 252] on input "28.440366972477065" at bounding box center [299, 249] width 45 height 13
paste input "32.36%"
type input "NaN"
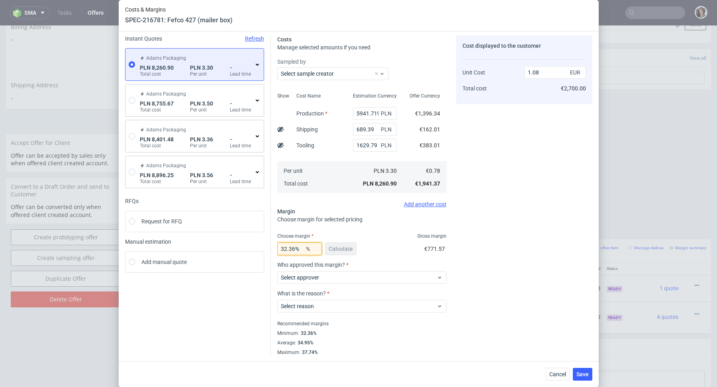
type input "0.77"
click at [287, 252] on input "NaN" at bounding box center [299, 249] width 45 height 13
paste input "32.36%"
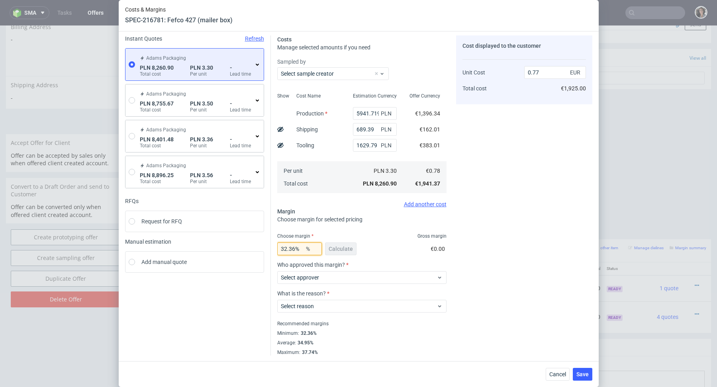
type input "32.36"
type input "1.14"
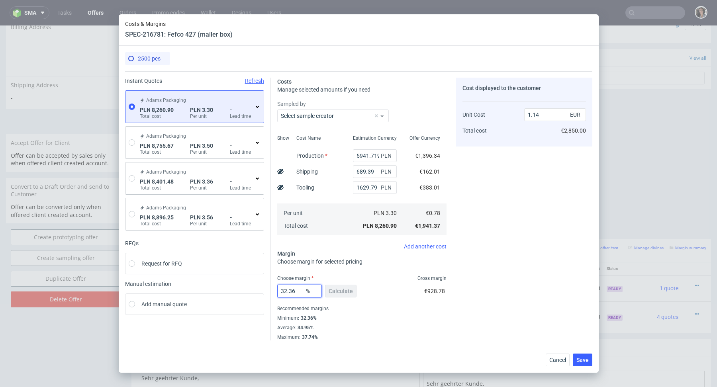
scroll to position [0, 0]
type input "32.36"
click at [551, 111] on input "1.14" at bounding box center [555, 114] width 62 height 13
click at [540, 116] on input "1.14" at bounding box center [555, 114] width 62 height 13
type input "1.15"
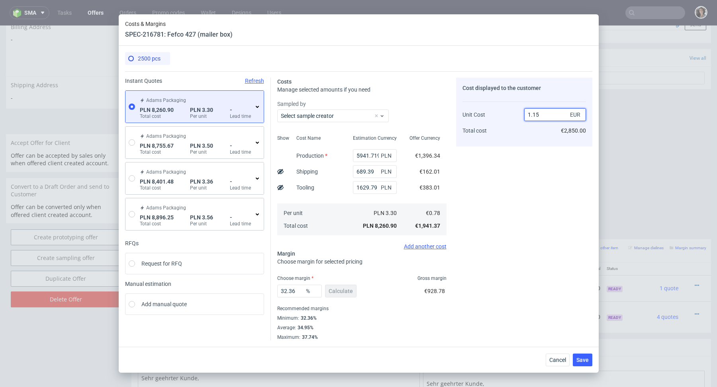
type input "32.17391304347826"
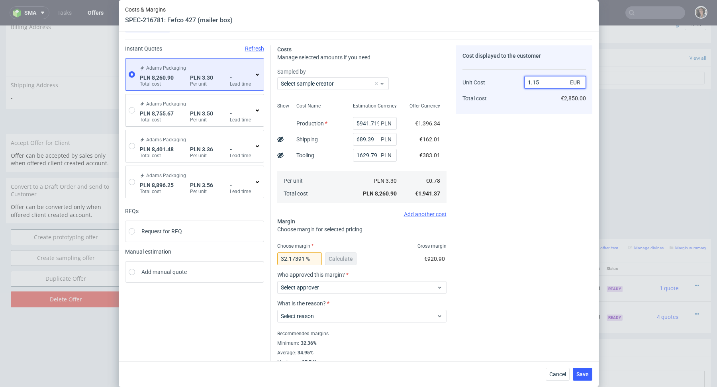
scroll to position [28, 0]
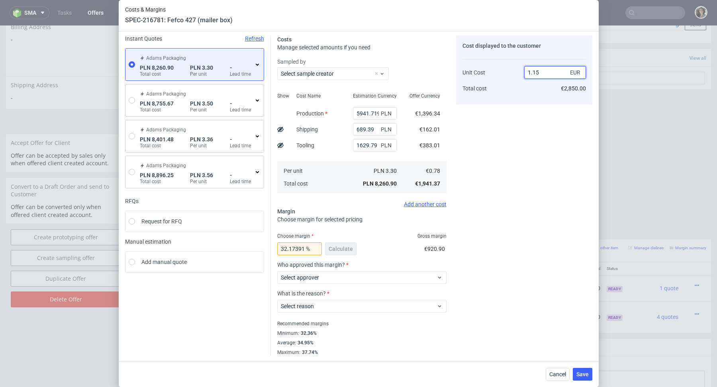
type input "1.15"
drag, startPoint x: 289, startPoint y: 247, endPoint x: 332, endPoint y: 247, distance: 42.2
click at [332, 247] on div "32.17391304347826 % Calculate" at bounding box center [317, 250] width 81 height 22
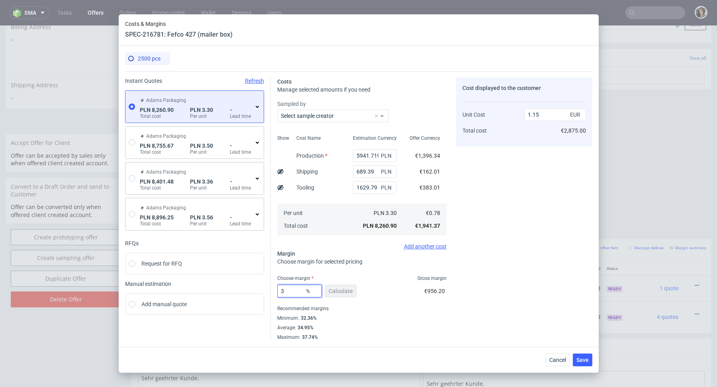
type input "35"
type input "1.19"
type input "33"
type input "1.15"
type input "33.5"
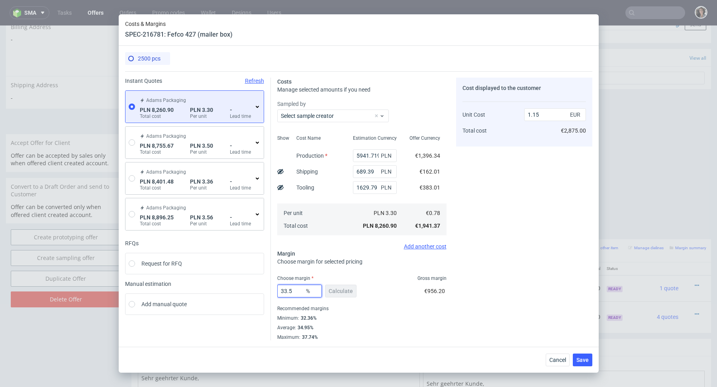
type input "1.16"
type input "33.2"
type input "1.15"
type input "33.29"
type input "1.16"
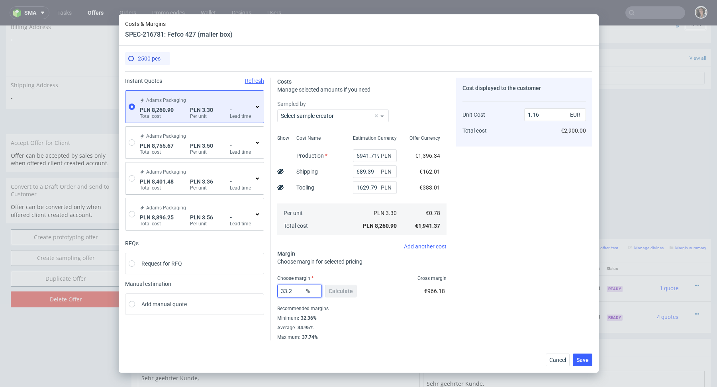
type input "33.22"
type input "1.15"
type input "33.22"
click at [381, 244] on div "Add another cost" at bounding box center [361, 246] width 169 height 6
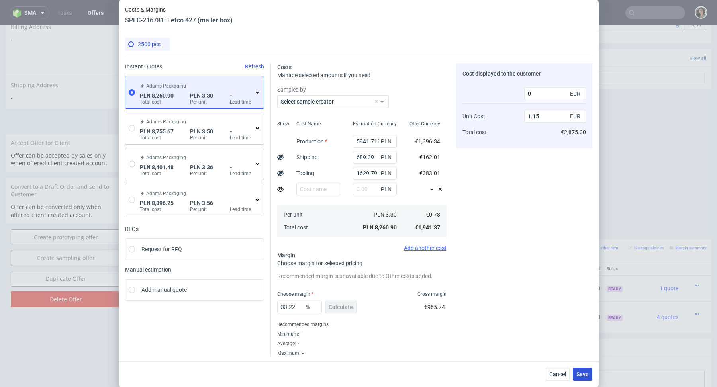
click at [584, 378] on button "Save" at bounding box center [583, 374] width 20 height 13
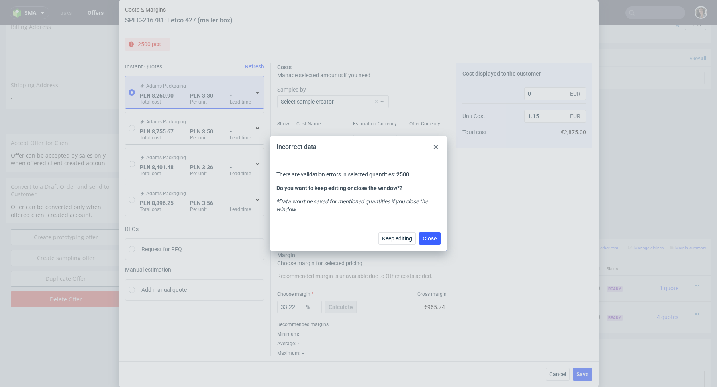
click at [435, 145] on icon at bounding box center [436, 147] width 5 height 5
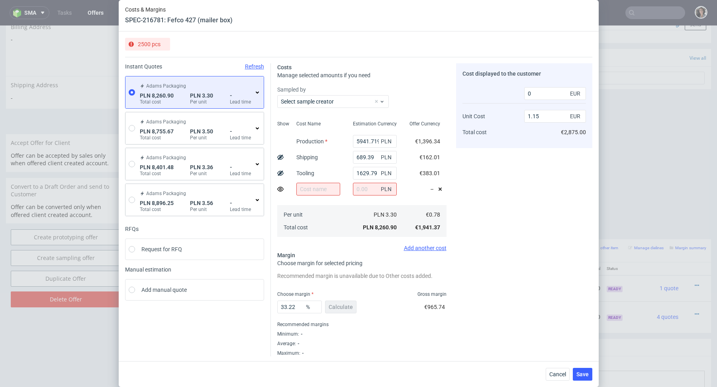
click at [444, 185] on div "–" at bounding box center [435, 189] width 23 height 16
click at [442, 186] on icon at bounding box center [440, 189] width 6 height 6
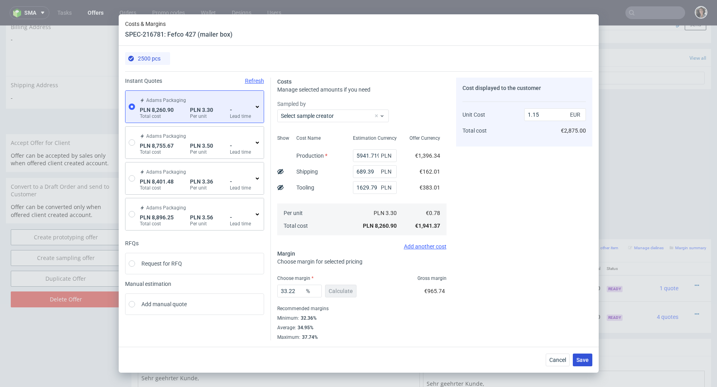
click at [583, 362] on span "Save" at bounding box center [583, 360] width 12 height 6
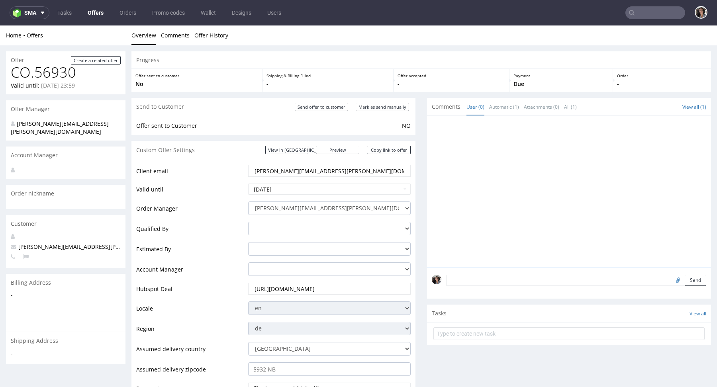
scroll to position [248, 0]
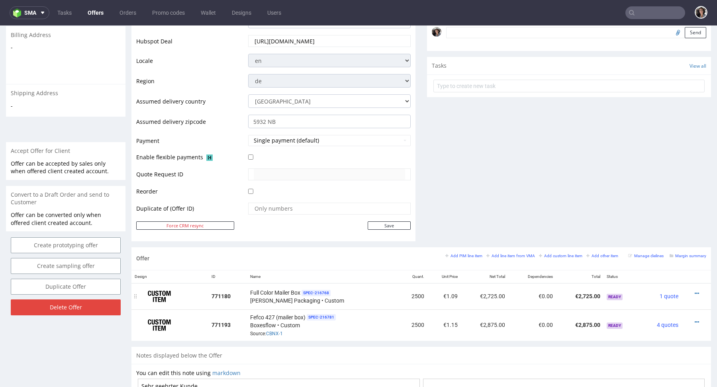
click at [691, 291] on div at bounding box center [694, 294] width 18 height 8
click at [695, 291] on icon at bounding box center [697, 294] width 4 height 6
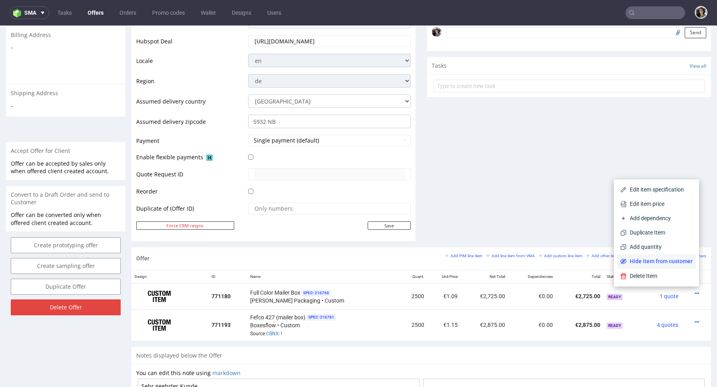
click at [677, 261] on span "Hide item from customer" at bounding box center [660, 261] width 66 height 8
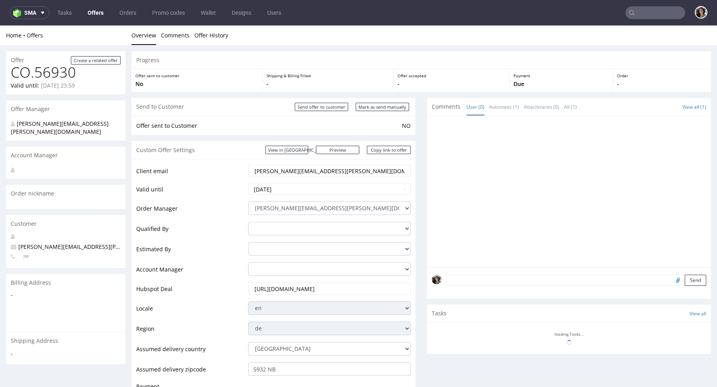
scroll to position [242, 0]
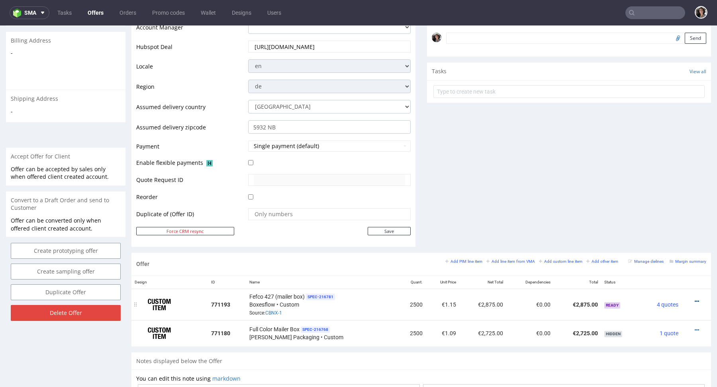
click at [695, 299] on icon at bounding box center [697, 302] width 4 height 6
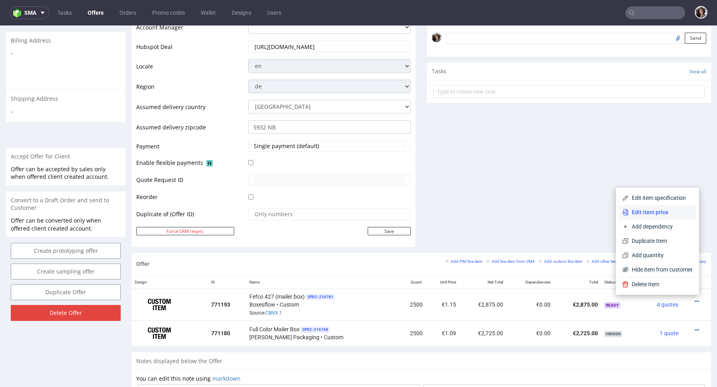
click at [657, 213] on span "Edit item price" at bounding box center [661, 212] width 64 height 8
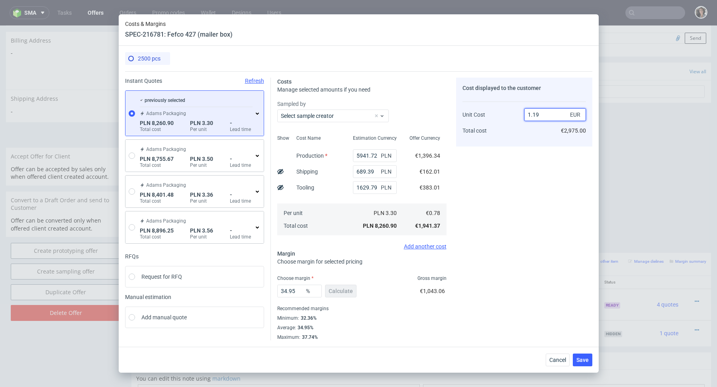
drag, startPoint x: 536, startPoint y: 113, endPoint x: 541, endPoint y: 113, distance: 5.2
click at [541, 113] on input "1.19" at bounding box center [555, 114] width 62 height 13
type input "1.15"
type input "32.17391304347826"
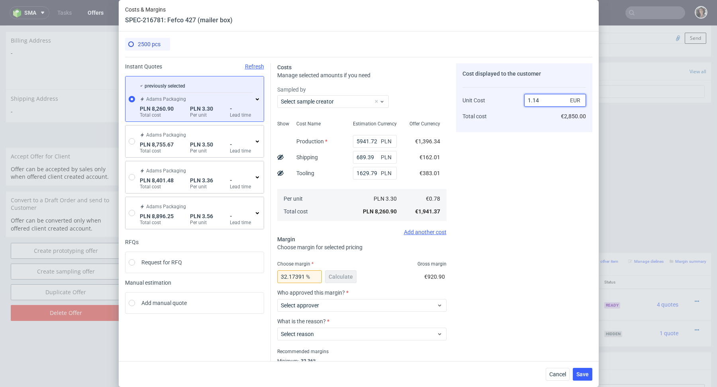
type input "1.14"
drag, startPoint x: 284, startPoint y: 276, endPoint x: 330, endPoint y: 276, distance: 46.2
click at [330, 276] on div "32.17391304347826 % Calculate" at bounding box center [317, 278] width 81 height 22
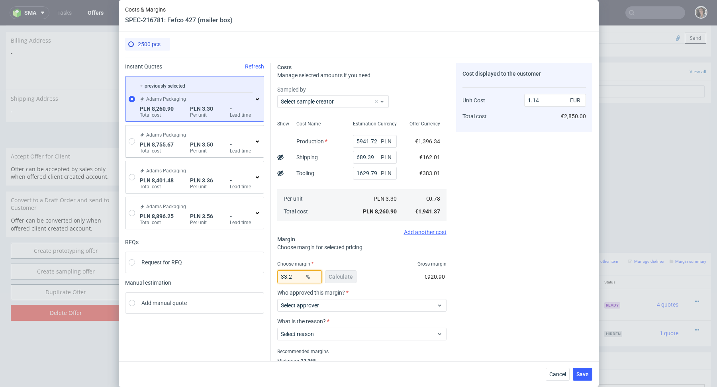
type input "33.22"
type input "1.15"
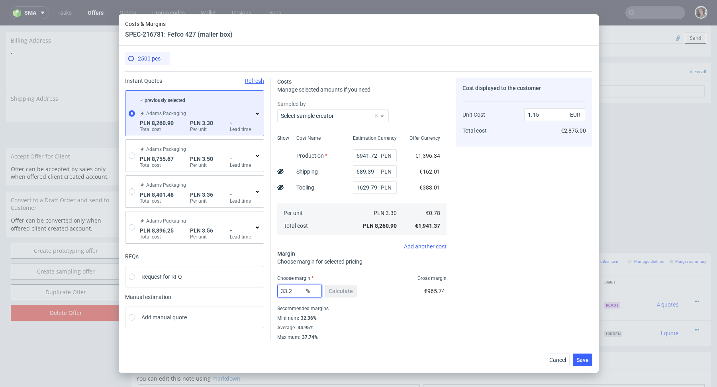
type input "33.23"
type input "1.16"
type input "33.22"
type input "1.15"
type input "33.22"
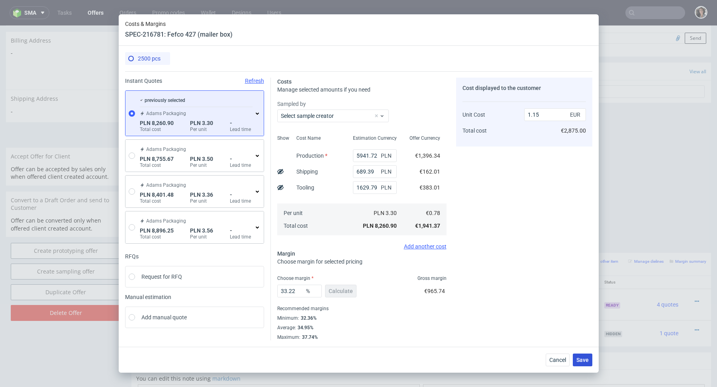
click at [581, 355] on button "Save" at bounding box center [583, 360] width 20 height 13
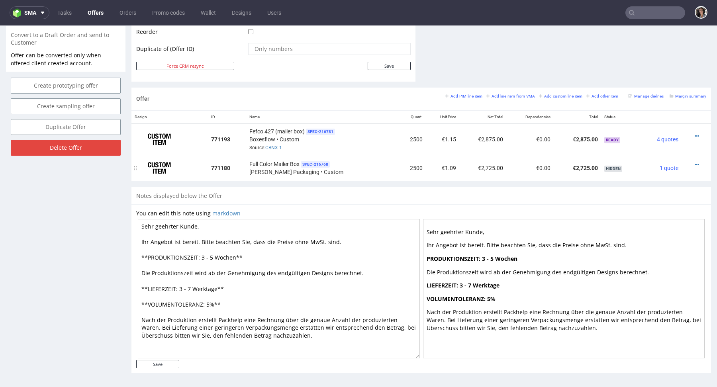
scroll to position [406, 0]
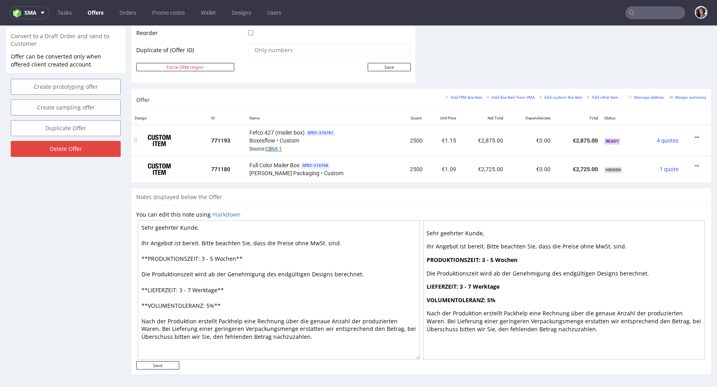
click at [282, 146] on link "CBNX-1" at bounding box center [273, 149] width 17 height 6
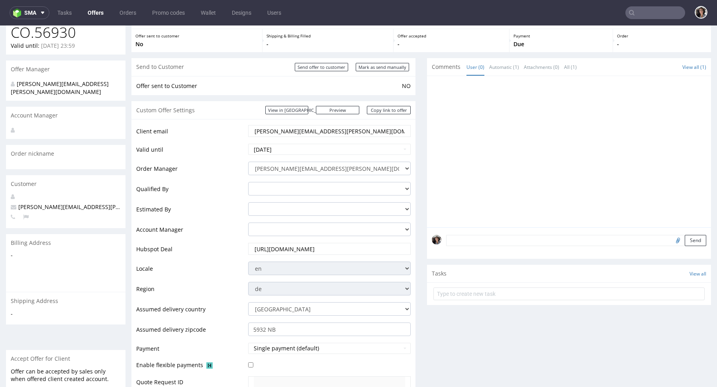
scroll to position [0, 0]
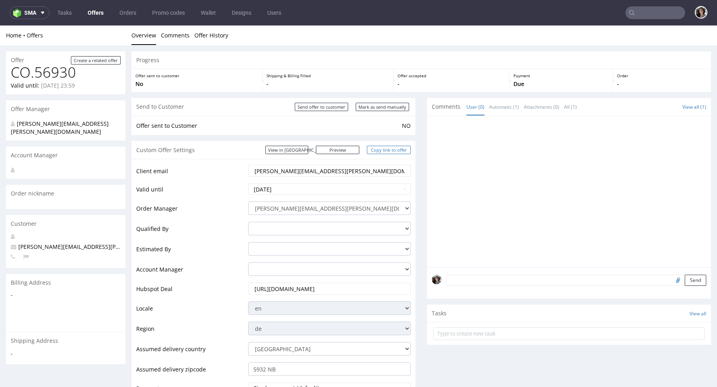
click at [389, 149] on link "Copy link to offer" at bounding box center [389, 150] width 44 height 8
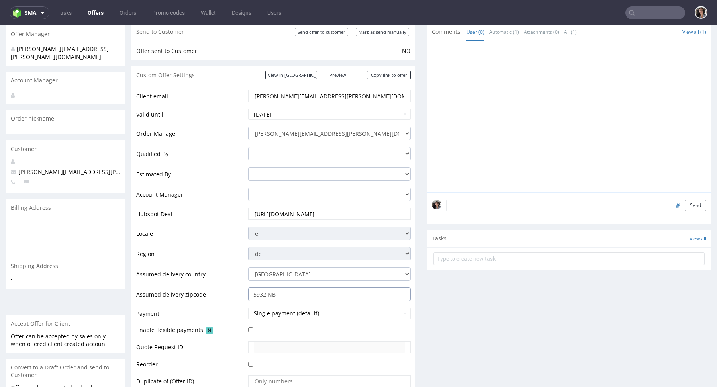
click at [281, 294] on input "5932 NB" at bounding box center [329, 295] width 163 height 14
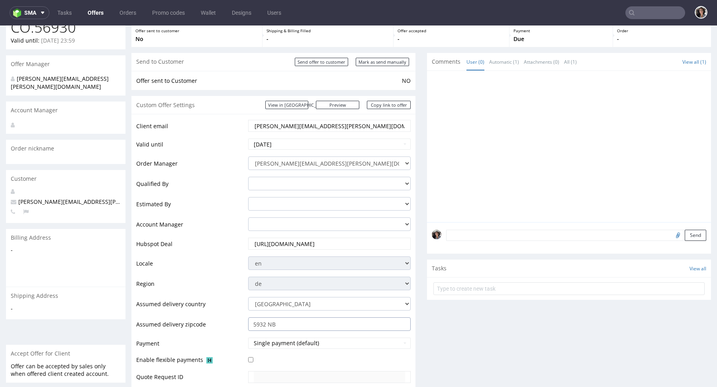
scroll to position [36, 0]
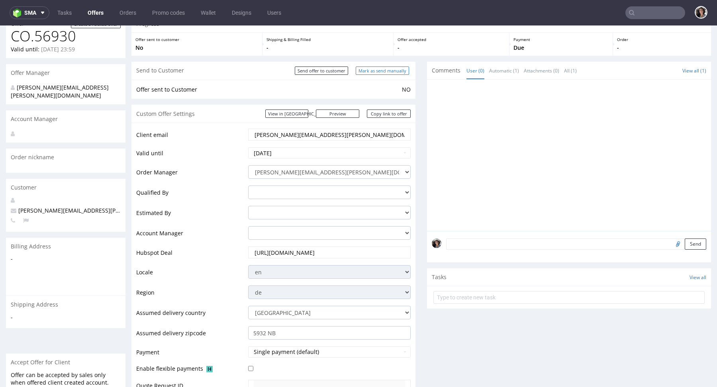
click at [395, 71] on input "Mark as send manually" at bounding box center [382, 71] width 53 height 8
type input "In progress..."
click at [393, 118] on div "Custom Offer Settings View in Hubspot Preview https://packhelp.de/packhelp-plus…" at bounding box center [273, 114] width 284 height 18
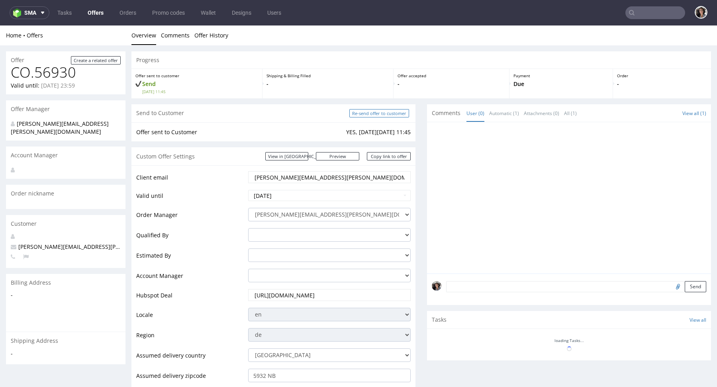
scroll to position [0, 0]
click at [391, 114] on input "Re-send offer to customer" at bounding box center [379, 113] width 60 height 8
type input "In progress..."
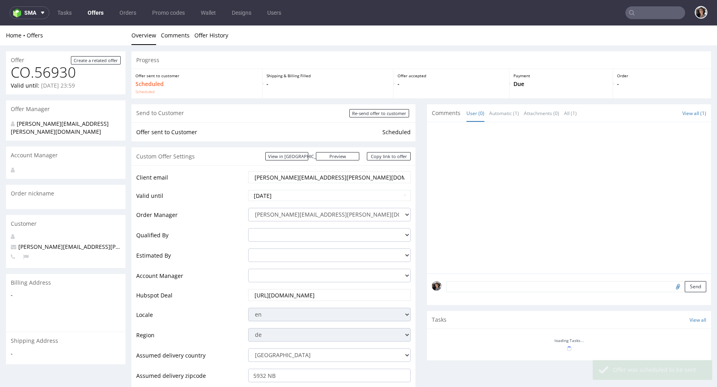
click at [396, 159] on link "Copy link to offer" at bounding box center [389, 156] width 44 height 8
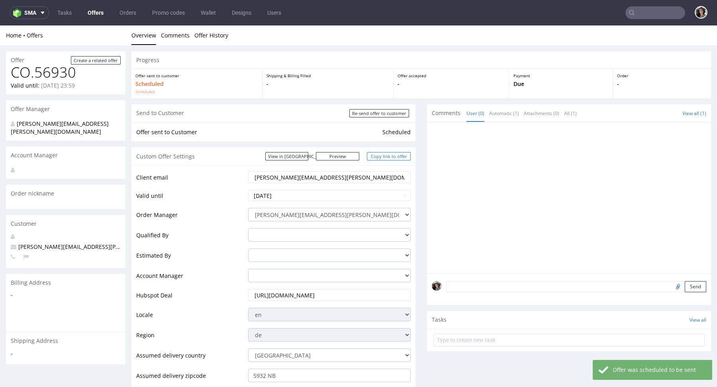
click at [396, 159] on link "Copy link to offer" at bounding box center [389, 156] width 44 height 8
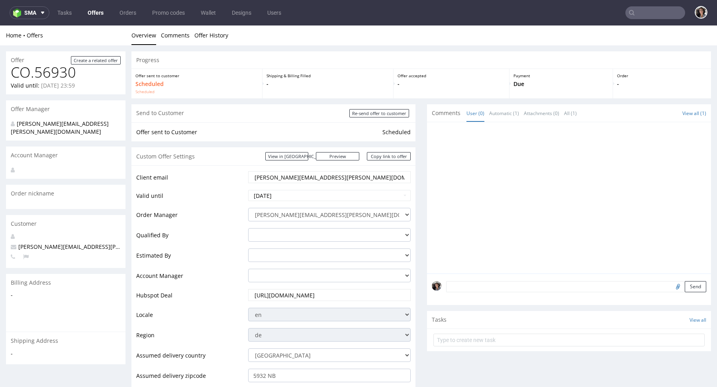
scroll to position [307, 0]
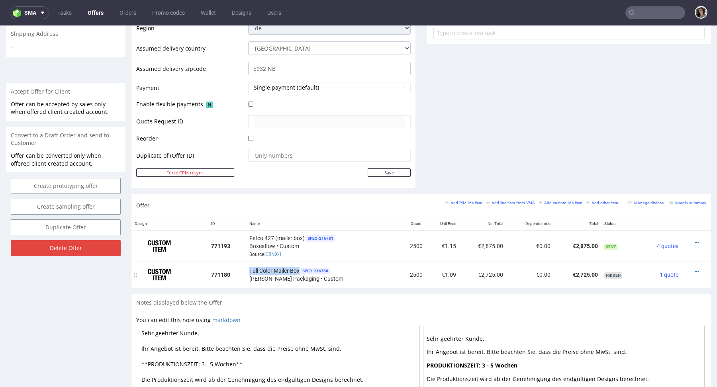
copy span "Full Color Mailer Box"
drag, startPoint x: 301, startPoint y: 269, endPoint x: 251, endPoint y: 268, distance: 50.2
click at [251, 268] on div "Full Color Mailer Box SPEC- 216768 Adams Packaging • Custom" at bounding box center [321, 275] width 144 height 16
click at [686, 245] on td at bounding box center [696, 245] width 29 height 31
click at [695, 241] on icon at bounding box center [697, 243] width 4 height 6
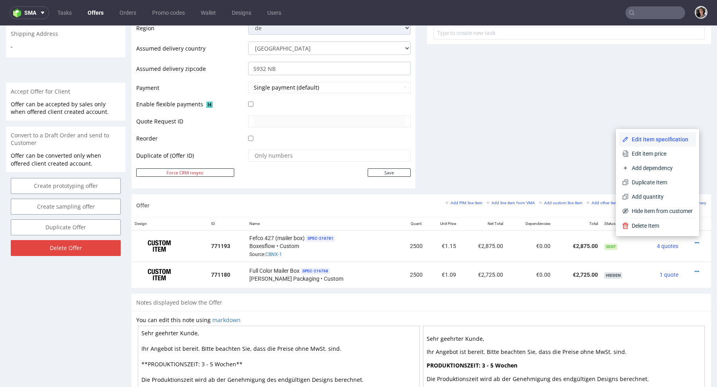
click at [664, 141] on span "Edit item specification" at bounding box center [661, 139] width 64 height 8
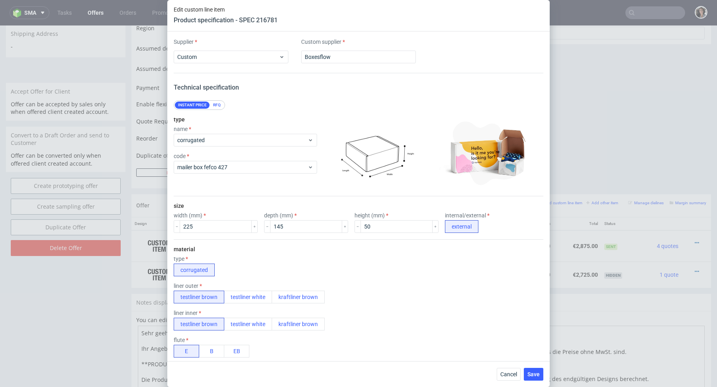
scroll to position [709, 0]
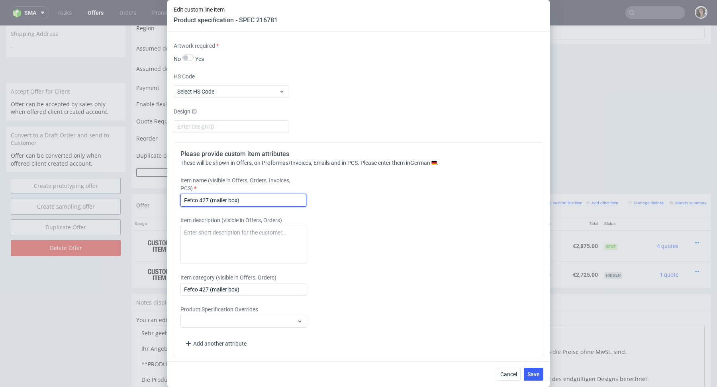
click at [240, 198] on input "Fefco 427 (mailer box)" at bounding box center [244, 200] width 126 height 13
paste input "ull Color Mailer Box"
type input "Full Color Mailer Box"
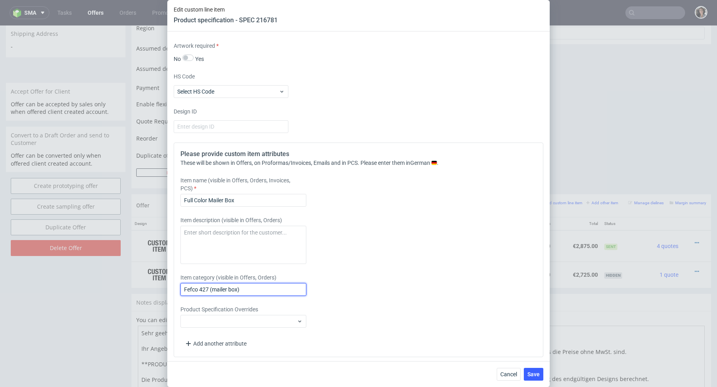
click at [229, 289] on input "Fefco 427 (mailer box)" at bounding box center [244, 289] width 126 height 13
paste input "ull Color Mailer Box"
type input "Full Color Mailer Box - external print"
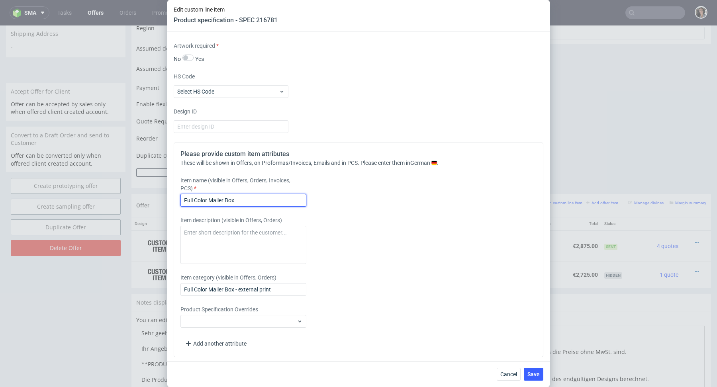
click at [257, 200] on input "Full Color Mailer Box" at bounding box center [244, 200] width 126 height 13
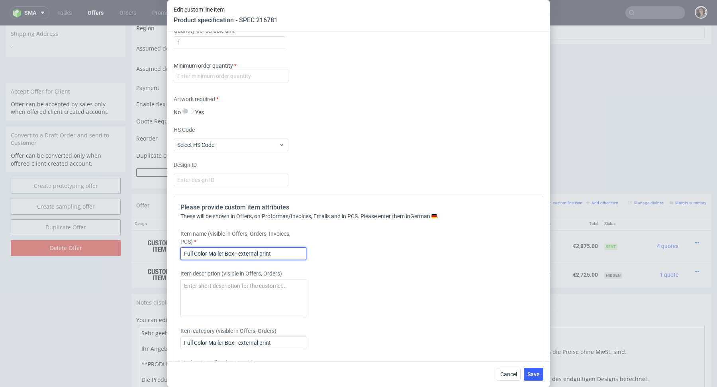
scroll to position [582, 0]
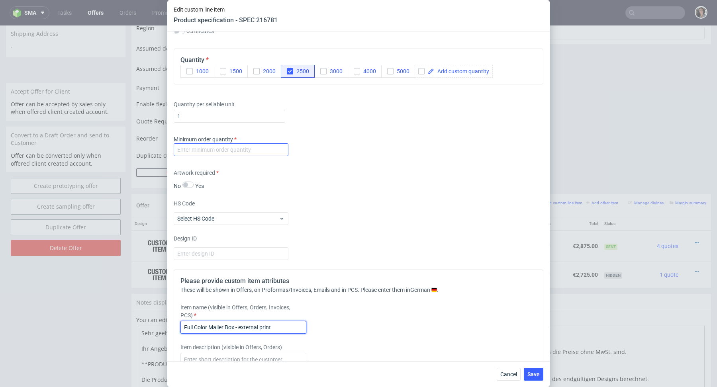
type input "Full Color Mailer Box - external print"
click at [237, 150] on input "number" at bounding box center [231, 149] width 115 height 13
type input "1"
click at [406, 179] on div "Artwork required No Yes" at bounding box center [359, 179] width 370 height 21
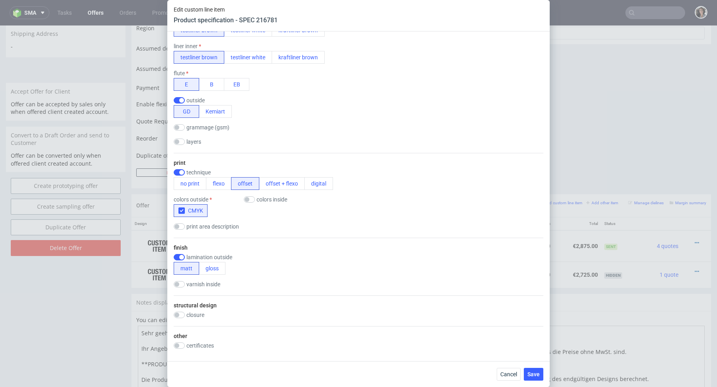
scroll to position [0, 0]
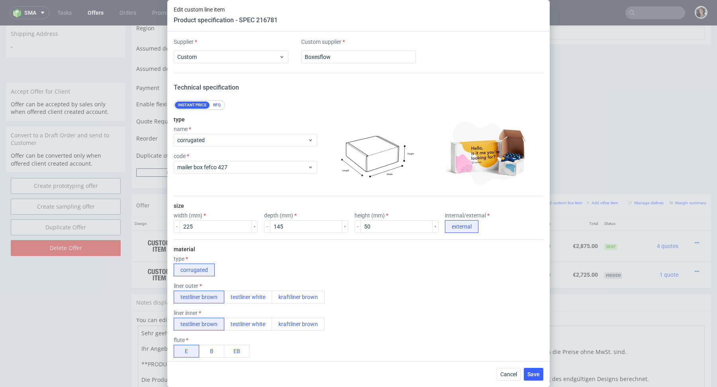
click at [545, 374] on div "Cancel Save" at bounding box center [358, 374] width 383 height 26
click at [538, 373] on span "Save" at bounding box center [534, 375] width 12 height 6
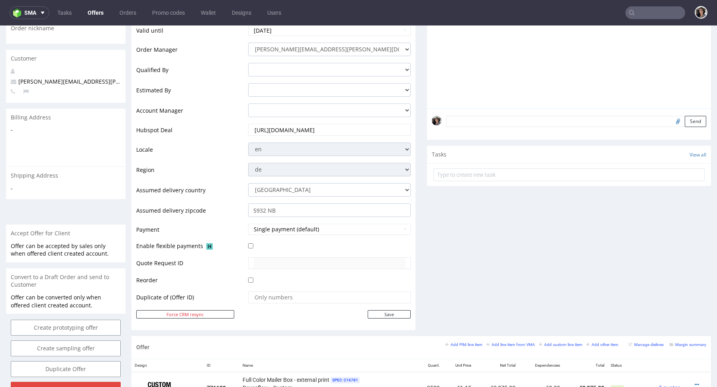
scroll to position [316, 0]
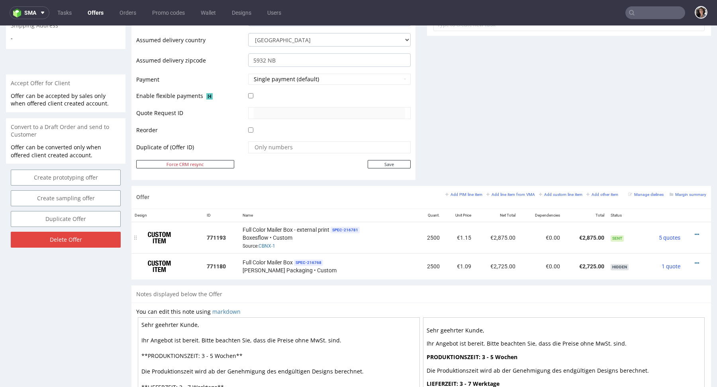
click at [687, 232] on div at bounding box center [695, 235] width 16 height 8
click at [695, 232] on icon at bounding box center [697, 235] width 4 height 6
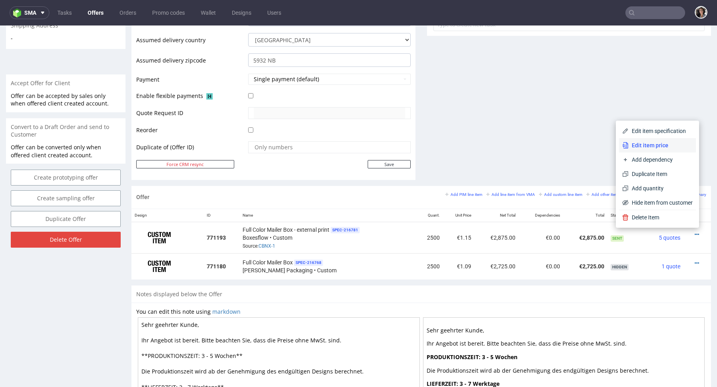
click at [655, 147] on span "Edit item price" at bounding box center [661, 145] width 64 height 8
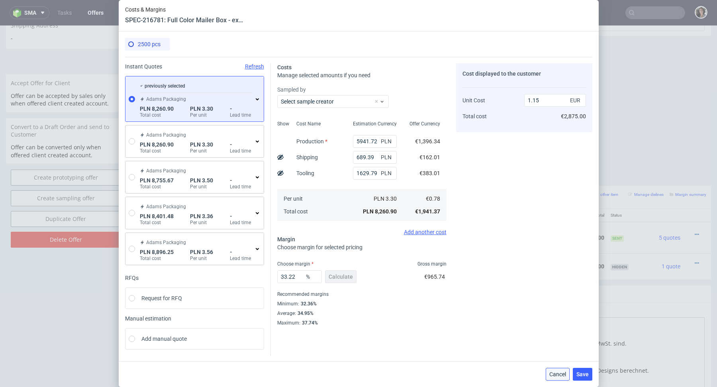
click at [553, 370] on button "Cancel" at bounding box center [558, 374] width 24 height 13
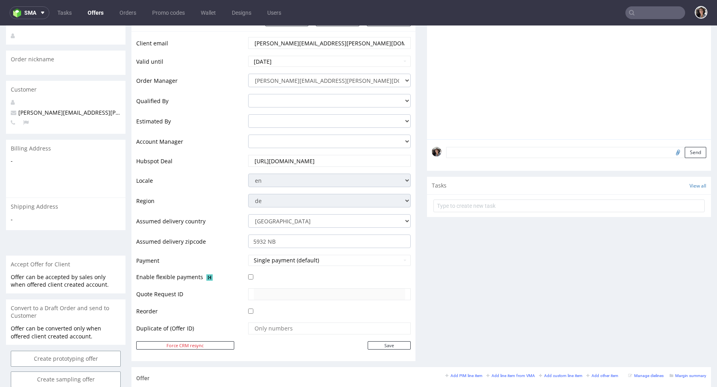
scroll to position [0, 0]
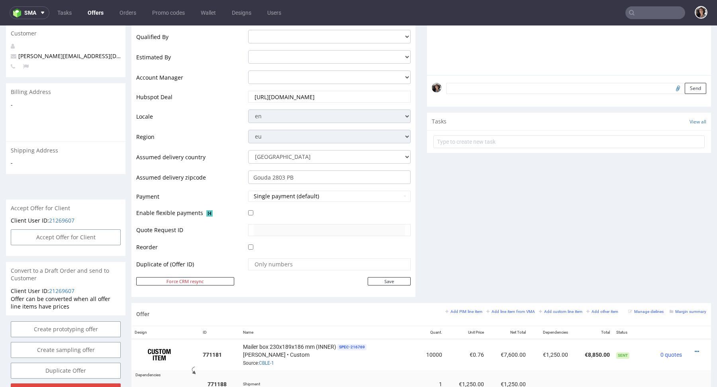
scroll to position [373, 0]
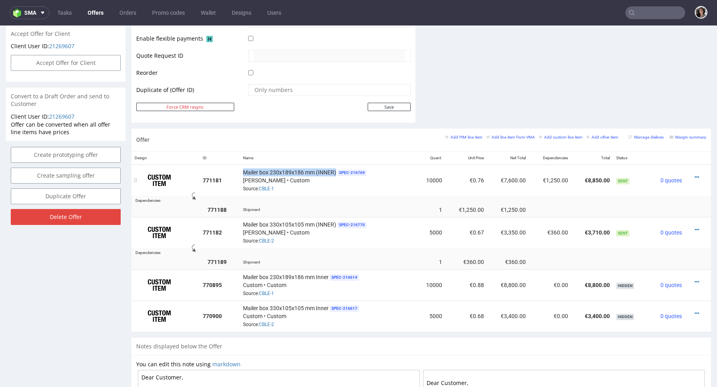
copy span "Mailer box 230x189x186 mm (INNER)"
drag, startPoint x: 239, startPoint y: 169, endPoint x: 335, endPoint y: 170, distance: 95.6
click at [335, 170] on td "Mailer box 230x189x186 mm (INNER) SPEC- 216769 [PERSON_NAME] • Custom Source: C…" at bounding box center [328, 180] width 176 height 31
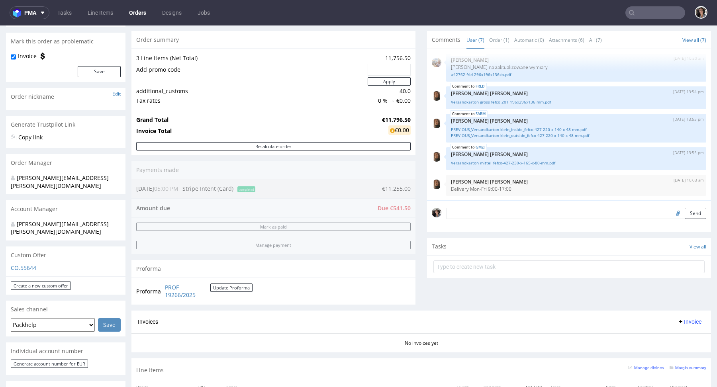
scroll to position [12, 0]
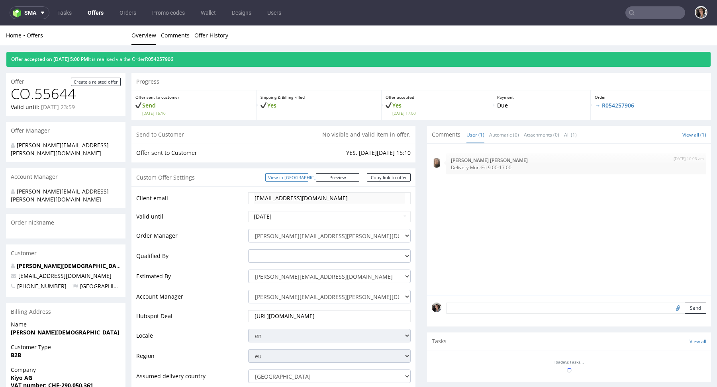
click at [311, 173] on div "Custom Offer Settings View in [GEOGRAPHIC_DATA] Preview [URL][DOMAIN_NAME] Copy…" at bounding box center [273, 178] width 284 height 18
click at [308, 175] on link "View in [GEOGRAPHIC_DATA]" at bounding box center [286, 177] width 43 height 8
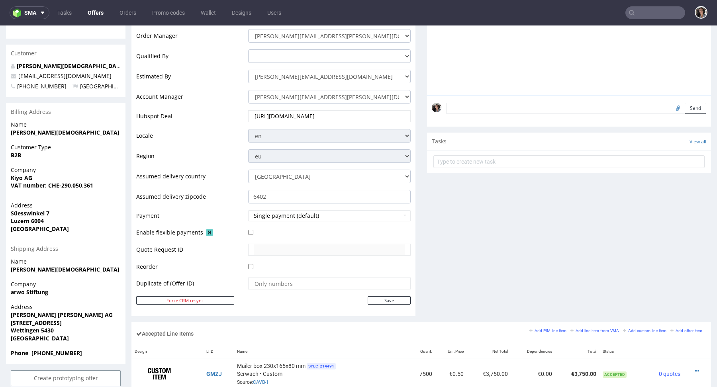
scroll to position [317, 0]
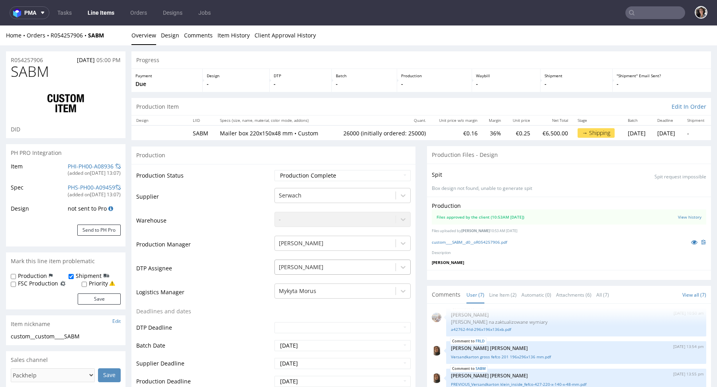
scroll to position [318, 0]
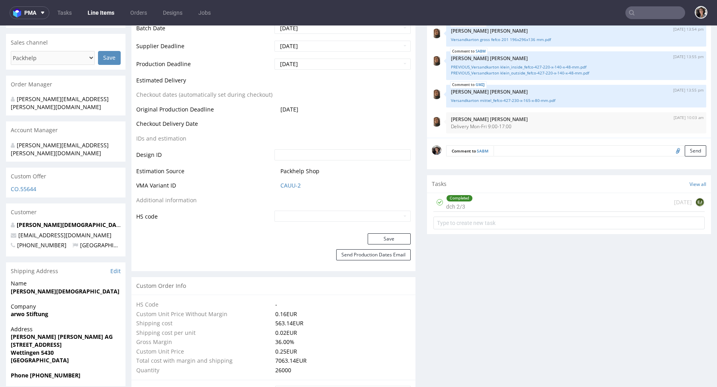
click at [290, 189] on td "CAUU-2" at bounding box center [342, 188] width 138 height 15
click at [289, 186] on link "CAUU-2" at bounding box center [291, 186] width 20 height 8
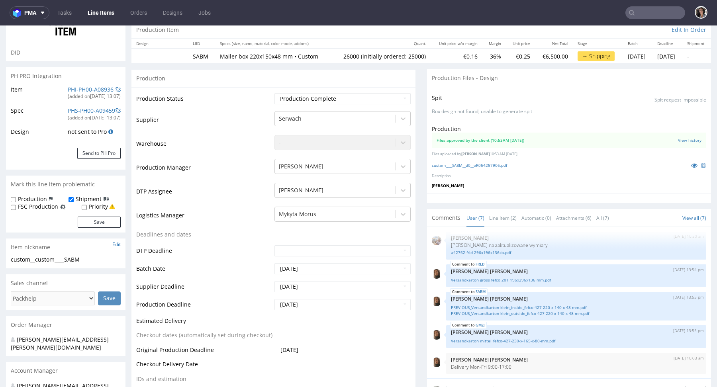
scroll to position [0, 0]
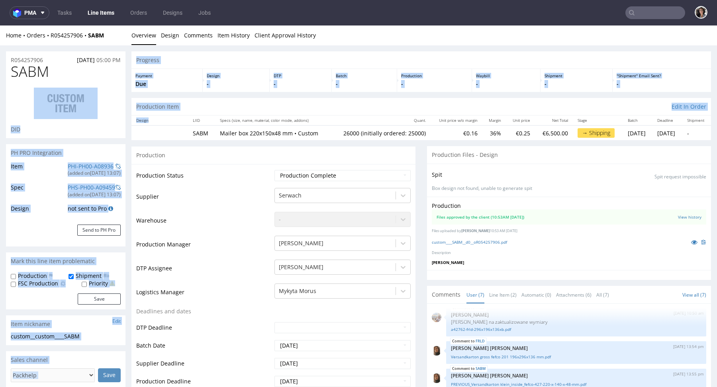
drag, startPoint x: 133, startPoint y: 124, endPoint x: 55, endPoint y: 89, distance: 85.7
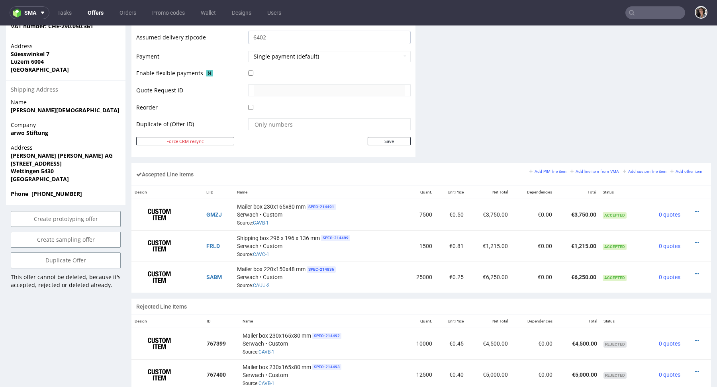
scroll to position [408, 0]
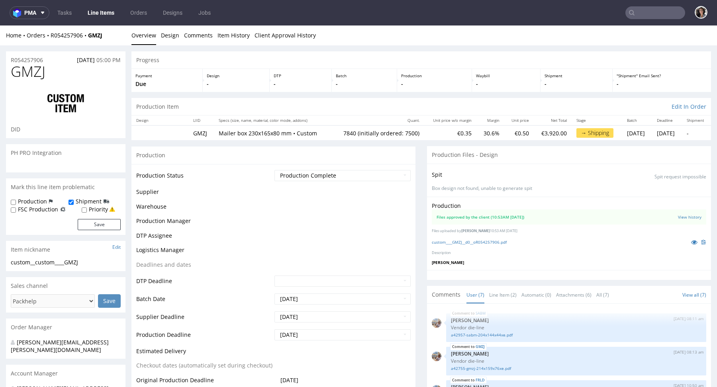
scroll to position [73, 0]
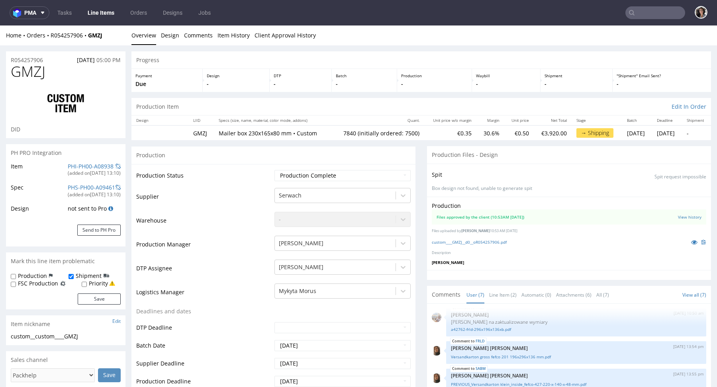
type input "7840"
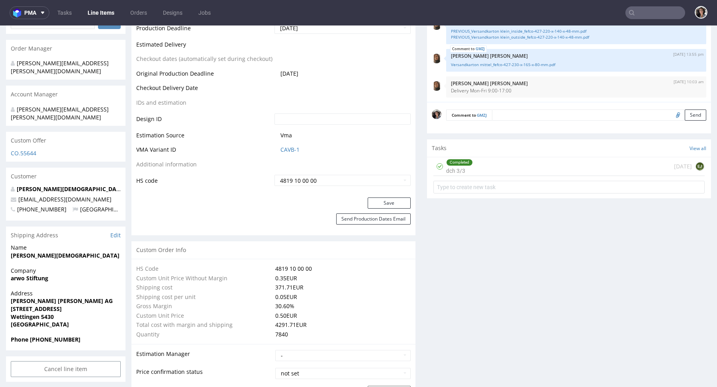
scroll to position [353, 0]
click at [290, 153] on link "CAVB-1" at bounding box center [290, 150] width 19 height 8
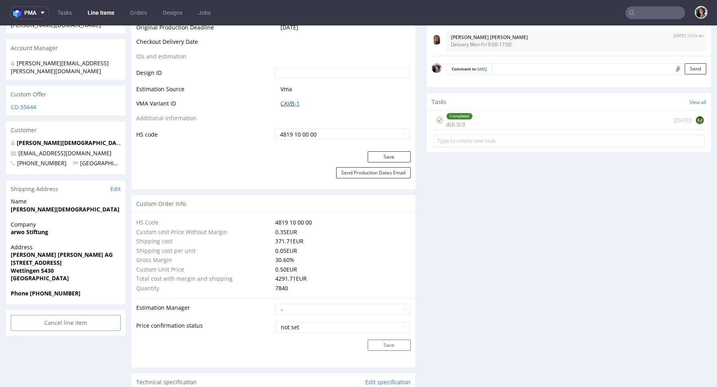
scroll to position [0, 0]
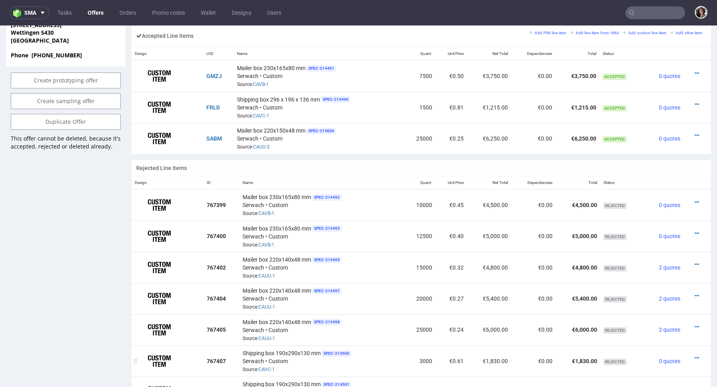
scroll to position [379, 0]
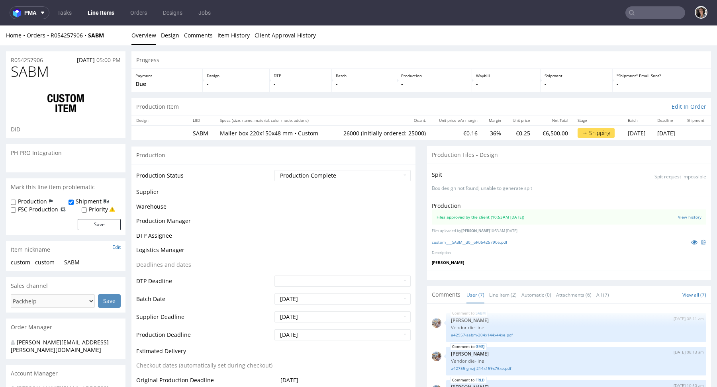
scroll to position [73, 0]
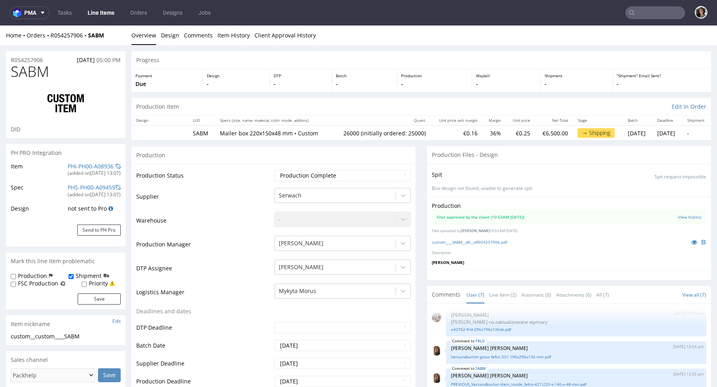
type input "26000"
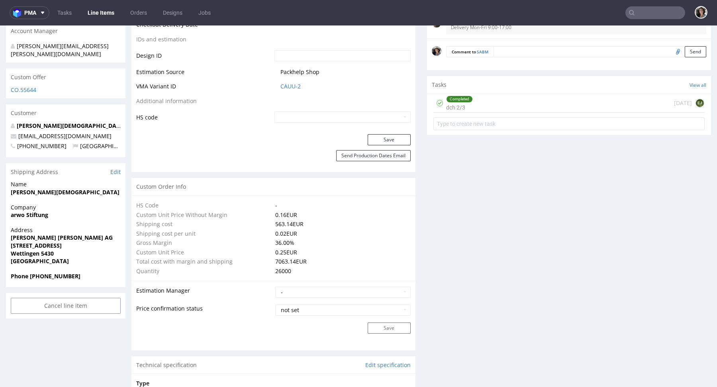
scroll to position [372, 0]
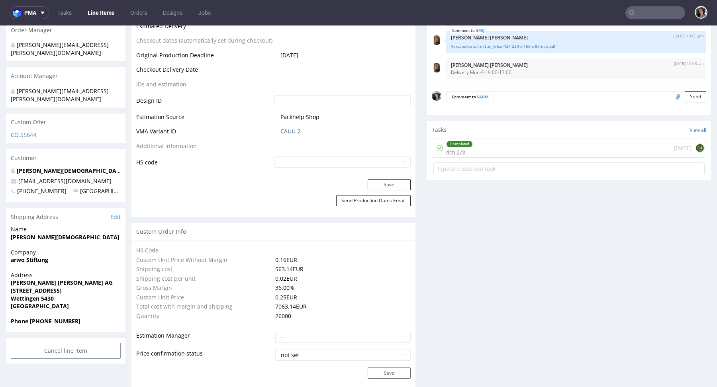
click at [288, 133] on link "CAUU-2" at bounding box center [291, 132] width 20 height 8
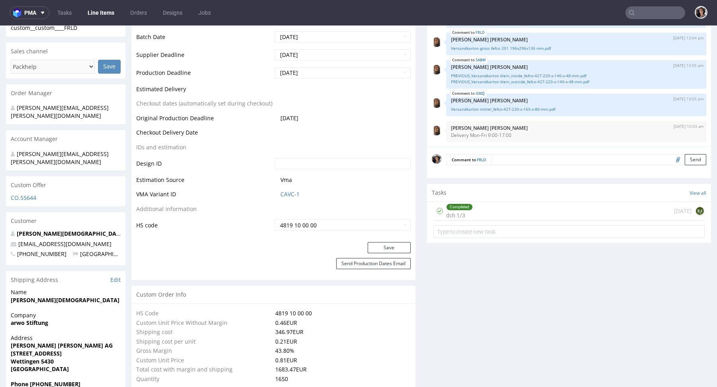
scroll to position [323, 0]
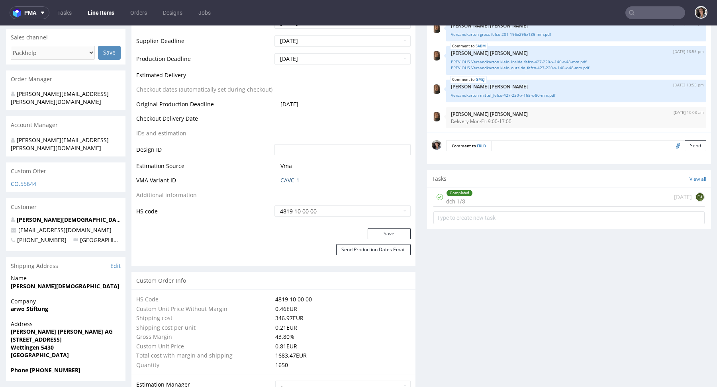
click at [290, 184] on link "CAVC-1" at bounding box center [290, 181] width 19 height 8
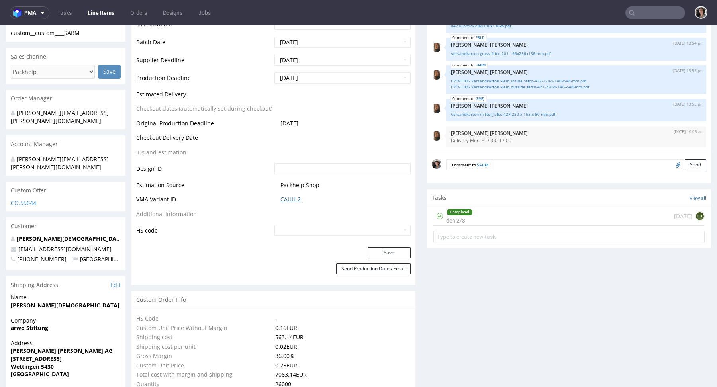
scroll to position [300, 0]
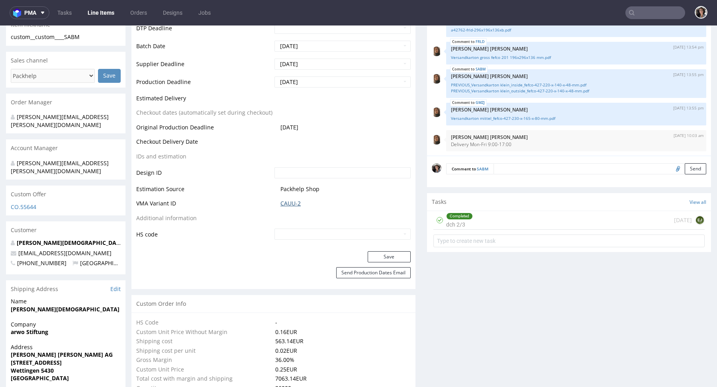
click at [288, 204] on link "CAUU-2" at bounding box center [291, 204] width 20 height 8
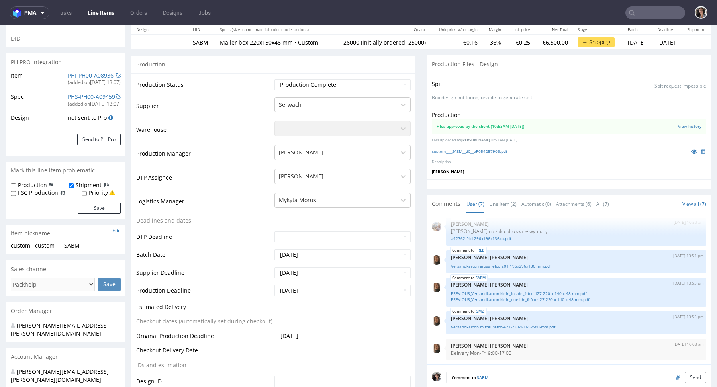
scroll to position [84, 0]
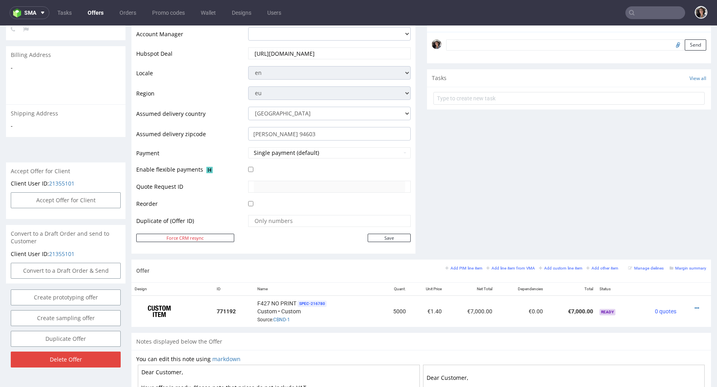
scroll to position [299, 0]
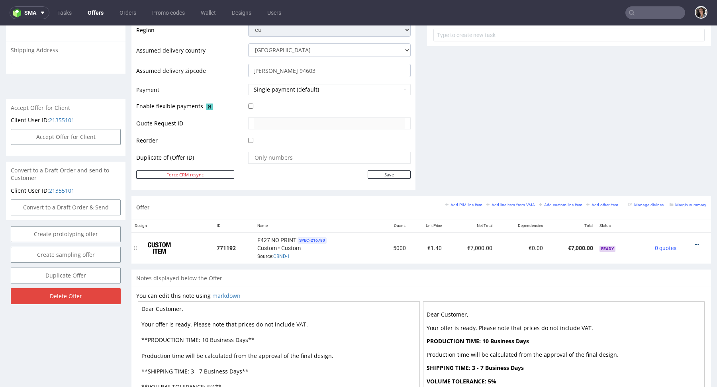
click at [695, 244] on icon at bounding box center [697, 245] width 4 height 6
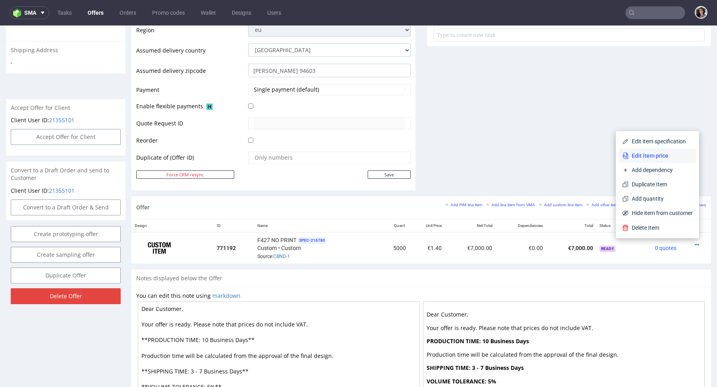
click at [641, 153] on span "Edit item price" at bounding box center [661, 156] width 64 height 8
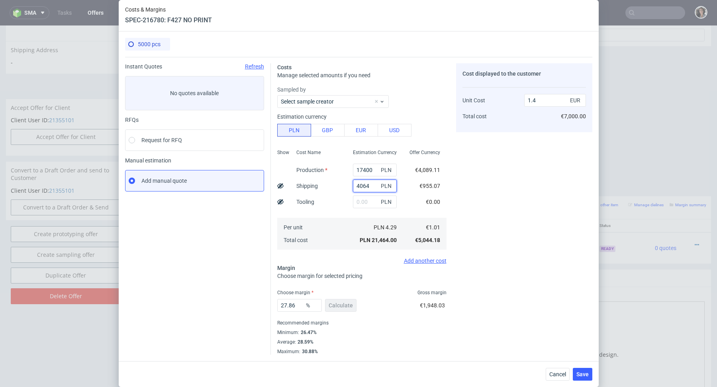
click at [371, 191] on input "4064" at bounding box center [375, 186] width 44 height 13
click at [364, 188] on input "4064" at bounding box center [375, 186] width 44 height 13
paste input "3 413,66"
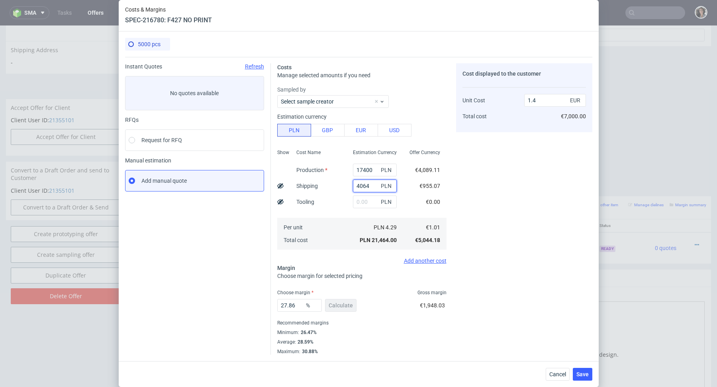
type input "3 413,66"
type input "1.13"
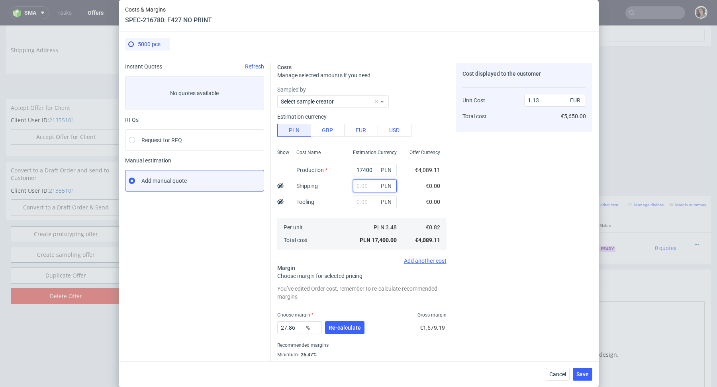
paste input "3 413,66"
click at [361, 186] on input "3 413,66" at bounding box center [375, 186] width 44 height 13
type input "3413.66"
type input "1.36"
type input "3413.66"
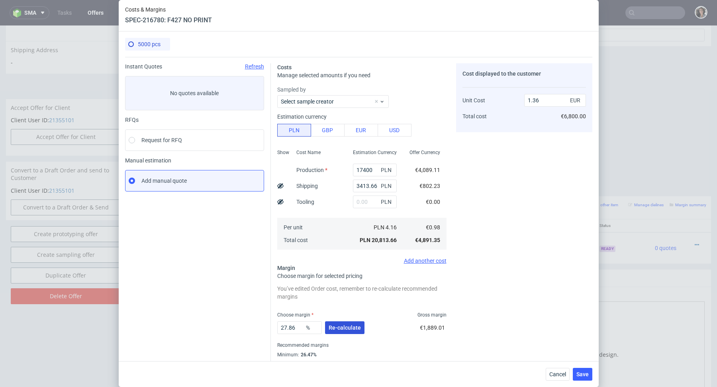
click at [346, 328] on span "Re-calculate" at bounding box center [345, 328] width 32 height 6
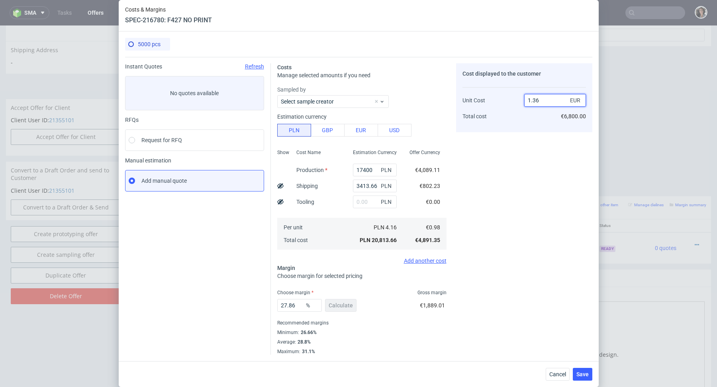
click at [544, 98] on input "1.36" at bounding box center [555, 100] width 62 height 13
type input "1.40"
type input "30"
type input "1.4"
click at [289, 306] on input "30" at bounding box center [299, 305] width 45 height 13
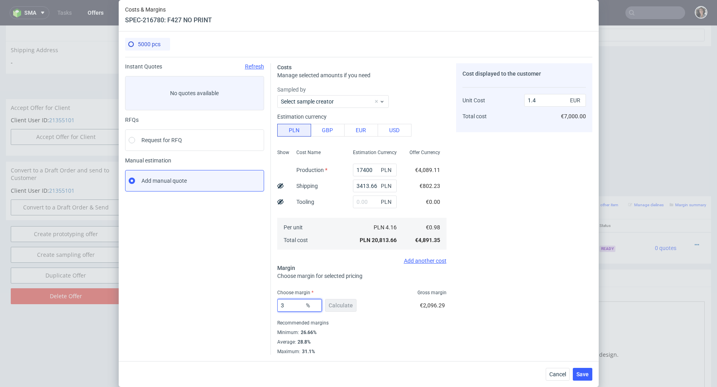
type input "31"
type input "1.42"
type input "30"
type input "1.4"
type input "30.5"
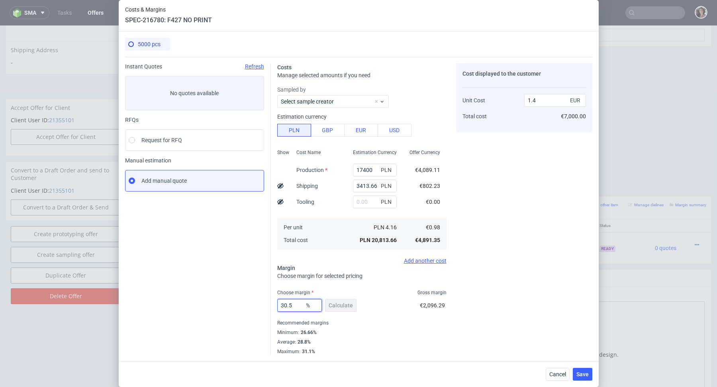
type input "1.41"
type input "30.3"
type input "1.4"
type input "30.4"
type input "1.41"
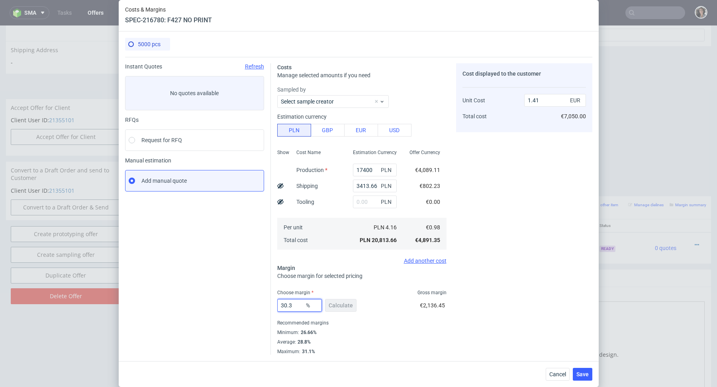
type input "30.39"
type input "1.4"
type input "30.39"
click at [580, 373] on span "Save" at bounding box center [583, 375] width 12 height 6
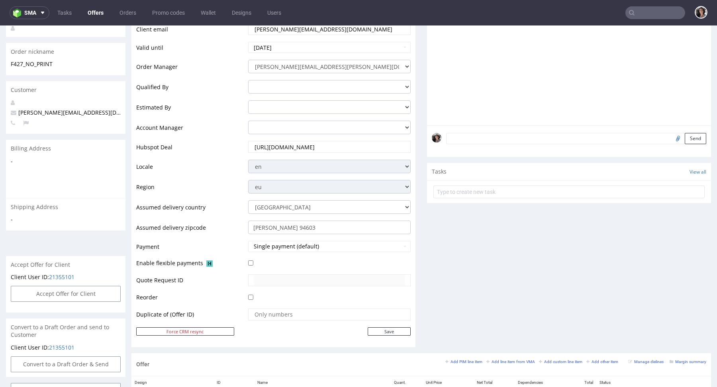
scroll to position [382, 0]
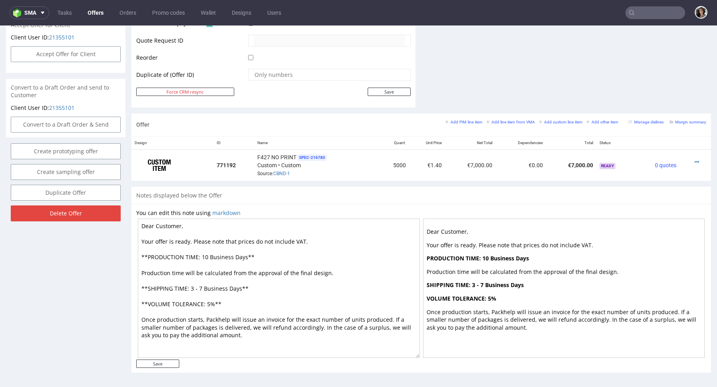
click at [679, 124] on div "Margin summary" at bounding box center [688, 121] width 37 height 7
click at [679, 122] on small "Margin summary" at bounding box center [688, 122] width 37 height 4
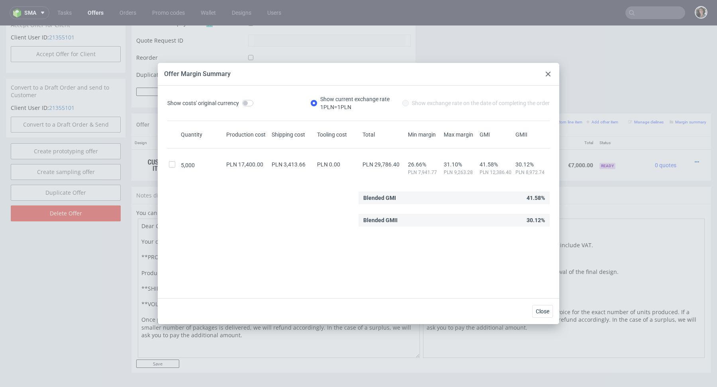
click at [547, 70] on div at bounding box center [549, 74] width 10 height 10
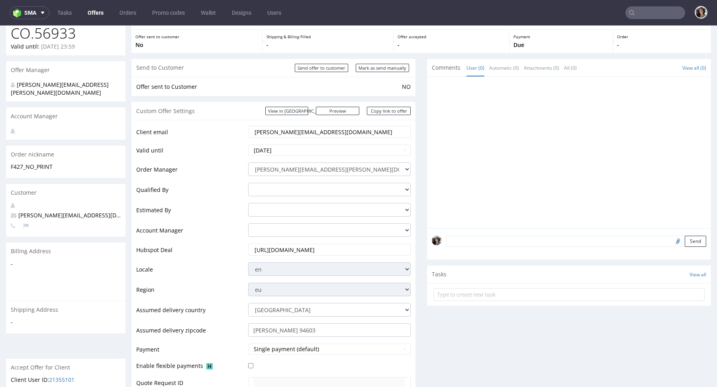
scroll to position [0, 0]
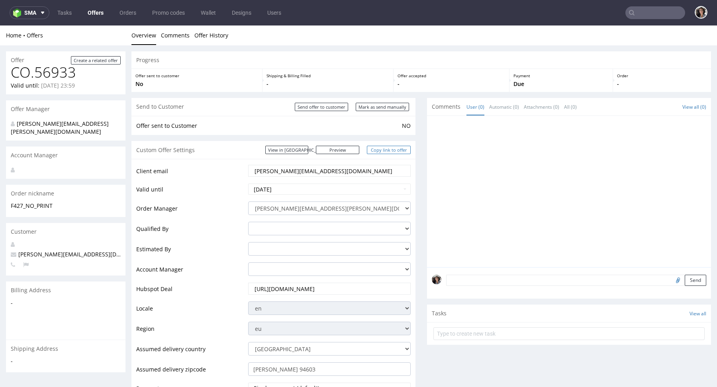
click at [395, 147] on link "Copy link to offer" at bounding box center [389, 150] width 44 height 8
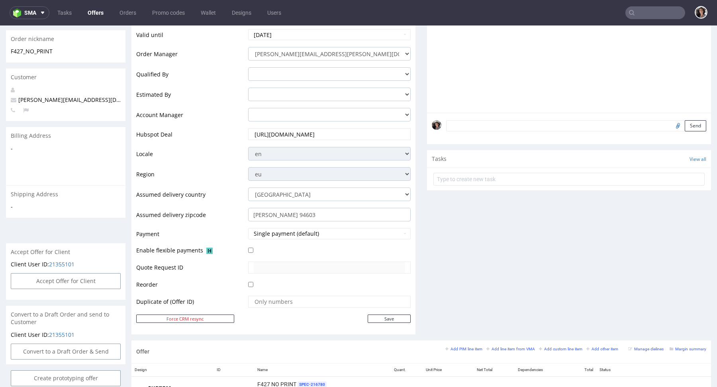
scroll to position [240, 0]
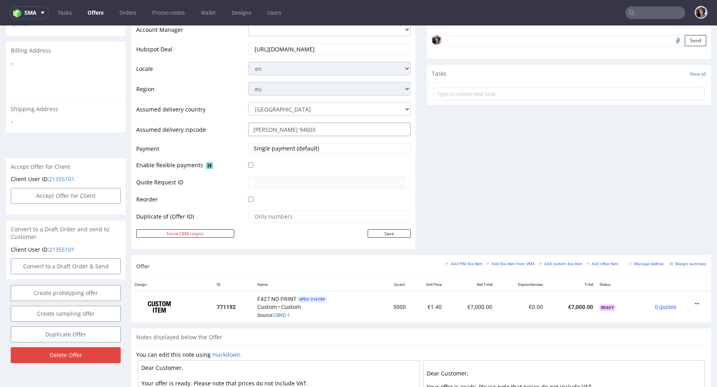
click at [303, 130] on input "Kolárovo 94603" at bounding box center [329, 130] width 163 height 14
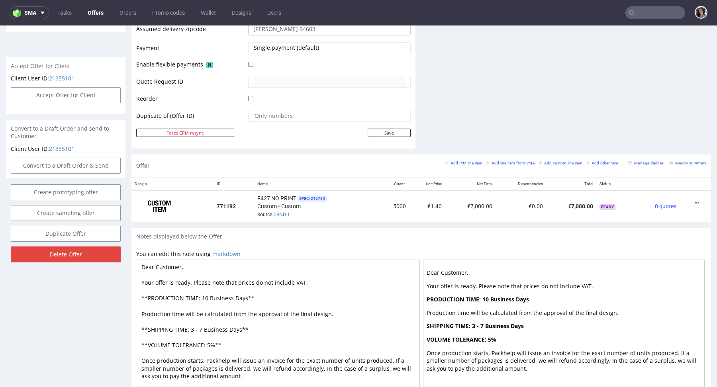
click at [681, 163] on small "Margin summary" at bounding box center [688, 163] width 37 height 4
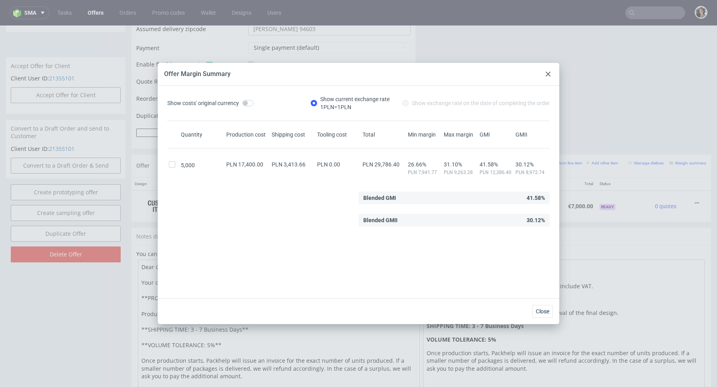
click at [547, 71] on div at bounding box center [549, 74] width 10 height 10
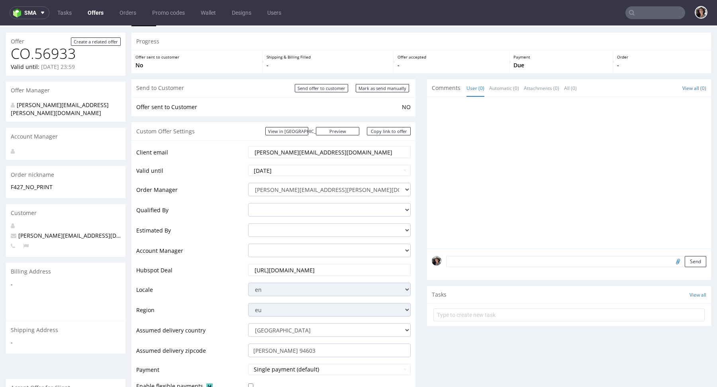
scroll to position [0, 0]
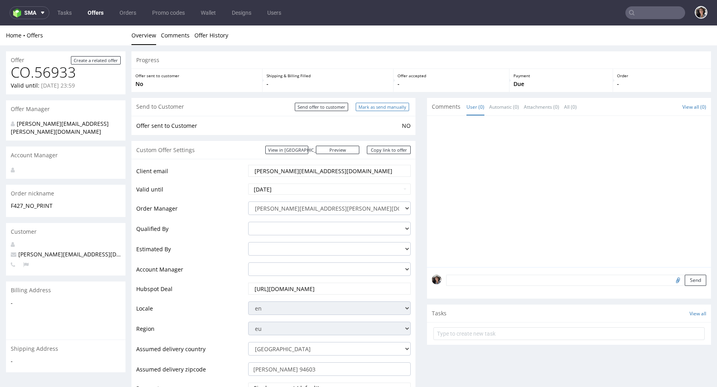
click at [376, 108] on input "Mark as send manually" at bounding box center [382, 107] width 53 height 8
type input "In progress..."
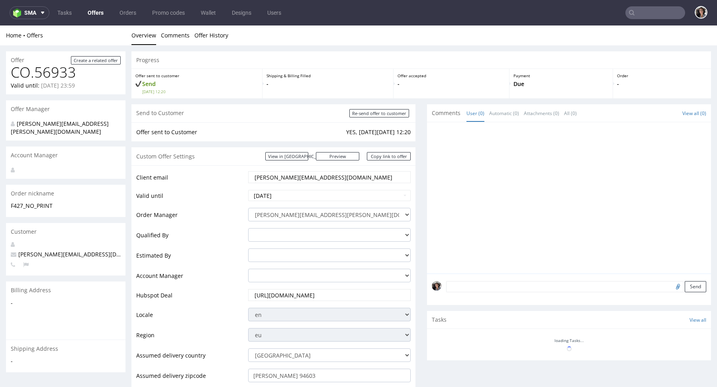
click at [346, 149] on div "Custom Offer Settings View in Hubspot Preview https://packhelp.com/packhelp-plu…" at bounding box center [273, 156] width 284 height 18
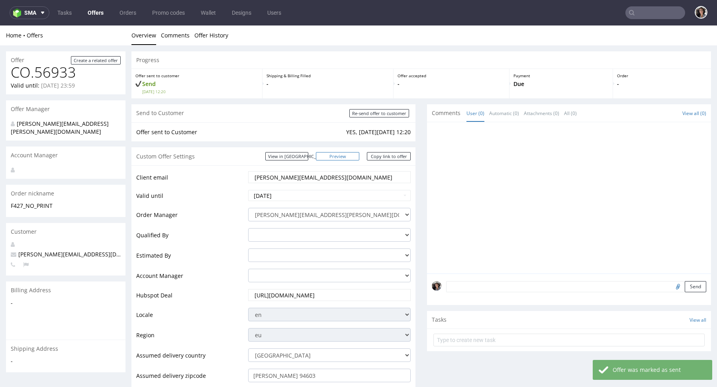
click at [346, 155] on link "Preview" at bounding box center [338, 156] width 44 height 8
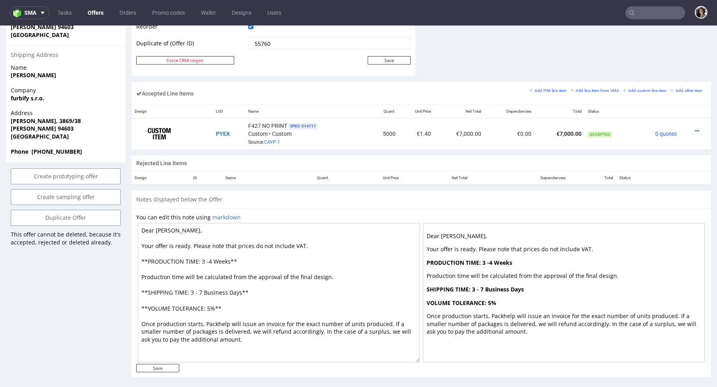
scroll to position [432, 0]
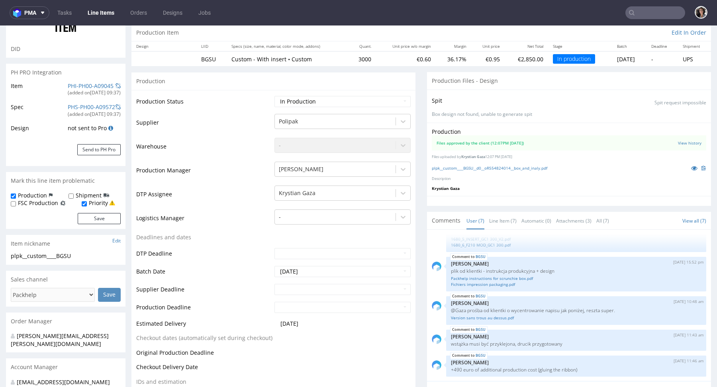
scroll to position [161, 0]
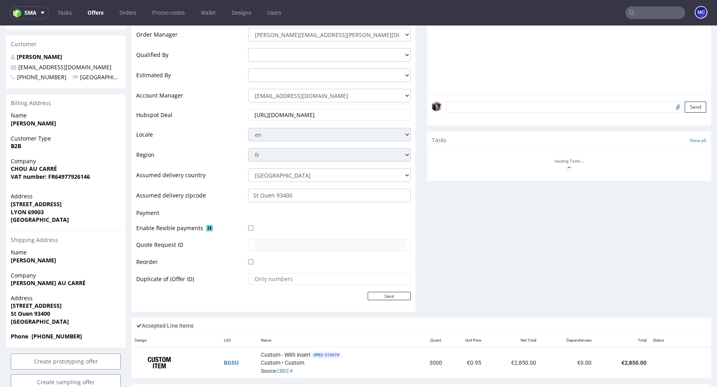
scroll to position [383, 0]
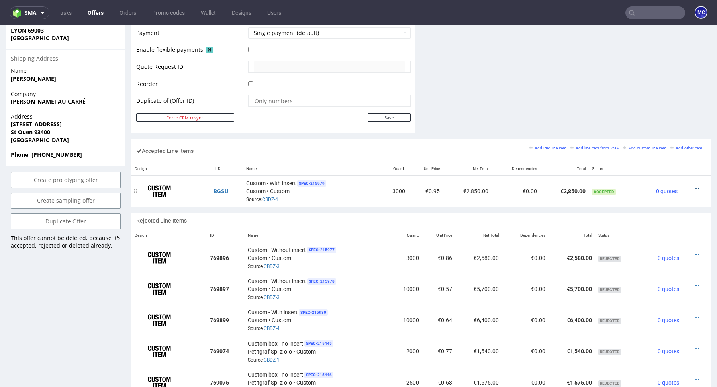
click at [695, 186] on icon at bounding box center [697, 189] width 4 height 6
click at [666, 128] on span "Add dependency" at bounding box center [664, 128] width 57 height 8
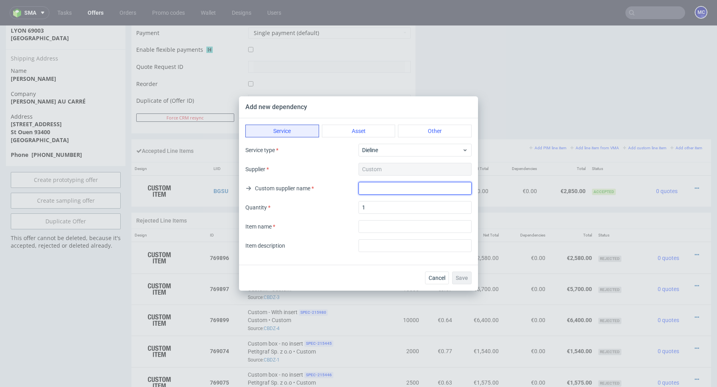
click at [378, 188] on input "text" at bounding box center [415, 188] width 113 height 13
click at [426, 124] on div "Service Asset Other Service type Dieline Supplier Custom Custom supplier name Q…" at bounding box center [358, 191] width 239 height 147
click at [426, 130] on button "Other" at bounding box center [435, 131] width 74 height 13
click at [390, 188] on input "text" at bounding box center [415, 188] width 113 height 13
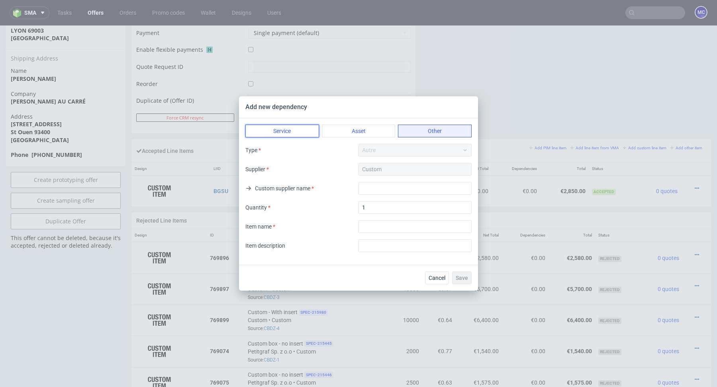
click at [284, 129] on button "Service" at bounding box center [282, 131] width 74 height 13
click at [437, 282] on button "Cancel" at bounding box center [437, 278] width 24 height 13
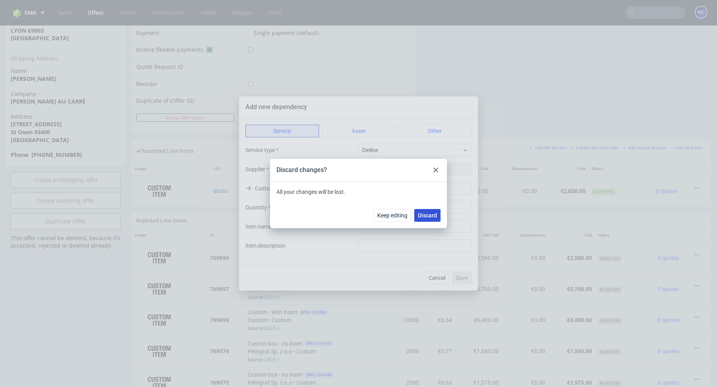
click at [427, 216] on span "Discard" at bounding box center [427, 216] width 19 height 6
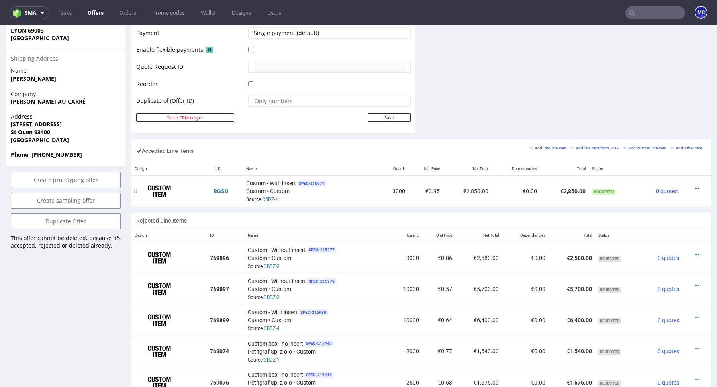
click at [695, 186] on icon at bounding box center [697, 189] width 4 height 6
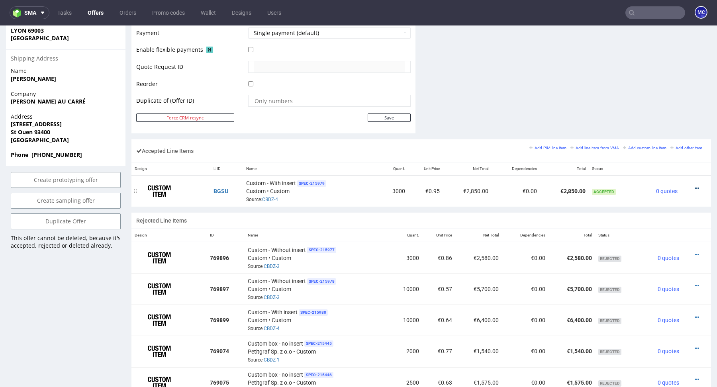
click at [695, 186] on icon at bounding box center [697, 189] width 4 height 6
click at [636, 112] on span "Edit item price" at bounding box center [664, 113] width 57 height 8
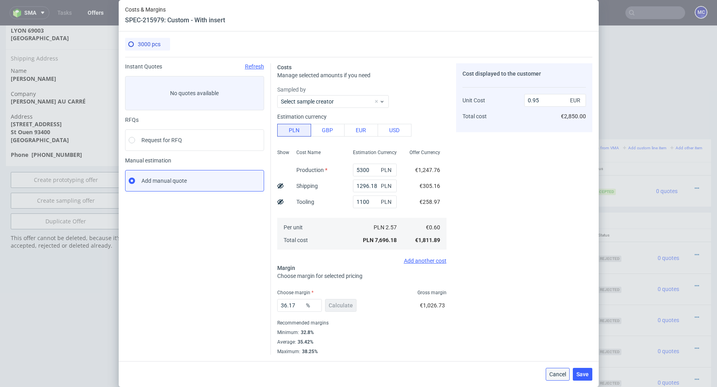
click at [557, 370] on button "Cancel" at bounding box center [558, 374] width 24 height 13
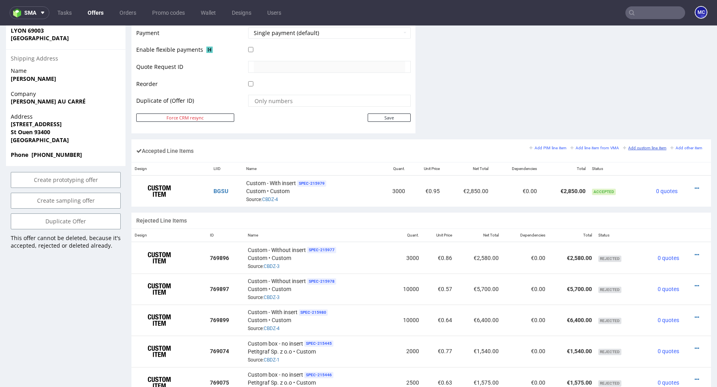
click at [629, 149] on link "Add custom line item" at bounding box center [644, 148] width 43 height 6
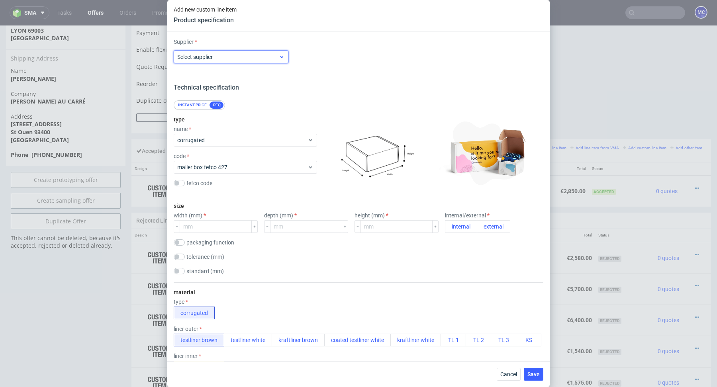
click at [207, 58] on label "Select supplier" at bounding box center [194, 57] width 35 height 6
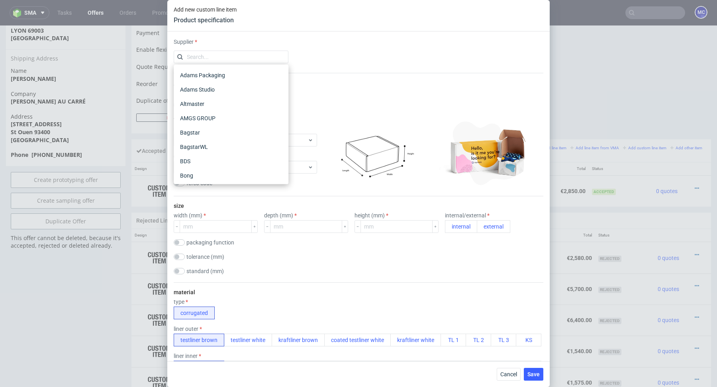
click at [338, 66] on div "Supplier Technical specification Instant price RFQ type name corrugated code ma…" at bounding box center [358, 196] width 383 height 330
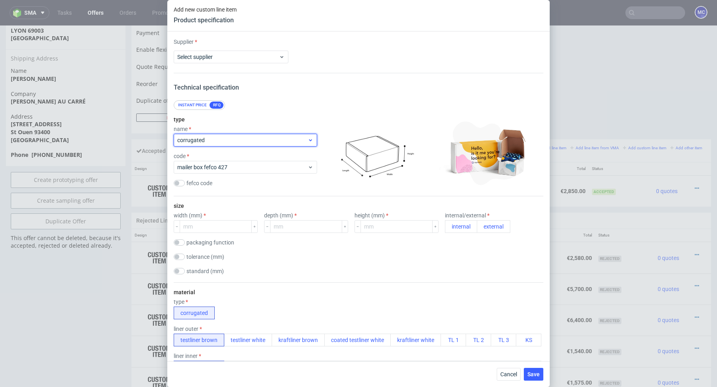
click at [248, 135] on div "corrugated" at bounding box center [245, 140] width 143 height 13
type input "custom"
click at [253, 160] on div "code mailer box fefco 427" at bounding box center [245, 163] width 143 height 21
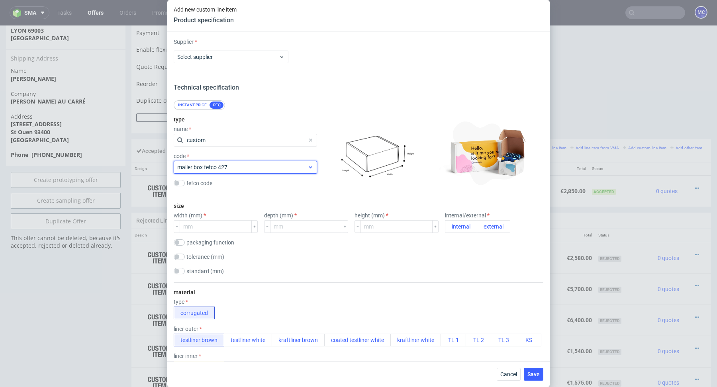
click at [253, 168] on span "mailer box fefco 427" at bounding box center [242, 167] width 130 height 8
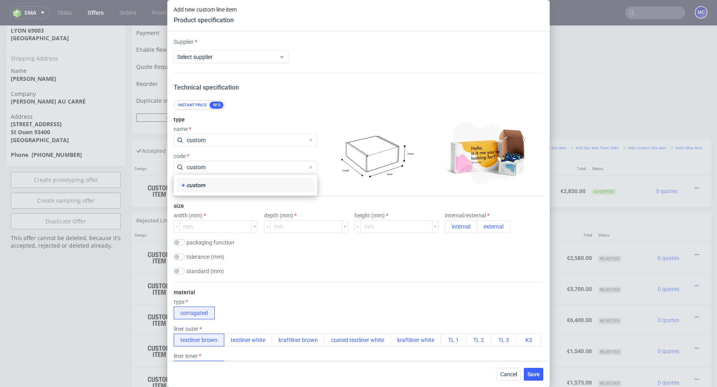
type input "custom"
click at [232, 185] on div "custom" at bounding box center [245, 185] width 131 height 8
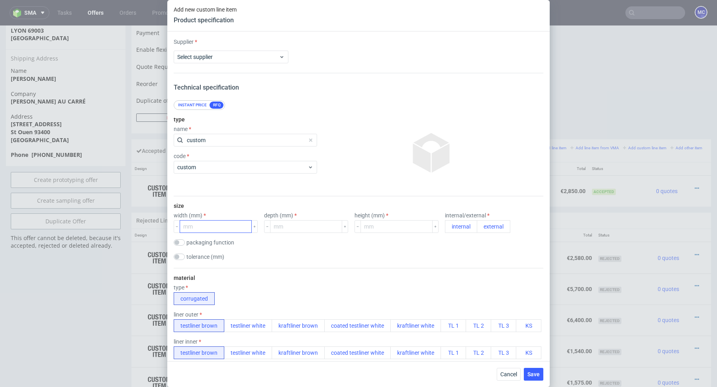
scroll to position [151, 0]
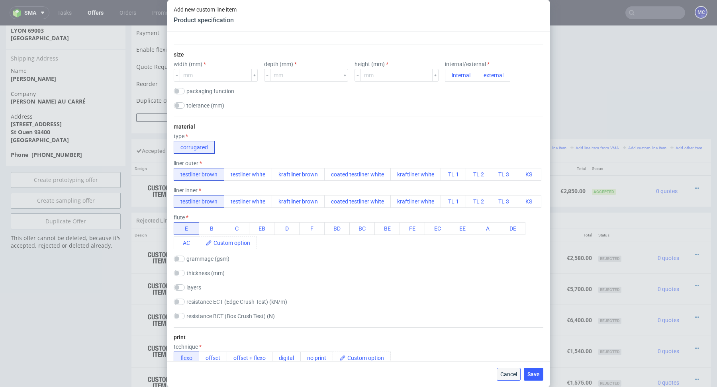
click at [504, 374] on span "Cancel" at bounding box center [508, 375] width 17 height 6
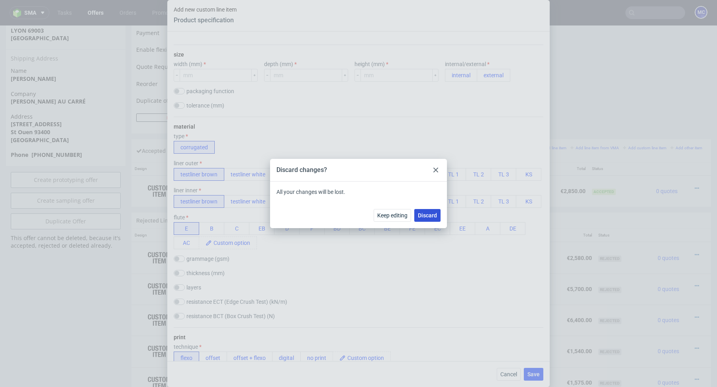
click at [432, 210] on button "Discard" at bounding box center [427, 215] width 26 height 13
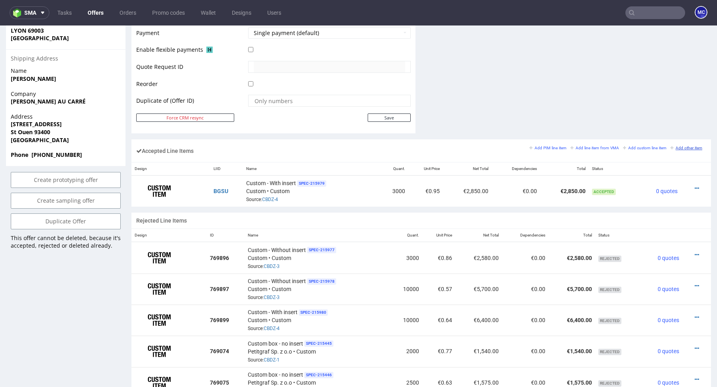
click at [673, 146] on small "Add other item" at bounding box center [687, 148] width 32 height 4
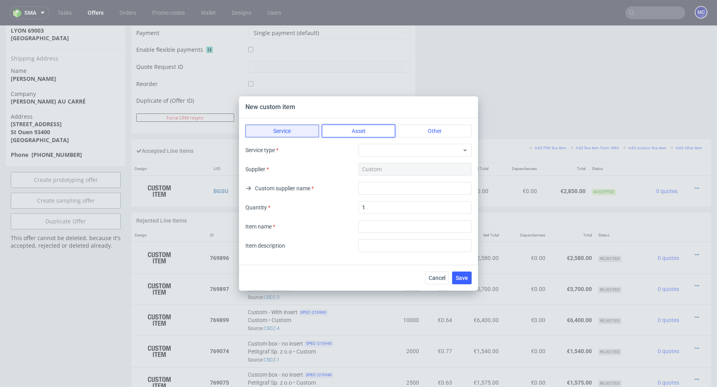
click at [358, 130] on button "Asset" at bounding box center [359, 131] width 74 height 13
click at [297, 130] on button "Service" at bounding box center [282, 131] width 74 height 13
click at [438, 277] on span "Cancel" at bounding box center [437, 278] width 17 height 6
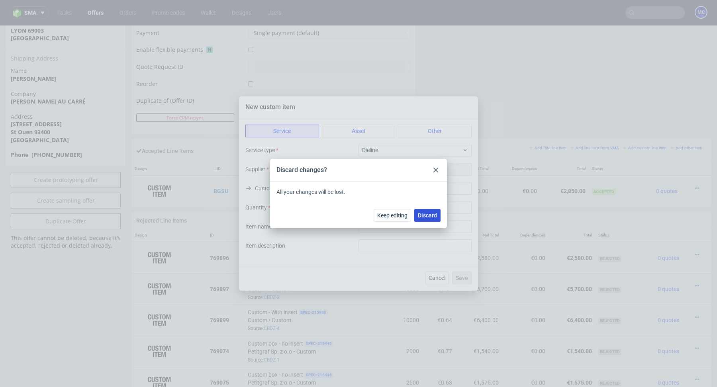
click at [425, 212] on button "Discard" at bounding box center [427, 215] width 26 height 13
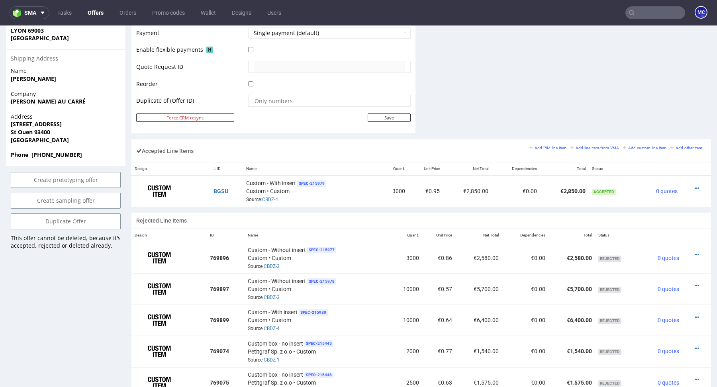
click at [639, 144] on div "Add PIM line item Add line item from VMA Add custom line item Add other item" at bounding box center [618, 147] width 177 height 7
click at [637, 147] on small "Add custom line item" at bounding box center [644, 148] width 43 height 4
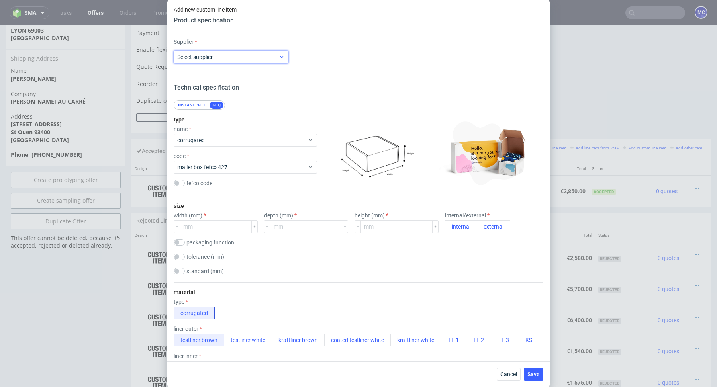
click at [273, 53] on span "Select supplier" at bounding box center [228, 57] width 102 height 8
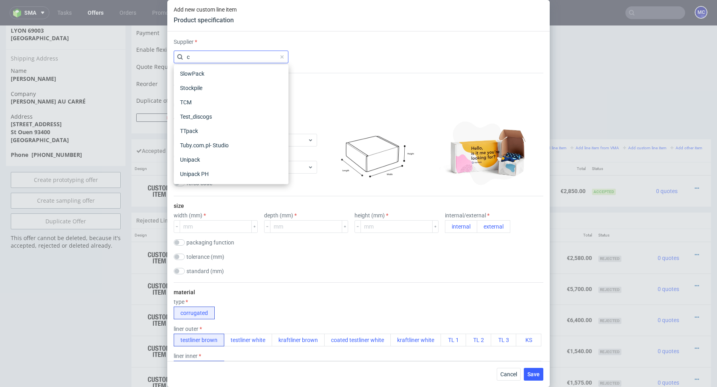
scroll to position [0, 0]
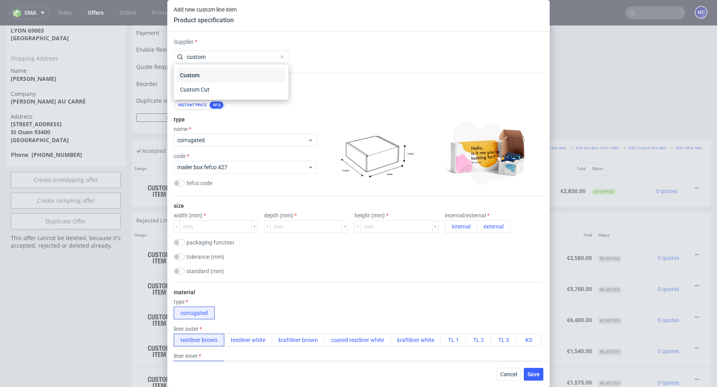
type input "custom"
click at [204, 73] on div "Custom" at bounding box center [231, 75] width 108 height 14
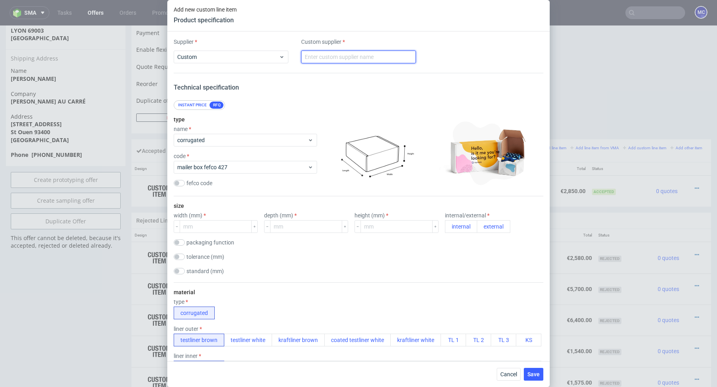
click at [330, 58] on input "text" at bounding box center [358, 57] width 115 height 13
type input "custom"
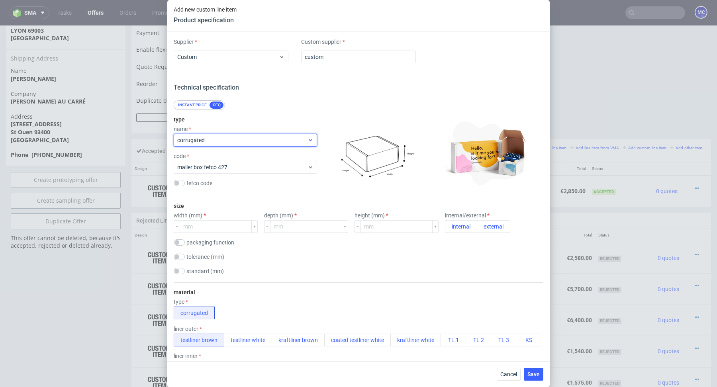
click at [218, 134] on div "corrugated" at bounding box center [245, 140] width 143 height 13
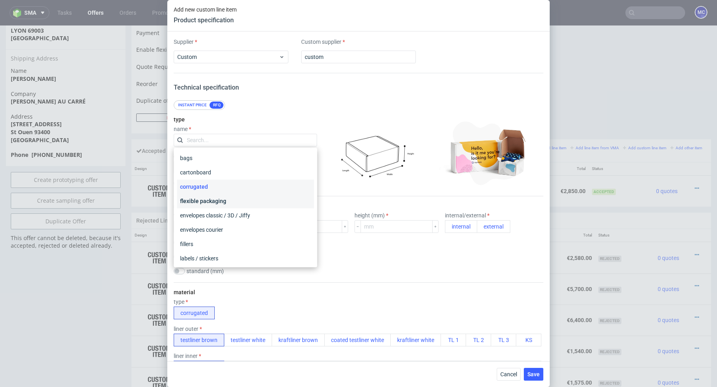
scroll to position [145, 0]
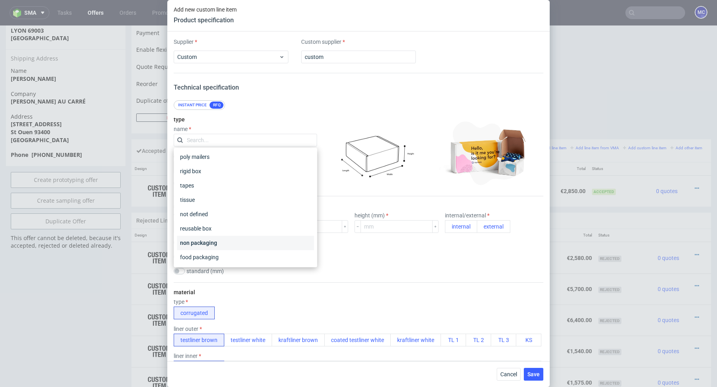
click at [207, 244] on div "non packaging" at bounding box center [245, 243] width 137 height 14
checkbox input "false"
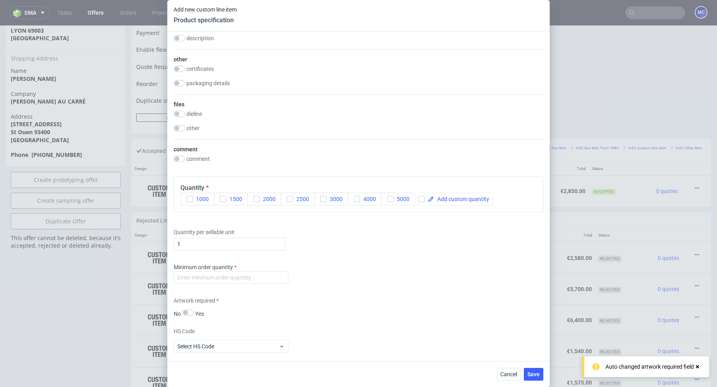
scroll to position [429, 0]
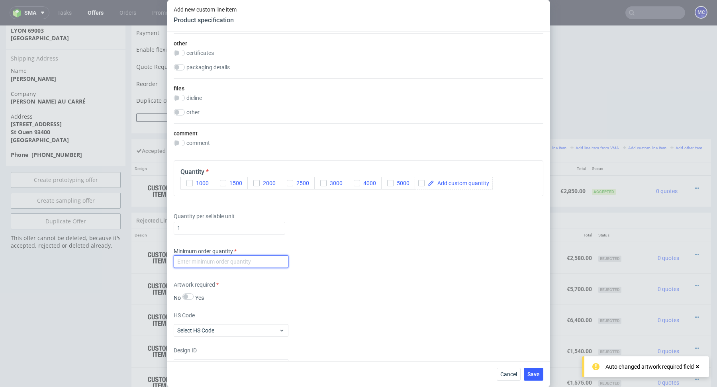
click at [239, 261] on input "number" at bounding box center [231, 261] width 115 height 13
type input "1"
click at [316, 251] on div "Minimum order quantity 1" at bounding box center [359, 259] width 370 height 24
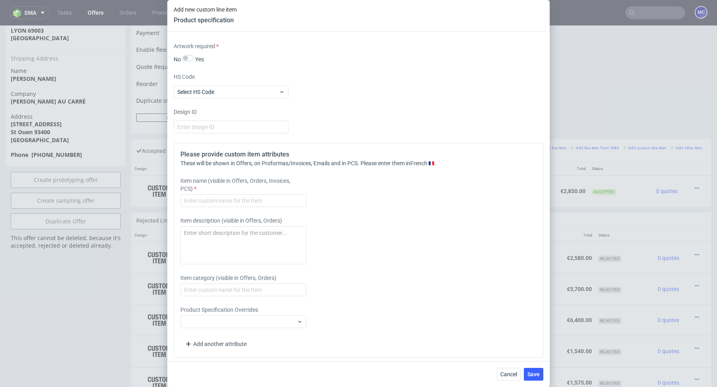
scroll to position [450, 0]
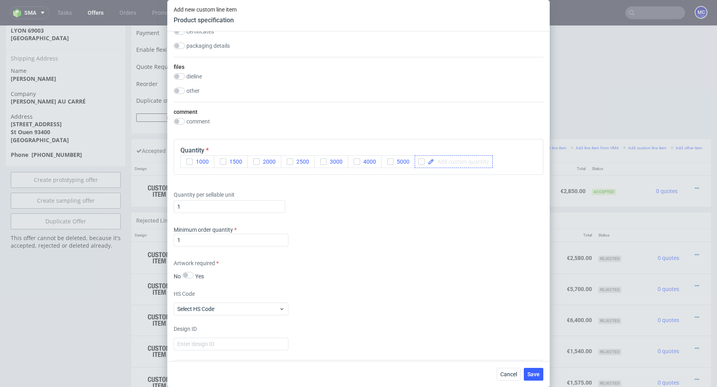
click at [471, 159] on span at bounding box center [461, 162] width 55 height 6
checkbox input "true"
click at [478, 206] on div "Quantity per sellable unit 1" at bounding box center [359, 200] width 370 height 32
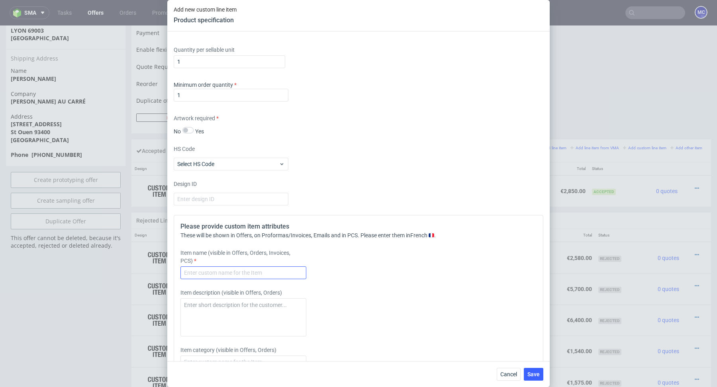
scroll to position [667, 0]
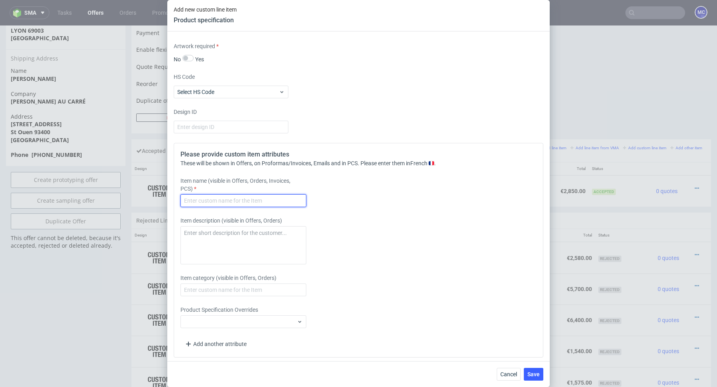
click at [228, 203] on input "text" at bounding box center [244, 200] width 126 height 13
type input "Glue"
click at [226, 284] on input "text" at bounding box center [244, 290] width 126 height 13
type input "Glue"
click at [399, 276] on div "Item category (visible in Offers, Orders) Glue" at bounding box center [313, 285] width 265 height 22
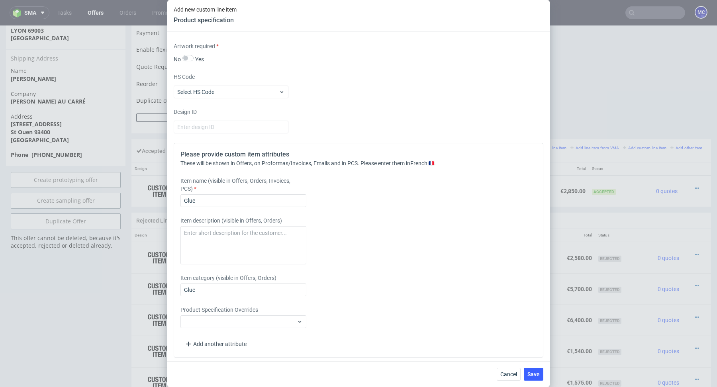
scroll to position [533, 0]
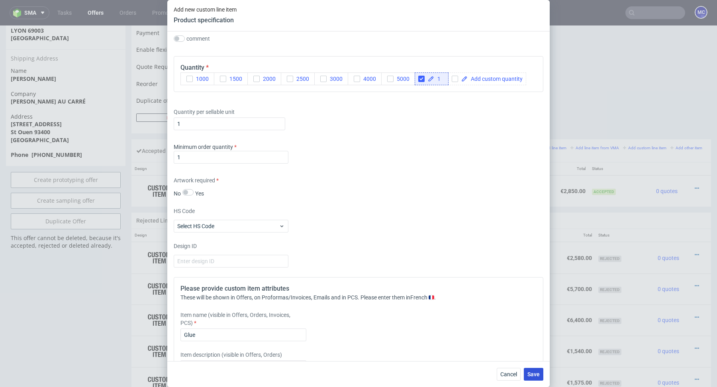
click at [528, 375] on button "Save" at bounding box center [534, 374] width 20 height 13
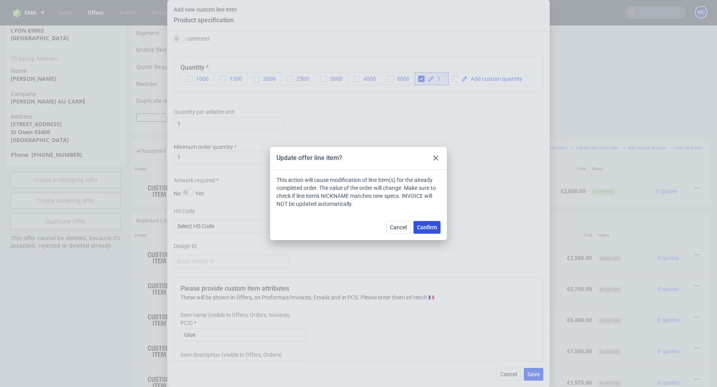
click at [426, 227] on span "Confirm" at bounding box center [427, 228] width 20 height 6
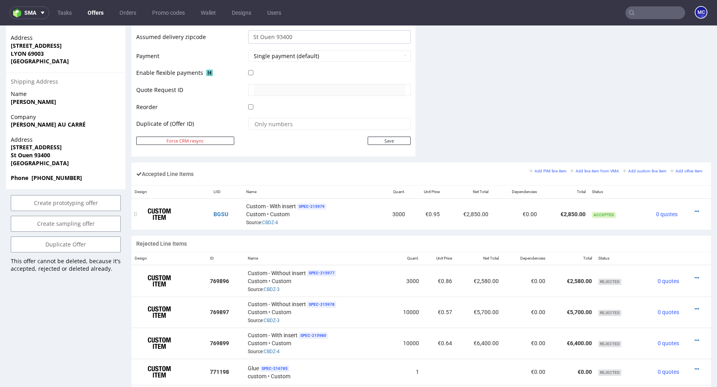
scroll to position [494, 0]
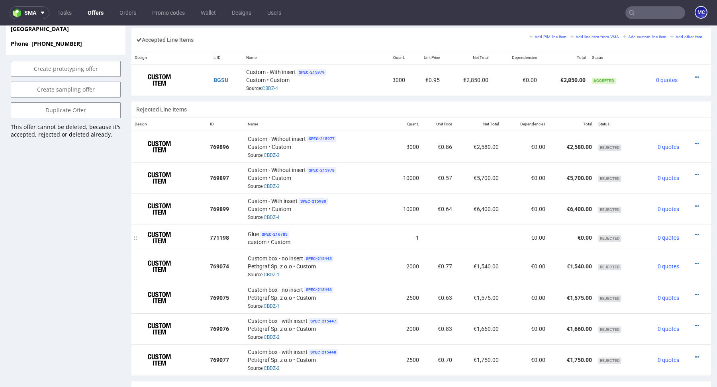
click at [692, 232] on div at bounding box center [695, 235] width 18 height 8
click at [695, 232] on icon at bounding box center [697, 235] width 4 height 6
click at [652, 199] on span "Add quantity" at bounding box center [664, 203] width 57 height 8
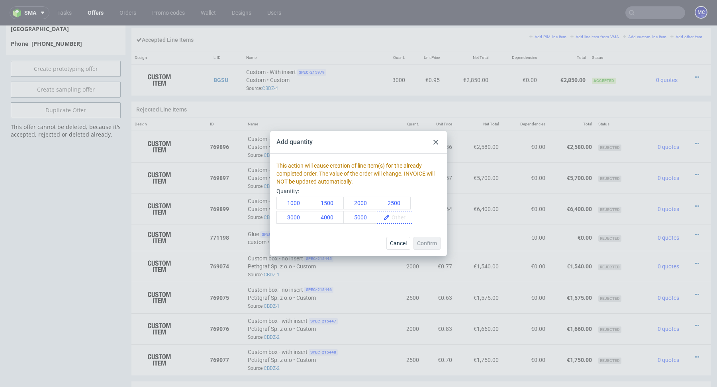
click at [397, 216] on span at bounding box center [401, 218] width 22 height 12
click at [428, 213] on div "1000 1500 2000 2500 3000 4000 5000 1" at bounding box center [359, 210] width 164 height 27
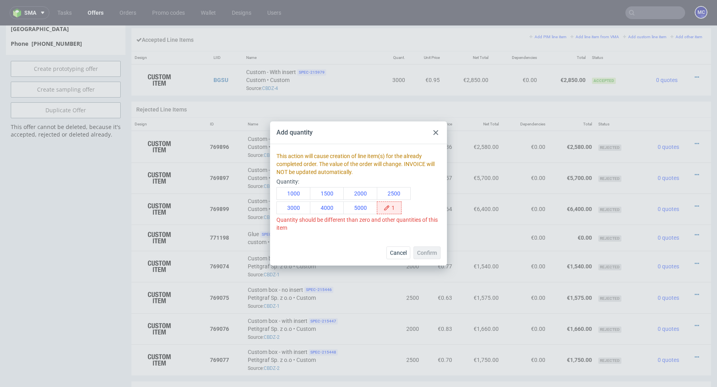
click at [396, 208] on span "1" at bounding box center [395, 208] width 11 height 12
click at [403, 210] on div "1000 1500 2000 2500 3000 4000 5000 1" at bounding box center [359, 200] width 164 height 27
click at [431, 250] on div "Confirm" at bounding box center [427, 253] width 27 height 13
click at [393, 208] on span "1" at bounding box center [395, 208] width 11 height 12
click at [402, 215] on div "This action will cause creation of line item(s) for the already completed order…" at bounding box center [359, 192] width 164 height 80
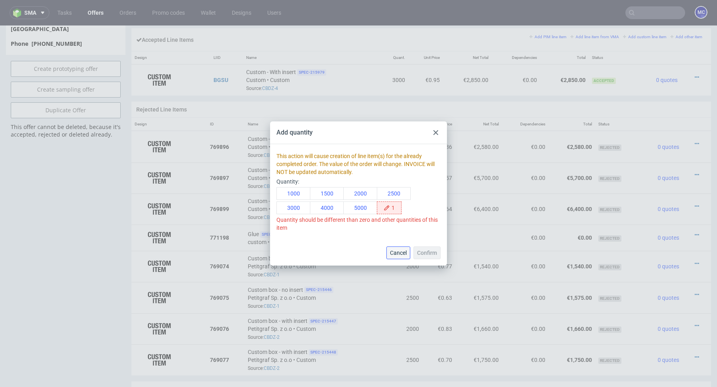
click at [401, 250] on span "Cancel" at bounding box center [398, 253] width 17 height 6
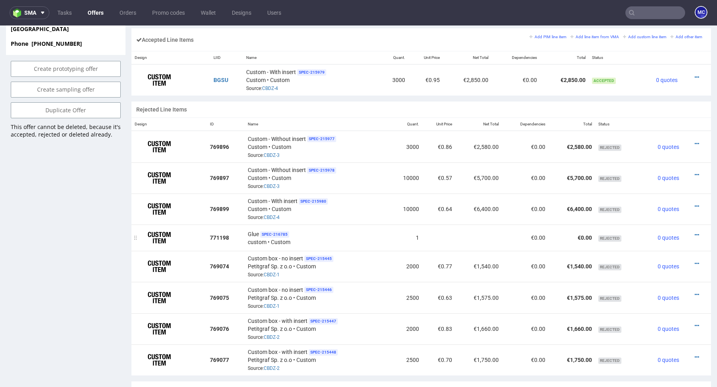
click at [686, 232] on div at bounding box center [695, 235] width 18 height 8
click at [695, 233] on icon at bounding box center [697, 235] width 4 height 6
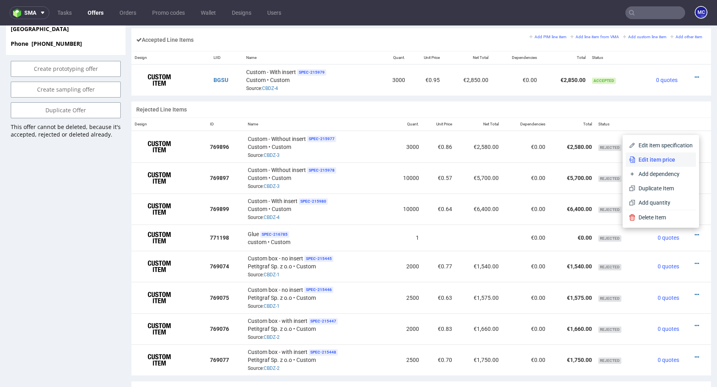
click at [658, 159] on span "Edit item price" at bounding box center [664, 160] width 57 height 8
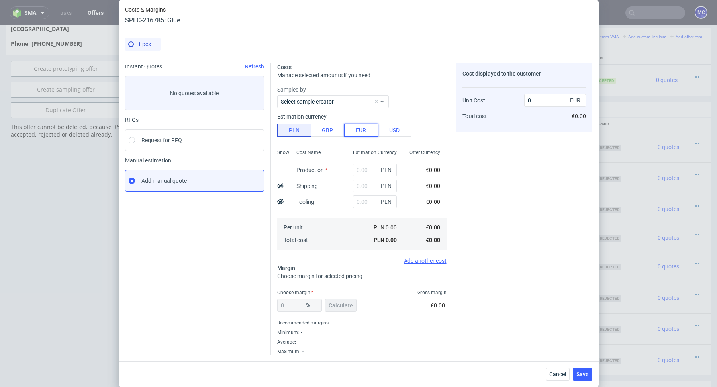
click at [355, 127] on button "EUR" at bounding box center [361, 130] width 34 height 13
click at [554, 102] on input "0" at bounding box center [555, 100] width 62 height 13
click at [361, 169] on input "text" at bounding box center [375, 170] width 44 height 13
type input "21"
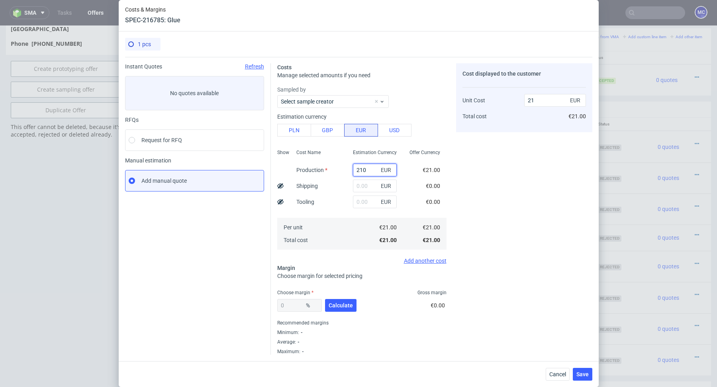
type input "2100"
click at [292, 130] on button "PLN" at bounding box center [294, 130] width 34 height 13
type input "493.51"
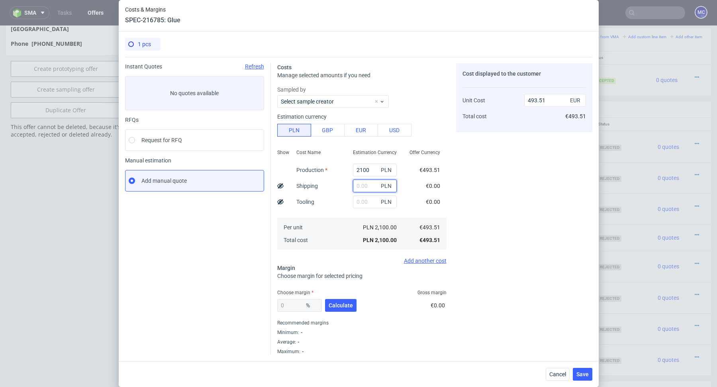
click at [370, 188] on input "text" at bounding box center [375, 186] width 44 height 13
type input "1"
type input "493.75"
type input "1"
click at [475, 167] on div "Cost displayed to the customer Unit Cost Total cost 493.75 EUR €493.51" at bounding box center [524, 209] width 136 height 292
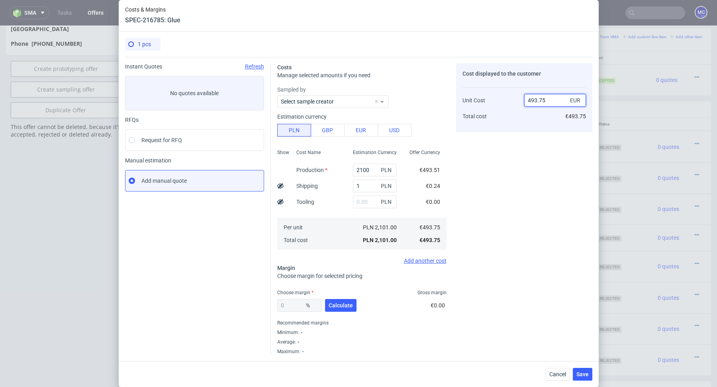
drag, startPoint x: 534, startPoint y: 99, endPoint x: 571, endPoint y: 99, distance: 36.7
click at [571, 99] on div "493.75 EUR" at bounding box center [555, 100] width 62 height 13
type input "490"
type input "-0.7653061224489796"
click at [507, 210] on div "Cost displayed to the customer Unit Cost Total cost 490 EUR €490.00" at bounding box center [524, 209] width 136 height 292
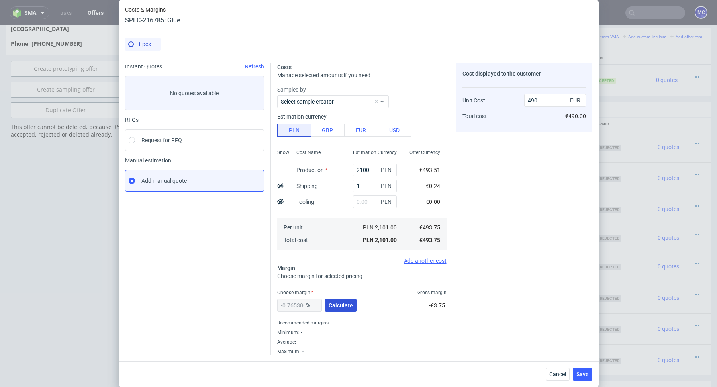
click at [333, 303] on span "Calculate" at bounding box center [341, 306] width 24 height 6
click at [361, 130] on button "EUR" at bounding box center [361, 130] width 34 height 13
type input "2085.04"
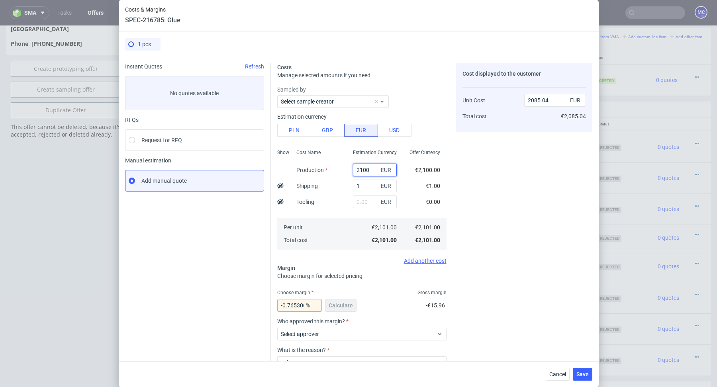
click at [366, 169] on input "2100" at bounding box center [375, 170] width 44 height 13
paste input "490 euro"
type input "490 euro"
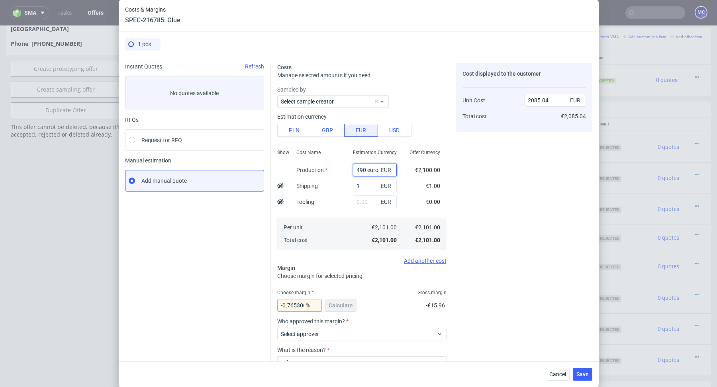
type input "0.99"
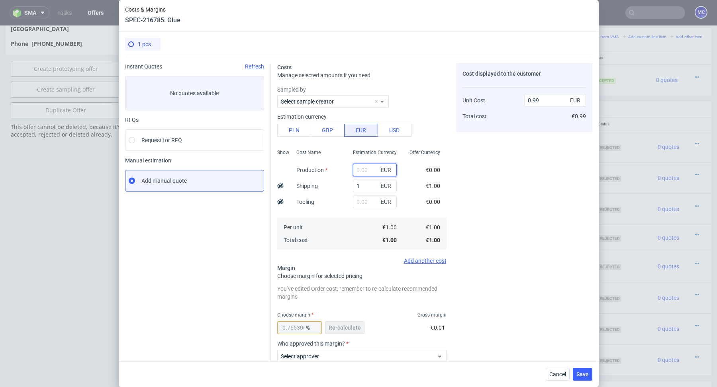
paste input "490 euro"
type input "490"
type input "487.27"
type input "490"
click at [347, 320] on div "-0.7653061224489796 % Re-calculate" at bounding box center [321, 329] width 89 height 22
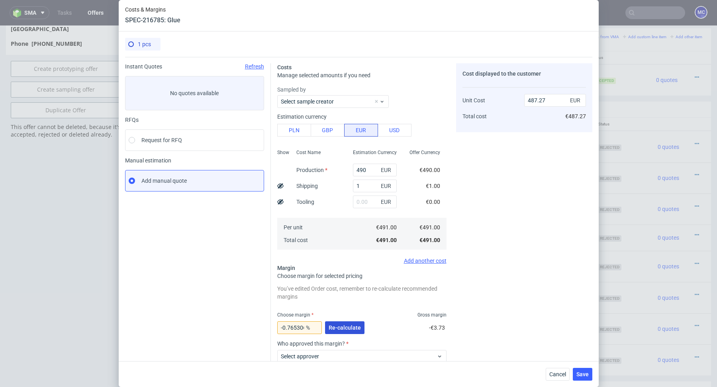
click at [345, 322] on button "Re-calculate" at bounding box center [344, 328] width 39 height 13
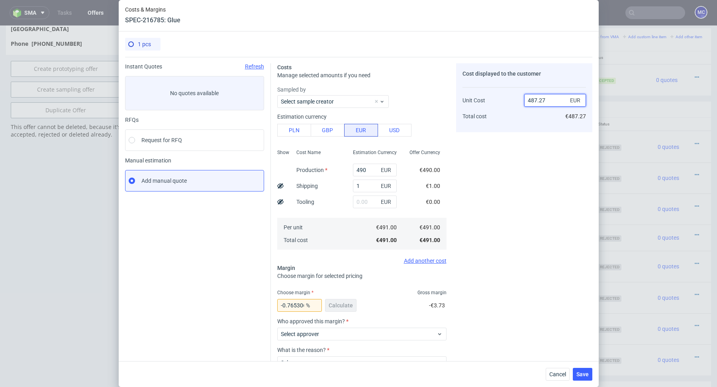
drag, startPoint x: 531, startPoint y: 101, endPoint x: 564, endPoint y: 101, distance: 33.1
click at [564, 101] on input "487.27" at bounding box center [555, 100] width 62 height 13
type input "490"
type input "-0.20408163265306123"
type input "490"
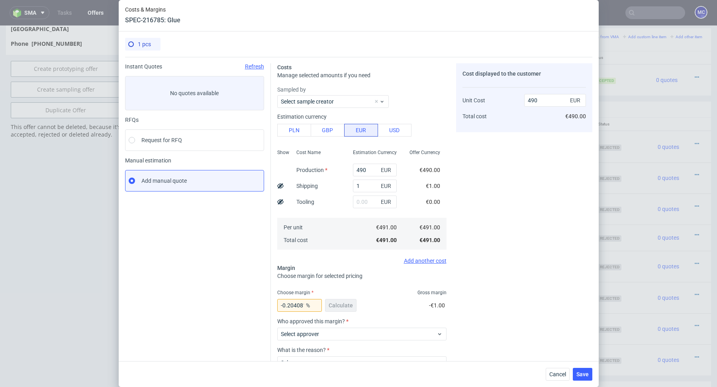
click at [486, 178] on div "Cost displayed to the customer Unit Cost Total cost 490 EUR €490.00" at bounding box center [524, 237] width 136 height 349
click at [336, 307] on div "-0.20408163265306123 % Calculate" at bounding box center [317, 307] width 81 height 22
click at [334, 260] on div "Add another cost" at bounding box center [361, 261] width 169 height 6
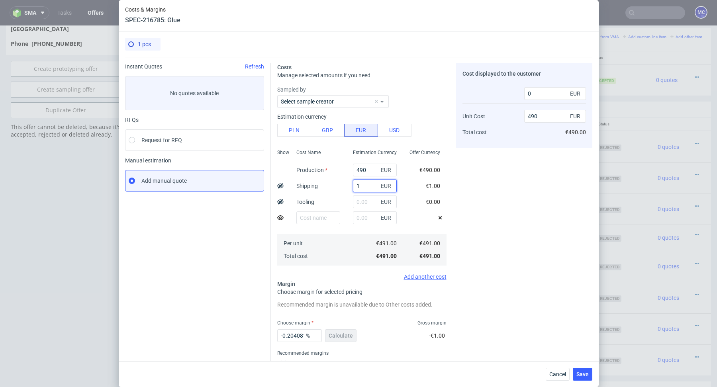
click at [363, 186] on input "1" at bounding box center [375, 186] width 44 height 13
type input "489"
type input "0"
type input "1"
type input "490"
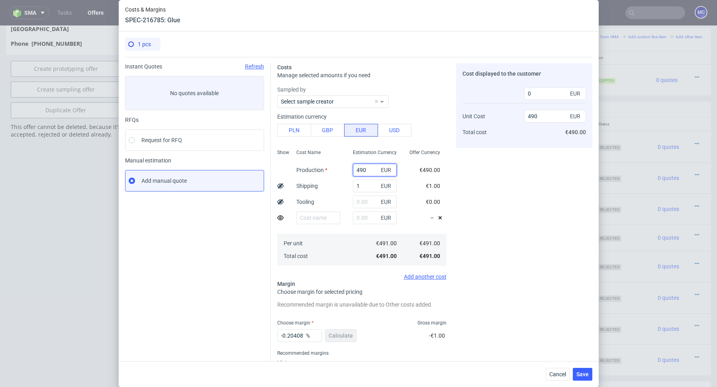
click at [373, 168] on input "490" at bounding box center [375, 170] width 44 height 13
type input "489"
click at [346, 258] on div "Per unit Total cost" at bounding box center [318, 250] width 57 height 32
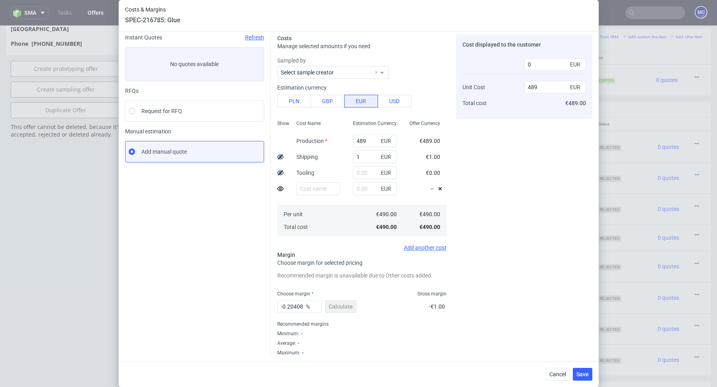
click at [337, 303] on div "-0.20408163265306123 % Calculate" at bounding box center [317, 308] width 81 height 22
click at [370, 141] on input "489" at bounding box center [375, 141] width 44 height 13
click at [439, 190] on use at bounding box center [440, 188] width 3 height 3
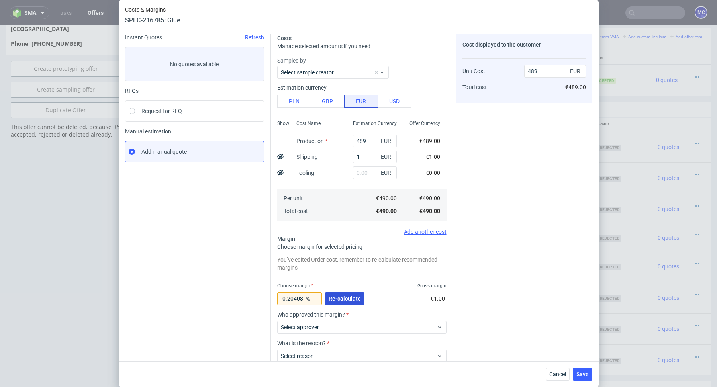
click at [337, 298] on span "Re-calculate" at bounding box center [345, 299] width 32 height 6
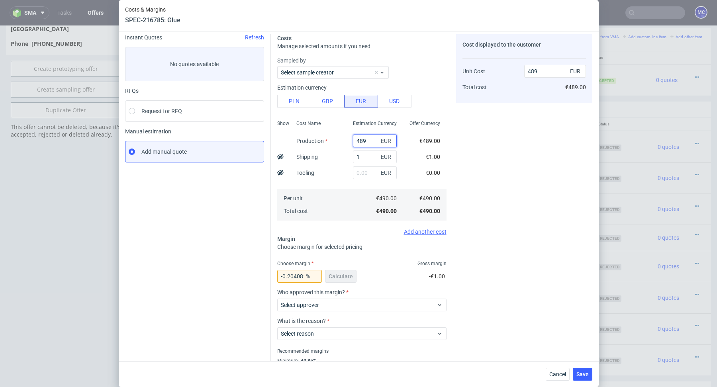
click at [370, 142] on input "489" at bounding box center [375, 141] width 44 height 13
type input "488"
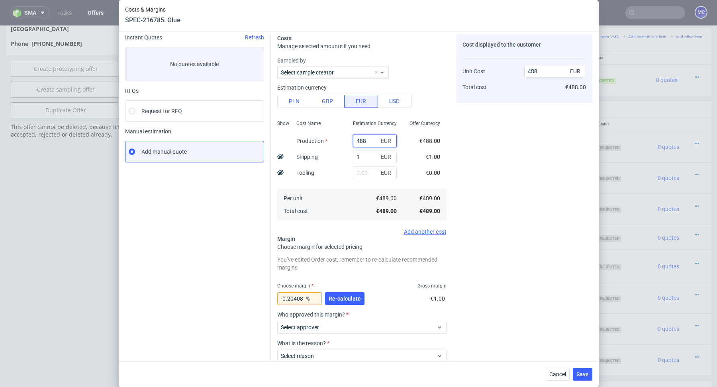
drag, startPoint x: 373, startPoint y: 140, endPoint x: 349, endPoint y: 140, distance: 24.3
click at [349, 140] on div "488 EUR" at bounding box center [375, 141] width 57 height 16
type input "488"
click at [295, 104] on button "PLN" at bounding box center [294, 101] width 34 height 13
type input "114.69"
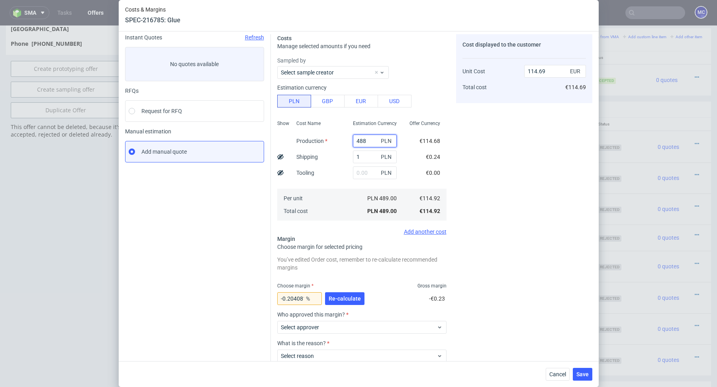
drag, startPoint x: 367, startPoint y: 141, endPoint x: 345, endPoint y: 141, distance: 22.3
click at [345, 141] on div "Show Cost Name Production Shipping Tooling Per unit Total cost Estimation Curre…" at bounding box center [361, 169] width 169 height 105
type input "2100"
type input "492.75"
drag, startPoint x: 368, startPoint y: 138, endPoint x: 360, endPoint y: 139, distance: 7.6
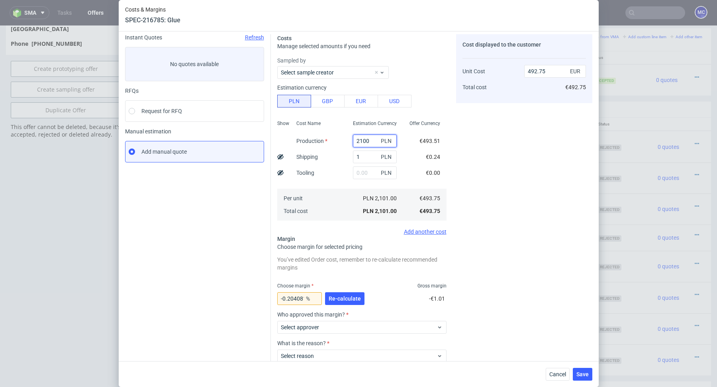
click at [360, 139] on input "2100" at bounding box center [375, 141] width 44 height 13
type input "200"
type input "47.15"
type input "2000"
type input "469.3"
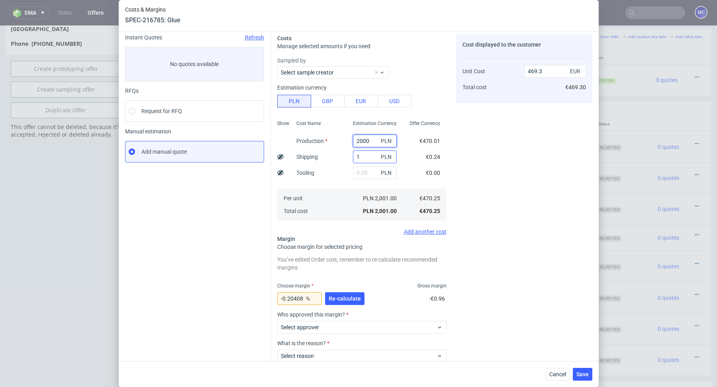
type input "2000"
click at [361, 155] on input "1" at bounding box center [375, 157] width 44 height 13
type input "100"
type input "492.51"
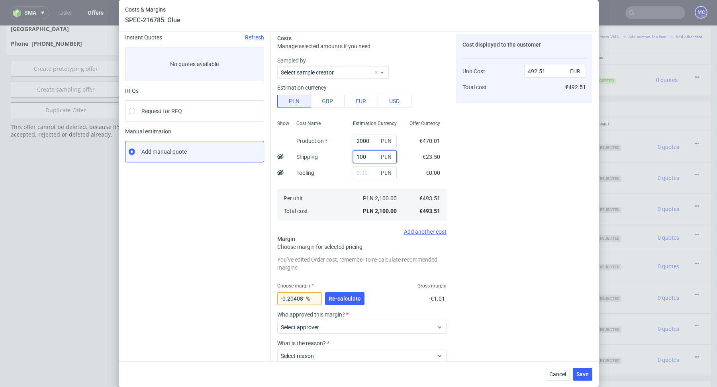
type input "100"
click at [322, 191] on div "Per unit Total cost" at bounding box center [318, 205] width 57 height 32
click at [349, 296] on span "Re-calculate" at bounding box center [345, 299] width 32 height 6
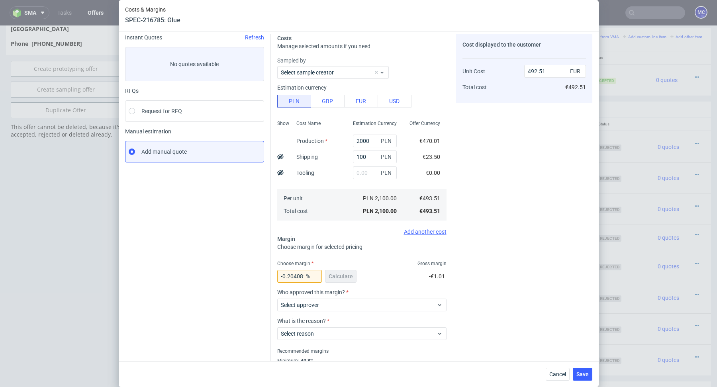
scroll to position [57, 0]
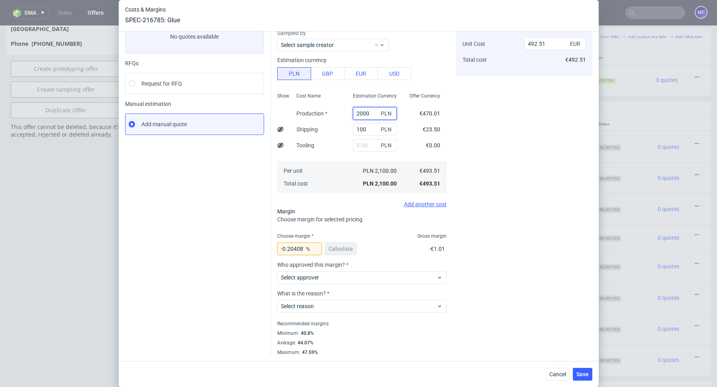
click at [369, 116] on input "2000" at bounding box center [375, 113] width 44 height 13
drag, startPoint x: 534, startPoint y: 44, endPoint x: 553, endPoint y: 44, distance: 19.1
click at [553, 44] on input "492.51" at bounding box center [555, 43] width 62 height 13
type input "490"
type input "-0.716326530612243"
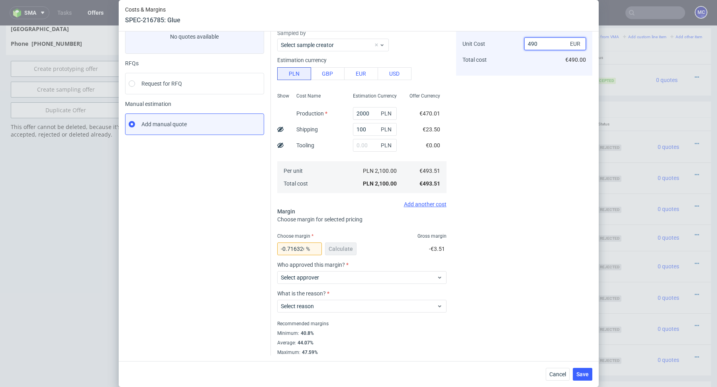
type input "490"
click at [520, 74] on div "Cost displayed to the customer Unit Cost Total cost 490 EUR €490.00" at bounding box center [524, 41] width 136 height 69
drag, startPoint x: 369, startPoint y: 112, endPoint x: 351, endPoint y: 112, distance: 18.7
click at [351, 112] on div "2000 PLN" at bounding box center [375, 114] width 57 height 16
type input "1"
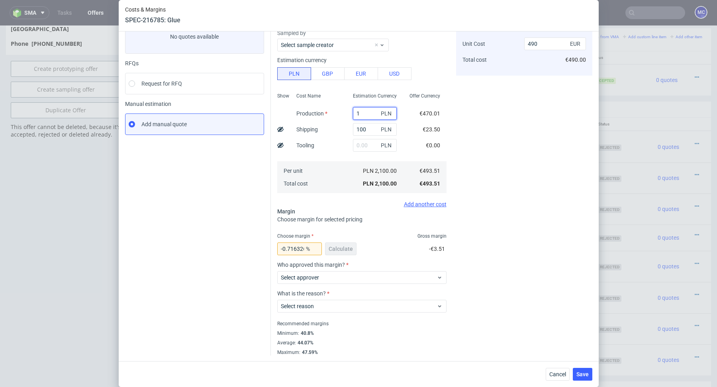
type input "23.57"
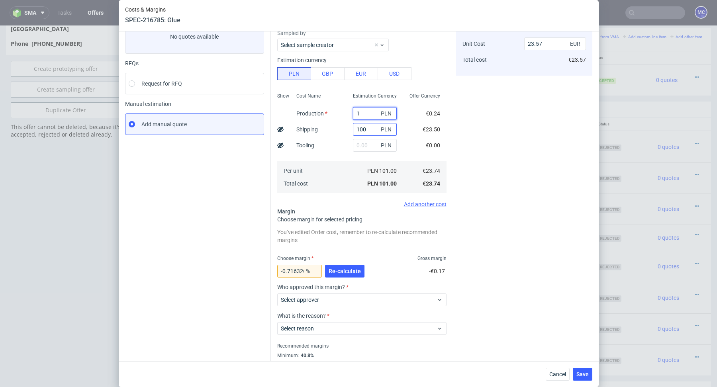
type input "1"
click at [359, 128] on input "100" at bounding box center [375, 129] width 44 height 13
type input "1"
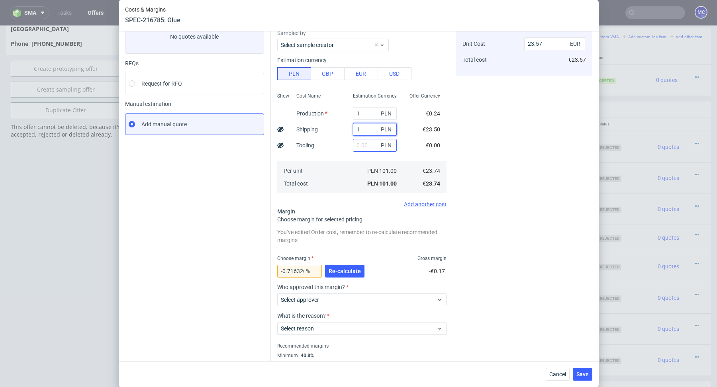
type input "0.47"
type input "1"
click at [359, 142] on input "text" at bounding box center [375, 145] width 44 height 13
type input "2"
type input "0.94"
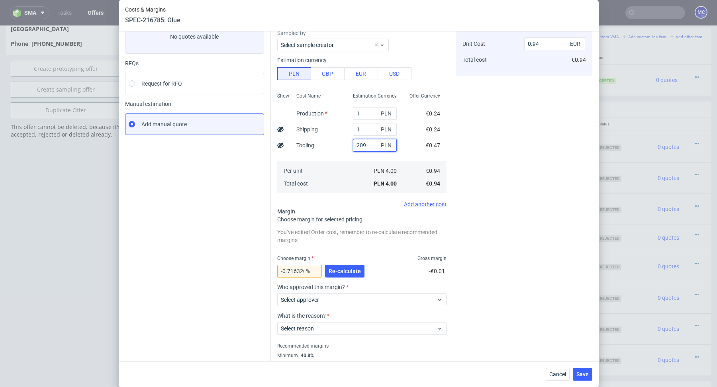
type input "2090"
type input "488.14"
type input "2090"
click at [350, 271] on span "Re-calculate" at bounding box center [345, 272] width 32 height 6
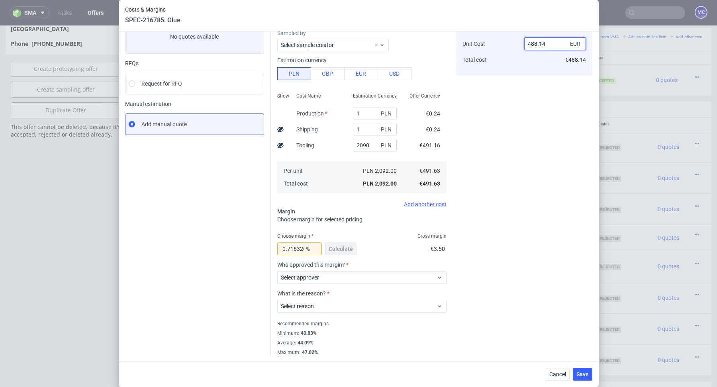
drag, startPoint x: 531, startPoint y: 44, endPoint x: 557, endPoint y: 45, distance: 26.3
click at [557, 45] on input "488.14" at bounding box center [555, 43] width 62 height 13
type input "490"
type input "-0.3326530612244889"
type input "490"
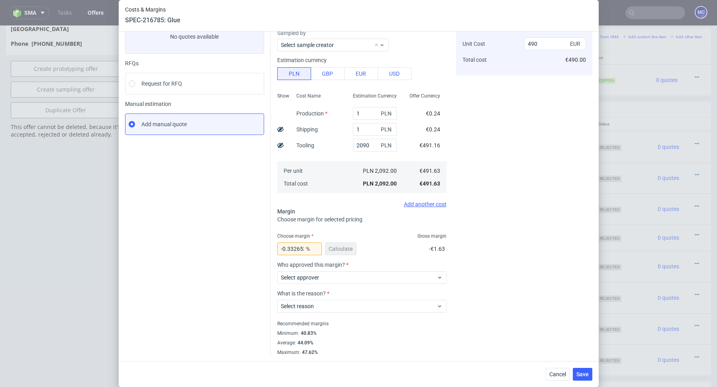
click at [330, 251] on div "-0.3326530612244889 % Calculate" at bounding box center [317, 250] width 81 height 22
click at [371, 145] on input "2090" at bounding box center [375, 145] width 44 height 13
type input "2098"
type input "491.88"
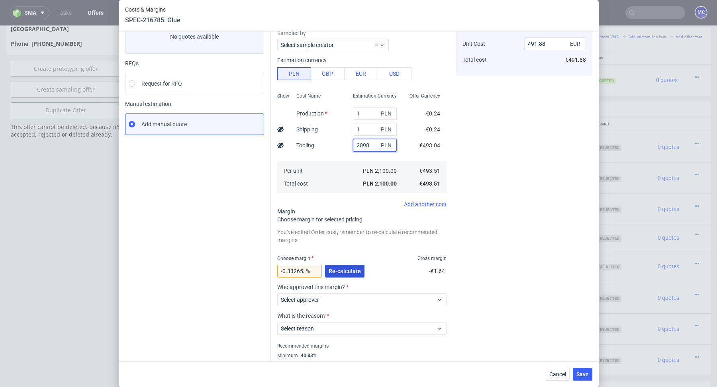
type input "2098"
click at [347, 270] on span "Re-calculate" at bounding box center [345, 272] width 32 height 6
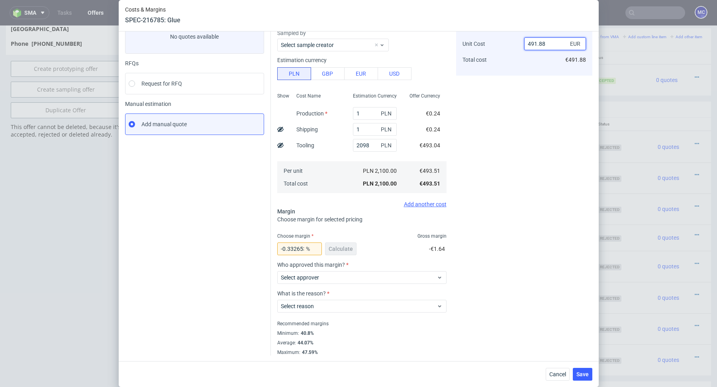
drag, startPoint x: 534, startPoint y: 44, endPoint x: 554, endPoint y: 44, distance: 19.9
click at [554, 44] on input "491.88" at bounding box center [555, 43] width 62 height 13
type input "490"
type input "-0.716326530612243"
type input "490"
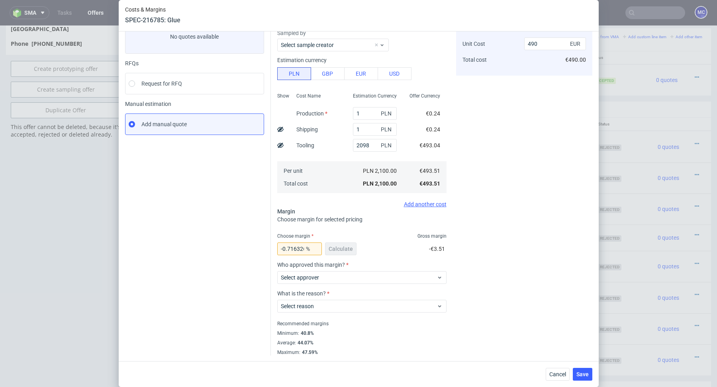
click at [499, 114] on div "Cost displayed to the customer Unit Cost Total cost 490 EUR €490.00" at bounding box center [524, 181] width 136 height 349
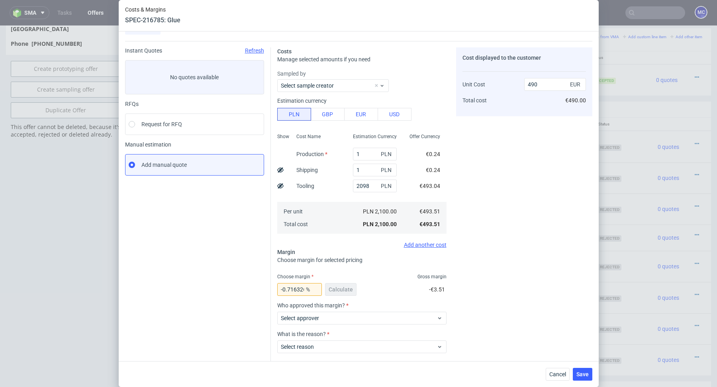
scroll to position [0, 0]
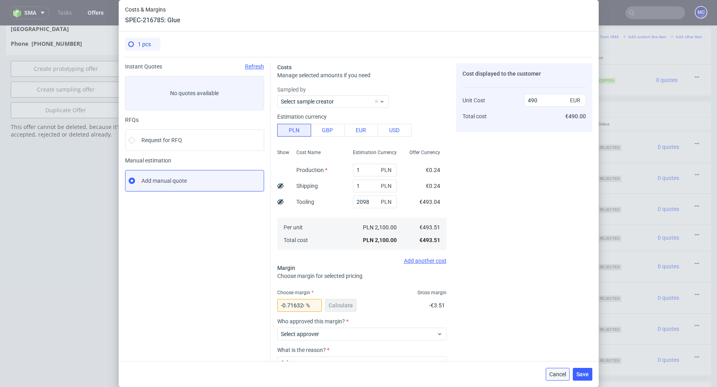
click at [559, 371] on button "Cancel" at bounding box center [558, 374] width 24 height 13
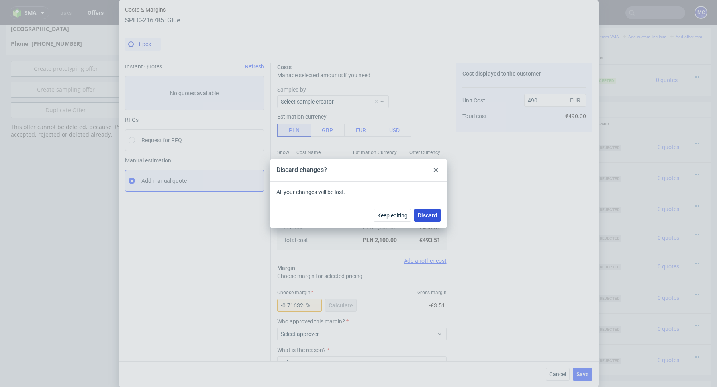
click at [422, 212] on button "Discard" at bounding box center [427, 215] width 26 height 13
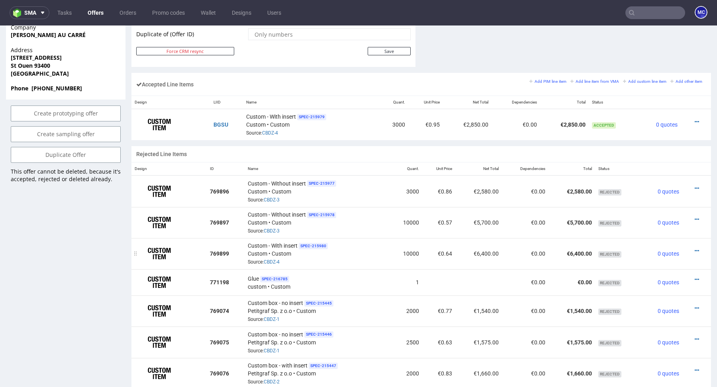
scroll to position [447, 0]
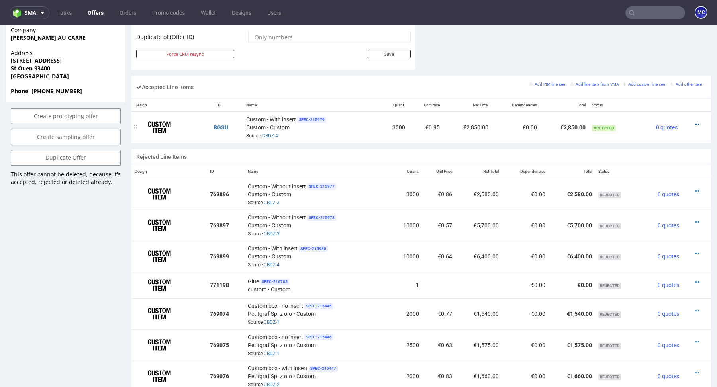
click at [695, 122] on icon at bounding box center [697, 125] width 4 height 6
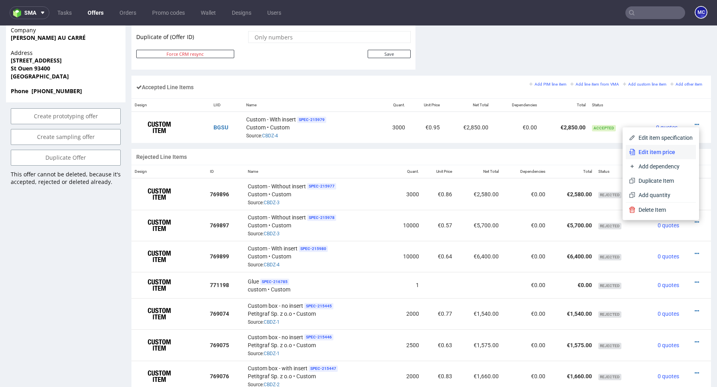
click at [655, 148] on span "Edit item price" at bounding box center [664, 152] width 57 height 8
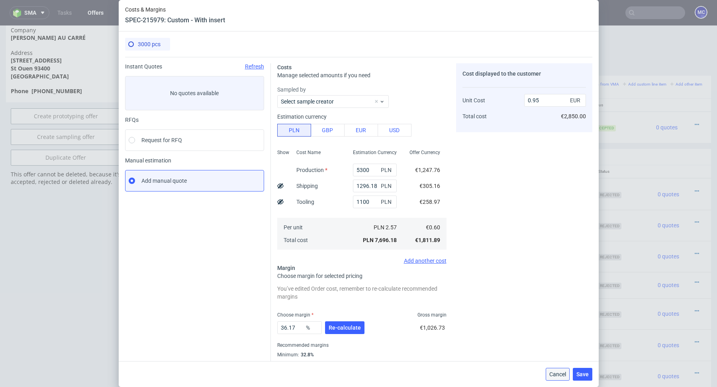
click at [558, 370] on button "Cancel" at bounding box center [558, 374] width 24 height 13
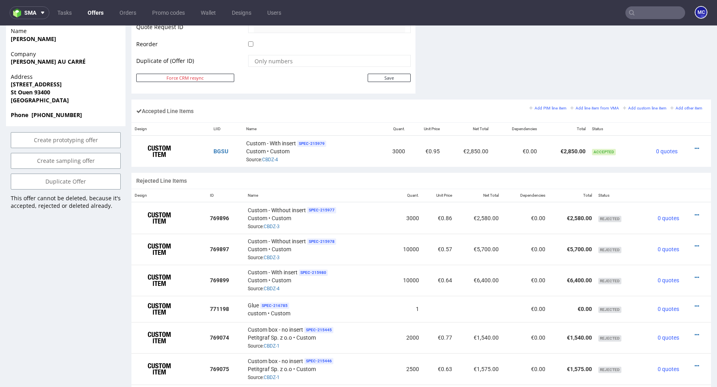
scroll to position [421, 0]
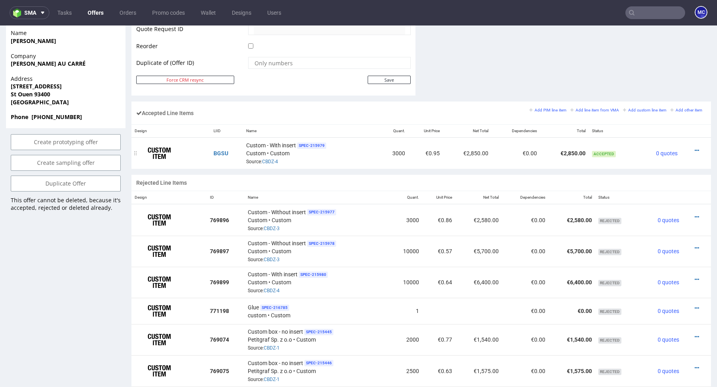
click at [687, 147] on div at bounding box center [693, 151] width 19 height 8
click at [695, 148] on icon at bounding box center [697, 151] width 4 height 6
click at [642, 79] on span "Edit item price" at bounding box center [664, 75] width 57 height 8
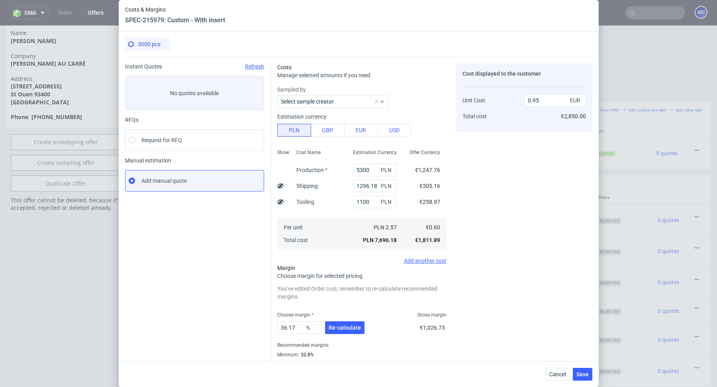
scroll to position [22, 0]
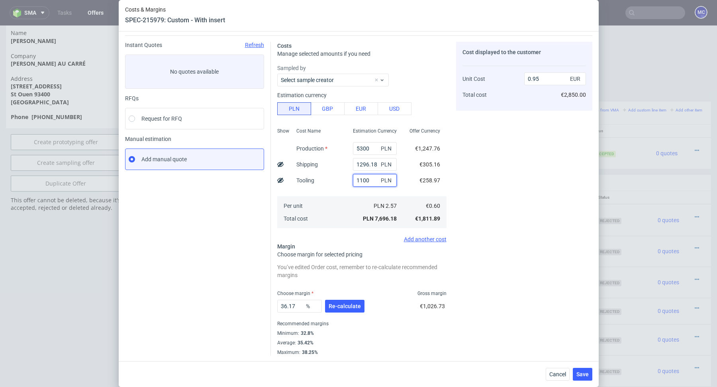
click at [363, 178] on input "1100" at bounding box center [375, 180] width 44 height 13
type input "33"
type input "0.81"
type input "3300"
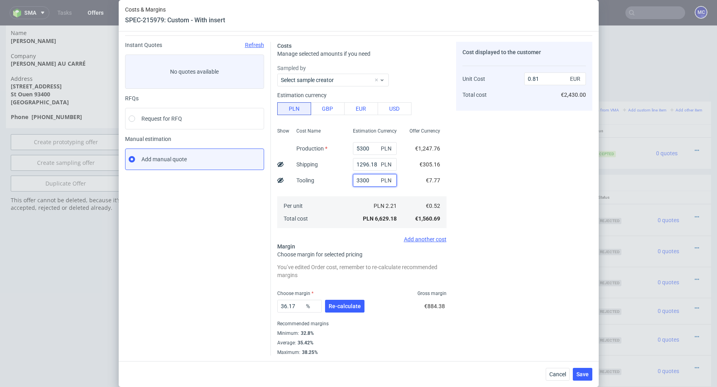
type input "1.22"
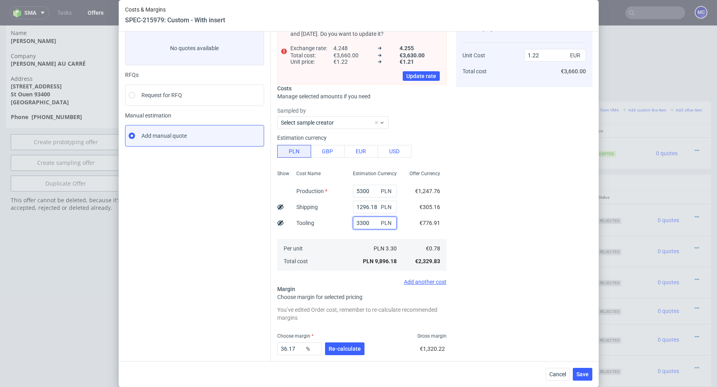
scroll to position [87, 0]
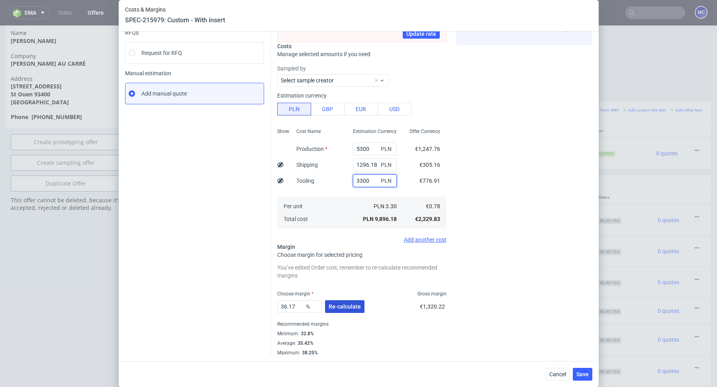
type input "3300"
click at [339, 304] on span "Re-calculate" at bounding box center [345, 307] width 32 height 6
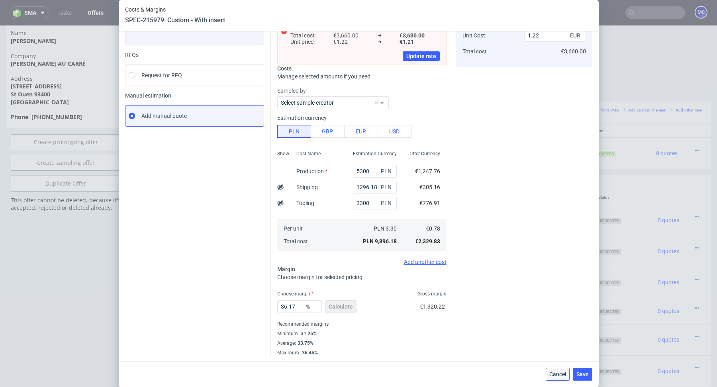
click at [554, 373] on span "Cancel" at bounding box center [558, 375] width 17 height 6
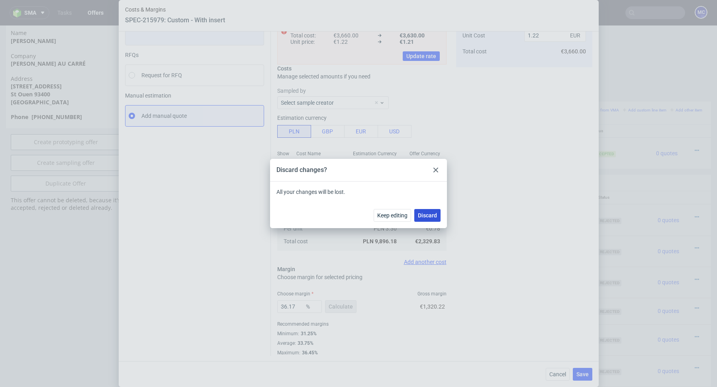
click at [436, 215] on span "Discard" at bounding box center [427, 216] width 19 height 6
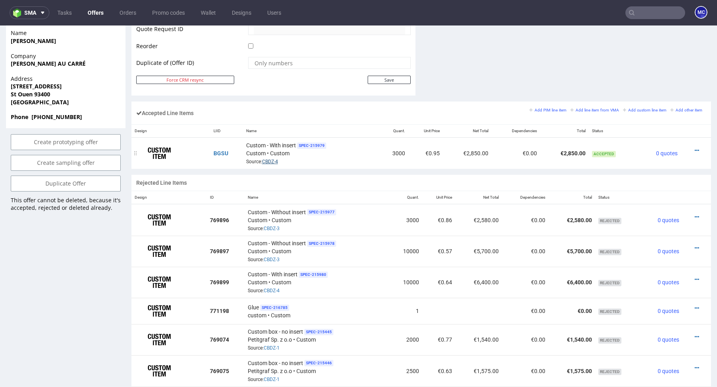
click at [269, 159] on link "CBDZ-4" at bounding box center [270, 162] width 16 height 6
click at [695, 148] on icon at bounding box center [697, 151] width 4 height 6
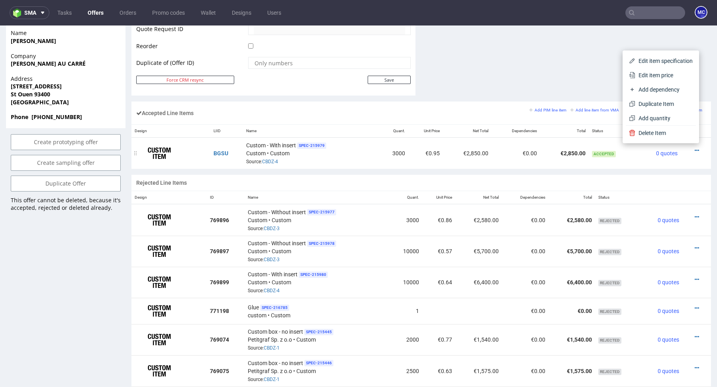
click at [638, 157] on td "0 quotes" at bounding box center [659, 153] width 43 height 31
click at [695, 148] on icon at bounding box center [697, 151] width 4 height 6
click at [639, 75] on span "Edit item price" at bounding box center [664, 75] width 57 height 8
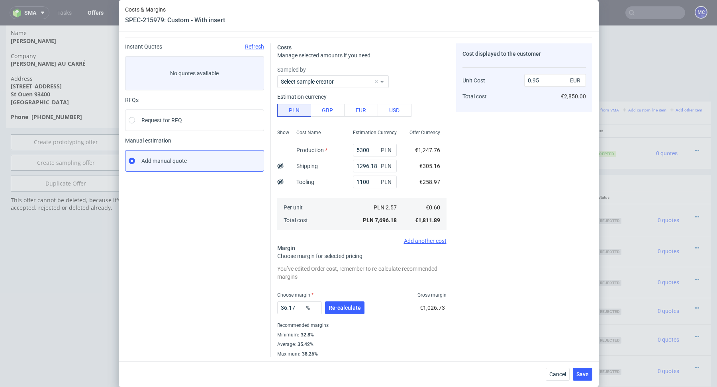
scroll to position [20, 0]
click at [435, 238] on div "Add another cost" at bounding box center [361, 240] width 169 height 6
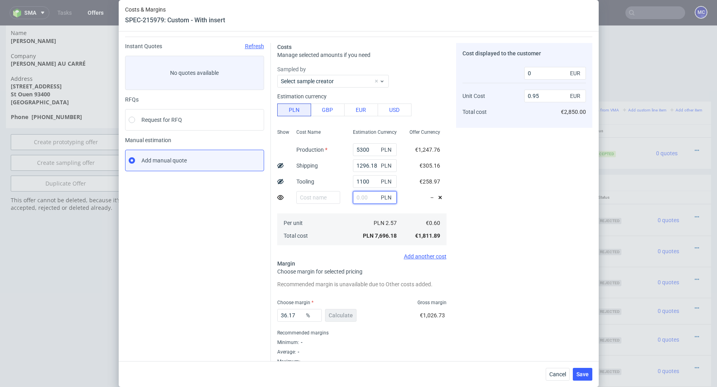
click at [366, 194] on input "text" at bounding box center [375, 197] width 44 height 13
type input "2100"
type input "1.04"
type input "480"
type input "2100"
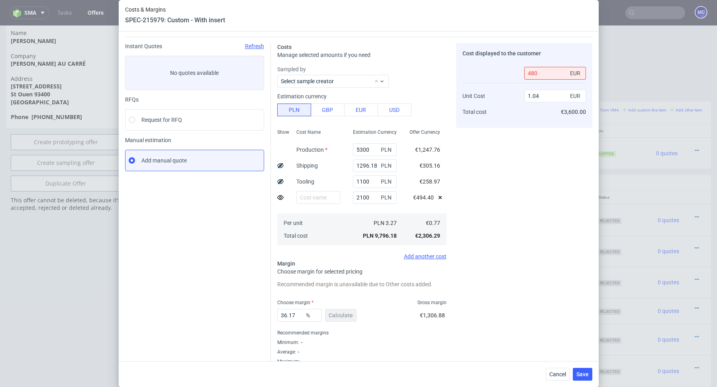
click at [375, 264] on fieldset "Costs Manage selected amounts if you need Sampled by Select sample creator Esti…" at bounding box center [361, 204] width 169 height 322
click at [547, 70] on input "480" at bounding box center [555, 73] width 62 height 13
drag, startPoint x: 532, startPoint y: 72, endPoint x: 542, endPoint y: 72, distance: 10.8
click at [542, 72] on input "480" at bounding box center [555, 73] width 62 height 13
type input "490"
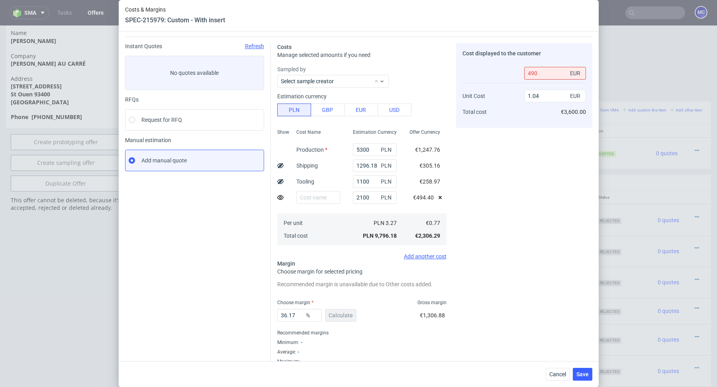
click at [513, 156] on div "Cost displayed to the customer Unit Cost Total cost 490 EUR 1.04 EUR €3,600.00" at bounding box center [524, 204] width 136 height 322
drag, startPoint x: 554, startPoint y: 97, endPoint x: 519, endPoint y: 96, distance: 34.7
click at [519, 96] on div "Unit Cost Total cost 490 EUR 1.04 EUR €3,600.00" at bounding box center [525, 93] width 124 height 58
type input "0"
type input "-381.25"
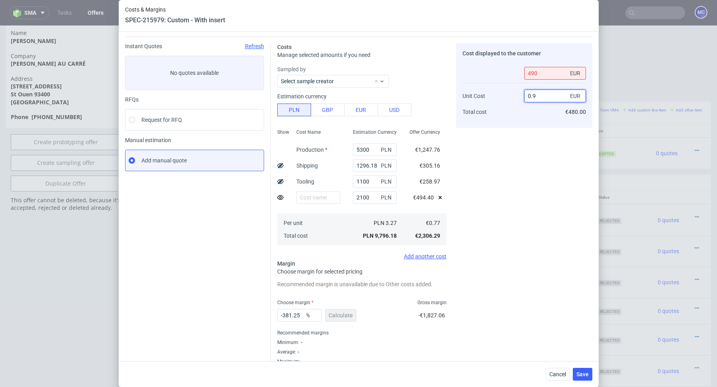
type input "0.95"
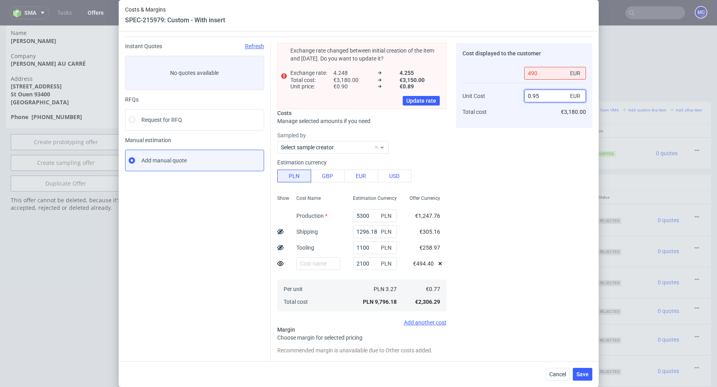
type input "30.630630630630627"
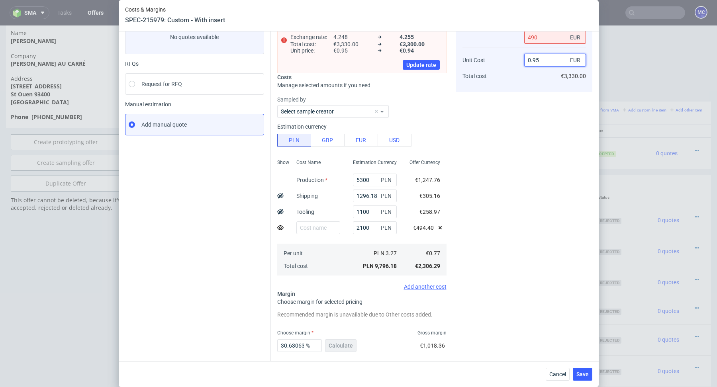
scroll to position [95, 0]
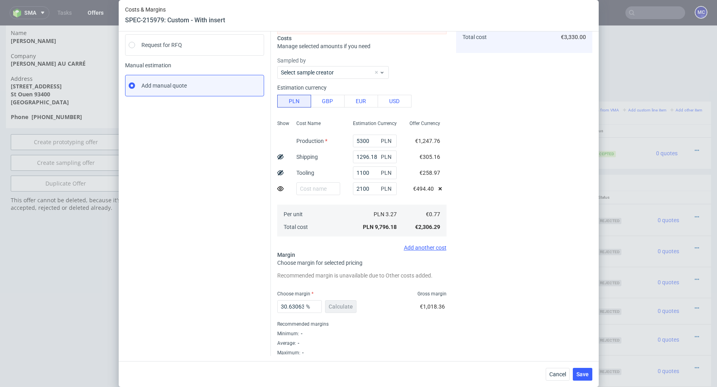
type input "0.95"
click at [556, 382] on div "Cancel Save" at bounding box center [359, 374] width 480 height 26
click at [554, 373] on span "Cancel" at bounding box center [558, 375] width 17 height 6
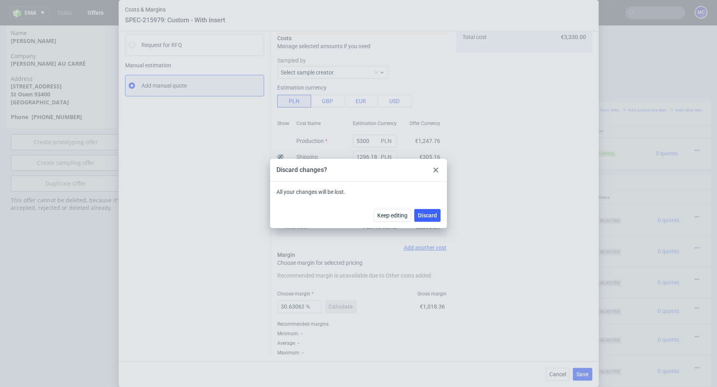
click at [436, 209] on div "Discard" at bounding box center [427, 215] width 26 height 13
click at [429, 213] on span "Discard" at bounding box center [427, 216] width 19 height 6
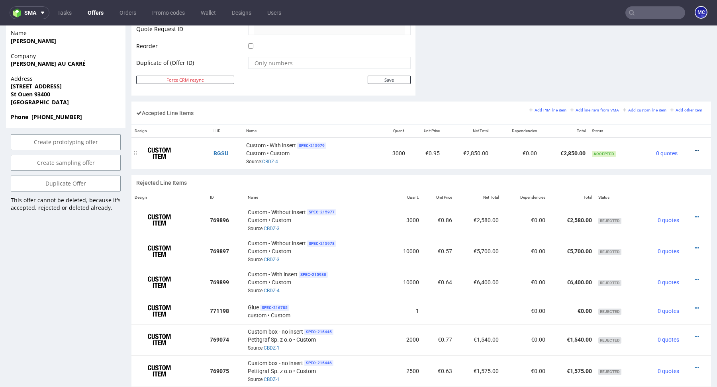
click at [695, 148] on icon at bounding box center [697, 151] width 4 height 6
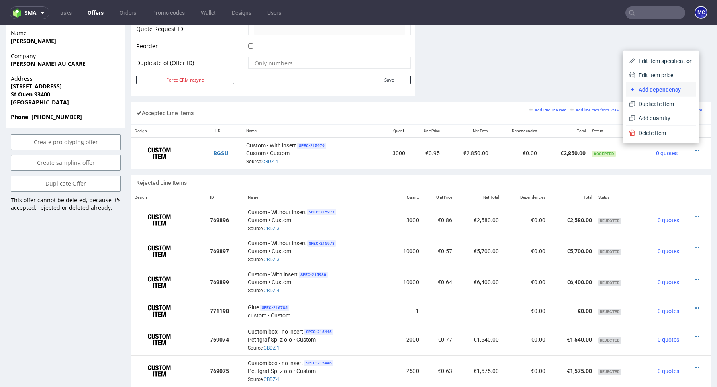
click at [654, 89] on span "Add dependency" at bounding box center [664, 90] width 57 height 8
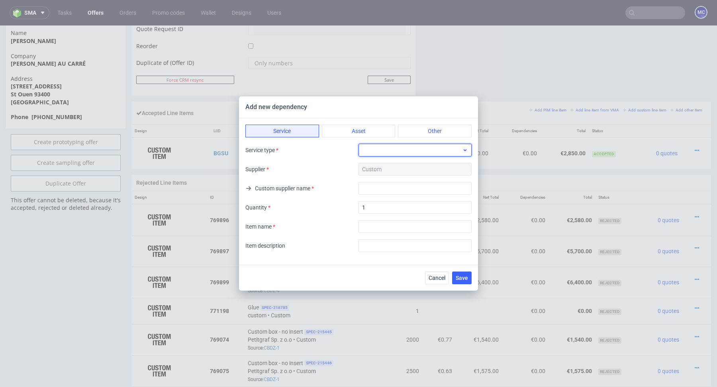
click at [386, 153] on div at bounding box center [415, 150] width 113 height 13
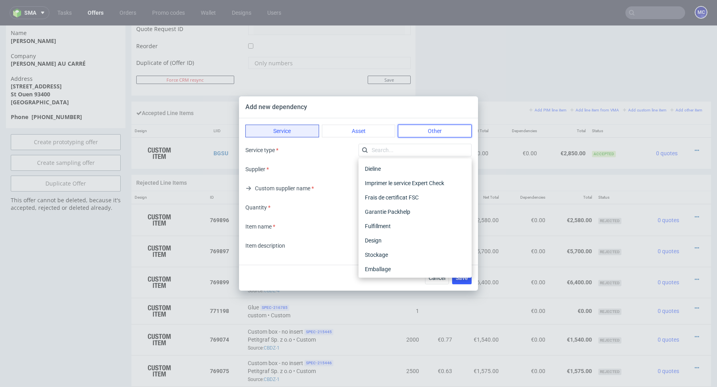
click at [428, 130] on button "Other" at bounding box center [435, 131] width 74 height 13
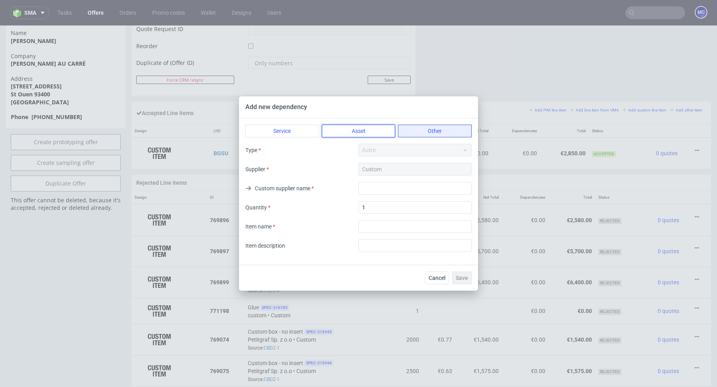
click at [375, 135] on button "Asset" at bounding box center [359, 131] width 74 height 13
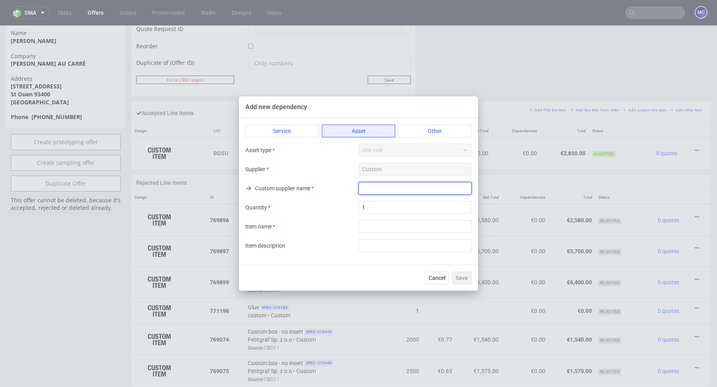
click at [387, 189] on input "text" at bounding box center [415, 188] width 113 height 13
click at [379, 230] on input "textarea" at bounding box center [415, 226] width 113 height 13
type input "GLUE"
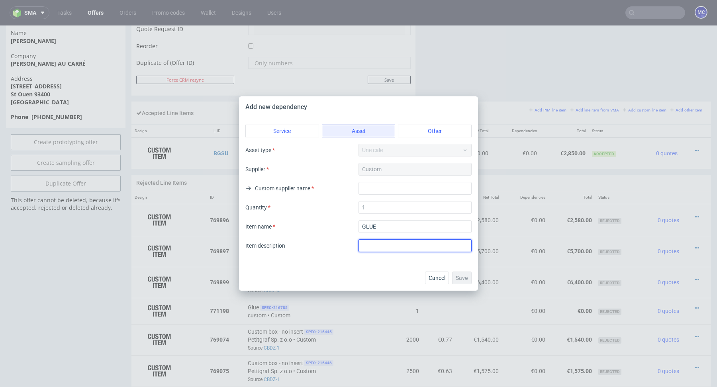
click at [377, 246] on input "text" at bounding box center [415, 245] width 113 height 13
type input "GLUE"
click at [377, 267] on div "Cancel Save" at bounding box center [358, 278] width 239 height 26
click at [445, 132] on button "Other" at bounding box center [435, 131] width 74 height 13
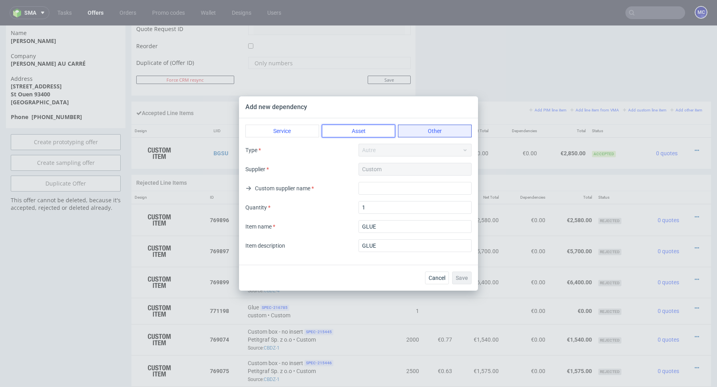
click at [374, 128] on button "Asset" at bounding box center [359, 131] width 74 height 13
click at [442, 133] on button "Other" at bounding box center [435, 131] width 74 height 13
click at [391, 189] on input "text" at bounding box center [415, 188] width 113 height 13
drag, startPoint x: 371, startPoint y: 110, endPoint x: 371, endPoint y: 166, distance: 55.8
click at [371, 166] on div "Add new dependency Service Asset Other Type Autre Supplier Custom Custom suppli…" at bounding box center [358, 193] width 239 height 194
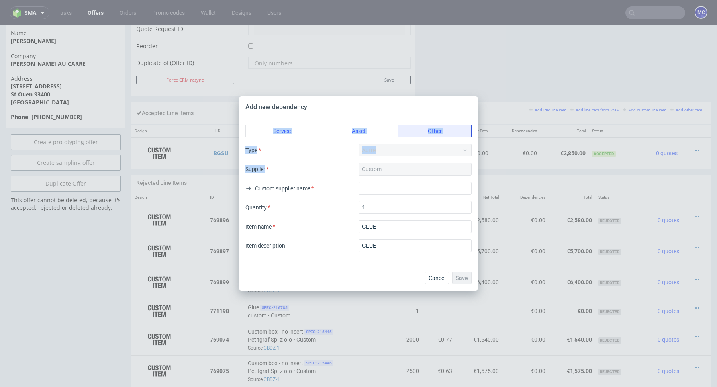
click at [419, 157] on div "Type Autre" at bounding box center [358, 150] width 226 height 13
click at [382, 189] on input "text" at bounding box center [415, 188] width 113 height 13
type input "Polipak"
click at [468, 280] on span "Save" at bounding box center [462, 278] width 12 height 6
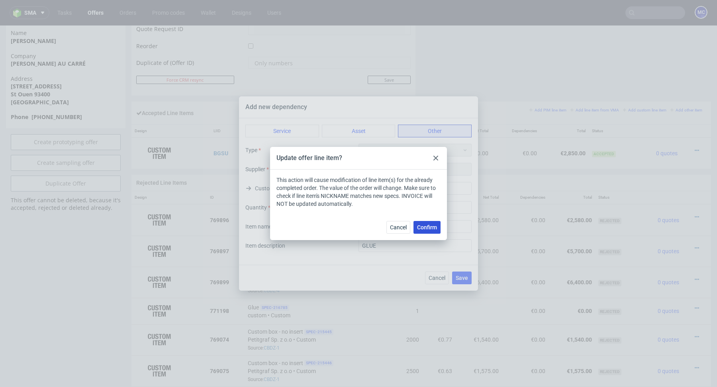
click at [424, 226] on span "Confirm" at bounding box center [427, 228] width 20 height 6
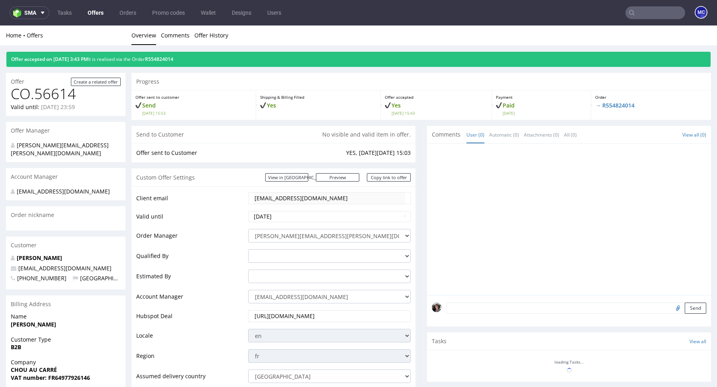
scroll to position [415, 0]
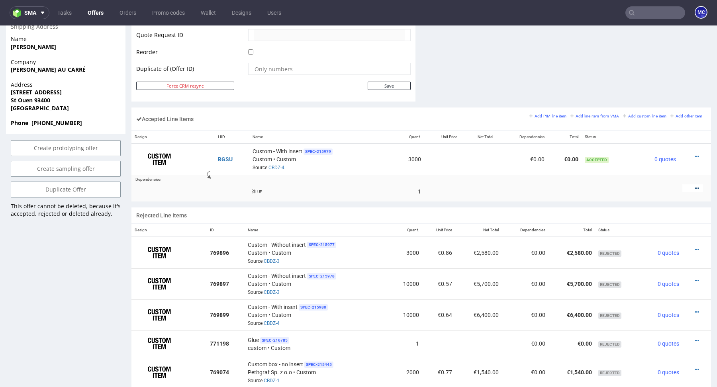
click at [695, 186] on icon at bounding box center [697, 189] width 4 height 6
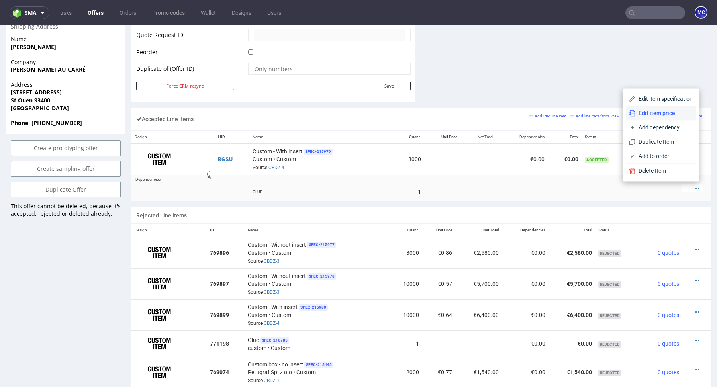
click at [656, 117] on span "Edit item price" at bounding box center [664, 113] width 57 height 8
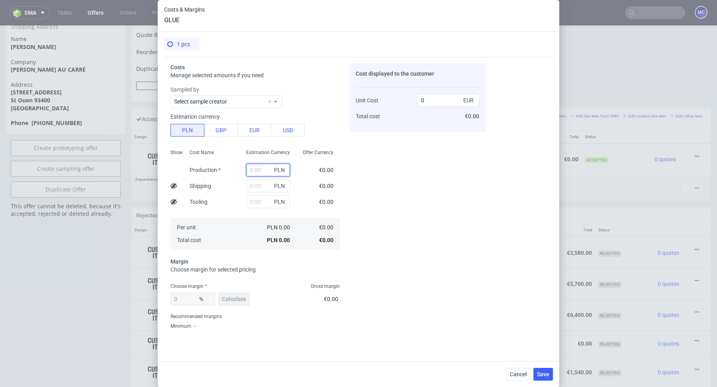
click at [257, 169] on input "text" at bounding box center [268, 170] width 44 height 13
type input "1"
type input "0.24"
type input "1"
click at [250, 185] on input "text" at bounding box center [268, 186] width 44 height 13
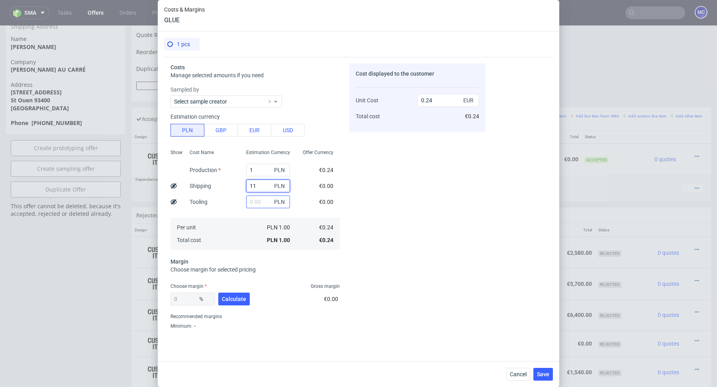
type input "11"
type input "2.83"
click at [251, 200] on input "text" at bounding box center [268, 202] width 44 height 13
click at [265, 185] on input "11" at bounding box center [268, 186] width 44 height 13
type input "1"
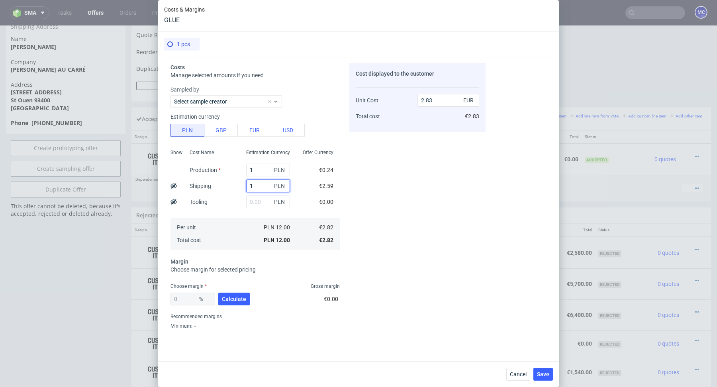
type input "0.48"
type input "1"
click at [264, 171] on input "1" at bounding box center [268, 170] width 44 height 13
click at [253, 187] on input "1" at bounding box center [268, 186] width 44 height 13
type input "0.24"
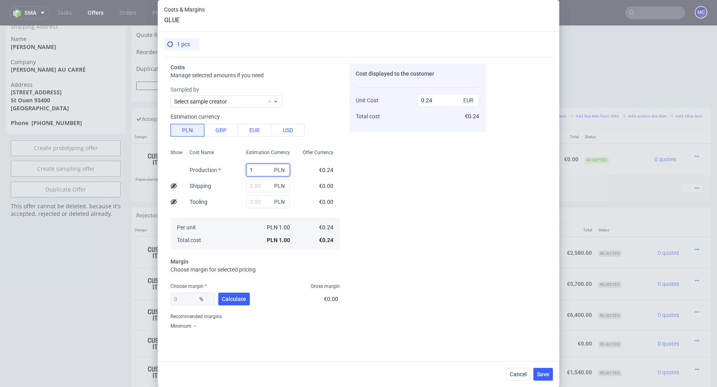
click at [256, 173] on input "1" at bounding box center [268, 170] width 44 height 13
type input "2100"
type input "493.51"
type input "2100"
click at [430, 99] on input "493.51" at bounding box center [449, 100] width 62 height 13
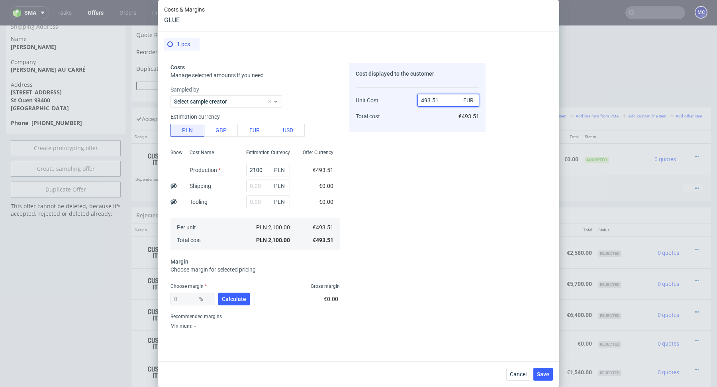
drag, startPoint x: 427, startPoint y: 99, endPoint x: 449, endPoint y: 100, distance: 21.9
click at [449, 100] on input "493.51" at bounding box center [449, 100] width 62 height 13
type input "490"
type input "-0.716326530612243"
type input "490"
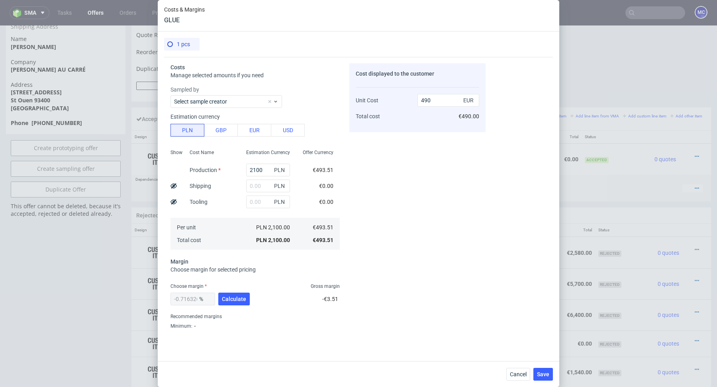
click at [449, 128] on div "Cost displayed to the customer Unit Cost Total cost 490 EUR €490.00" at bounding box center [417, 97] width 136 height 69
click at [228, 304] on button "Calculate" at bounding box center [233, 299] width 31 height 13
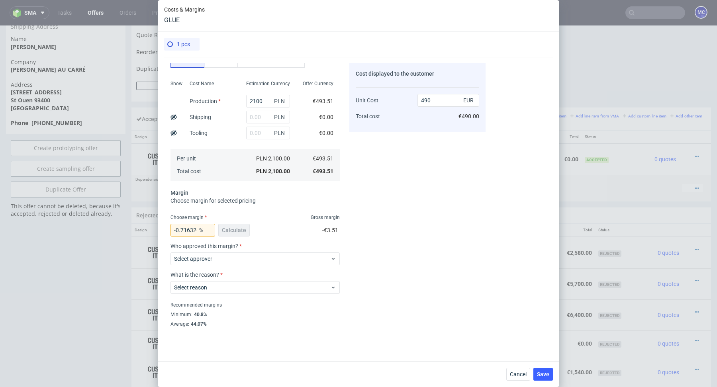
scroll to position [76, 0]
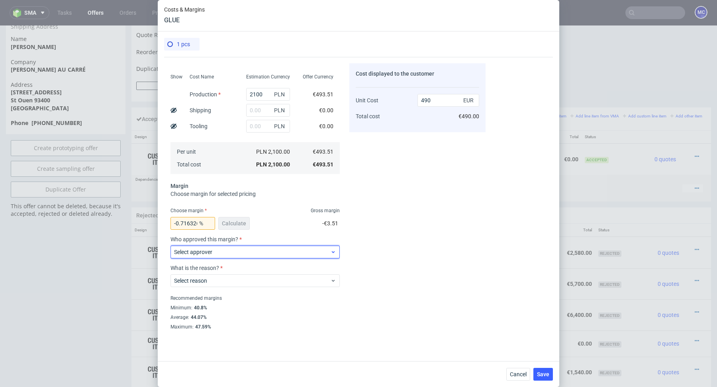
click at [213, 248] on span "Select approver" at bounding box center [252, 252] width 156 height 8
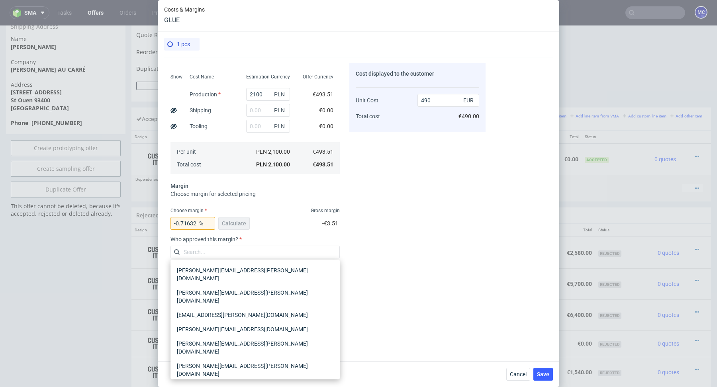
click at [211, 381] on div "[PERSON_NAME][EMAIL_ADDRESS][PERSON_NAME][DOMAIN_NAME]" at bounding box center [255, 392] width 163 height 22
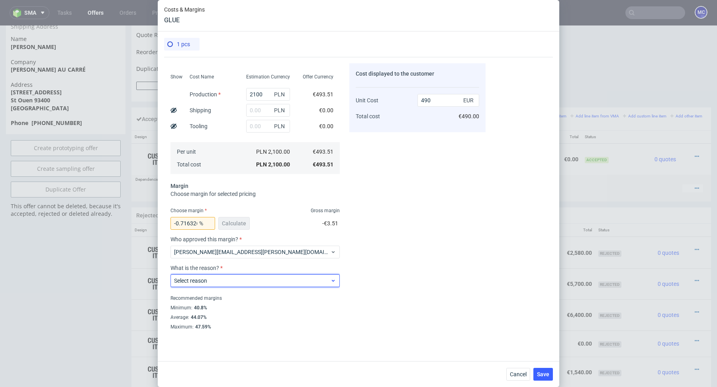
click at [206, 278] on label "Select reason" at bounding box center [190, 281] width 33 height 6
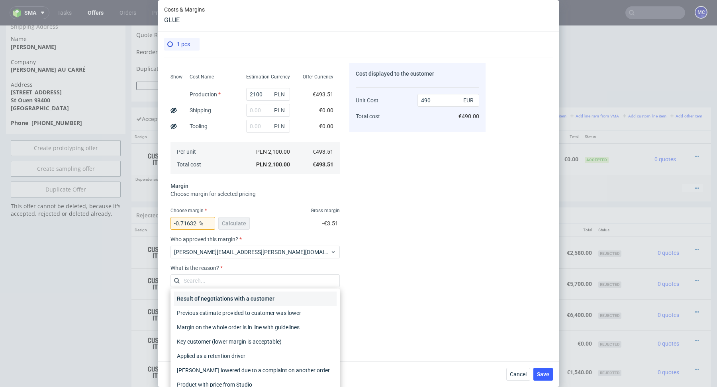
click at [209, 297] on div "Result of negotiations with a customer" at bounding box center [255, 299] width 163 height 14
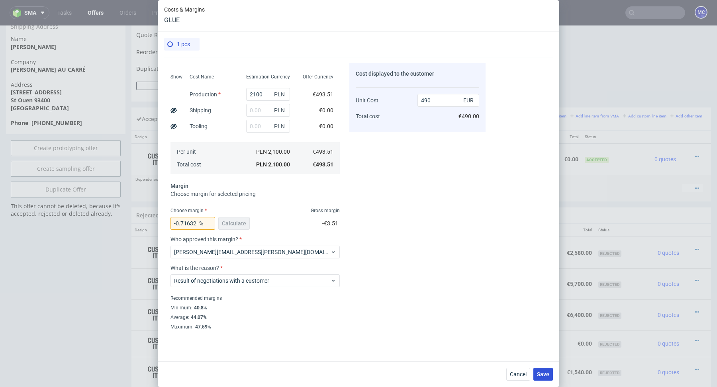
click at [546, 377] on span "Save" at bounding box center [543, 375] width 12 height 6
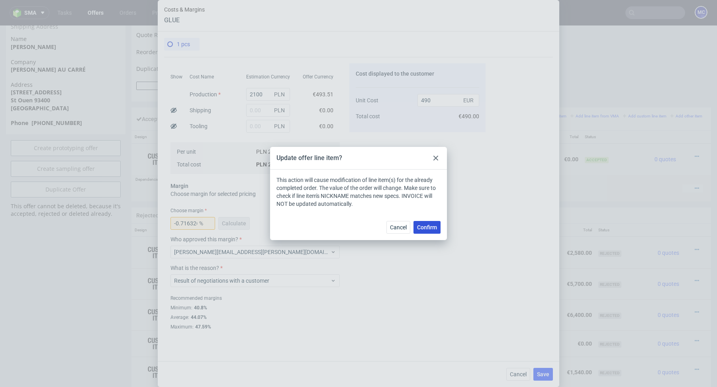
click at [430, 227] on span "Confirm" at bounding box center [427, 228] width 20 height 6
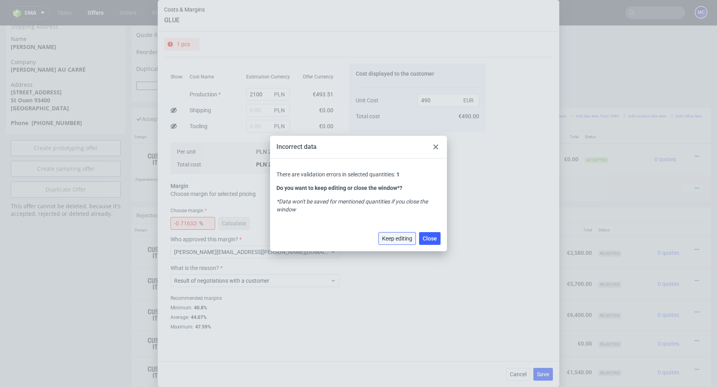
click at [404, 240] on span "Keep editing" at bounding box center [397, 239] width 30 height 6
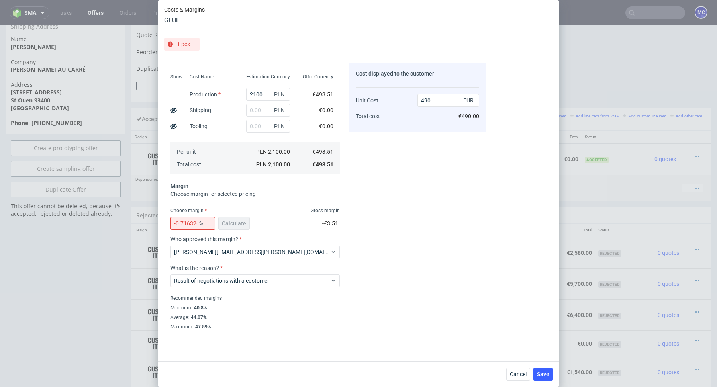
click at [199, 225] on span "%" at bounding box center [206, 223] width 16 height 11
click at [184, 222] on input "-0.716326530612243" at bounding box center [193, 223] width 45 height 13
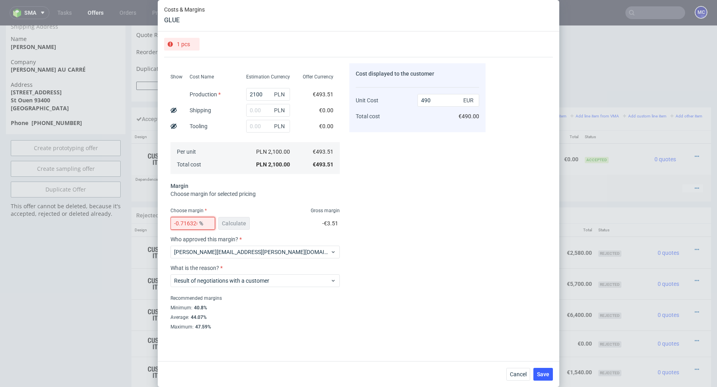
type input "0"
type input "493.51"
type input "0"
click at [263, 95] on input "2100" at bounding box center [268, 94] width 44 height 13
click at [192, 223] on input "0" at bounding box center [193, 223] width 45 height 13
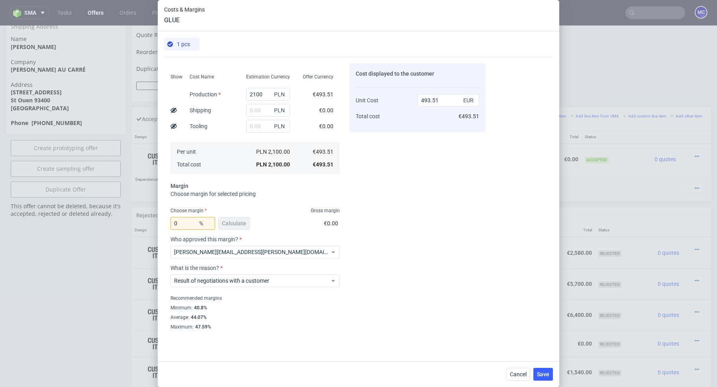
click at [231, 194] on span "Choose margin for selected pricing" at bounding box center [213, 194] width 85 height 6
click at [544, 376] on span "Save" at bounding box center [543, 375] width 12 height 6
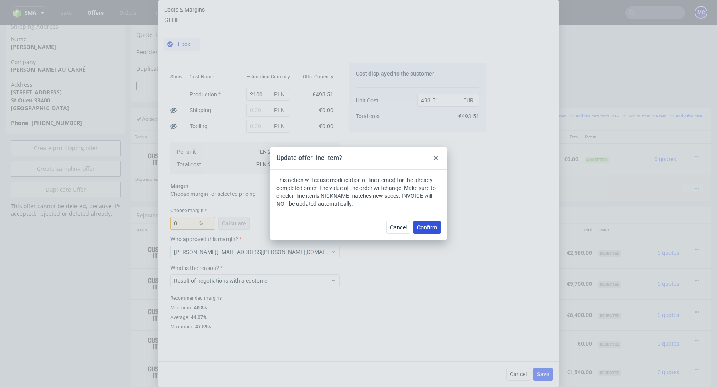
click at [425, 228] on span "Confirm" at bounding box center [427, 228] width 20 height 6
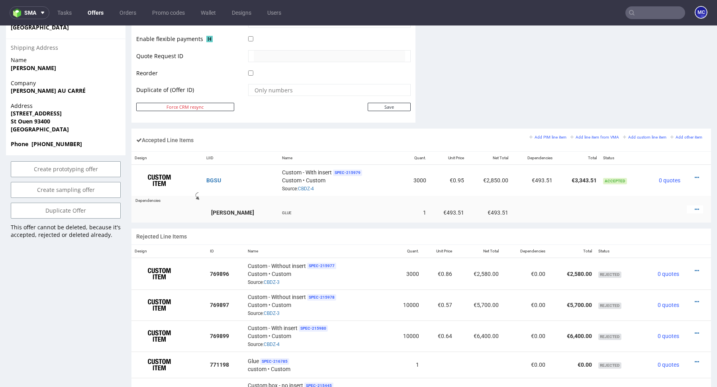
scroll to position [353, 0]
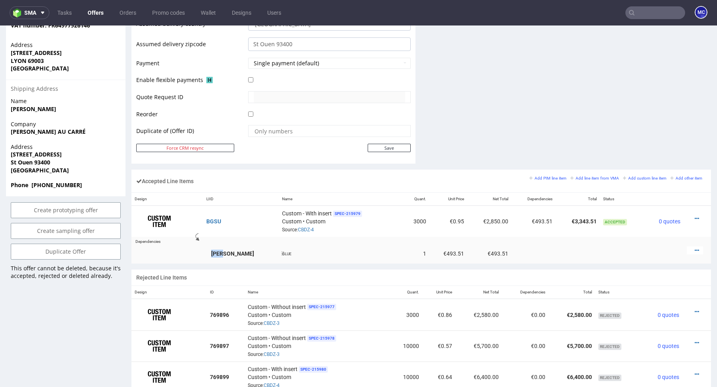
drag, startPoint x: 212, startPoint y: 254, endPoint x: 234, endPoint y: 251, distance: 22.1
click at [234, 251] on td "SUAD" at bounding box center [241, 253] width 76 height 20
copy strong "SUAD"
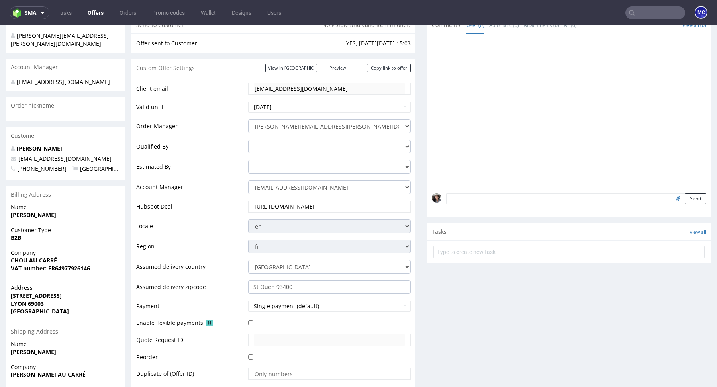
scroll to position [70, 0]
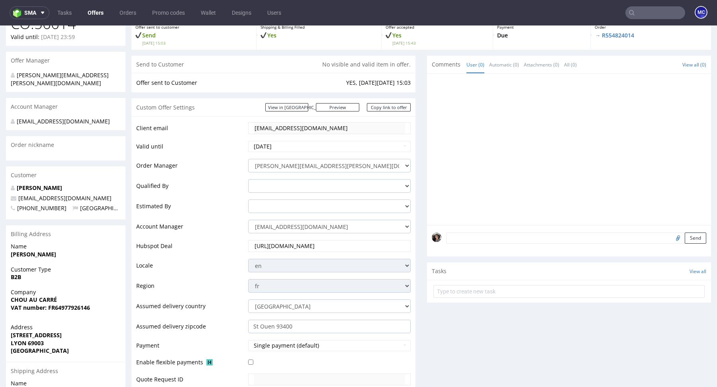
click at [467, 238] on textarea at bounding box center [576, 238] width 260 height 11
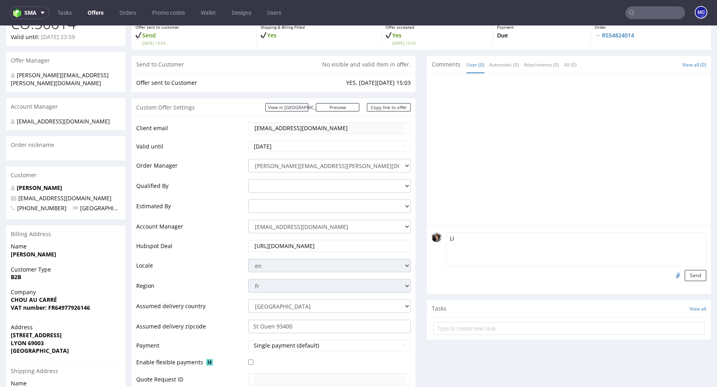
paste textarea "SUAD"
type textarea "LI SUAD - Extra payment for glue"
click at [687, 278] on button "Send" at bounding box center [696, 275] width 22 height 11
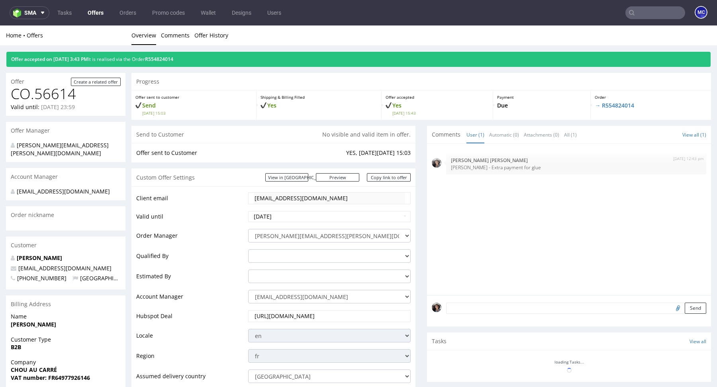
scroll to position [0, 0]
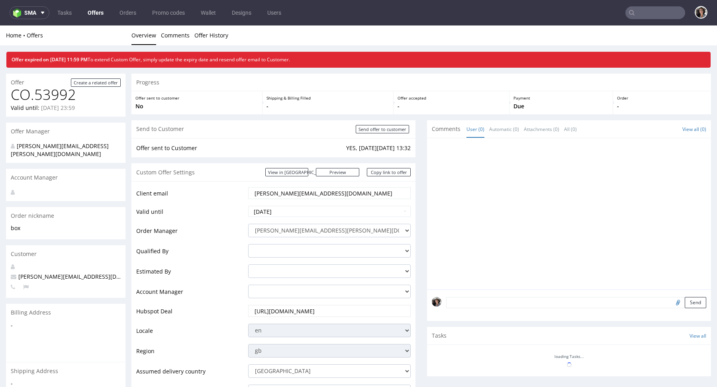
paste input "[PERSON_NAME][EMAIL_ADDRESS][DOMAIN_NAME]"
click at [632, 15] on input "text" at bounding box center [656, 12] width 60 height 13
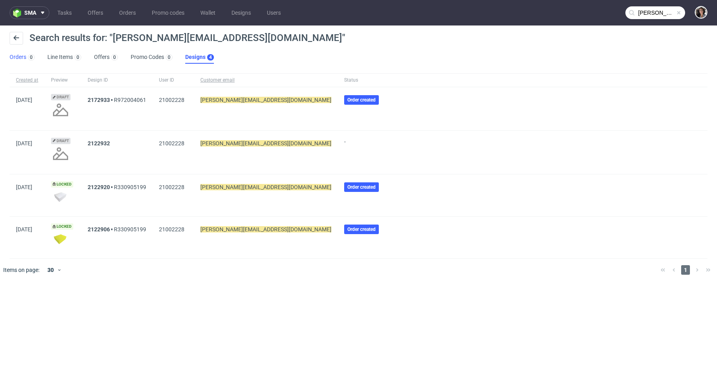
click at [22, 58] on link "Orders 0" at bounding box center [22, 57] width 25 height 13
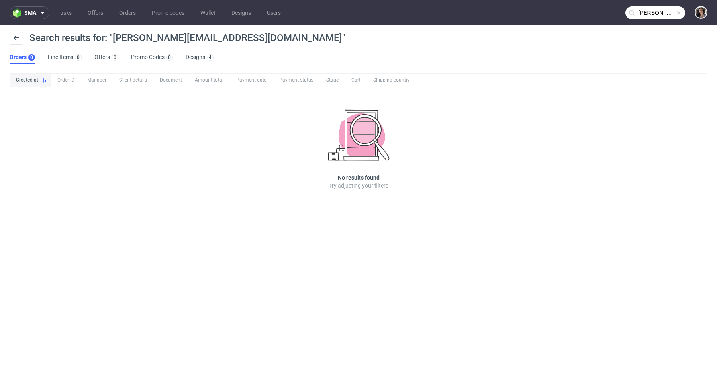
click at [652, 5] on nav "sma Tasks Offers Orders Promo codes Wallet Designs Users [PERSON_NAME][EMAIL_AD…" at bounding box center [358, 13] width 717 height 26
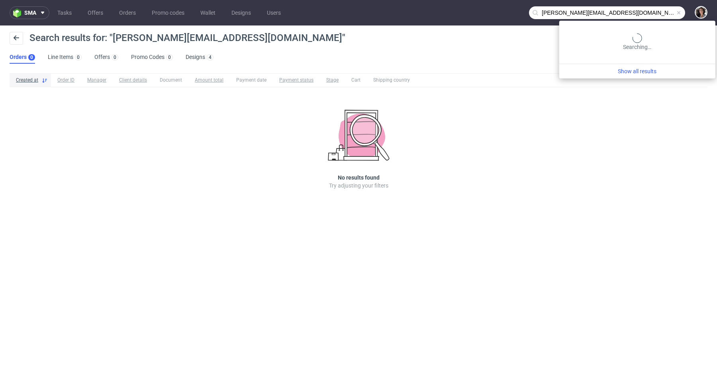
click at [649, 17] on input "[PERSON_NAME][EMAIL_ADDRESS][DOMAIN_NAME]" at bounding box center [607, 12] width 156 height 13
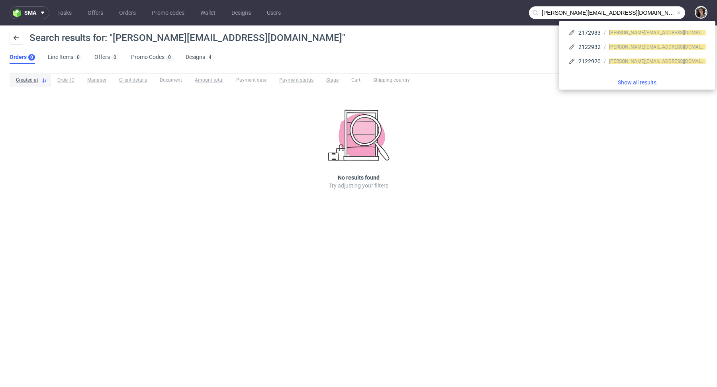
drag, startPoint x: 556, startPoint y: 11, endPoint x: 516, endPoint y: 11, distance: 40.2
click at [516, 11] on nav "sma Tasks Offers Orders Promo codes Wallet Designs Users [PERSON_NAME][EMAIL_AD…" at bounding box center [358, 13] width 717 height 26
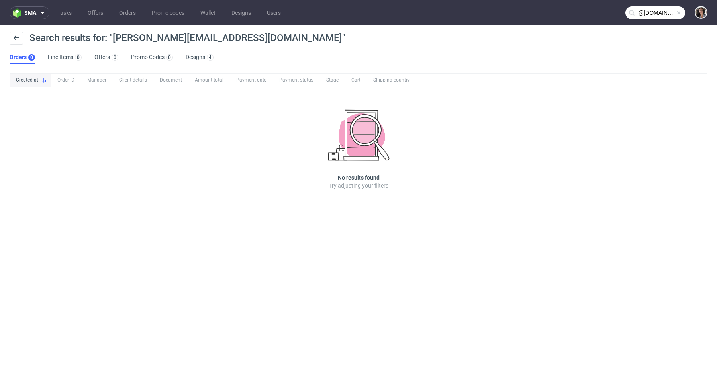
type input "@[DOMAIN_NAME]"
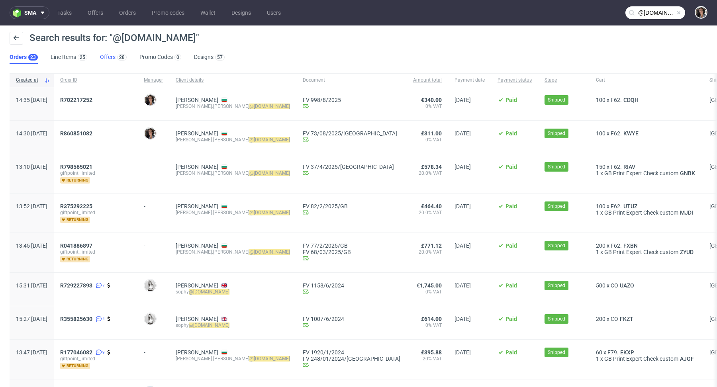
click at [109, 55] on link "Offers 28" at bounding box center [113, 57] width 27 height 13
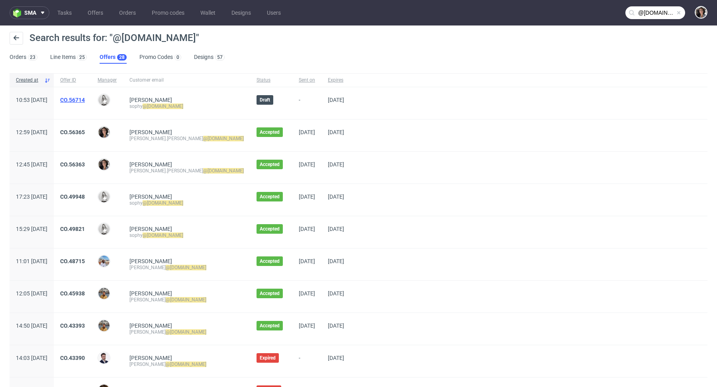
click at [85, 98] on link "CO.56714" at bounding box center [72, 100] width 25 height 6
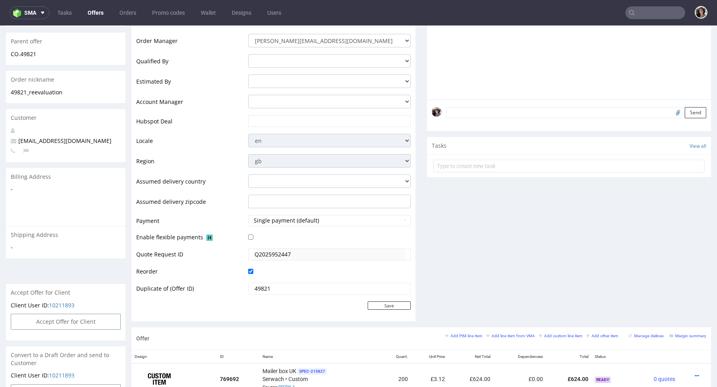
scroll to position [252, 0]
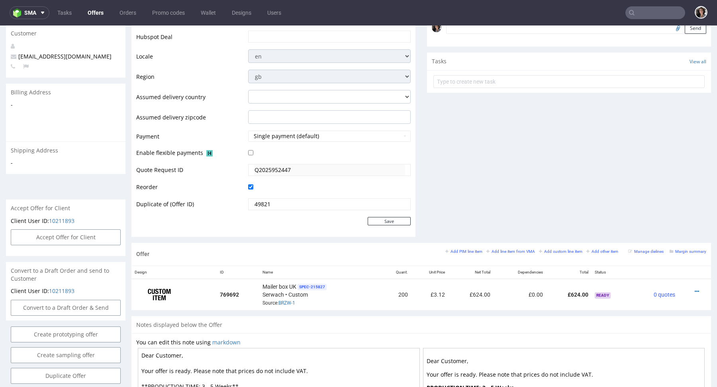
type input "@[DOMAIN_NAME]"
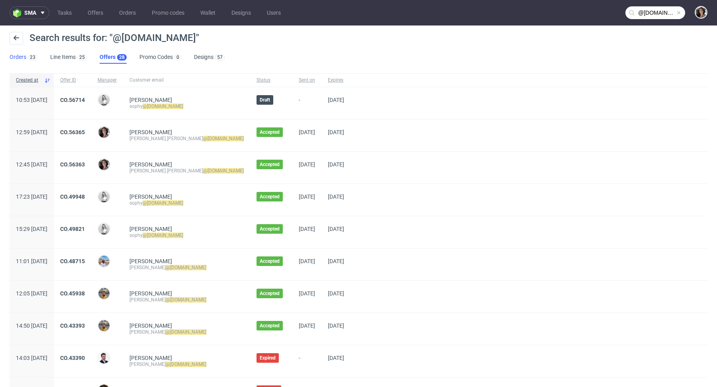
click at [20, 53] on link "Orders 23" at bounding box center [24, 57] width 28 height 13
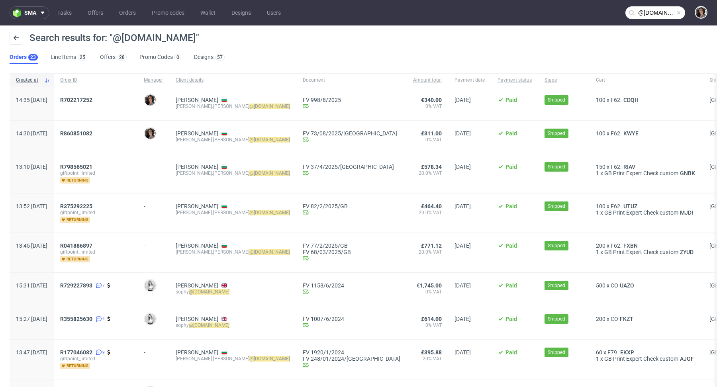
click at [110, 64] on div "Search results for: "@[DOMAIN_NAME]" Orders 23 Line Items 25 Offers 28 Promo Co…" at bounding box center [358, 48] width 717 height 45
click at [106, 58] on link "Offers 28" at bounding box center [113, 57] width 27 height 13
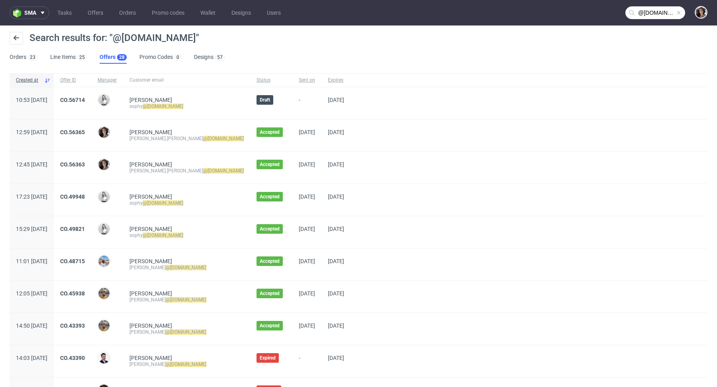
click at [108, 61] on link "Offers 28" at bounding box center [113, 57] width 27 height 13
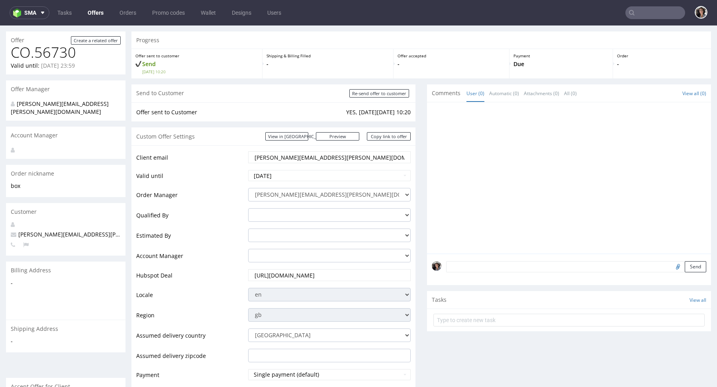
scroll to position [22, 0]
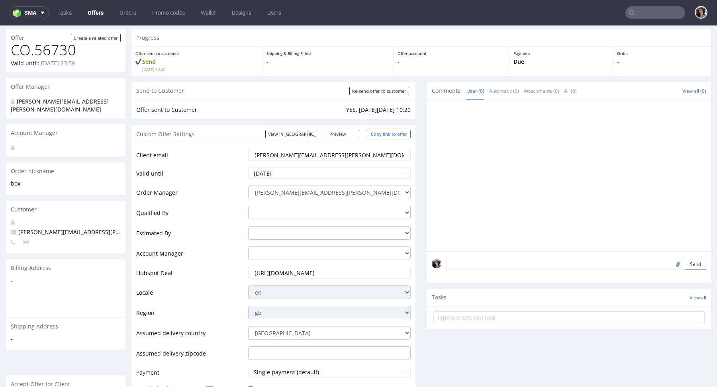
click at [392, 133] on link "Copy link to offer" at bounding box center [389, 134] width 44 height 8
click at [380, 91] on input "Re-send offer to customer" at bounding box center [379, 91] width 60 height 8
type input "In progress..."
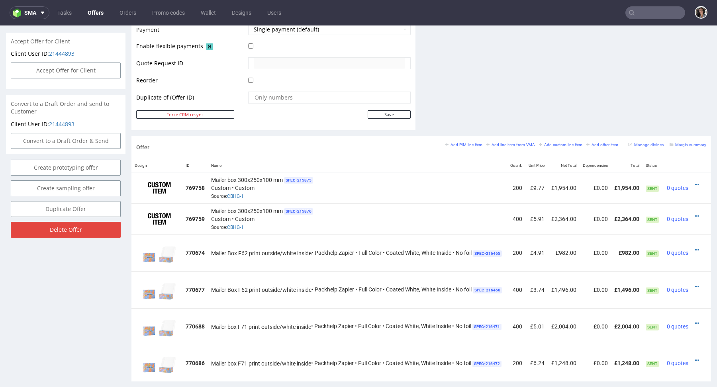
scroll to position [0, 0]
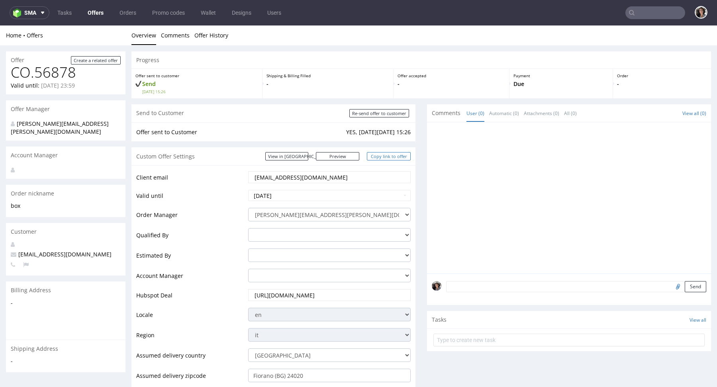
click at [391, 155] on link "Copy link to offer" at bounding box center [389, 156] width 44 height 8
click at [391, 113] on input "Re-send offer to customer" at bounding box center [379, 113] width 60 height 8
type input "In progress..."
click at [645, 11] on input "text" at bounding box center [656, 12] width 60 height 13
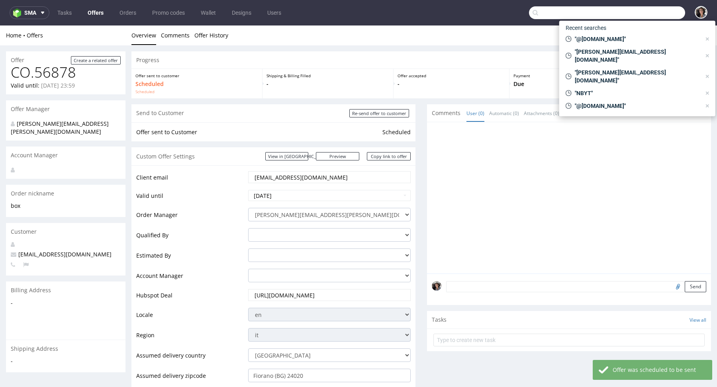
click at [398, 151] on div "Custom Offer Settings View in Hubspot Preview https://packhelp.it/packhelp-plus…" at bounding box center [273, 156] width 284 height 18
click at [398, 153] on link "Copy link to offer" at bounding box center [389, 156] width 44 height 8
click at [97, 14] on link "Offers" at bounding box center [96, 12] width 26 height 13
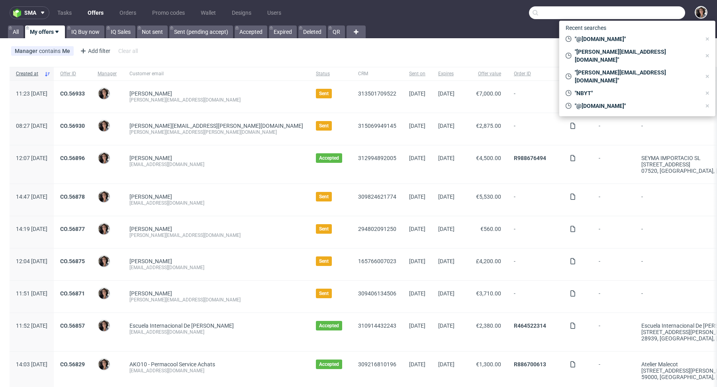
click at [568, 10] on input "text" at bounding box center [607, 12] width 156 height 13
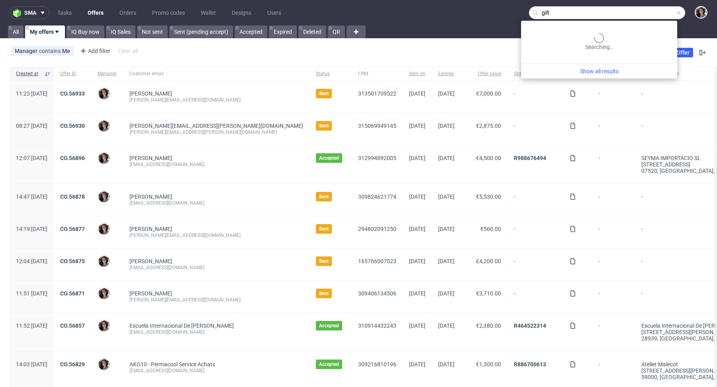
type input "gift"
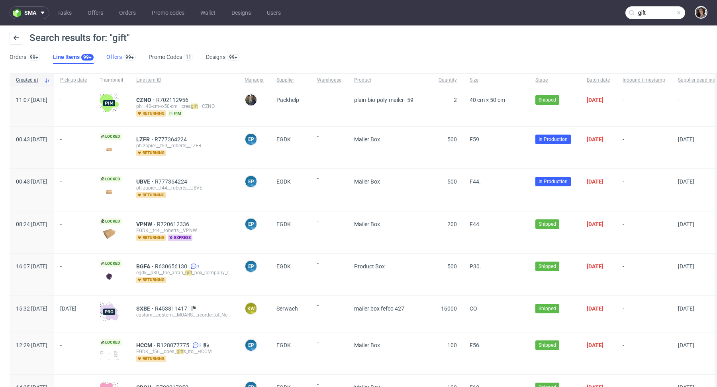
click at [122, 54] on div "99+" at bounding box center [129, 57] width 14 height 8
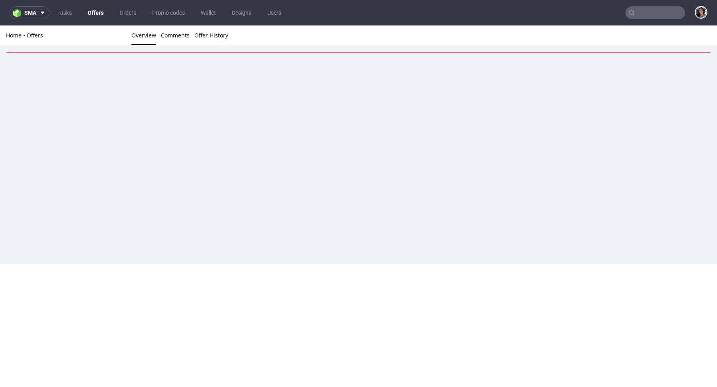
click at [653, 16] on input "text" at bounding box center [656, 12] width 60 height 13
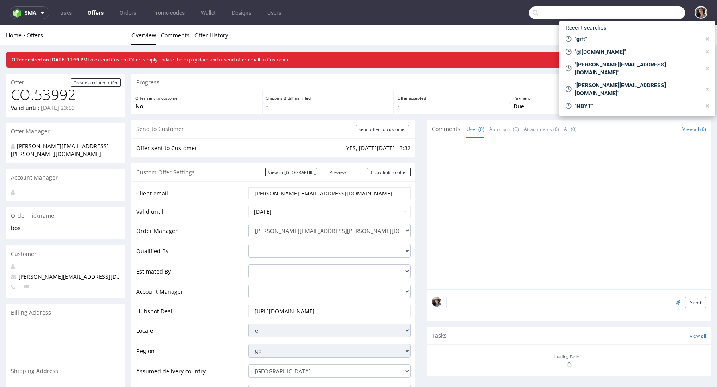
paste input "[PERSON_NAME][EMAIL_ADDRESS][DOMAIN_NAME]"
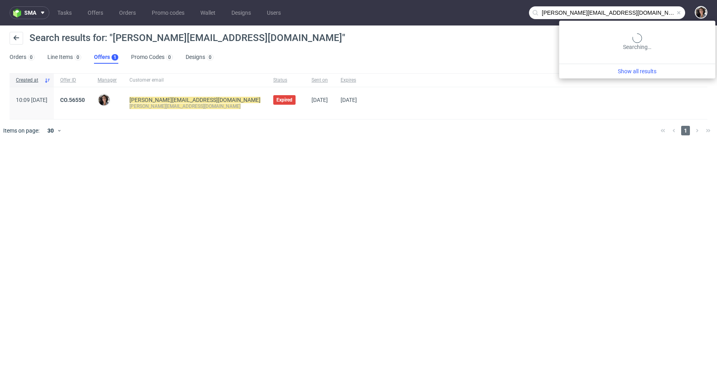
click at [641, 8] on input "[PERSON_NAME][EMAIL_ADDRESS][DOMAIN_NAME]" at bounding box center [607, 12] width 156 height 13
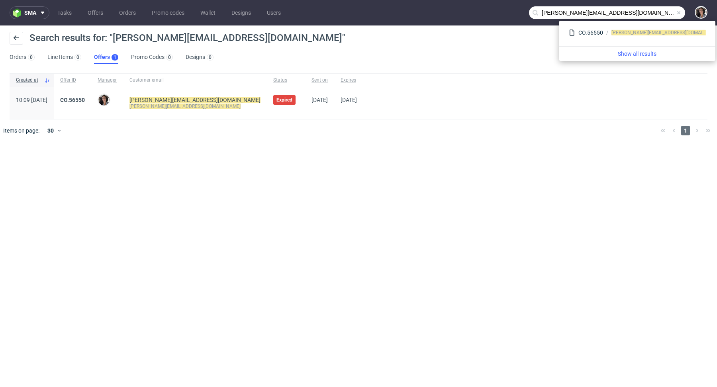
drag, startPoint x: 552, startPoint y: 13, endPoint x: 532, endPoint y: 13, distance: 20.7
click at [532, 13] on div "[PERSON_NAME][EMAIL_ADDRESS][DOMAIN_NAME]" at bounding box center [607, 12] width 156 height 13
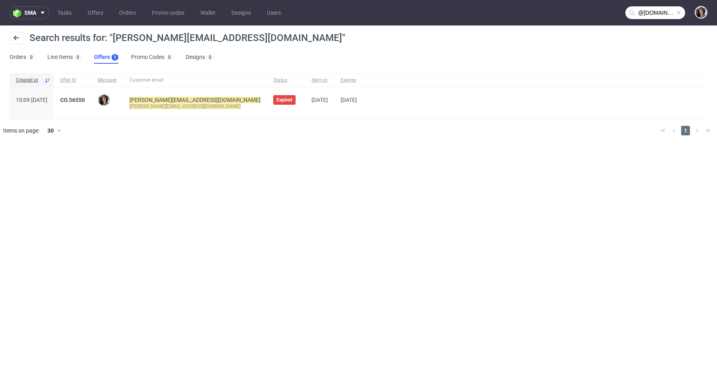
type input "@[DOMAIN_NAME]"
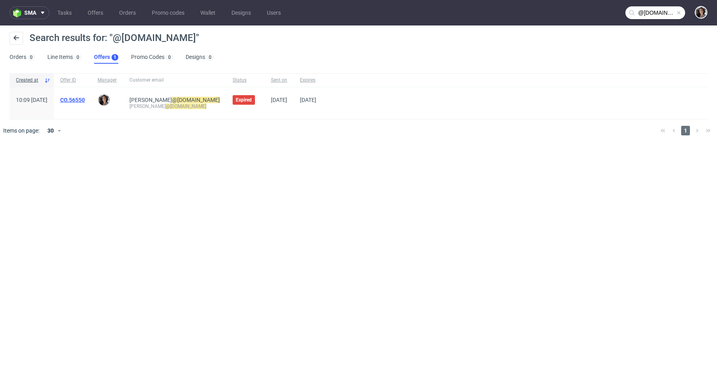
click at [85, 100] on link "CO.56550" at bounding box center [72, 100] width 25 height 6
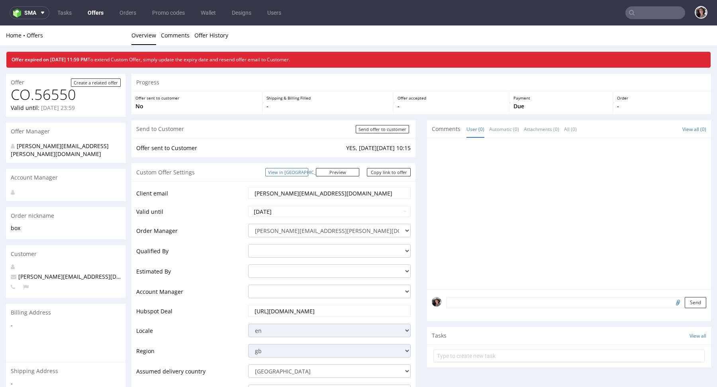
click at [308, 169] on link "View in [GEOGRAPHIC_DATA]" at bounding box center [286, 172] width 43 height 8
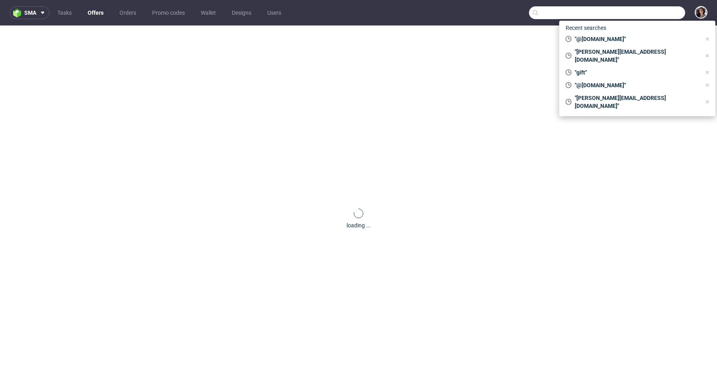
click at [661, 9] on input "text" at bounding box center [607, 12] width 156 height 13
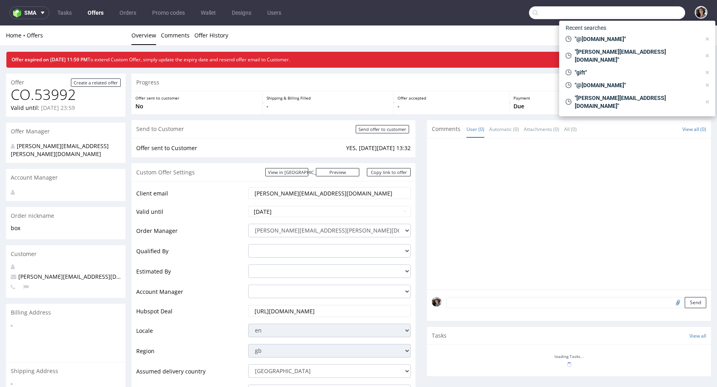
paste input "[EMAIL_ADDRESS][DOMAIN_NAME]"
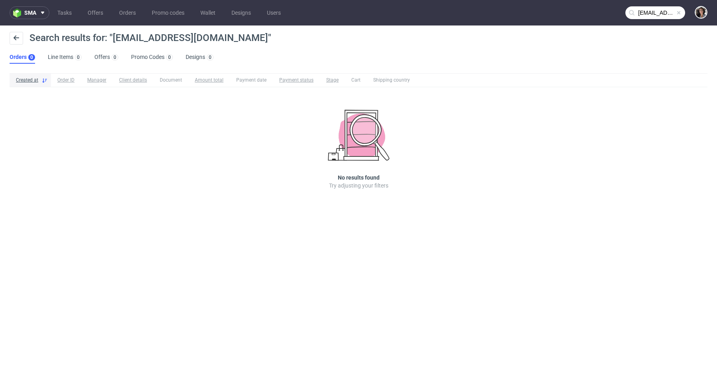
click at [657, 12] on input "[EMAIL_ADDRESS][DOMAIN_NAME]" at bounding box center [656, 12] width 60 height 13
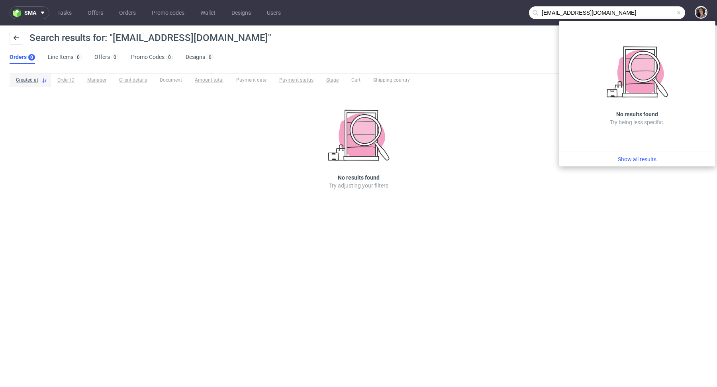
drag, startPoint x: 553, startPoint y: 12, endPoint x: 534, endPoint y: 12, distance: 19.5
click at [537, 12] on div "[EMAIL_ADDRESS][DOMAIN_NAME]" at bounding box center [607, 12] width 156 height 13
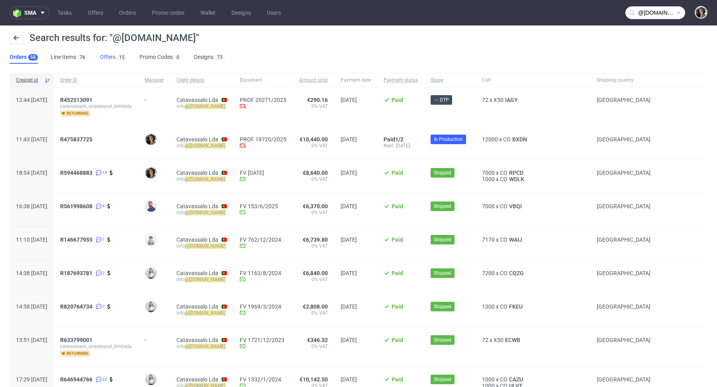
click at [109, 59] on link "Offers 15" at bounding box center [113, 57] width 27 height 13
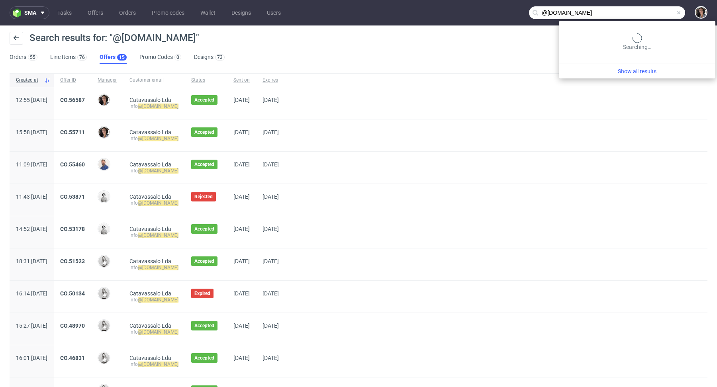
click at [650, 10] on input "@[DOMAIN_NAME]" at bounding box center [607, 12] width 156 height 13
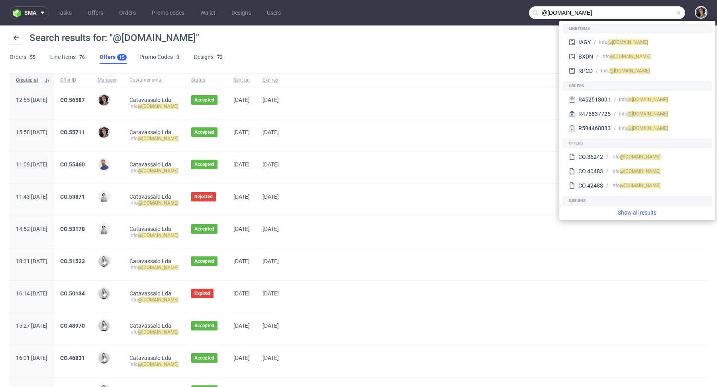
paste input "joerg.wouters@barzwear"
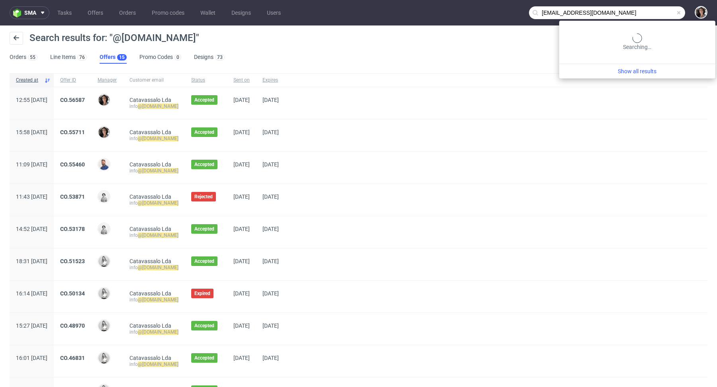
type input "[EMAIL_ADDRESS][DOMAIN_NAME]"
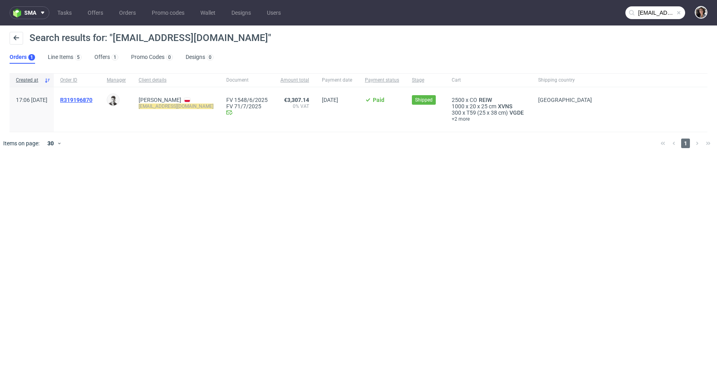
click at [92, 101] on span "R319196870" at bounding box center [76, 100] width 32 height 6
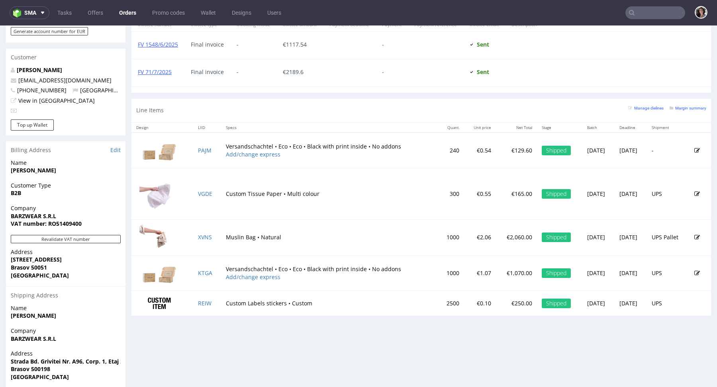
scroll to position [410, 0]
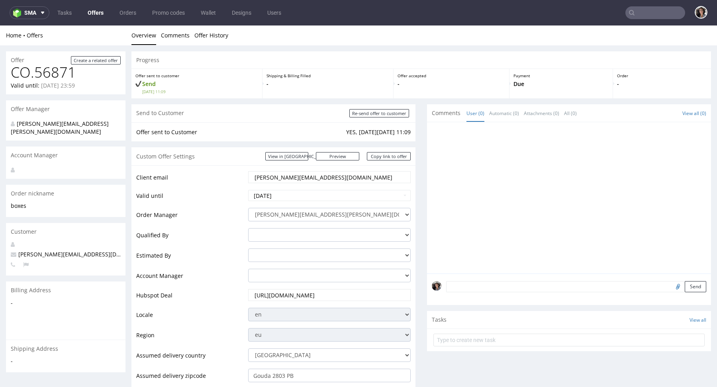
scroll to position [373, 0]
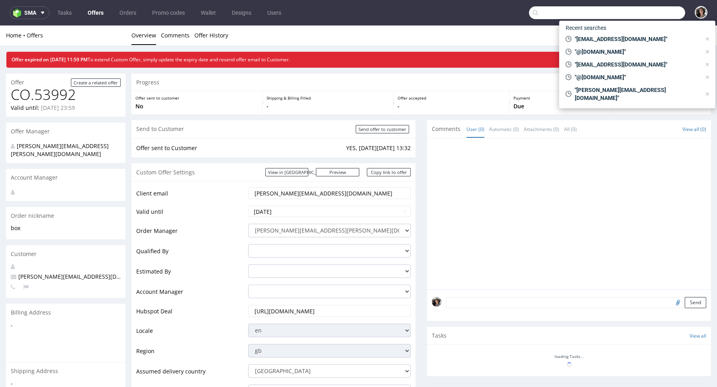
click at [650, 12] on input "text" at bounding box center [607, 12] width 156 height 13
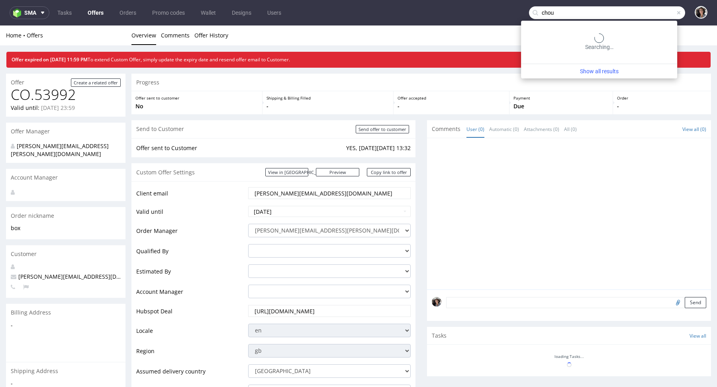
type input "chou"
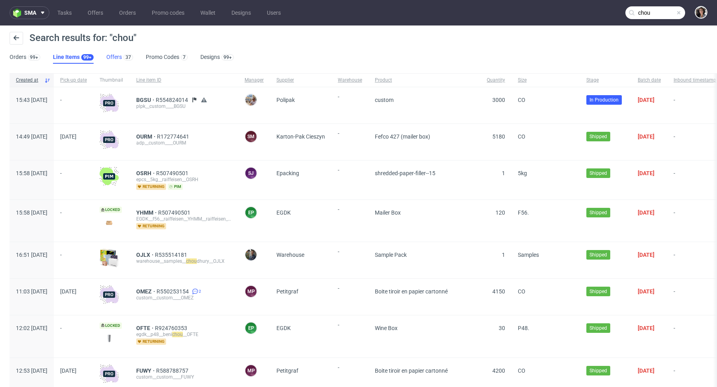
click at [113, 57] on link "Offers 37" at bounding box center [119, 57] width 27 height 13
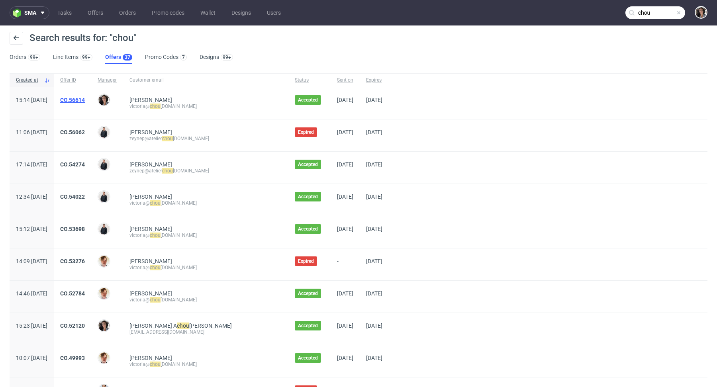
click at [85, 98] on link "CO.56614" at bounding box center [72, 100] width 25 height 6
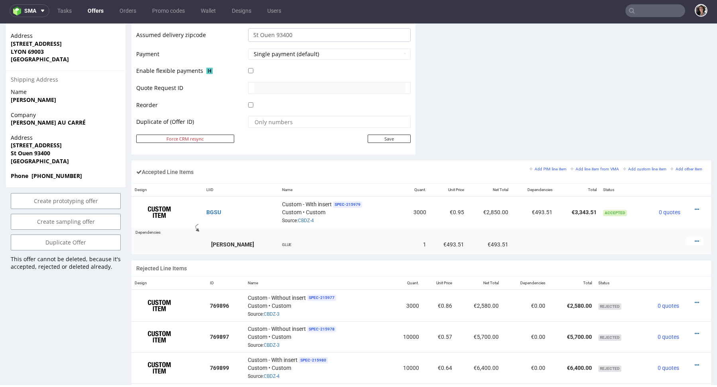
scroll to position [392, 0]
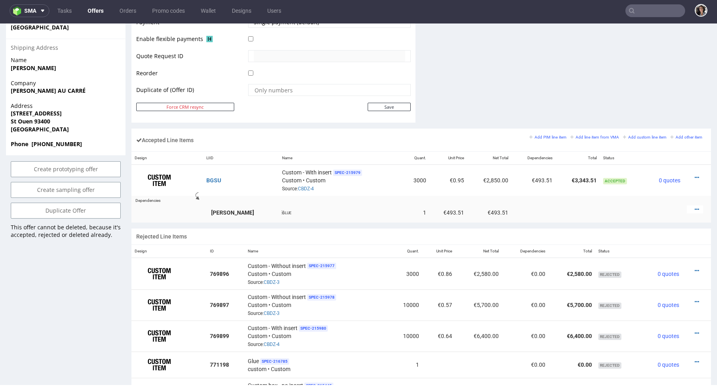
click at [282, 211] on span "GLUE" at bounding box center [287, 213] width 10 height 8
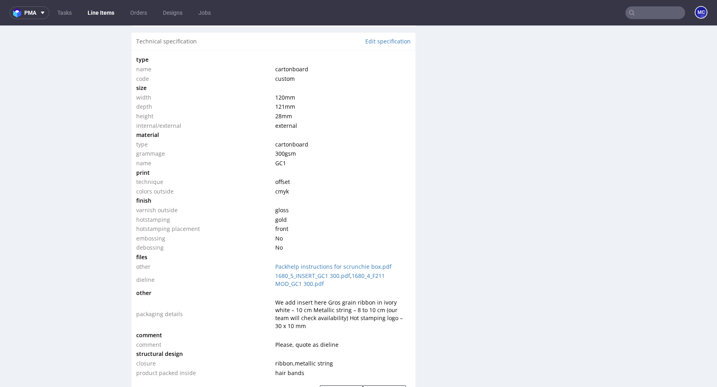
scroll to position [763, 0]
click at [391, 38] on link "Edit specification" at bounding box center [387, 39] width 45 height 8
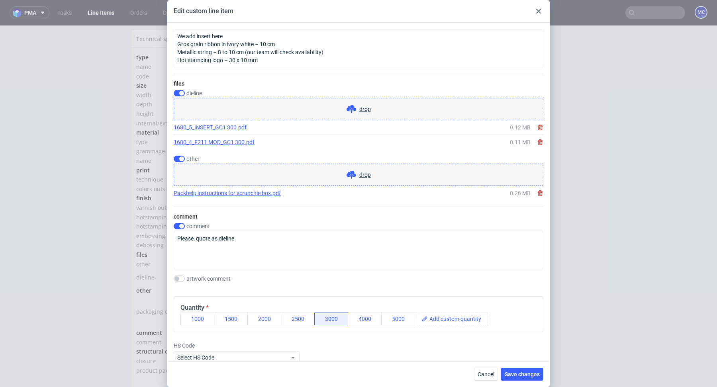
scroll to position [726, 0]
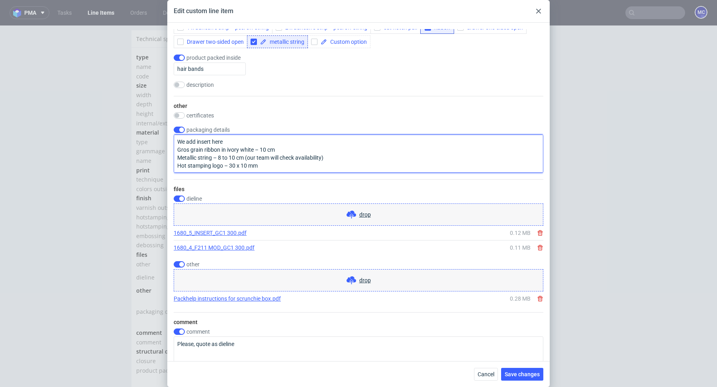
click at [293, 147] on textarea "We add insert here Gros grain ribbon in ivory white – 10 cm Metallic string – 8…" at bounding box center [359, 154] width 370 height 38
drag, startPoint x: 340, startPoint y: 146, endPoint x: 281, endPoint y: 145, distance: 59.0
click at [281, 145] on textarea "We add insert here Gros grain ribbon in ivory white – 10 cm - GLU PAID please a…" at bounding box center [359, 154] width 370 height 38
click at [263, 145] on textarea "We add insert here Gros grain ribbon in ivory white – 10 cm - GLU PAID please a…" at bounding box center [359, 154] width 370 height 38
drag, startPoint x: 175, startPoint y: 147, endPoint x: 259, endPoint y: 145, distance: 83.7
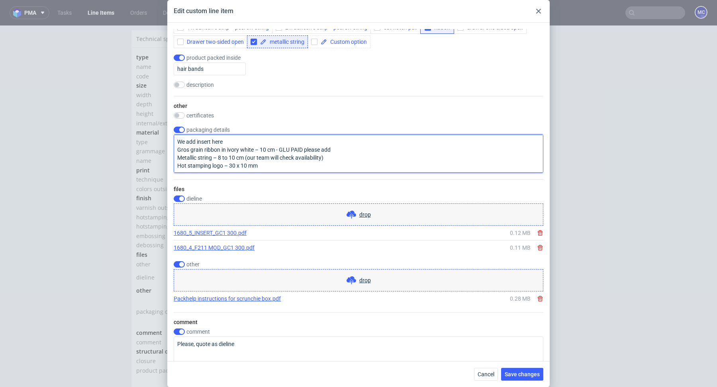
click at [259, 145] on textarea "We add insert here Gros grain ribbon in ivory white – 10 cm - GLU PAID please a…" at bounding box center [359, 154] width 370 height 38
click at [316, 146] on textarea "We add insert here Gros grain ribbon in ivory white – 10 cm - GLU PAID please a…" at bounding box center [359, 154] width 370 height 38
type textarea "We add insert here Gros grain ribbon in ivory white – 10 cm - GLU PAID please a…"
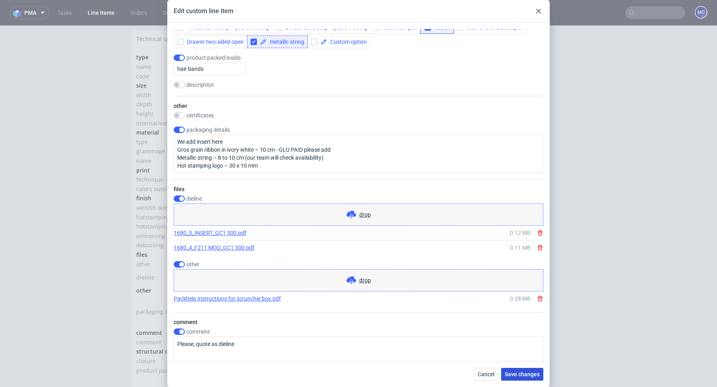
click at [524, 372] on span "Save changes" at bounding box center [522, 375] width 35 height 6
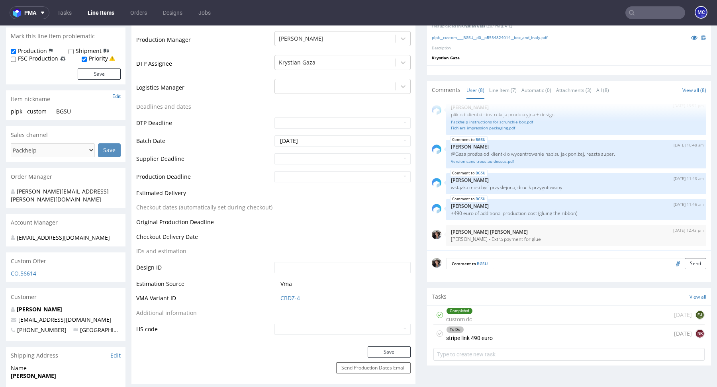
scroll to position [227, 0]
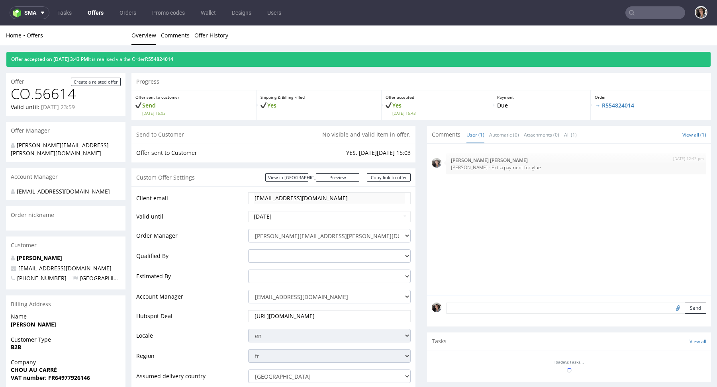
scroll to position [319, 0]
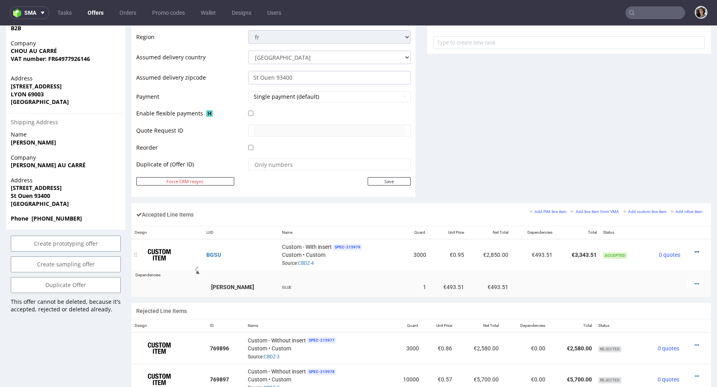
click at [695, 251] on icon at bounding box center [697, 252] width 4 height 6
click at [648, 162] on span "Edit item specification" at bounding box center [663, 163] width 60 height 8
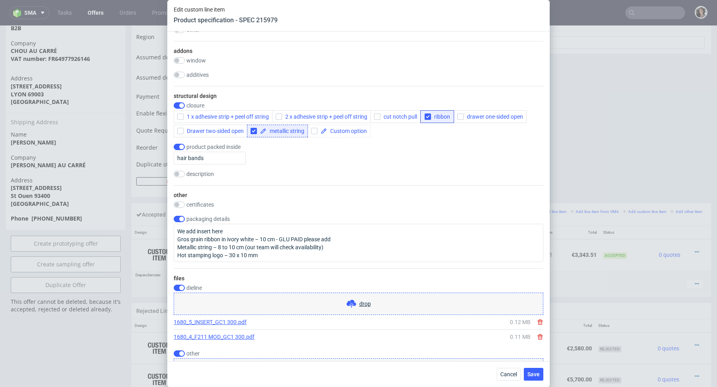
scroll to position [709, 0]
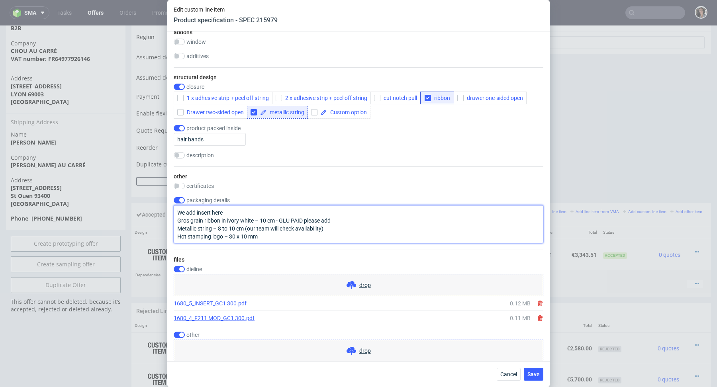
click at [304, 217] on textarea "We add insert here Gros grain ribbon in ivory white – 10 cm - GLU PAID please a…" at bounding box center [359, 224] width 370 height 38
type textarea "We add insert here Gros grain ribbon in ivory white – 10 cm - GLU please add Me…"
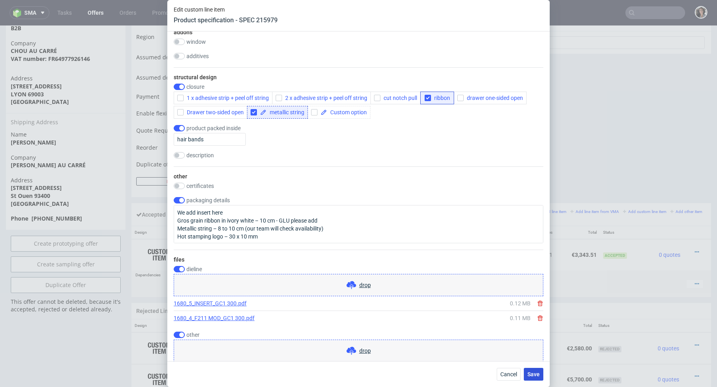
click at [538, 373] on span "Save" at bounding box center [534, 375] width 12 height 6
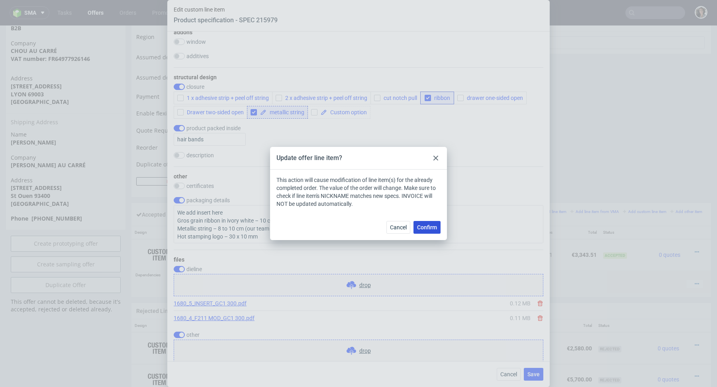
click at [440, 225] on button "Confirm" at bounding box center [427, 227] width 27 height 13
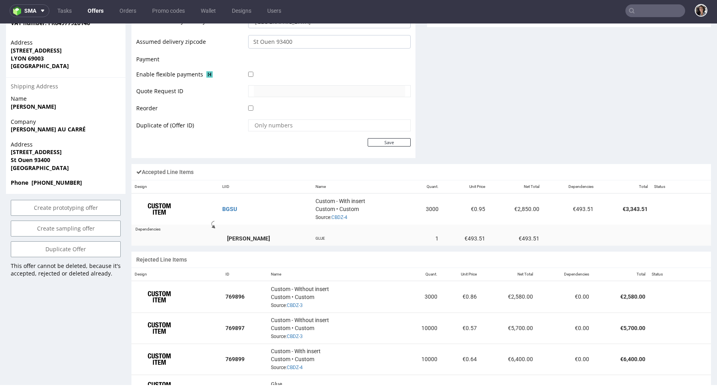
scroll to position [359, 0]
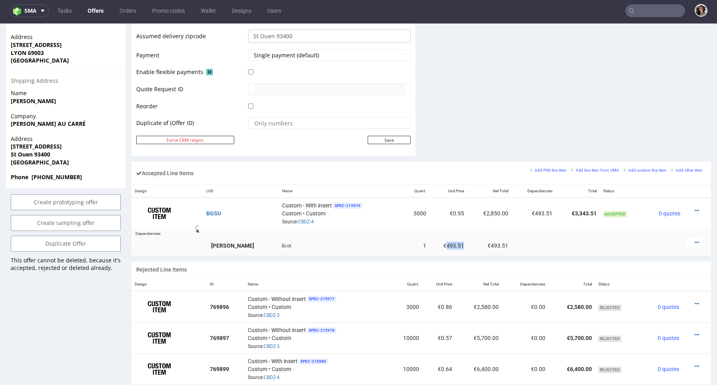
drag, startPoint x: 425, startPoint y: 242, endPoint x: 442, endPoint y: 243, distance: 16.8
click at [442, 243] on td "€493.51" at bounding box center [449, 246] width 38 height 20
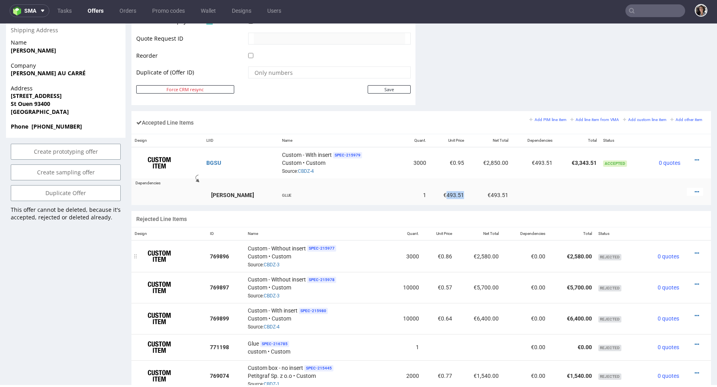
scroll to position [0, 0]
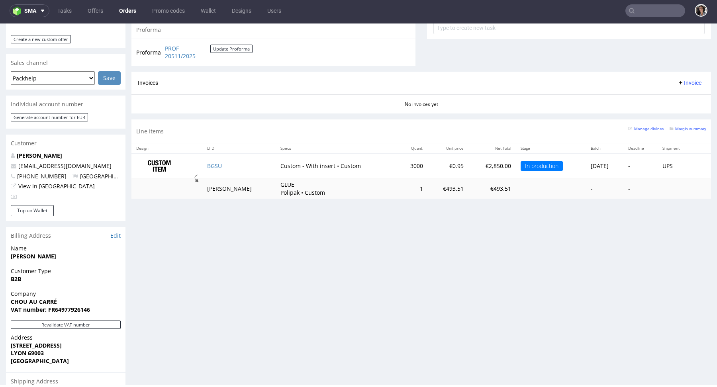
scroll to position [153, 0]
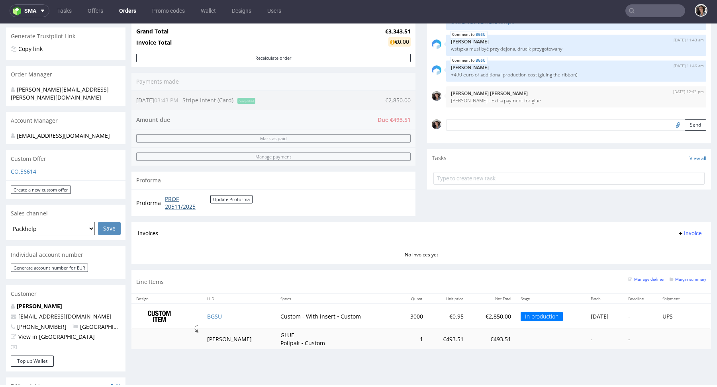
click at [176, 201] on link "PROF 20511/2025" at bounding box center [187, 203] width 45 height 16
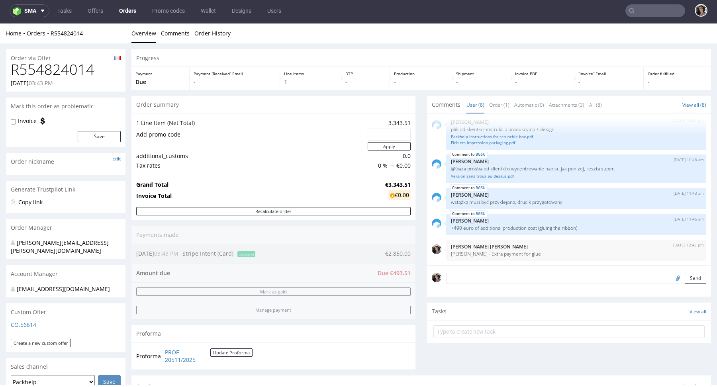
click at [650, 15] on input "text" at bounding box center [656, 10] width 60 height 13
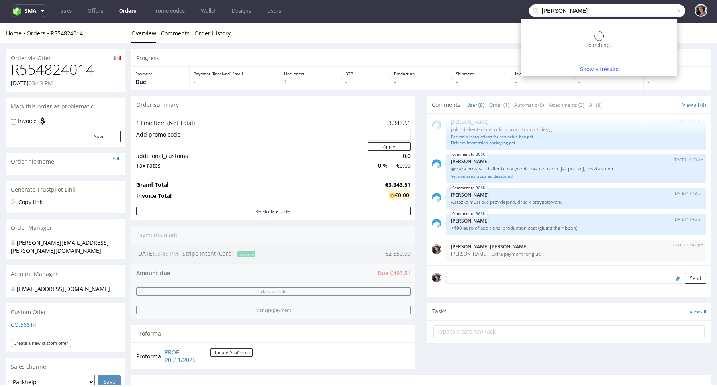
type input "[PERSON_NAME]"
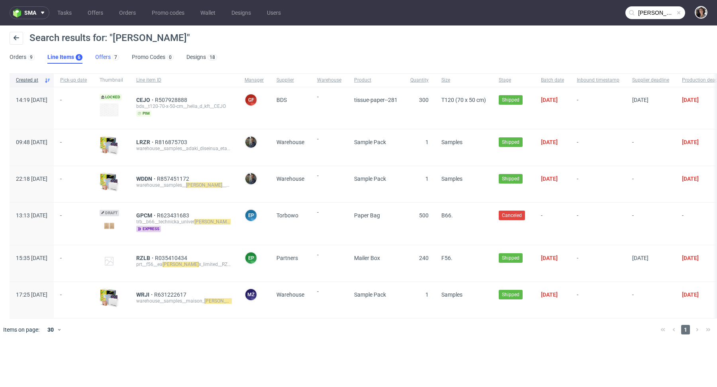
click at [105, 53] on link "Offers 7" at bounding box center [107, 57] width 24 height 13
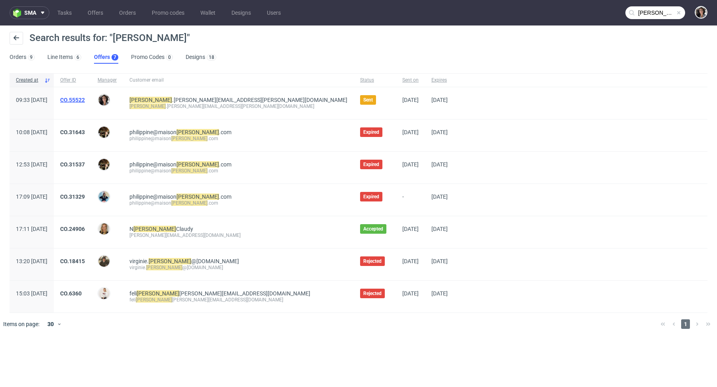
click at [85, 102] on link "CO.55522" at bounding box center [72, 100] width 25 height 6
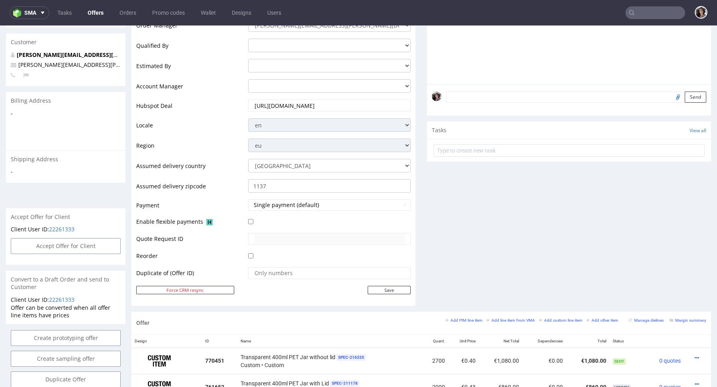
scroll to position [71, 0]
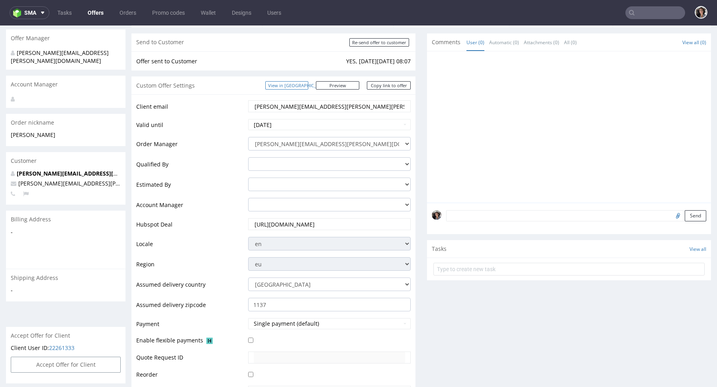
click at [308, 84] on link "View in [GEOGRAPHIC_DATA]" at bounding box center [286, 85] width 43 height 8
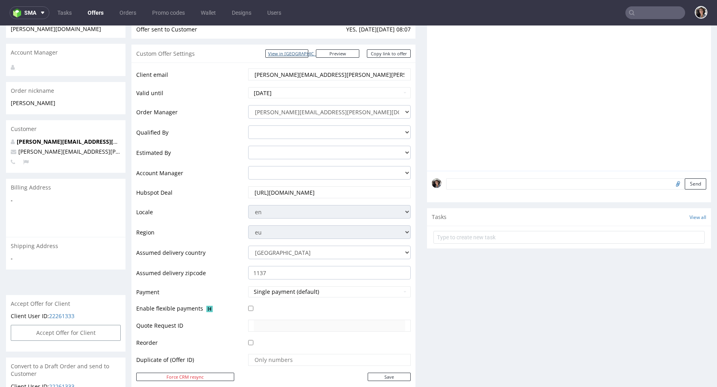
scroll to position [435, 0]
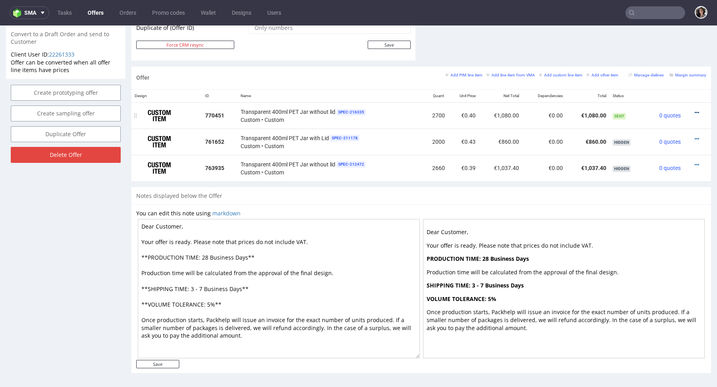
click at [695, 112] on icon at bounding box center [697, 113] width 4 height 6
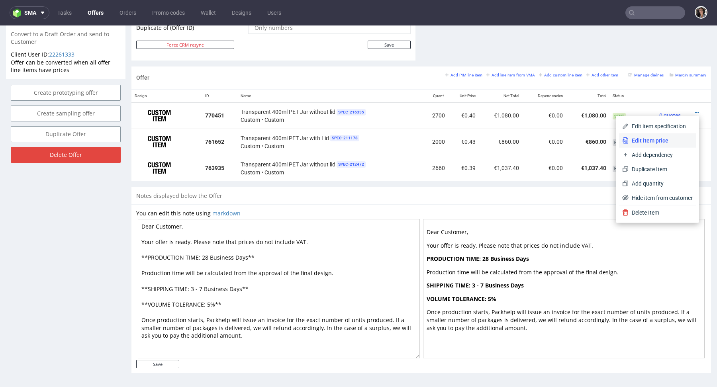
click at [638, 140] on span "Edit item price" at bounding box center [661, 141] width 64 height 8
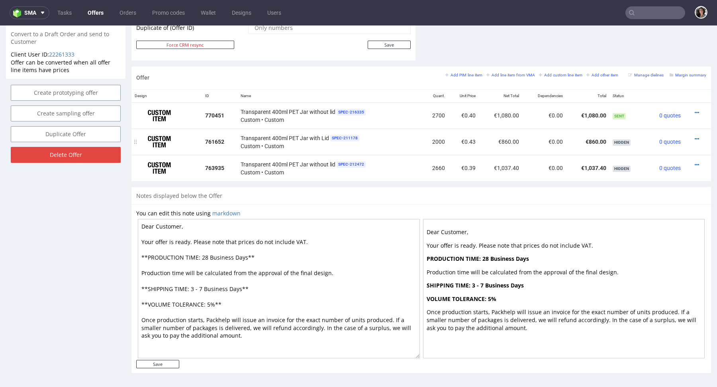
scroll to position [0, 0]
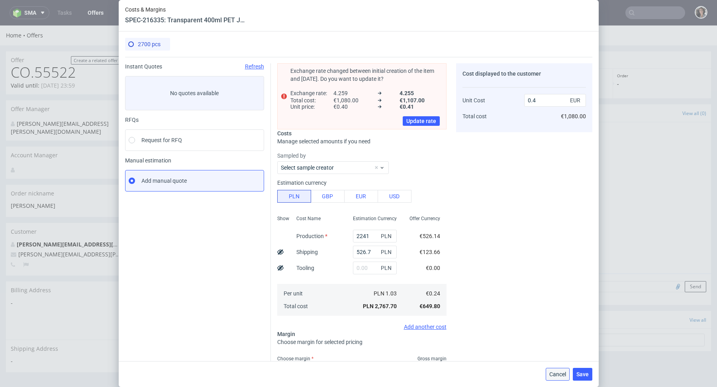
drag, startPoint x: 552, startPoint y: 375, endPoint x: 568, endPoint y: 326, distance: 51.9
click at [552, 375] on span "Cancel" at bounding box center [558, 375] width 17 height 6
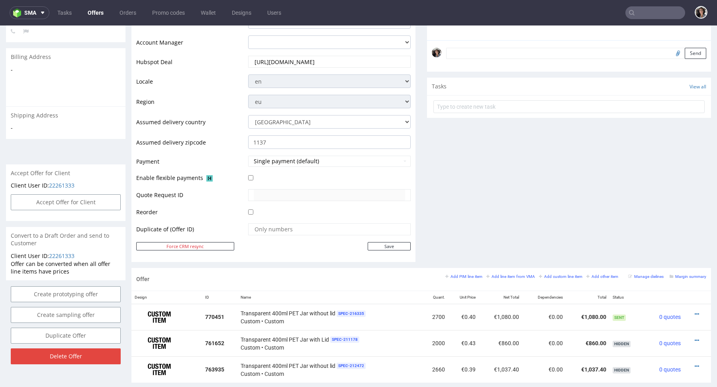
scroll to position [288, 0]
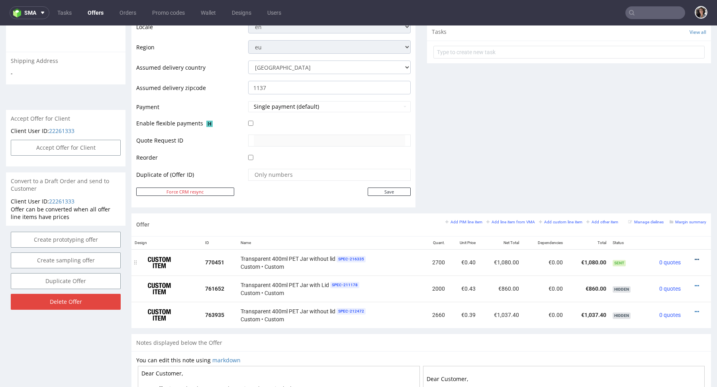
click at [695, 257] on icon at bounding box center [697, 260] width 4 height 6
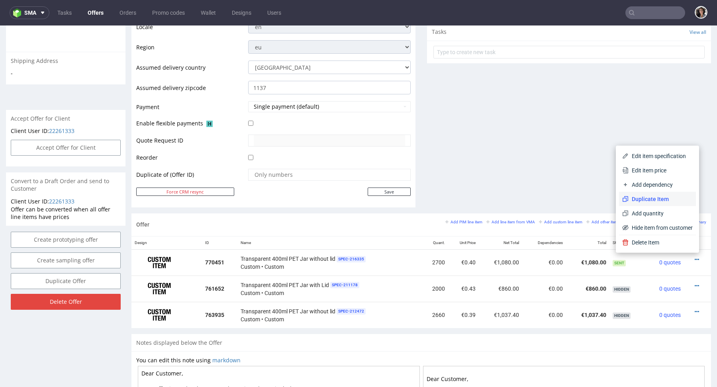
click at [657, 195] on span "Duplicate Item" at bounding box center [661, 199] width 64 height 8
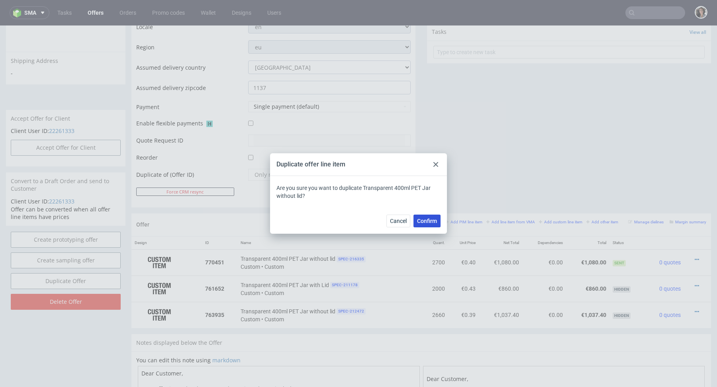
click at [432, 222] on span "Confirm" at bounding box center [427, 221] width 20 height 6
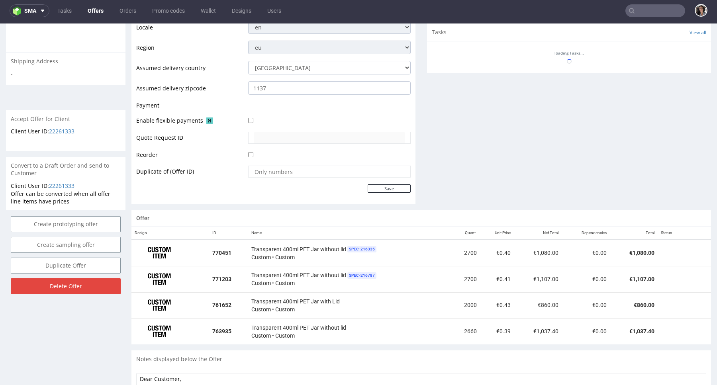
scroll to position [381, 0]
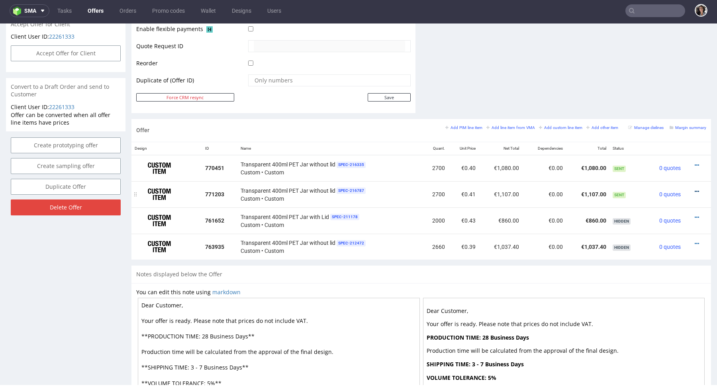
click at [695, 190] on icon at bounding box center [697, 192] width 4 height 6
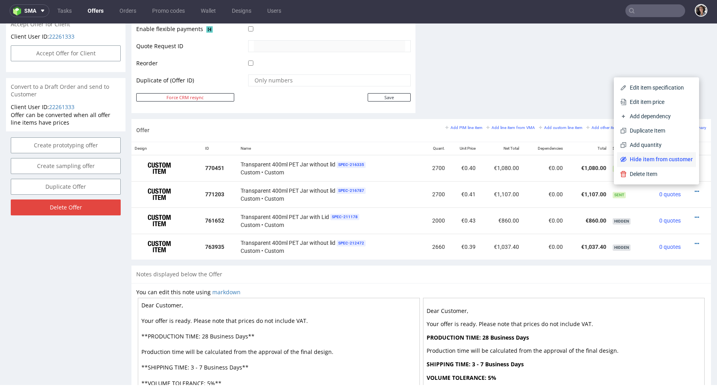
click at [673, 161] on span "Hide item from customer" at bounding box center [660, 159] width 66 height 8
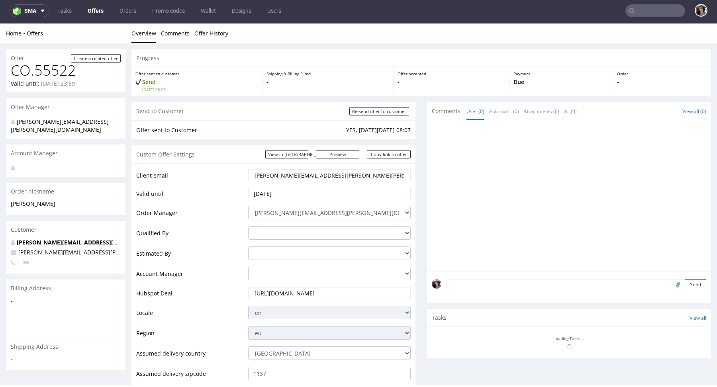
scroll to position [337, 0]
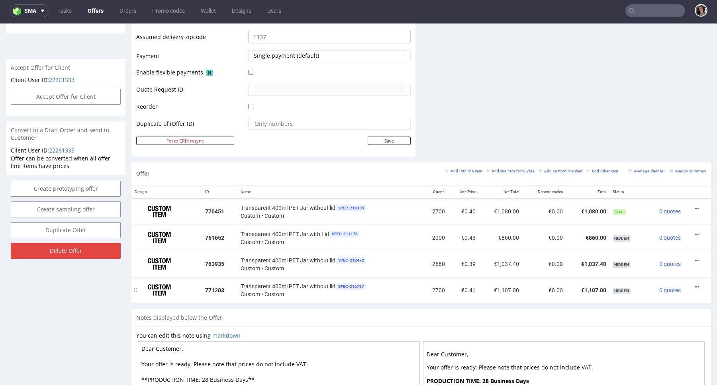
click at [691, 286] on div at bounding box center [695, 287] width 16 height 8
click at [691, 285] on div at bounding box center [695, 287] width 16 height 8
click at [695, 285] on icon at bounding box center [697, 288] width 4 height 6
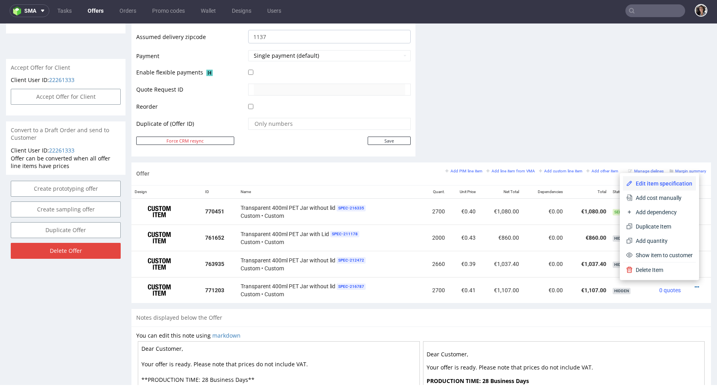
click at [658, 186] on span "Edit item specification" at bounding box center [663, 184] width 60 height 8
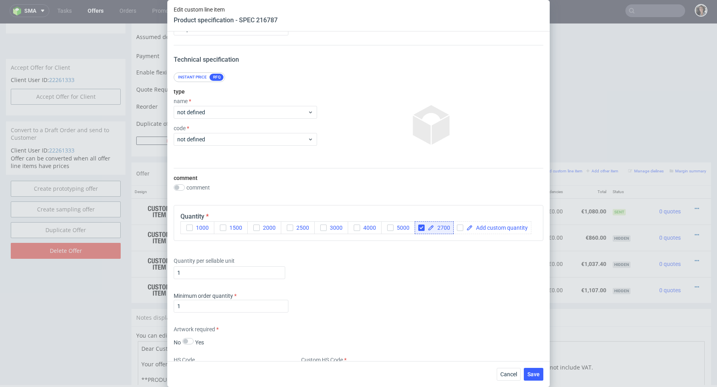
scroll to position [42, 0]
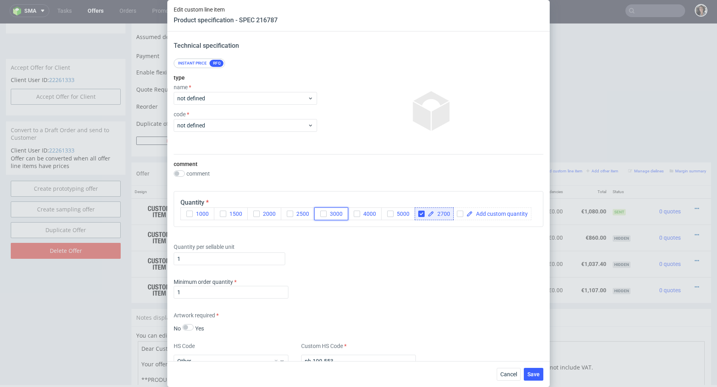
click at [322, 212] on icon "button" at bounding box center [324, 214] width 6 height 6
click at [420, 214] on input "checkbox" at bounding box center [421, 214] width 6 height 6
checkbox input "false"
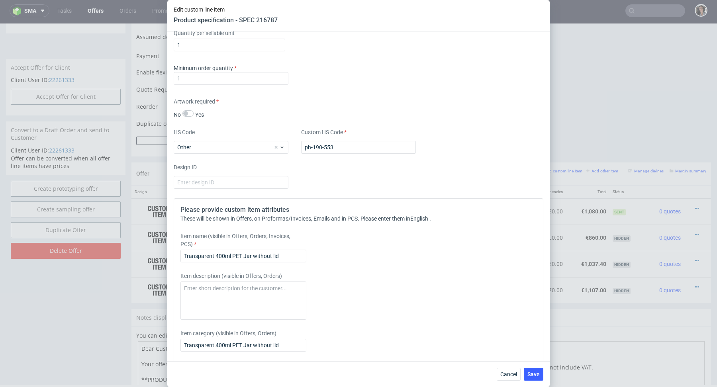
scroll to position [312, 0]
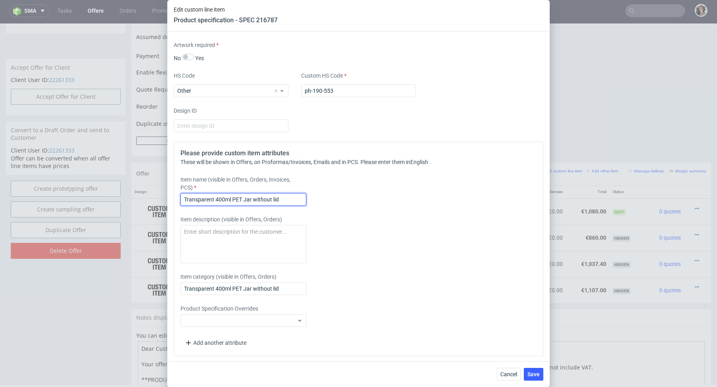
click at [287, 199] on input "Transparent 400ml PET Jar without lid" at bounding box center [244, 199] width 126 height 13
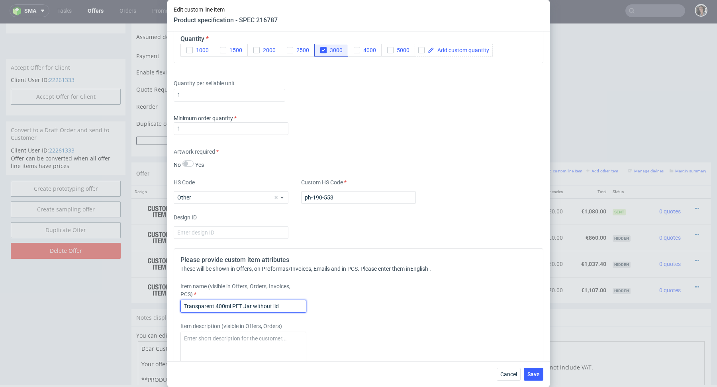
scroll to position [159, 0]
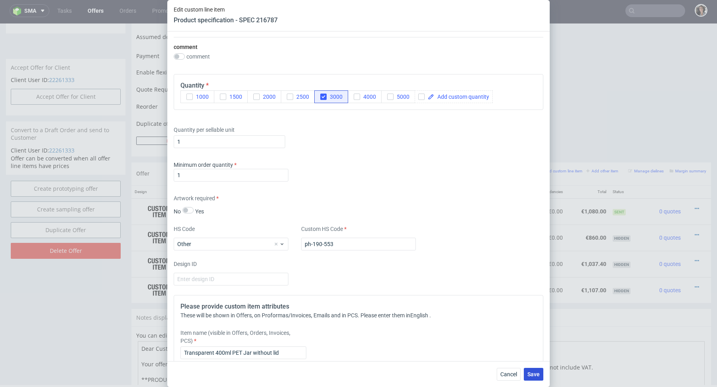
click at [534, 376] on span "Save" at bounding box center [534, 375] width 12 height 6
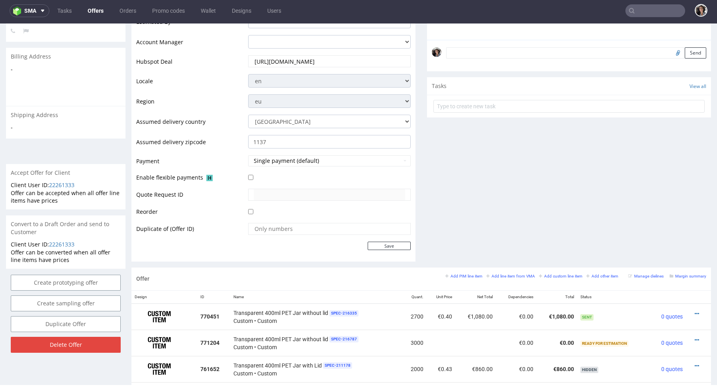
scroll to position [393, 0]
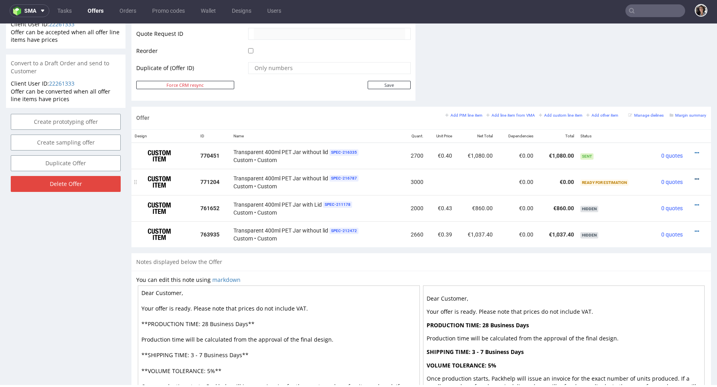
click at [695, 177] on icon at bounding box center [697, 180] width 4 height 6
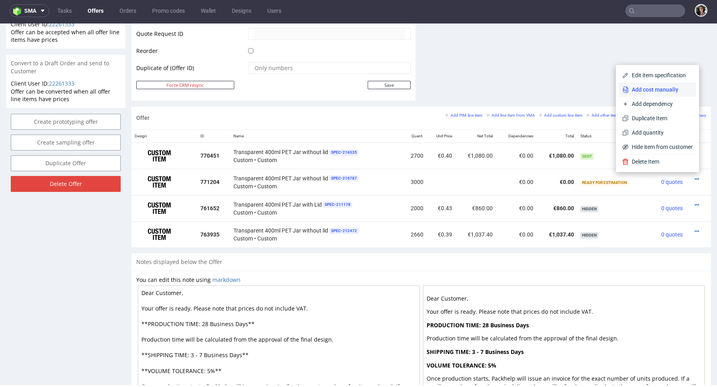
click at [650, 93] on span "Add cost manually" at bounding box center [661, 90] width 64 height 8
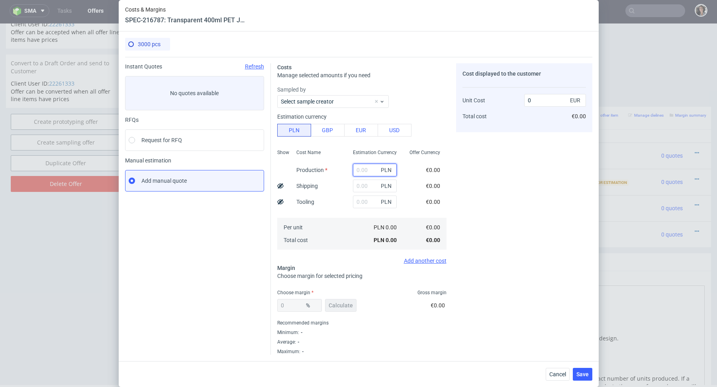
click at [371, 172] on input "text" at bounding box center [375, 170] width 44 height 13
paste input "2 490"
click at [360, 171] on input "2 490" at bounding box center [375, 170] width 44 height 13
type input "2490"
type input "0.2"
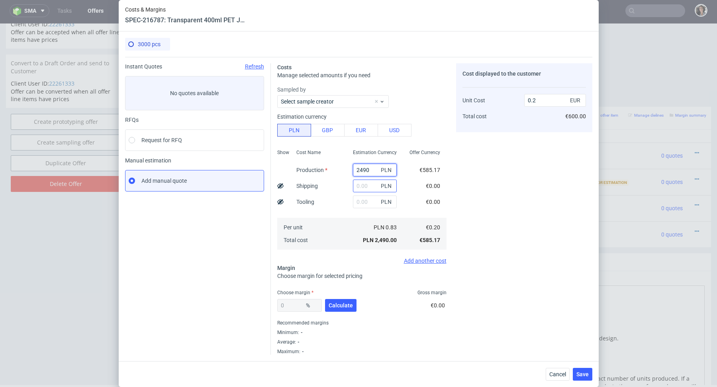
type input "2490"
click at [363, 188] on input "text" at bounding box center [375, 186] width 44 height 13
click at [556, 376] on span "Cancel" at bounding box center [558, 375] width 17 height 6
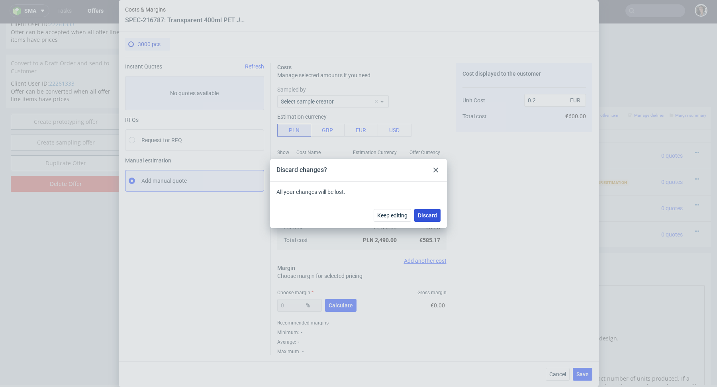
click at [426, 217] on span "Discard" at bounding box center [427, 216] width 19 height 6
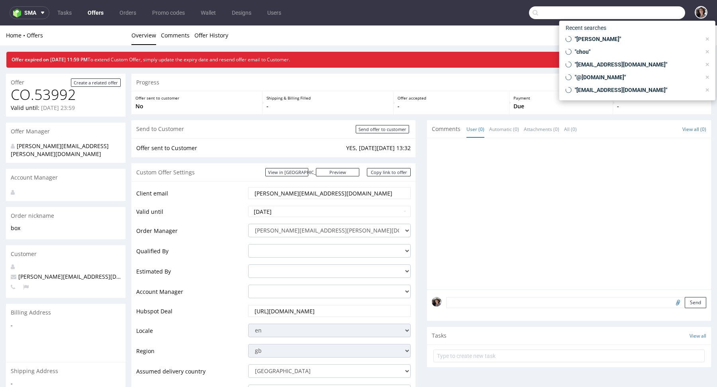
click at [644, 17] on input "text" at bounding box center [607, 12] width 156 height 13
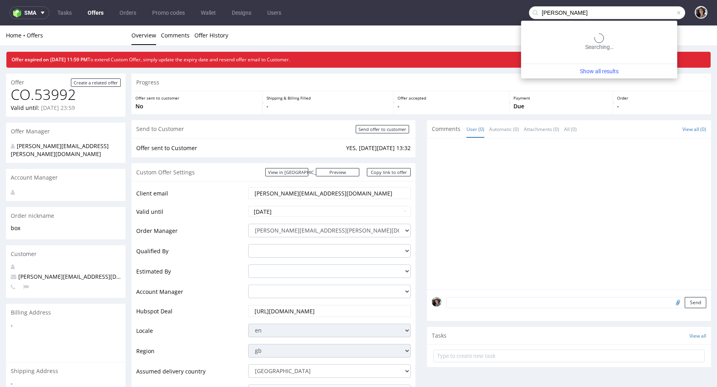
type input "[PERSON_NAME]"
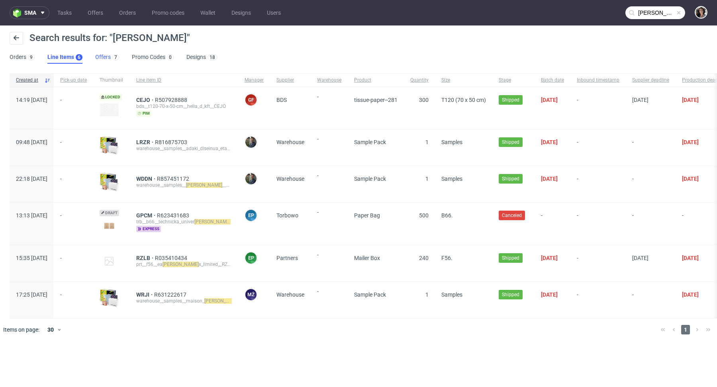
click at [111, 55] on div "7" at bounding box center [115, 57] width 8 height 8
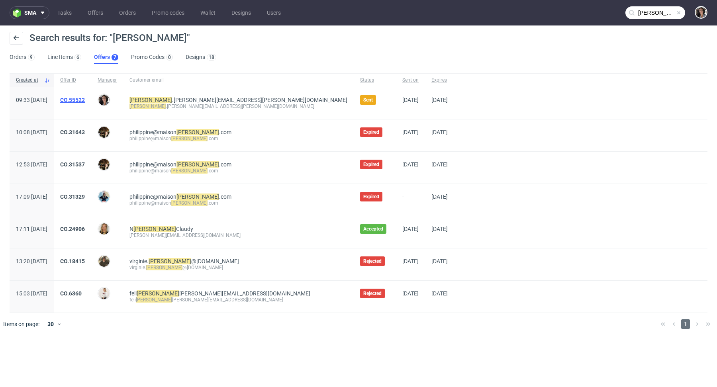
click at [85, 98] on link "CO.55522" at bounding box center [72, 100] width 25 height 6
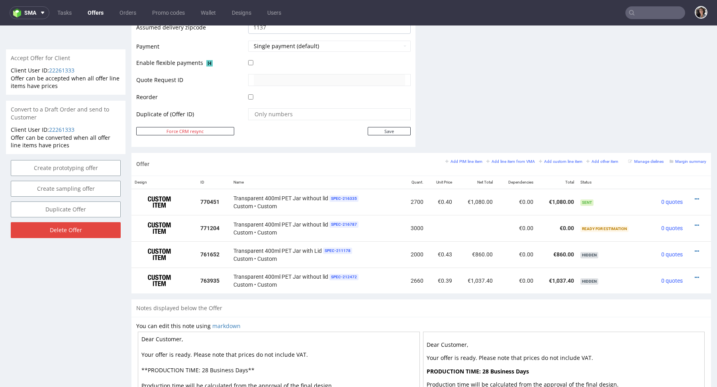
scroll to position [379, 0]
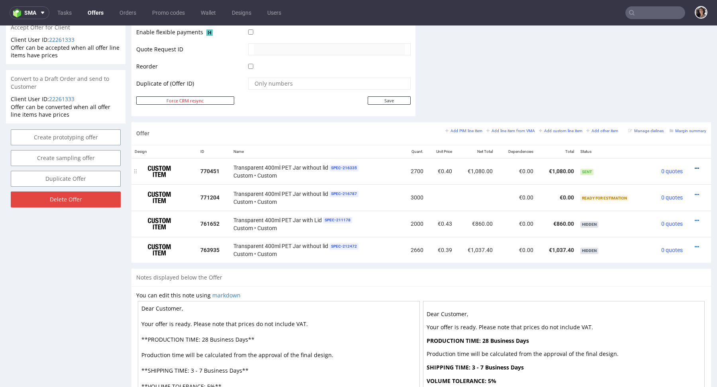
click at [695, 168] on icon at bounding box center [697, 169] width 4 height 6
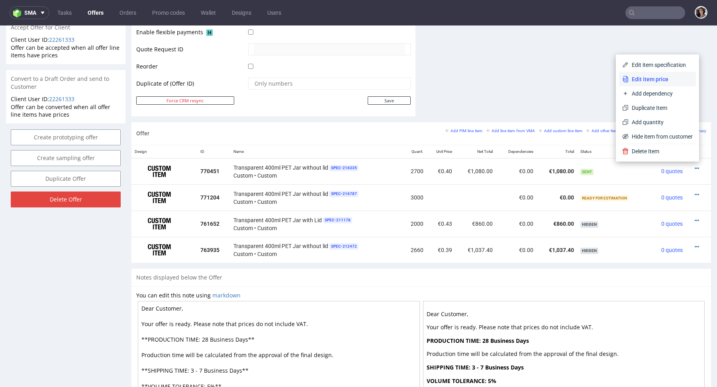
click at [646, 85] on li "Edit item price" at bounding box center [657, 79] width 77 height 14
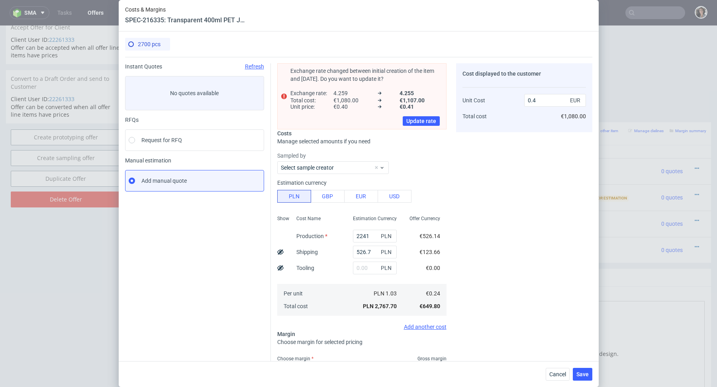
scroll to position [0, 0]
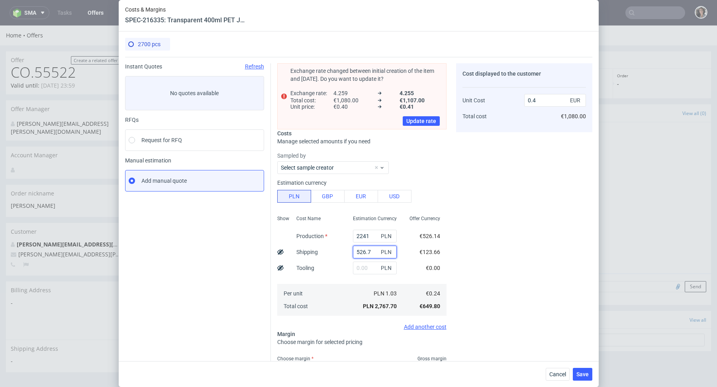
drag, startPoint x: 376, startPoint y: 249, endPoint x: 352, endPoint y: 249, distance: 23.5
click at [353, 249] on div "526.7 PLN" at bounding box center [375, 252] width 44 height 13
click at [555, 375] on span "Cancel" at bounding box center [558, 375] width 17 height 6
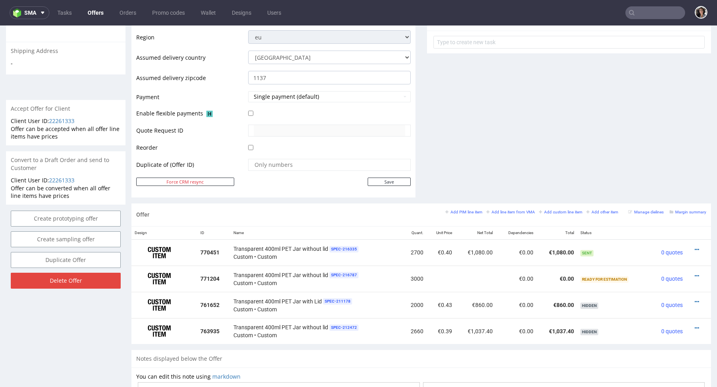
scroll to position [339, 0]
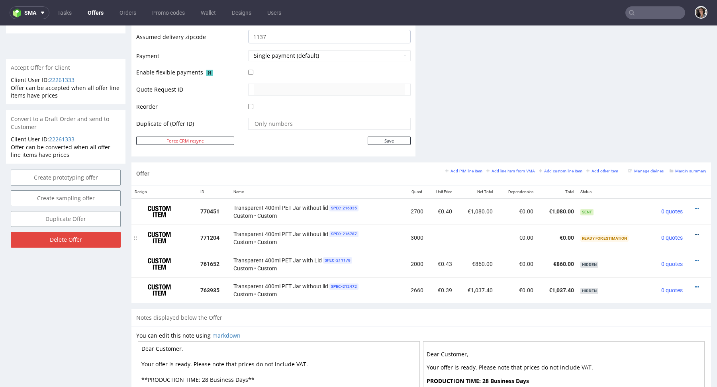
click at [695, 233] on icon at bounding box center [697, 235] width 4 height 6
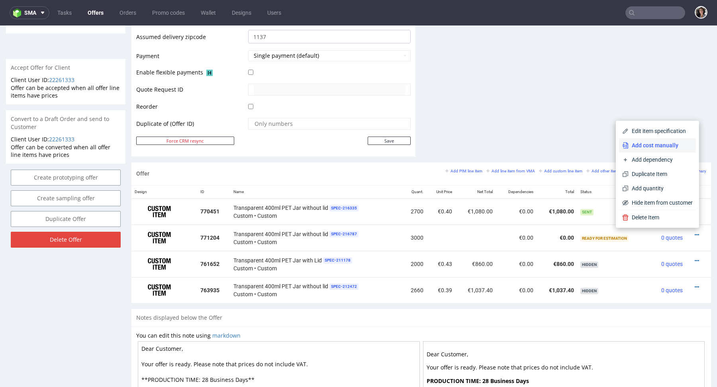
click at [644, 151] on li "Add cost manually" at bounding box center [657, 145] width 77 height 14
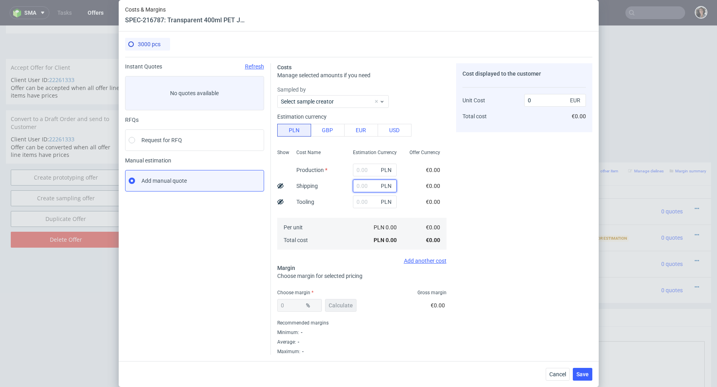
click at [357, 183] on input "text" at bounding box center [375, 186] width 44 height 13
paste input "526.7"
type input "526.7"
type input "0.04"
type input "526.7"
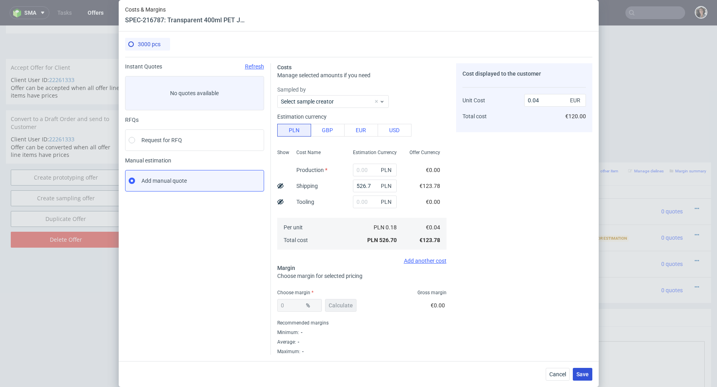
click at [576, 376] on button "Save" at bounding box center [583, 374] width 20 height 13
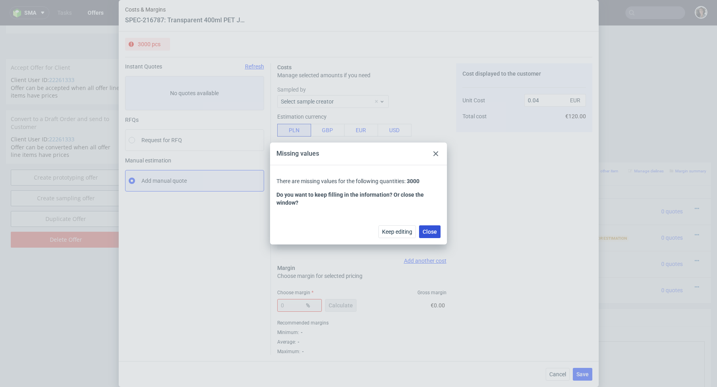
click at [433, 230] on span "Close" at bounding box center [430, 232] width 14 height 6
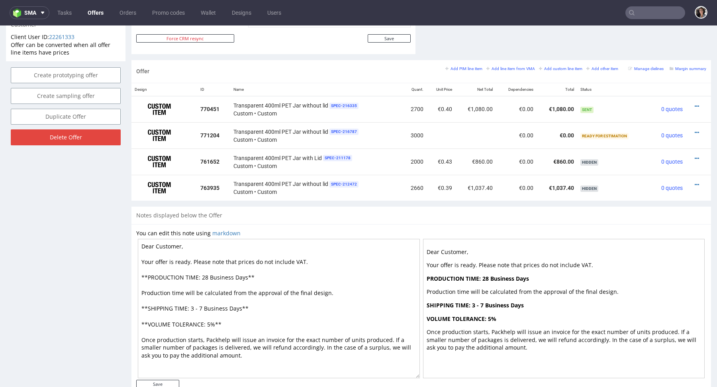
scroll to position [413, 0]
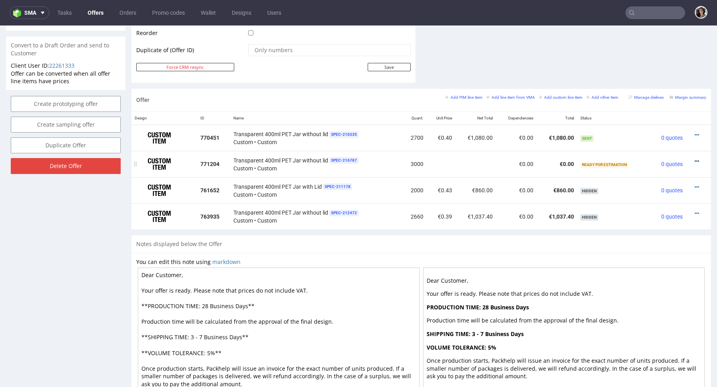
click at [695, 160] on icon at bounding box center [697, 162] width 4 height 6
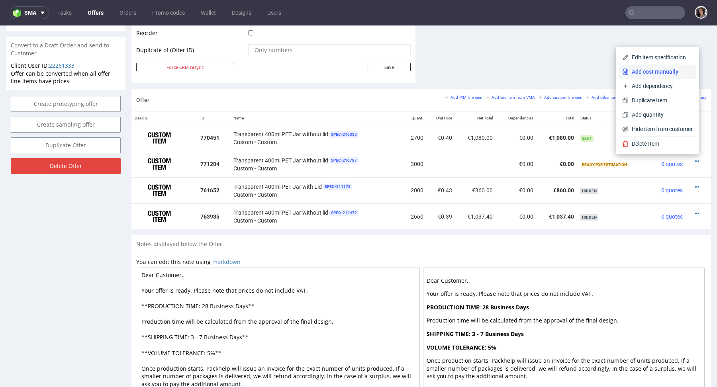
click at [648, 76] on span "Add cost manually" at bounding box center [661, 72] width 64 height 8
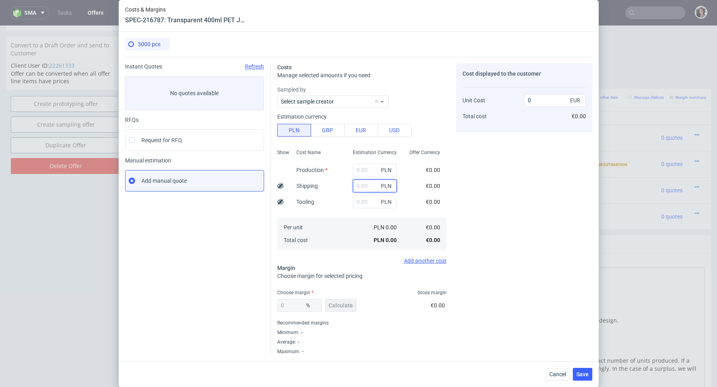
click at [366, 187] on input "text" at bounding box center [375, 186] width 44 height 13
paste input "526.7"
type input "526.7"
type input "0.04"
type input "526.7"
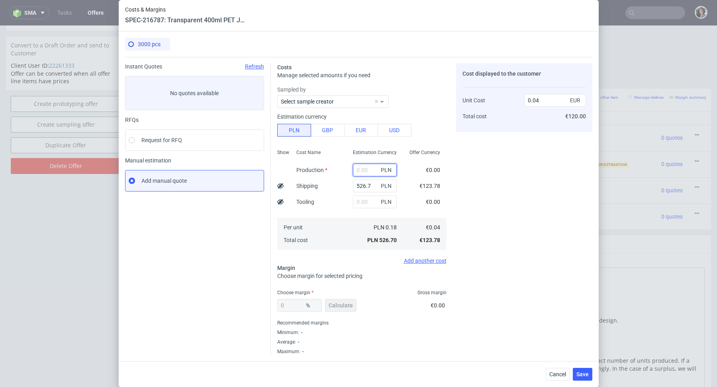
click at [365, 175] on input "text" at bounding box center [375, 170] width 44 height 13
paste input "2 490"
click at [365, 183] on input "526.7" at bounding box center [375, 186] width 44 height 13
click at [371, 184] on input "526.7" at bounding box center [375, 186] width 44 height 13
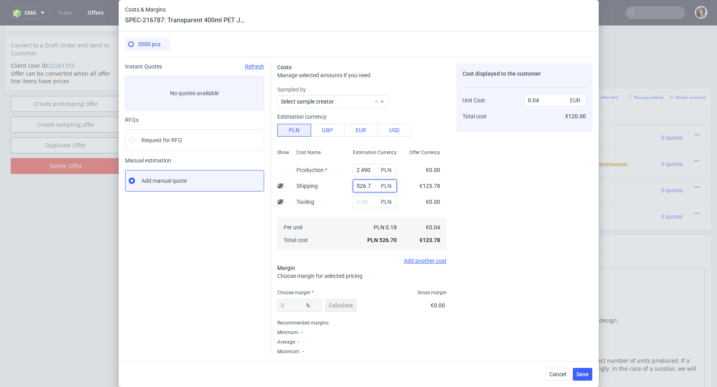
click at [357, 185] on input "526.7" at bounding box center [375, 186] width 44 height 13
click at [361, 171] on input "2 490" at bounding box center [375, 170] width 44 height 13
type input "2490"
type input "0.24"
type input "2490"
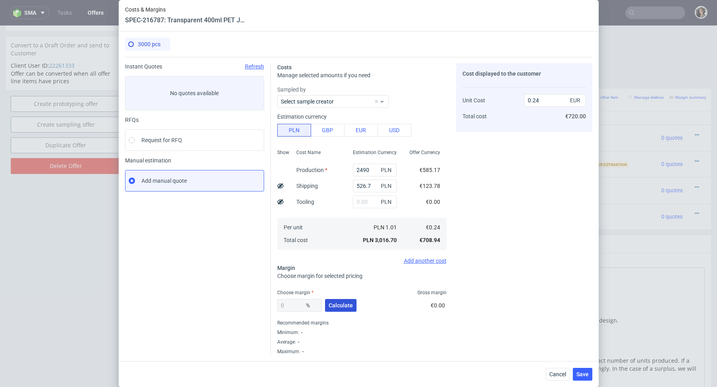
click at [343, 307] on span "Calculate" at bounding box center [341, 306] width 24 height 6
type input "41.66"
type input "0.4"
click at [540, 101] on input "0.4" at bounding box center [555, 100] width 62 height 13
drag, startPoint x: 298, startPoint y: 304, endPoint x: 266, endPoint y: 304, distance: 32.3
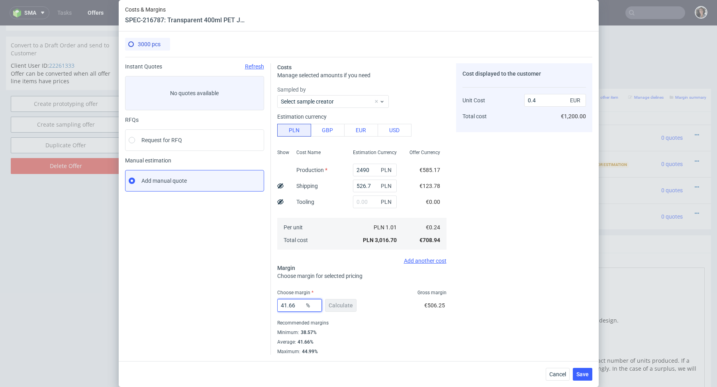
click at [266, 304] on div "Instant Quotes Refresh No quotes available RFQs Request for RFQ Manual estimati…" at bounding box center [358, 206] width 467 height 298
type input "42"
type input "0.41"
type input "44"
type input "0.42"
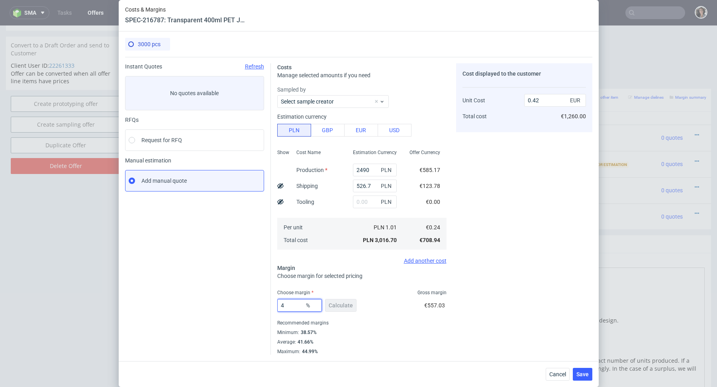
type input "43"
type input "0.41"
type input "43.5"
type input "0.42"
type input "43.2"
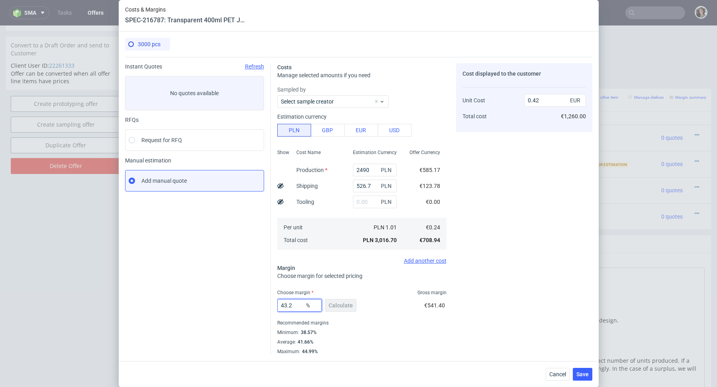
type input "0.41"
type input "41"
type input "0.4"
type input "41.9"
type input "0.41"
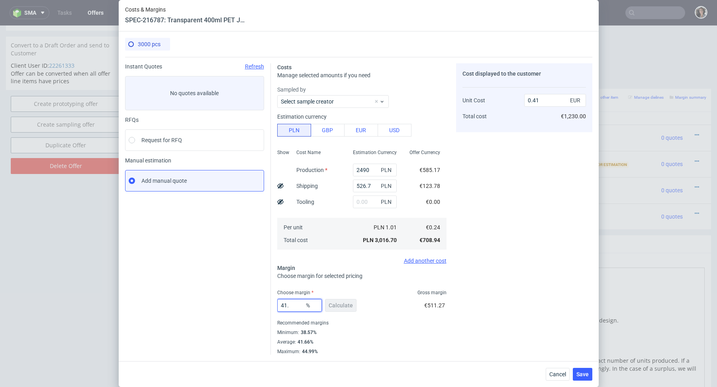
type input "41.8"
type input "0.4"
type input "41.89"
type input "0.41"
type input "41.83"
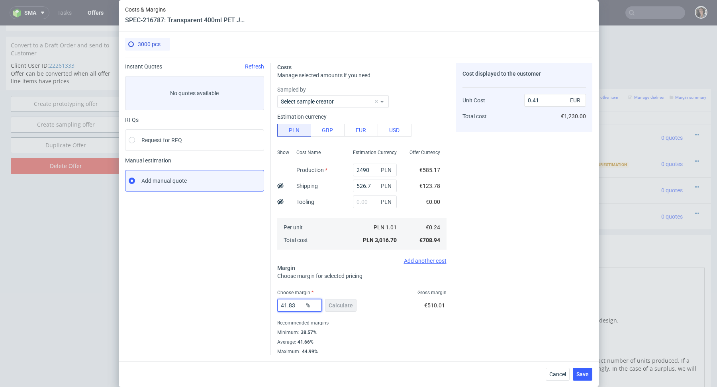
type input "0.4"
type input "41.83"
click at [388, 303] on div "41.83 % Calculate €509.80" at bounding box center [361, 307] width 169 height 22
click at [578, 375] on span "Save" at bounding box center [583, 375] width 12 height 6
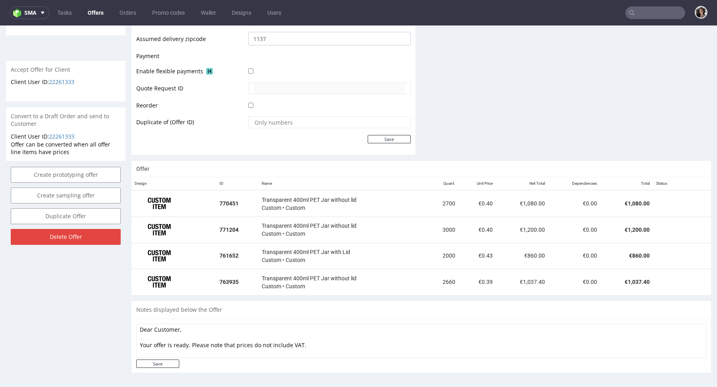
scroll to position [347, 0]
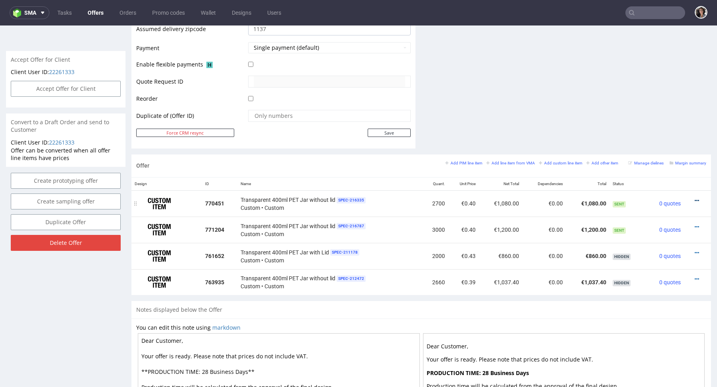
click at [695, 198] on icon at bounding box center [697, 201] width 4 height 6
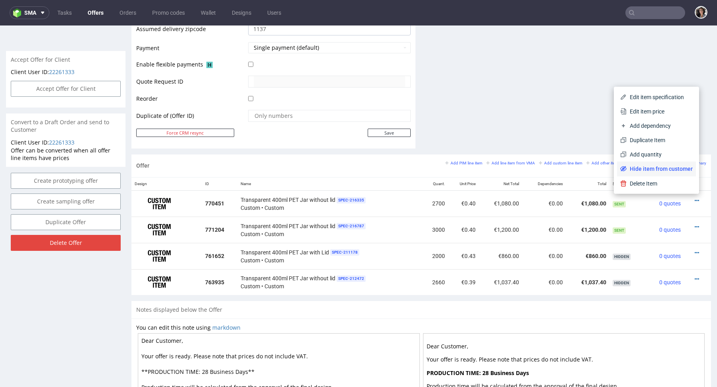
click at [663, 168] on span "Hide item from customer" at bounding box center [660, 169] width 66 height 8
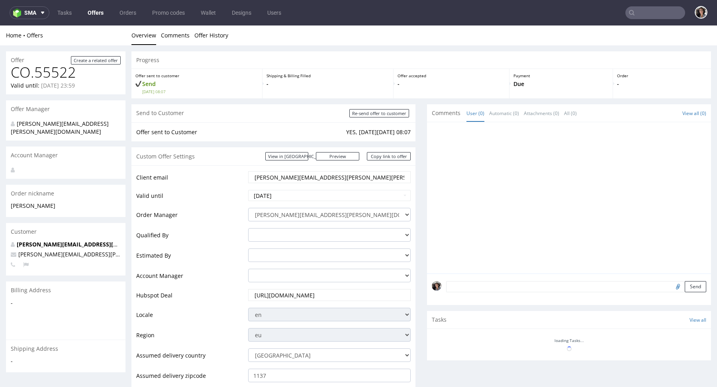
scroll to position [337, 0]
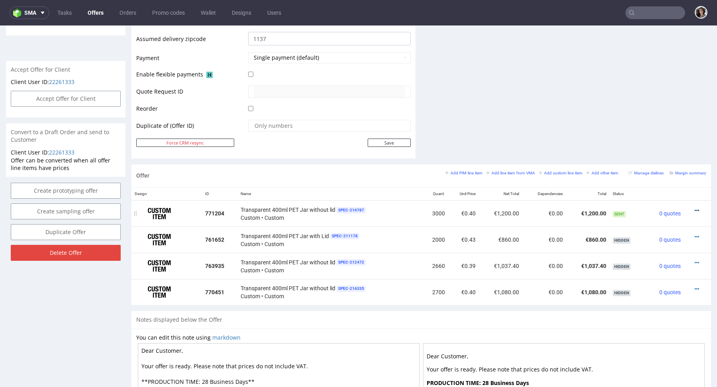
click at [695, 209] on icon at bounding box center [697, 211] width 4 height 6
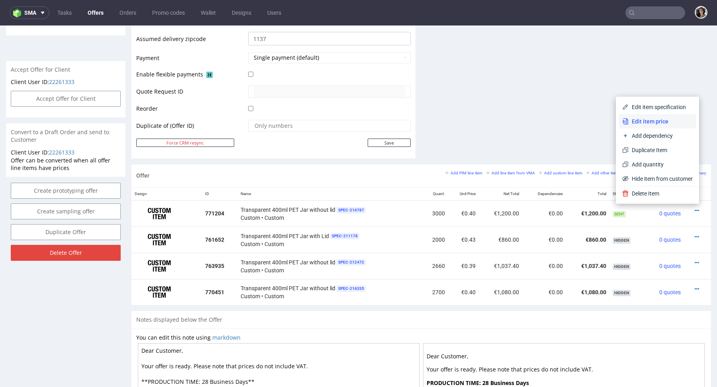
click at [645, 120] on span "Edit item price" at bounding box center [661, 122] width 64 height 8
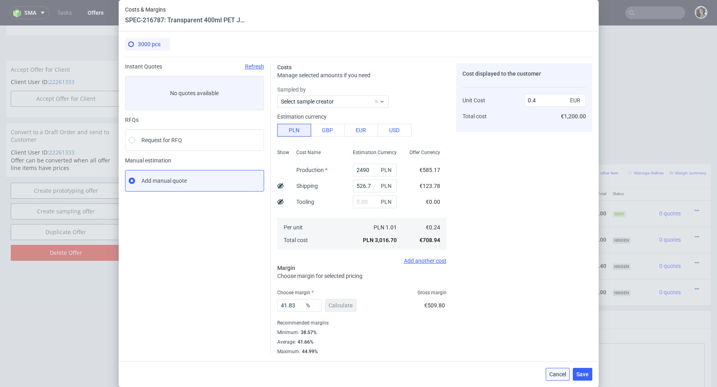
click at [561, 373] on span "Cancel" at bounding box center [558, 375] width 17 height 6
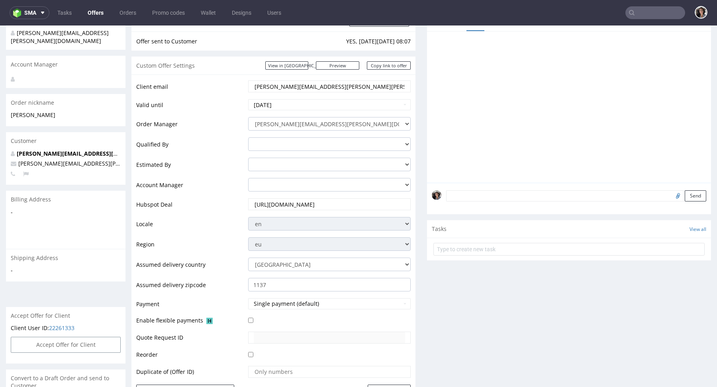
scroll to position [0, 0]
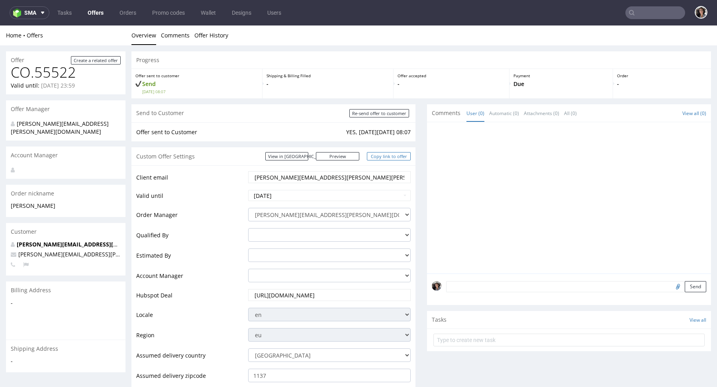
click at [392, 155] on link "Copy link to offer" at bounding box center [389, 156] width 44 height 8
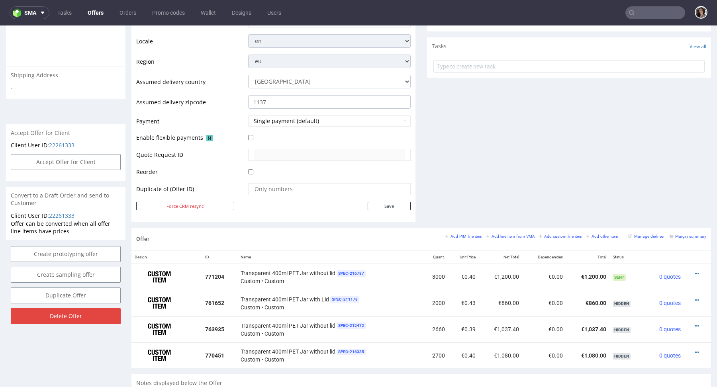
scroll to position [277, 0]
